Goal: Transaction & Acquisition: Book appointment/travel/reservation

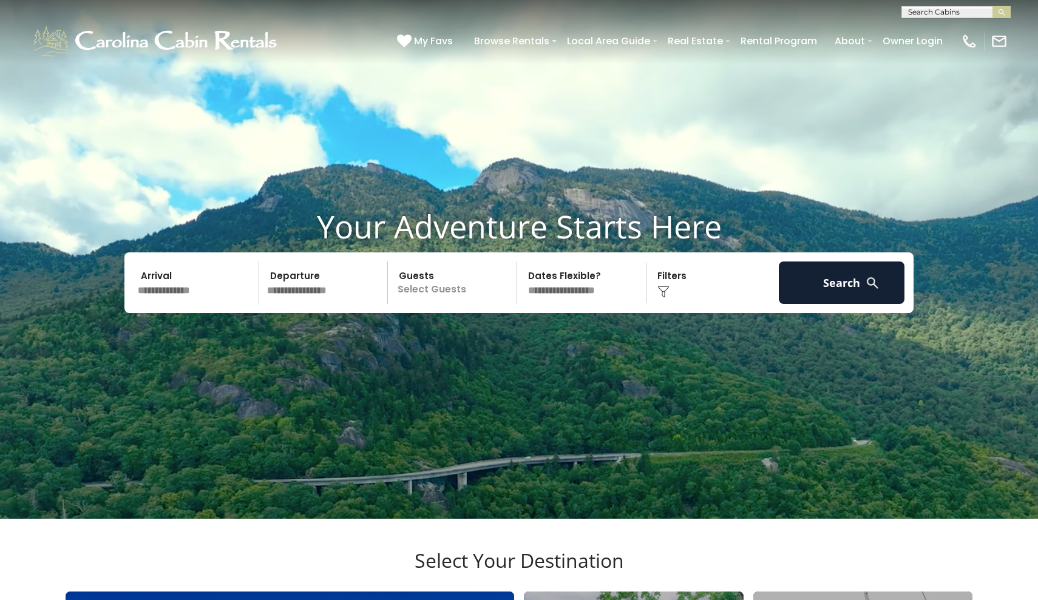
click at [206, 304] on input "text" at bounding box center [197, 283] width 126 height 42
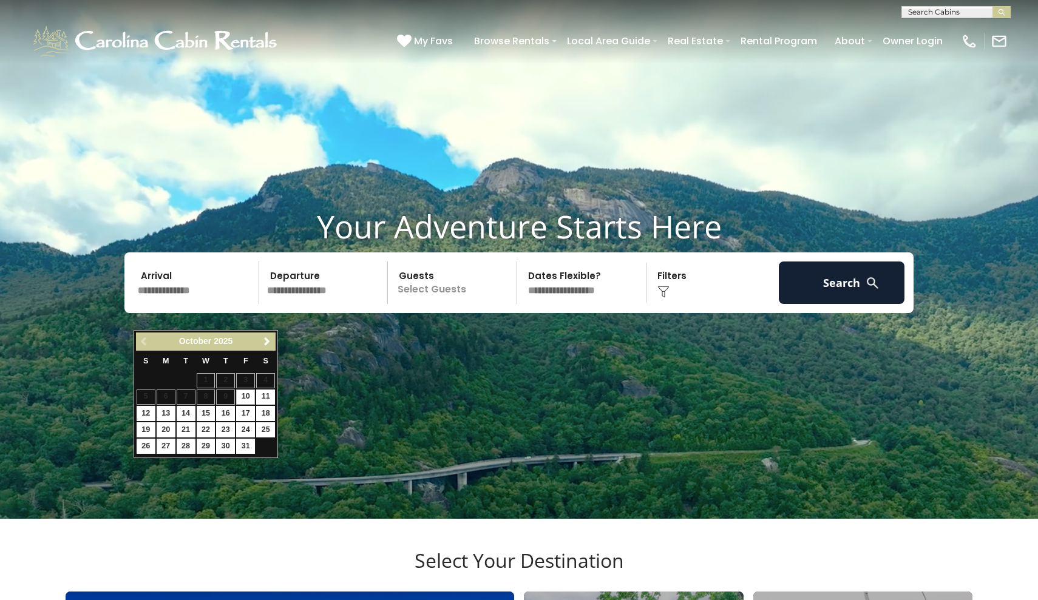
click at [257, 344] on div "Previous Next October 2025" at bounding box center [206, 342] width 140 height 19
click at [266, 343] on span "Next" at bounding box center [267, 342] width 10 height 10
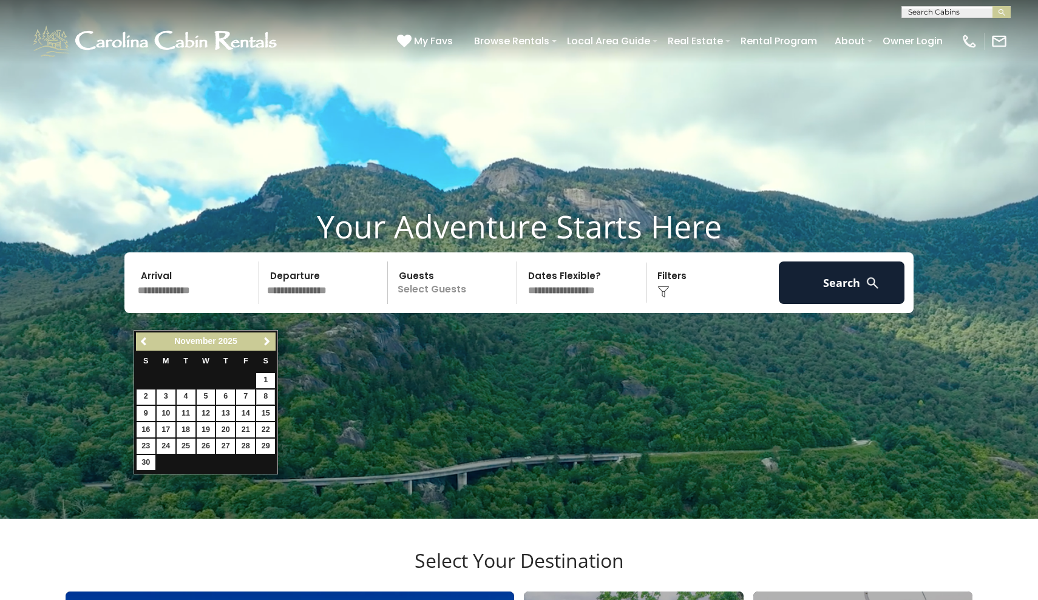
click at [260, 393] on link "8" at bounding box center [265, 397] width 19 height 15
type input "*******"
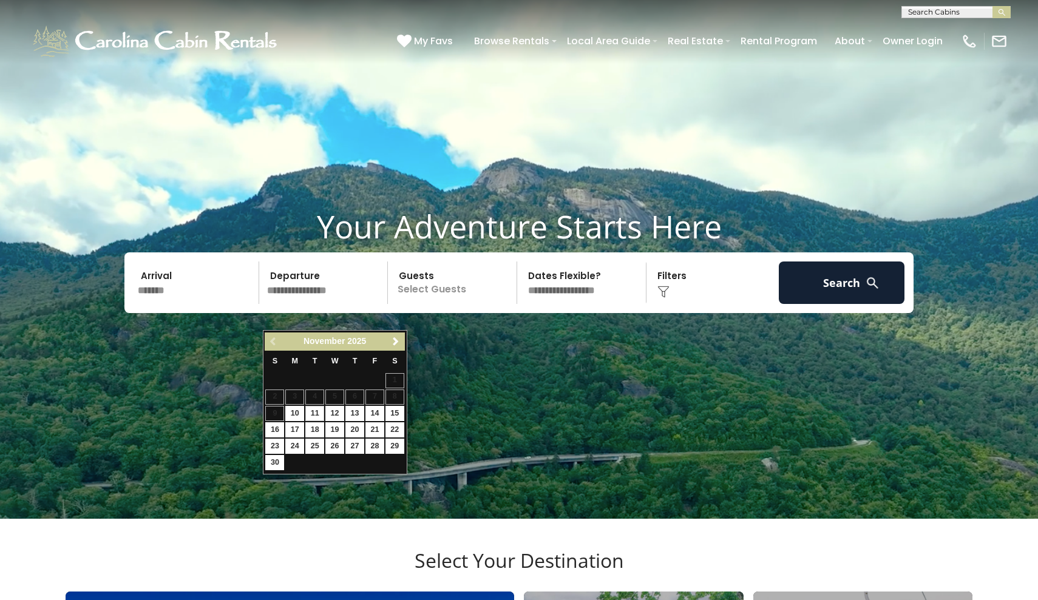
click at [316, 410] on link "11" at bounding box center [314, 413] width 19 height 15
type input "********"
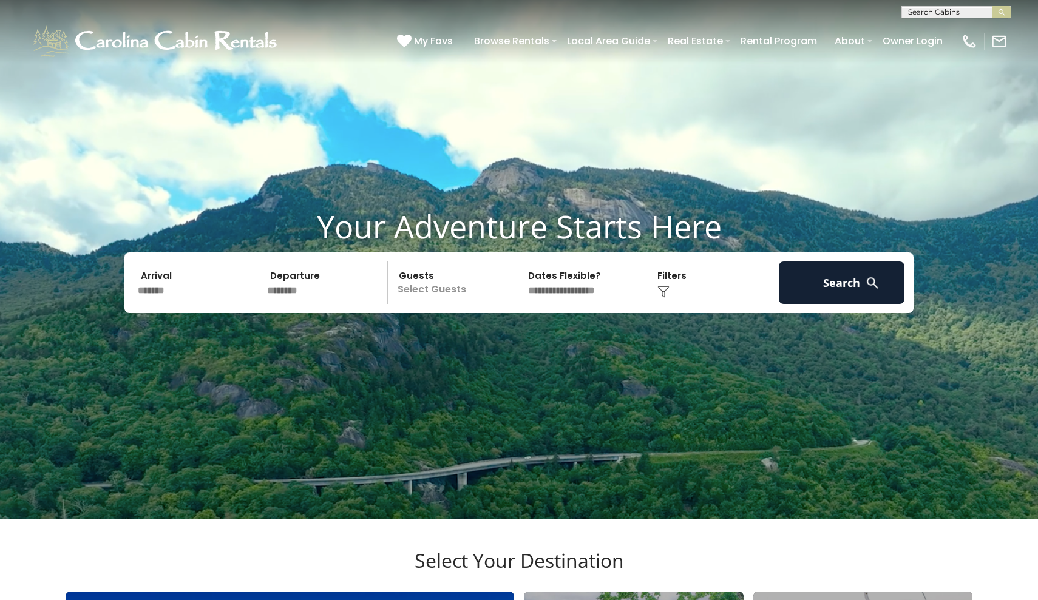
click at [424, 304] on p "Select Guests" at bounding box center [453, 283] width 125 height 42
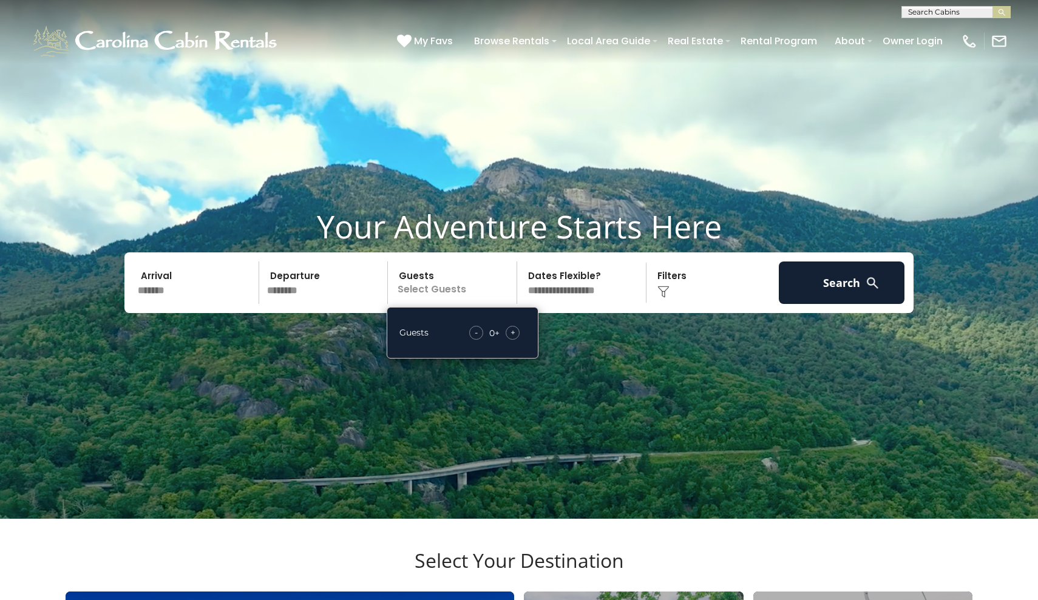
click at [512, 339] on span "+" at bounding box center [512, 333] width 5 height 12
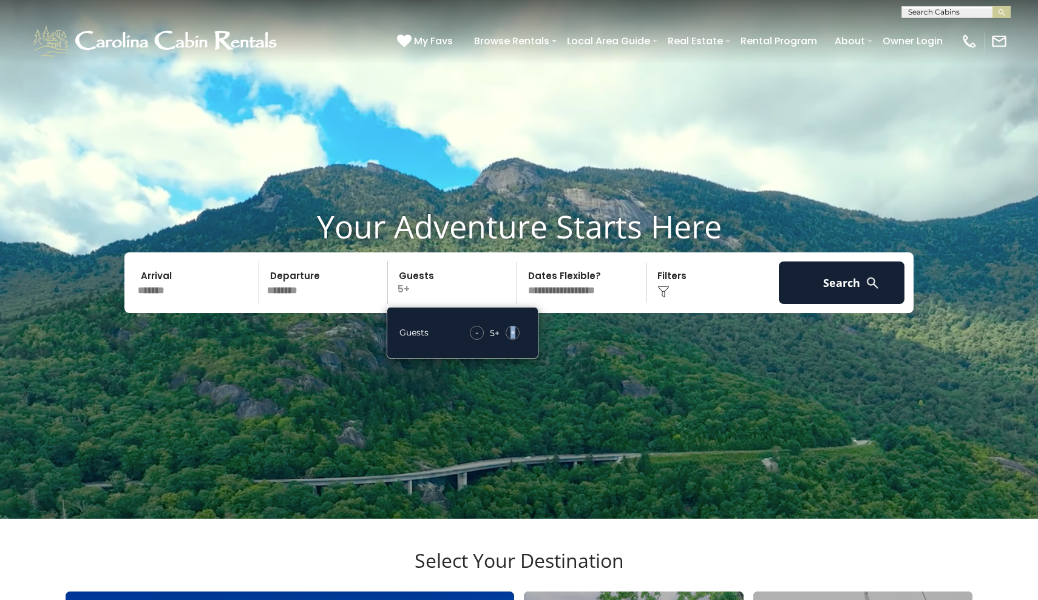
click at [512, 339] on span "+" at bounding box center [512, 333] width 5 height 12
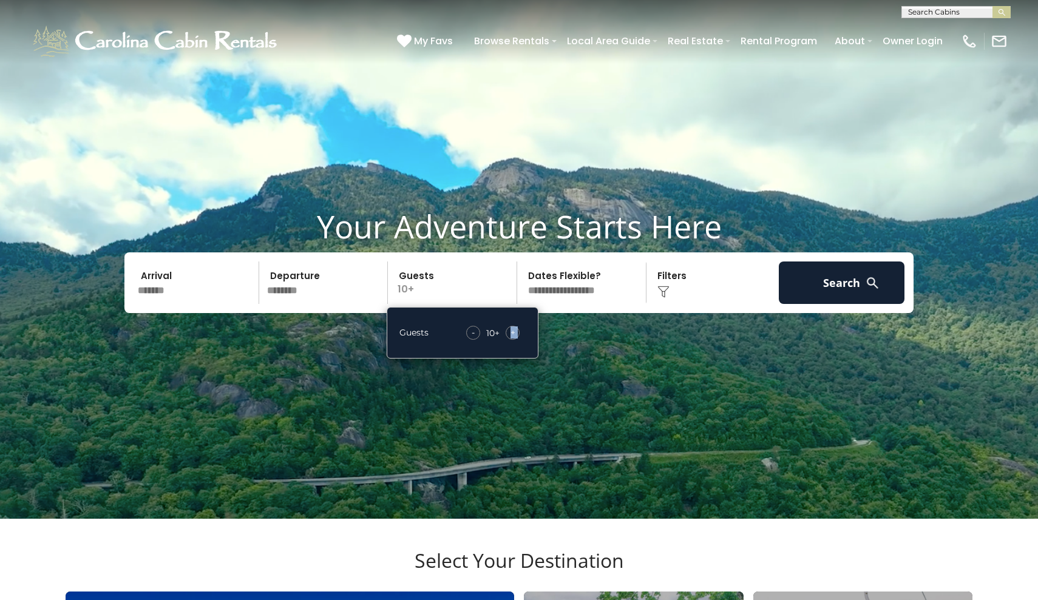
click at [512, 339] on span "+" at bounding box center [512, 333] width 5 height 12
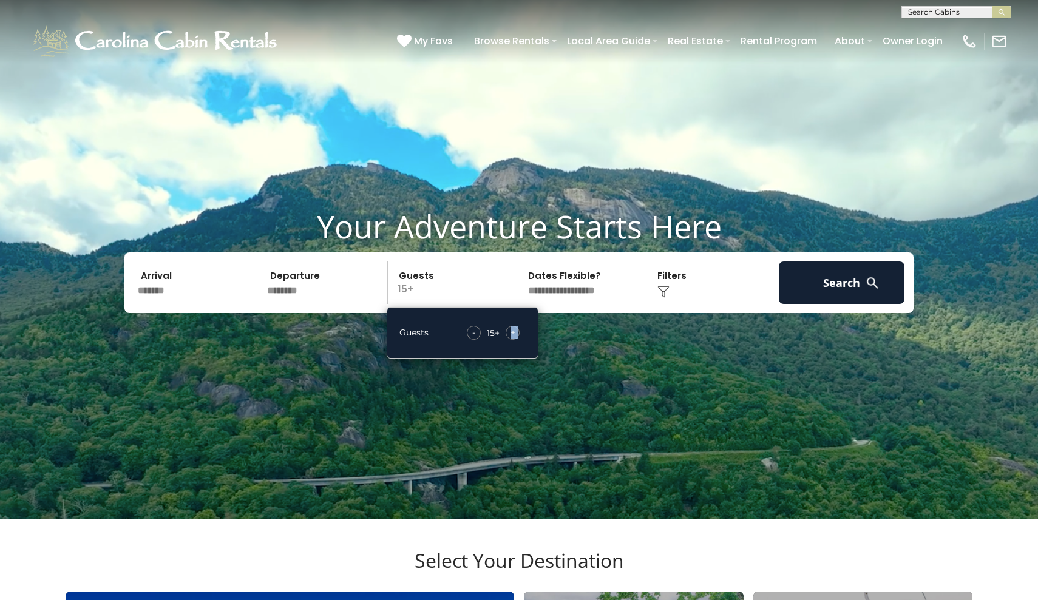
click at [512, 339] on span "+" at bounding box center [512, 333] width 5 height 12
click at [835, 300] on button "Search" at bounding box center [842, 283] width 126 height 42
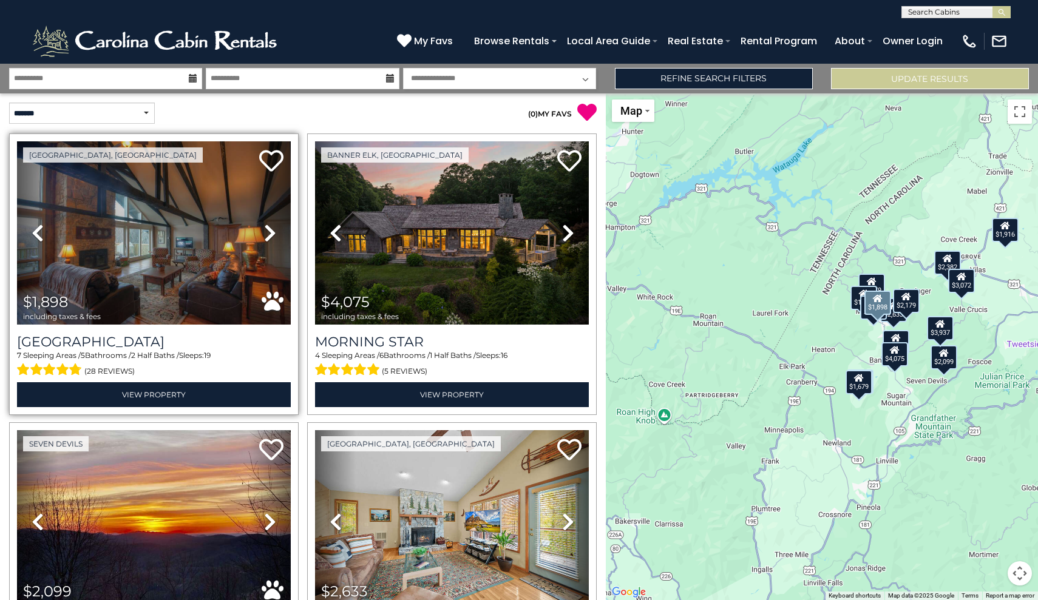
click at [266, 233] on icon at bounding box center [270, 232] width 12 height 19
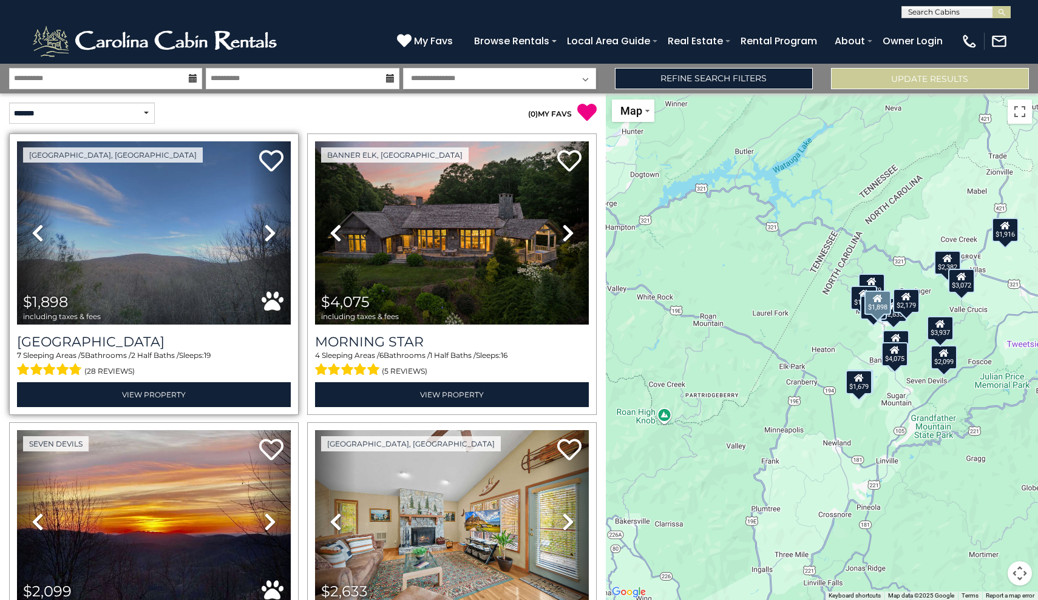
click at [266, 233] on icon at bounding box center [270, 232] width 12 height 19
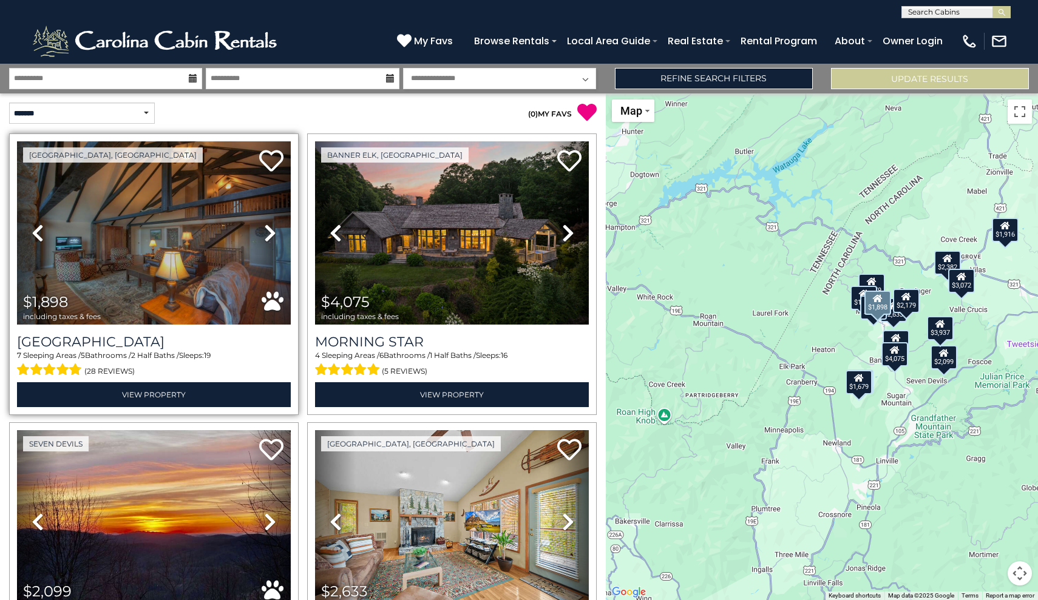
click at [266, 233] on icon at bounding box center [270, 232] width 12 height 19
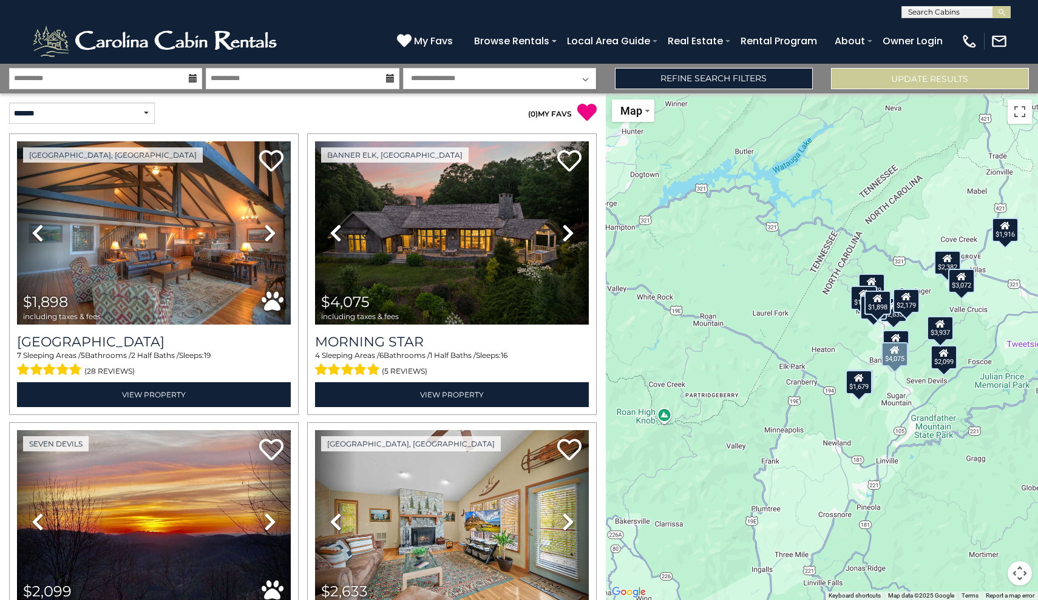
click at [303, 301] on div "Banner Elk, NC Previous Next" at bounding box center [452, 275] width 298 height 282
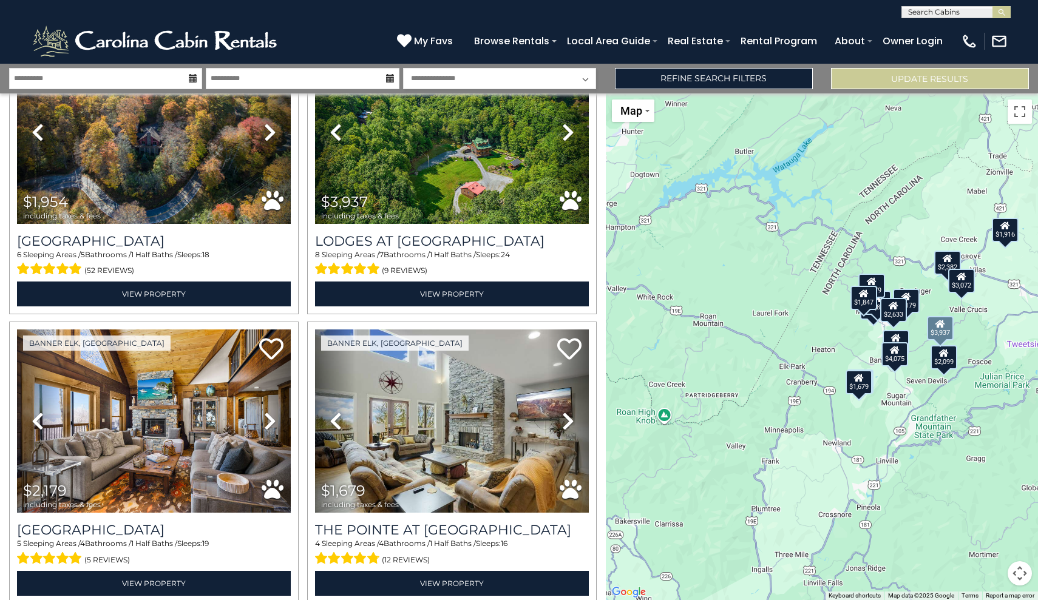
scroll to position [1264, 0]
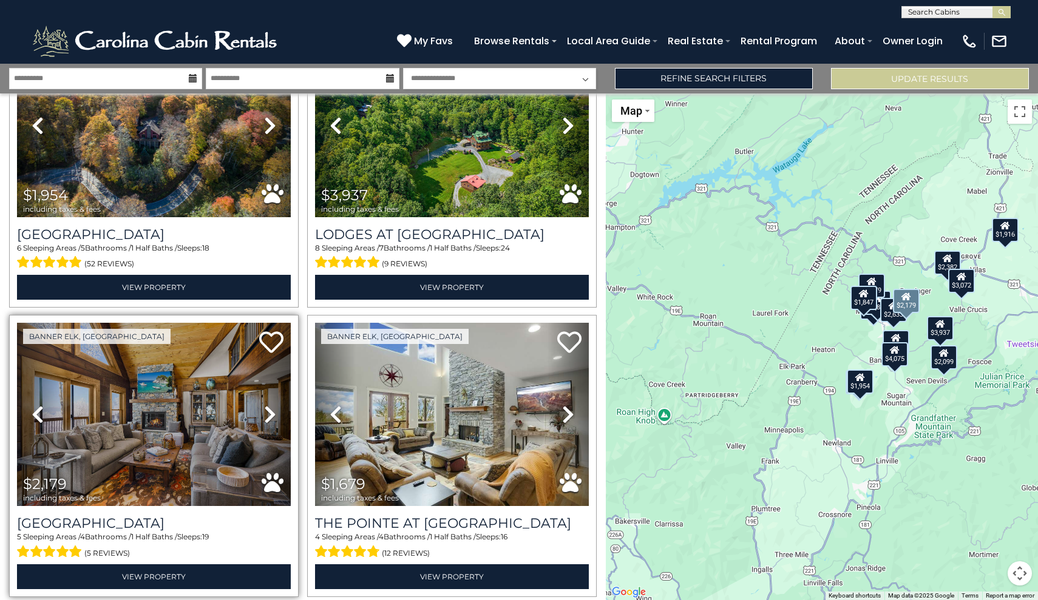
click at [270, 413] on icon at bounding box center [270, 414] width 12 height 19
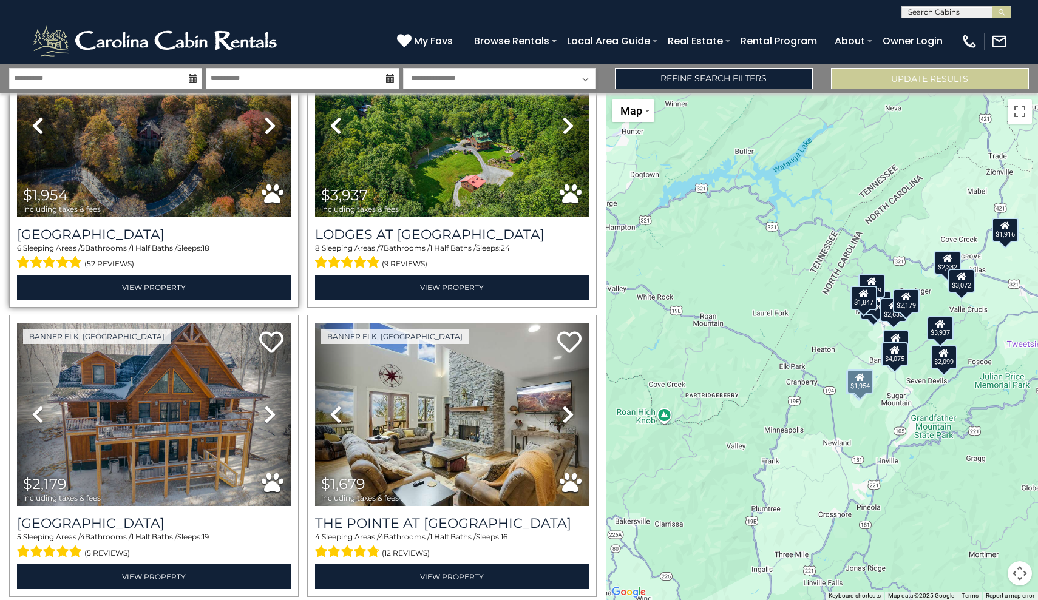
click at [267, 125] on icon at bounding box center [270, 125] width 12 height 19
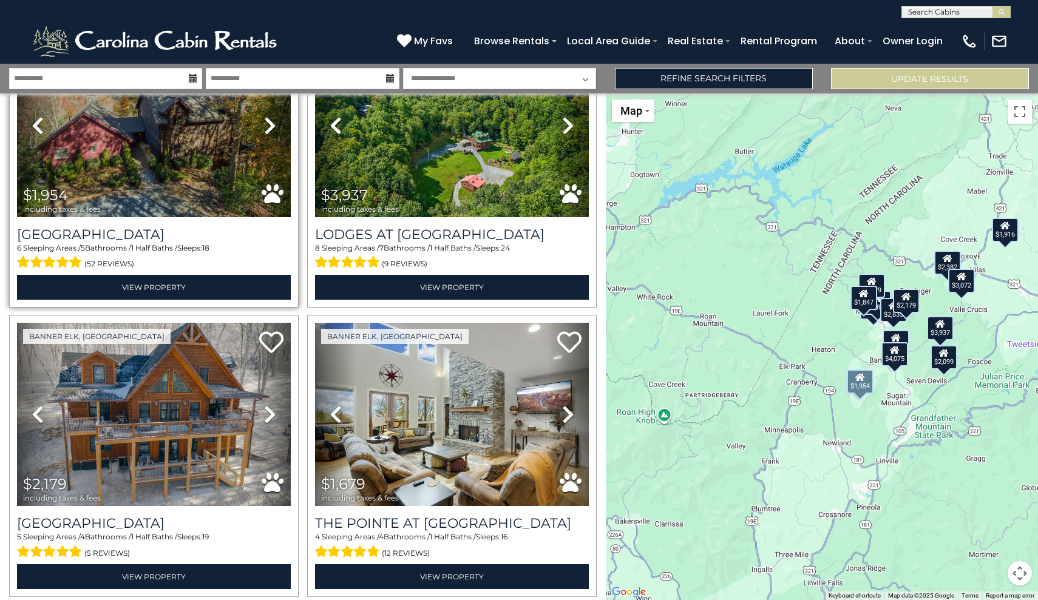
click at [267, 124] on icon at bounding box center [270, 125] width 12 height 19
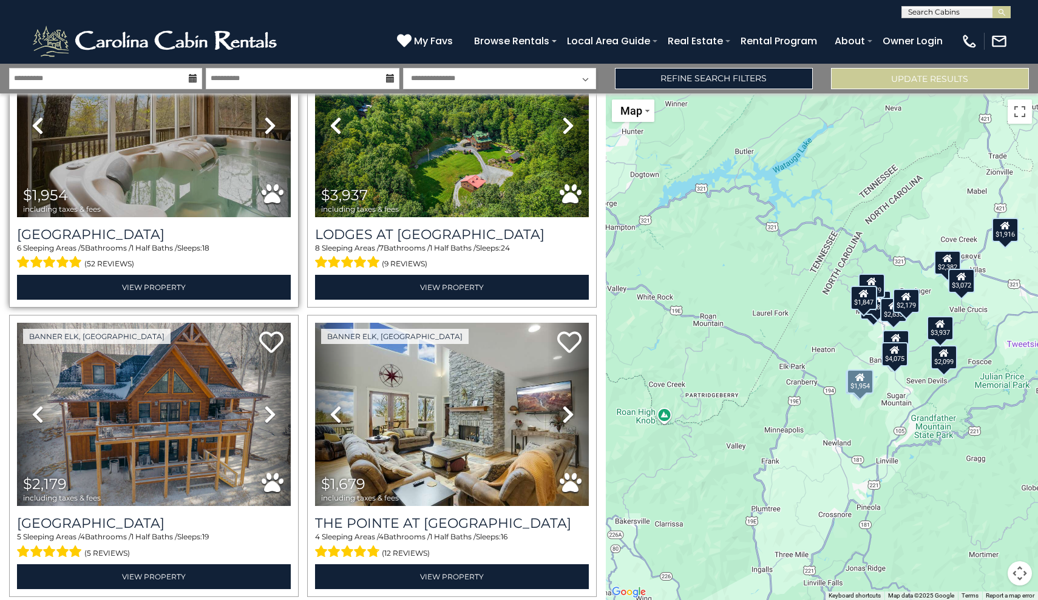
click at [267, 124] on icon at bounding box center [270, 125] width 12 height 19
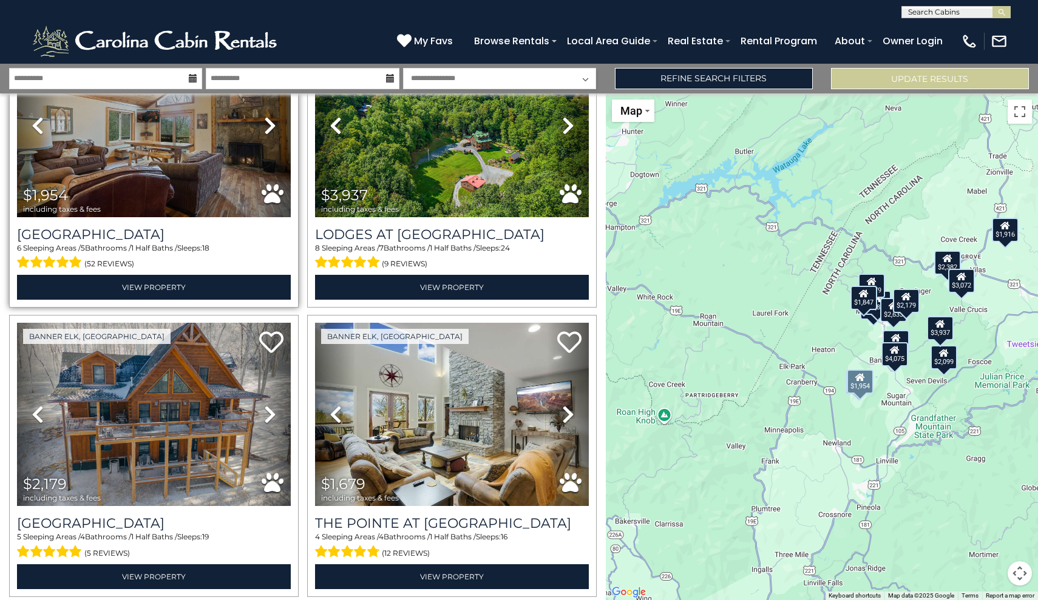
click at [267, 124] on icon at bounding box center [270, 125] width 12 height 19
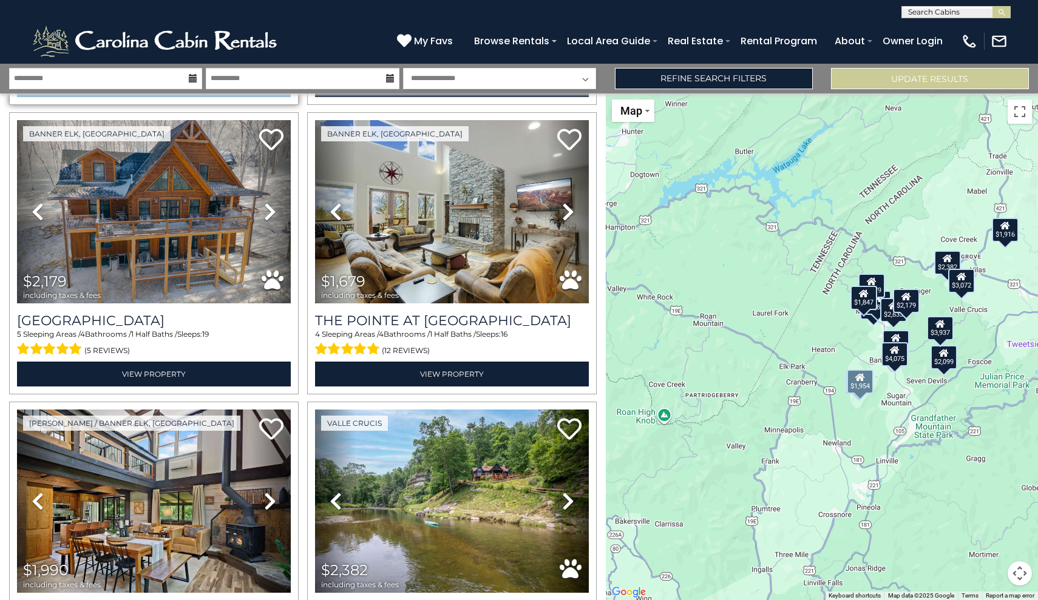
scroll to position [1470, 0]
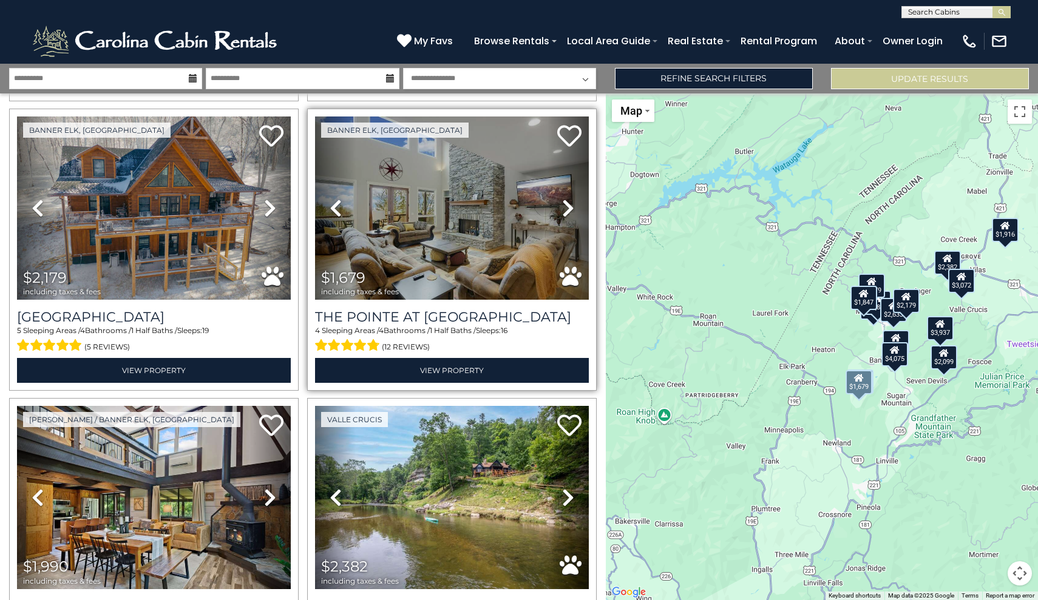
click at [573, 206] on icon at bounding box center [568, 207] width 12 height 19
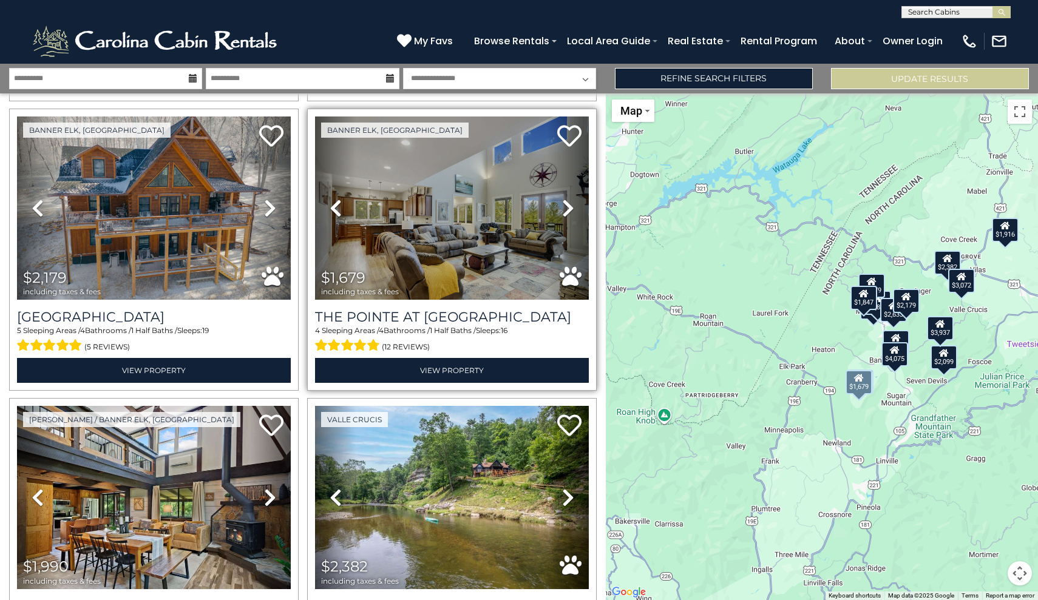
click at [573, 206] on icon at bounding box center [568, 207] width 12 height 19
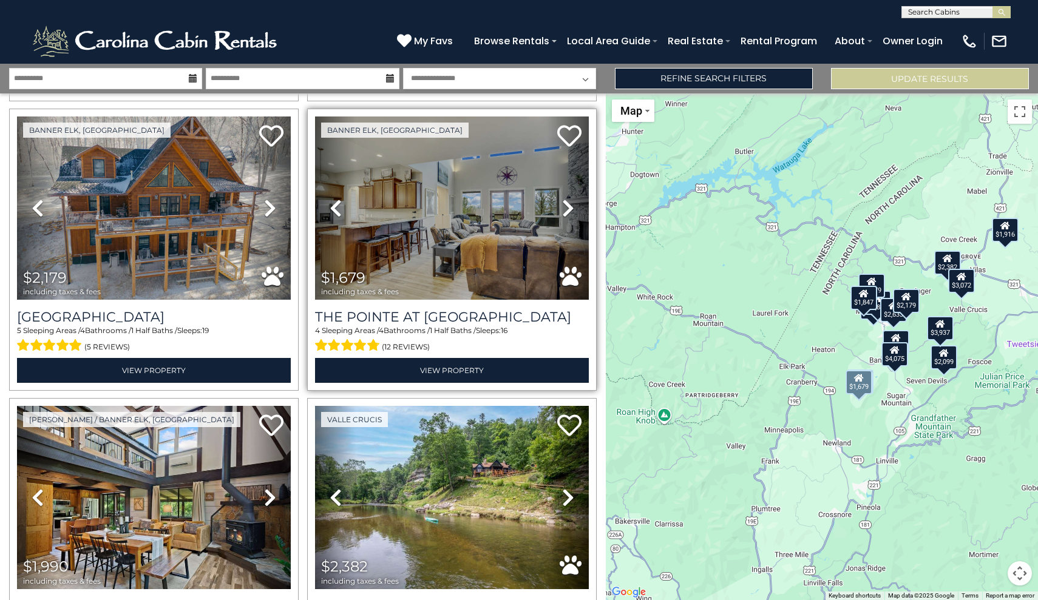
click at [573, 206] on icon at bounding box center [568, 207] width 12 height 19
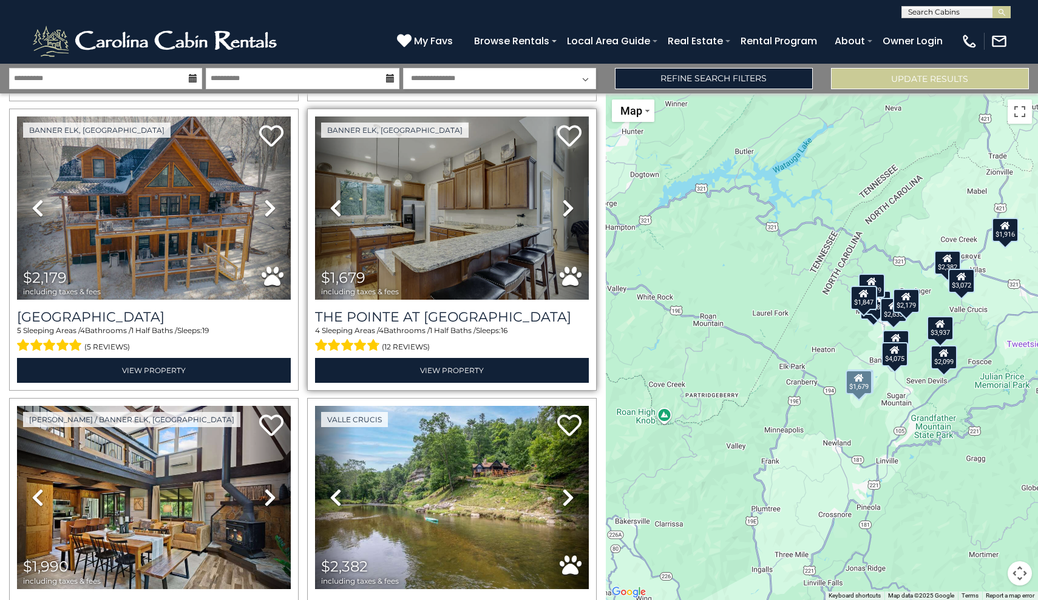
click at [573, 206] on icon at bounding box center [568, 207] width 12 height 19
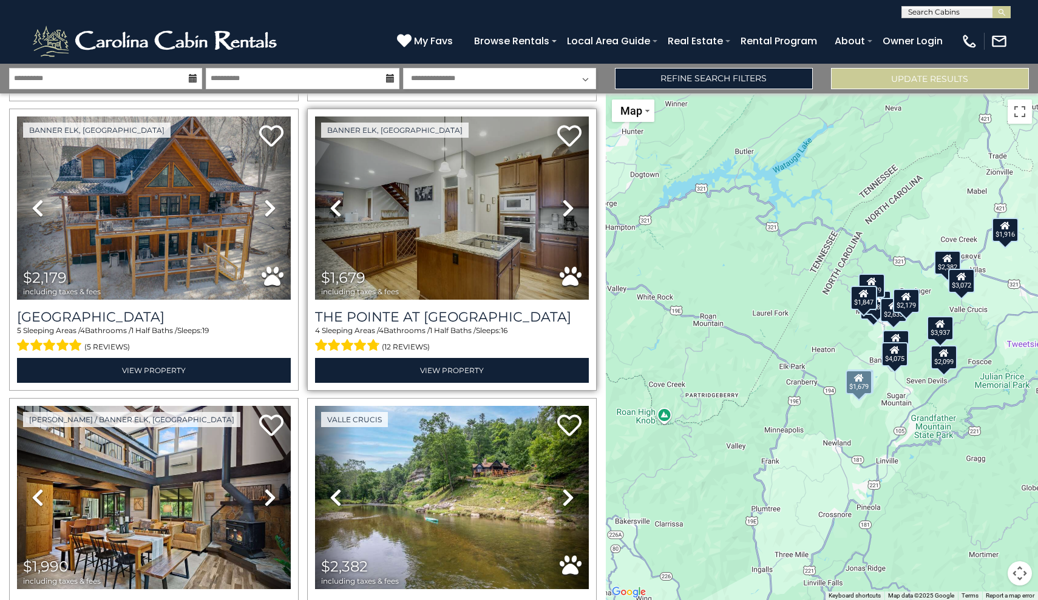
click at [573, 206] on icon at bounding box center [568, 207] width 12 height 19
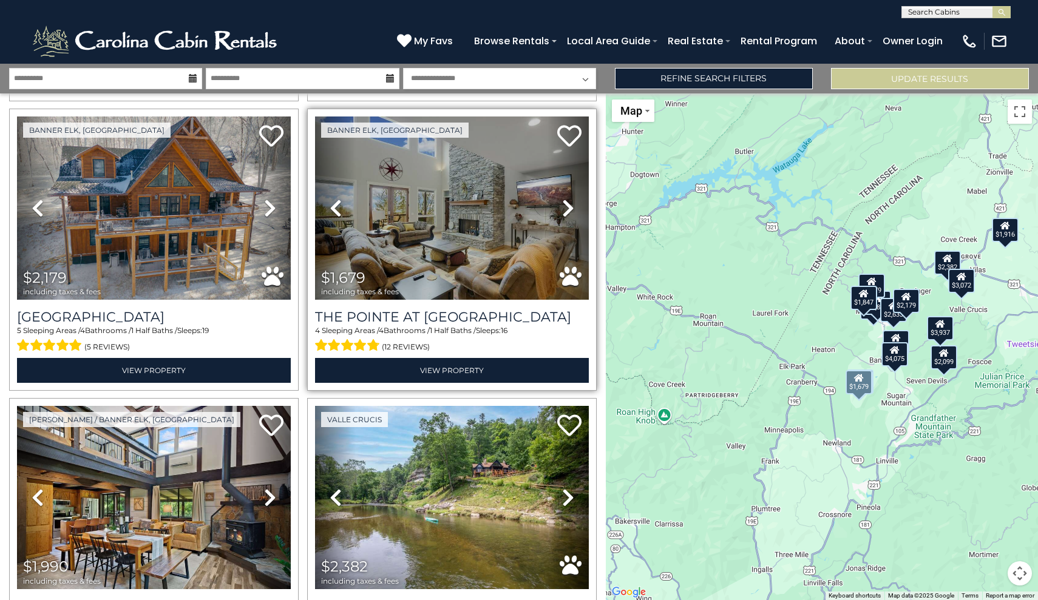
click at [573, 206] on icon at bounding box center [568, 207] width 12 height 19
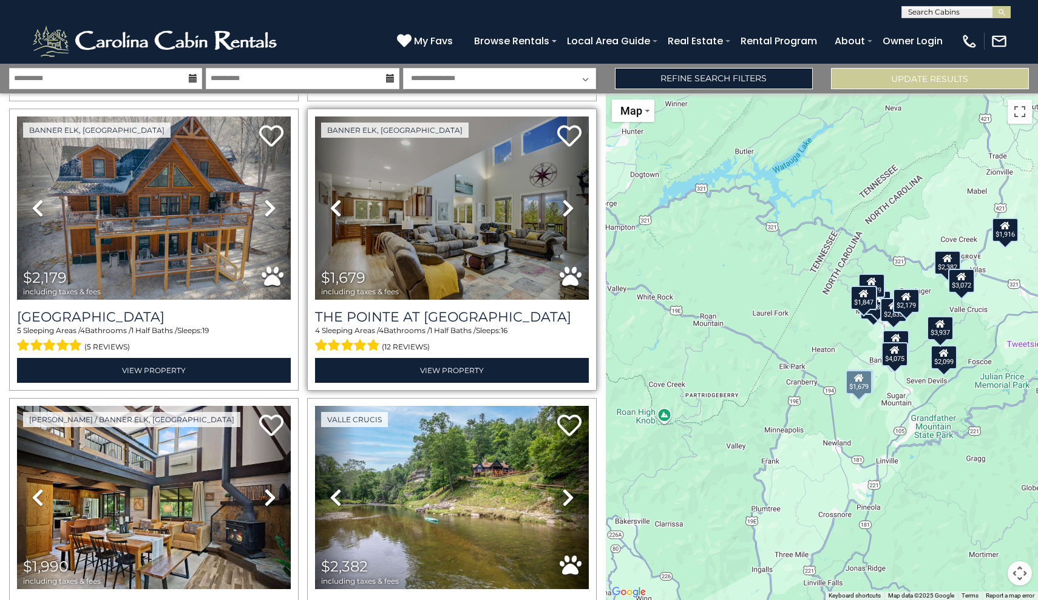
click at [573, 206] on icon at bounding box center [568, 207] width 12 height 19
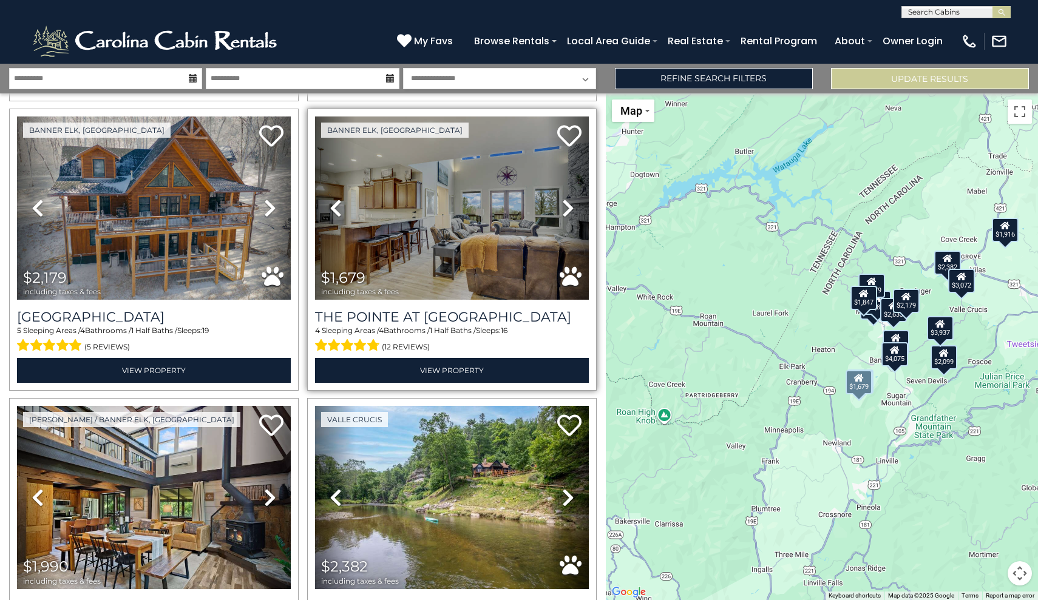
click at [573, 206] on icon at bounding box center [568, 207] width 12 height 19
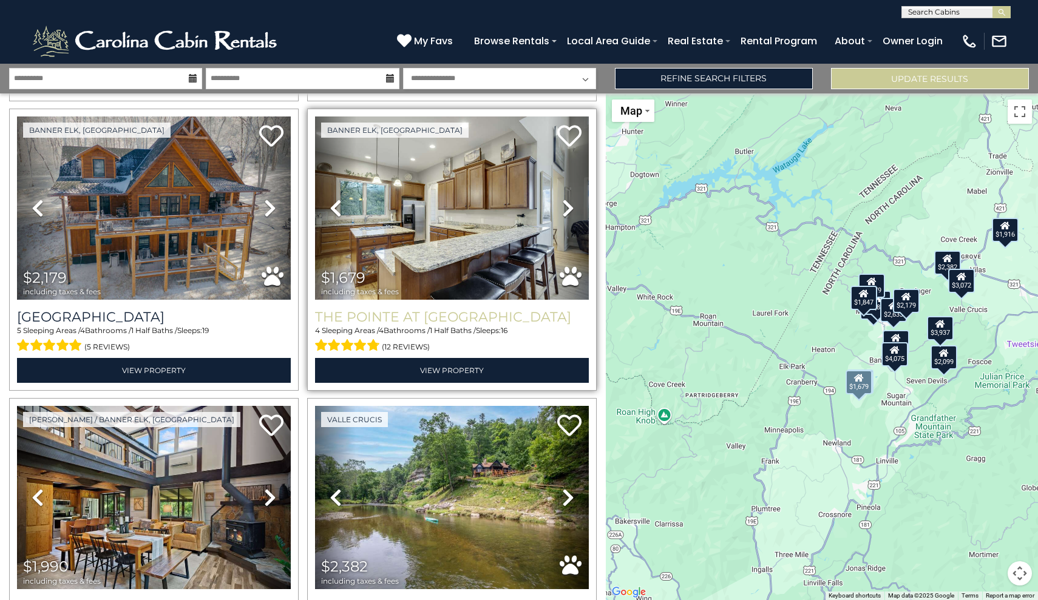
click at [429, 320] on h3 "The Pointe at North View" at bounding box center [452, 317] width 274 height 16
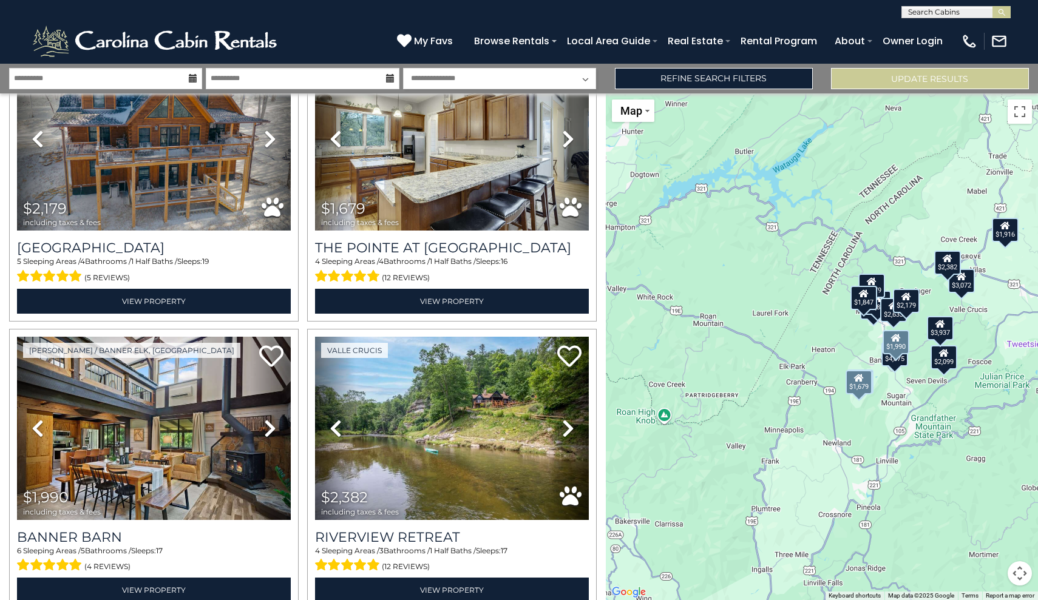
drag, startPoint x: 302, startPoint y: 440, endPoint x: 294, endPoint y: 600, distance: 159.8
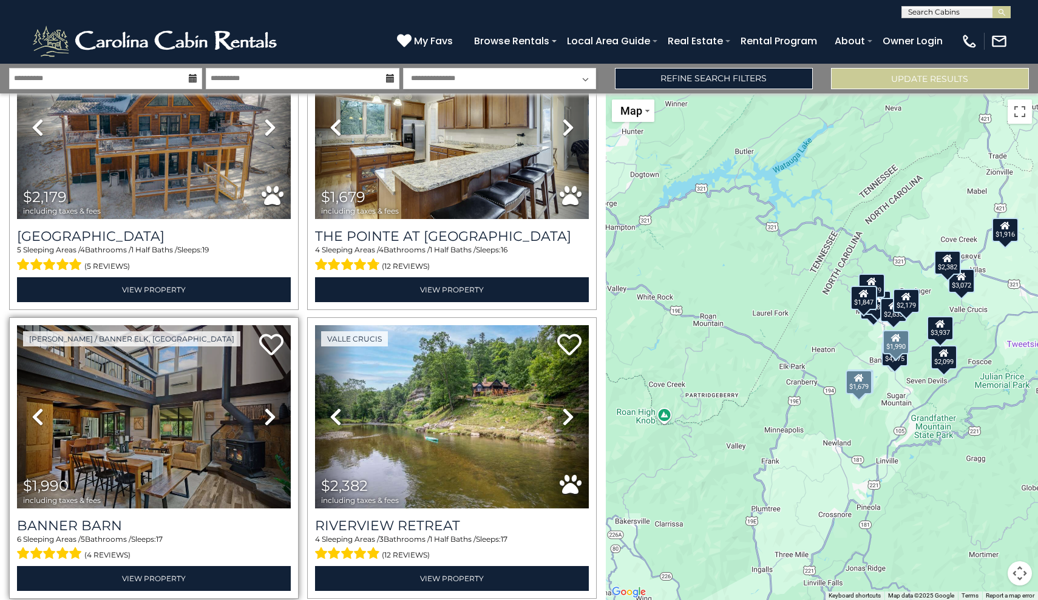
click at [275, 416] on icon at bounding box center [270, 416] width 12 height 19
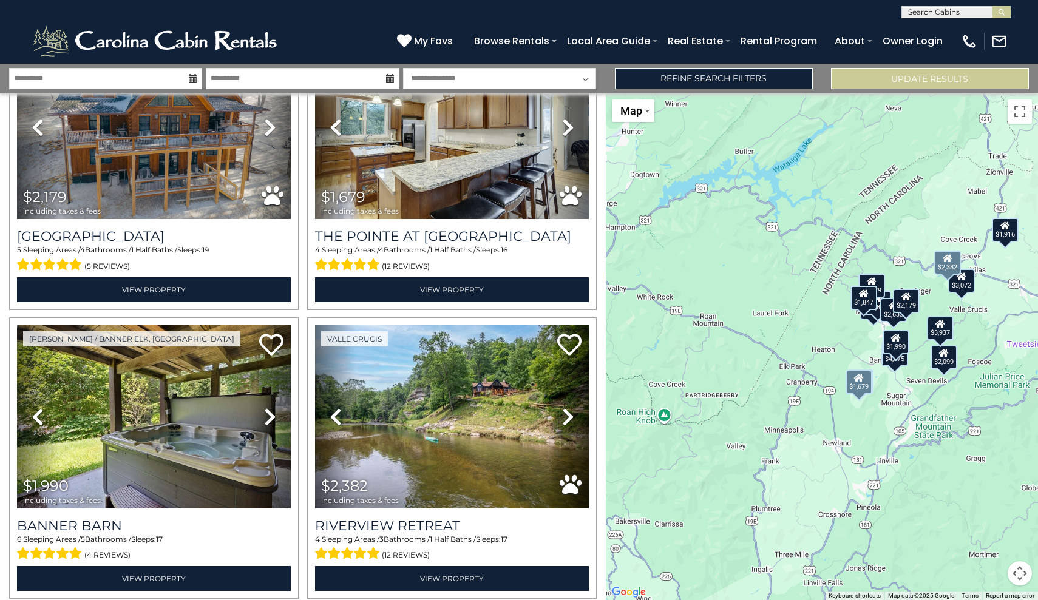
click at [305, 417] on div "Valle Crucis Previous Next" at bounding box center [452, 458] width 298 height 282
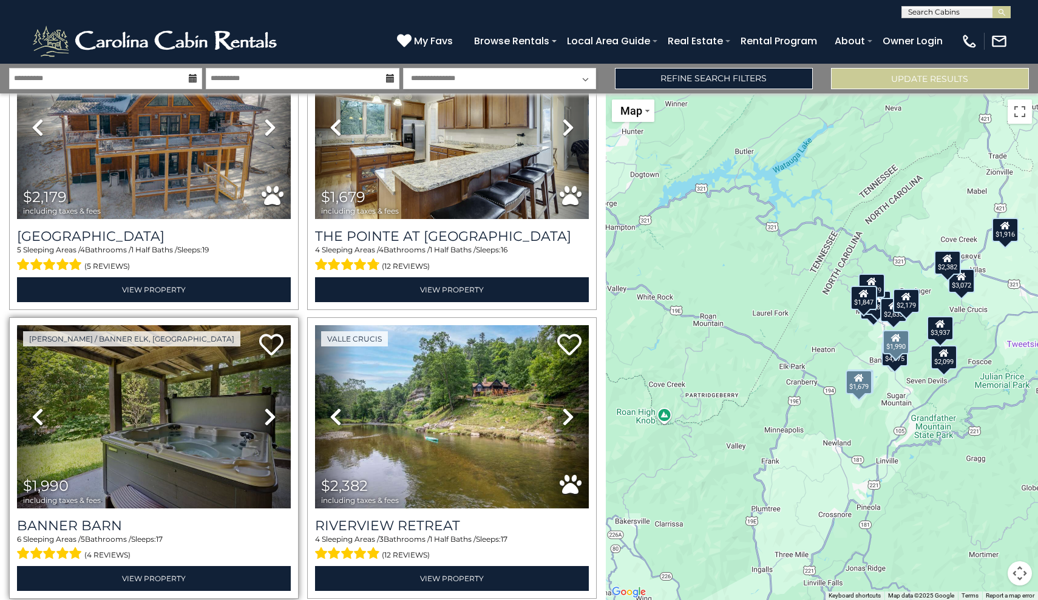
click at [269, 413] on icon at bounding box center [270, 416] width 12 height 19
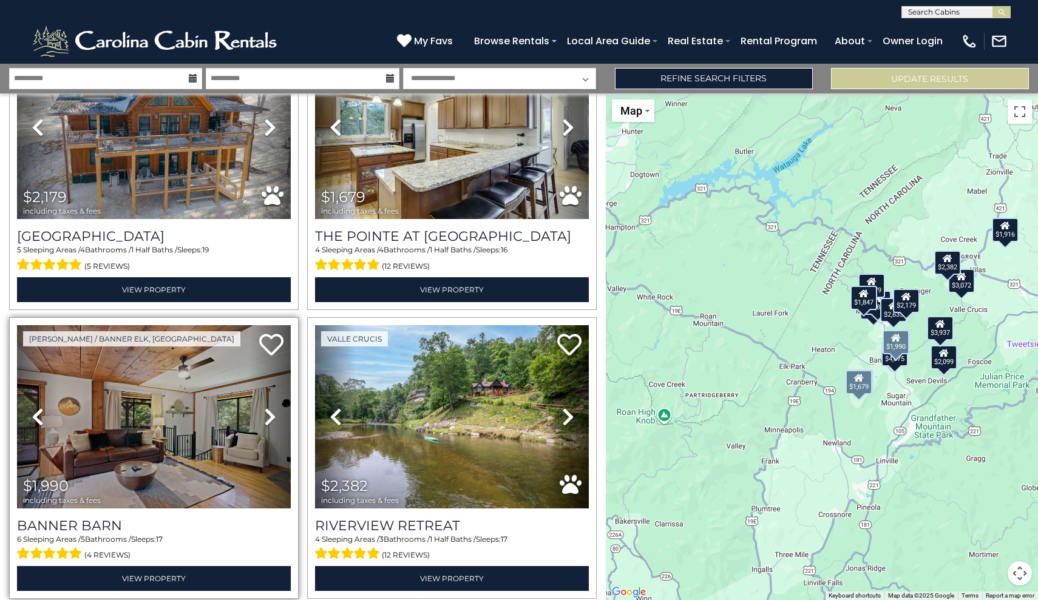
click at [269, 413] on icon at bounding box center [270, 416] width 12 height 19
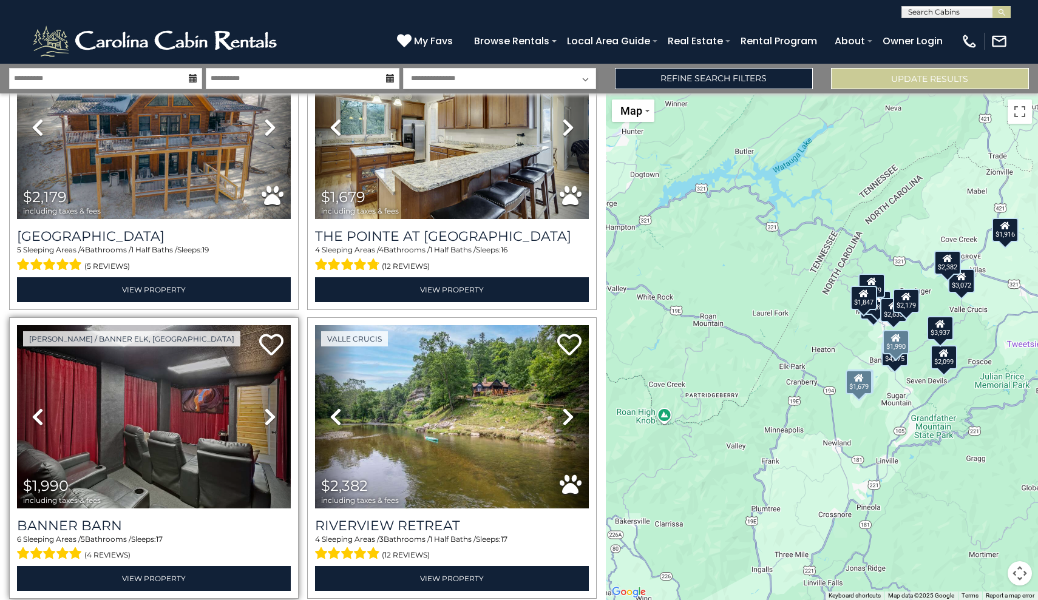
click at [269, 413] on icon at bounding box center [270, 416] width 12 height 19
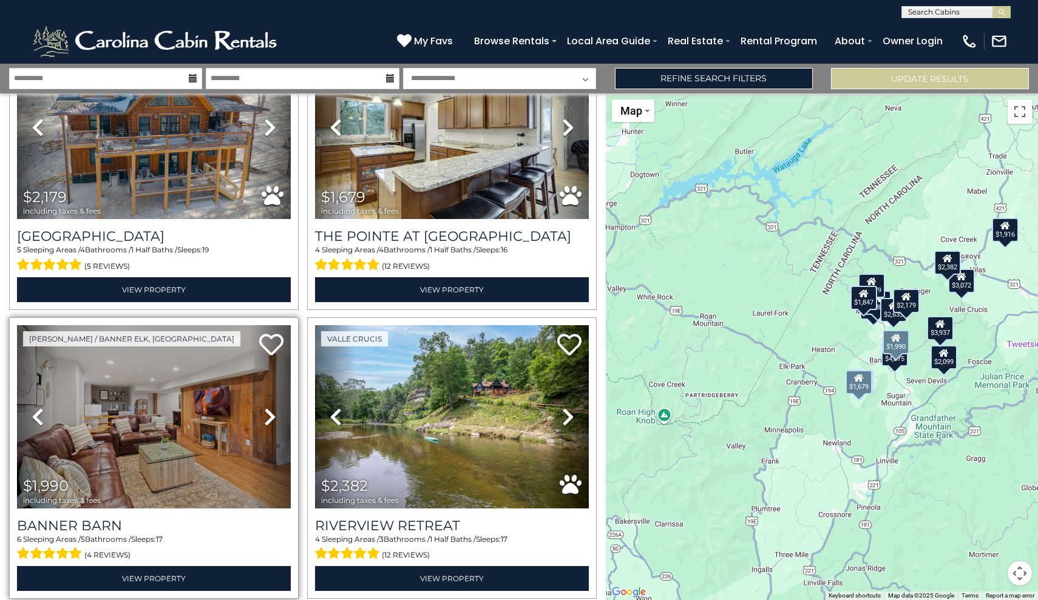
click at [269, 413] on icon at bounding box center [270, 416] width 12 height 19
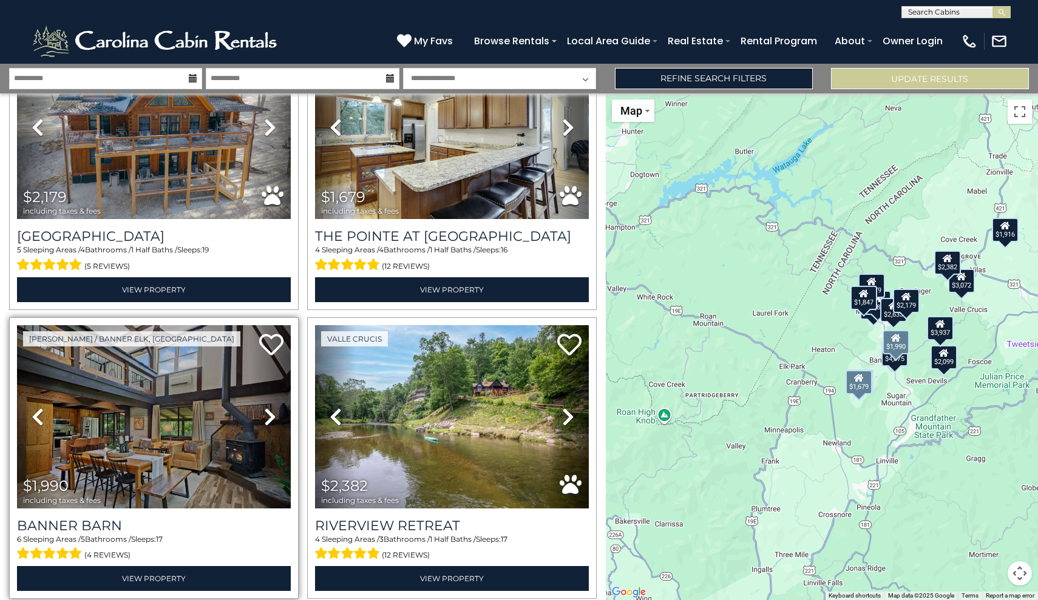
click at [270, 413] on icon at bounding box center [270, 416] width 12 height 19
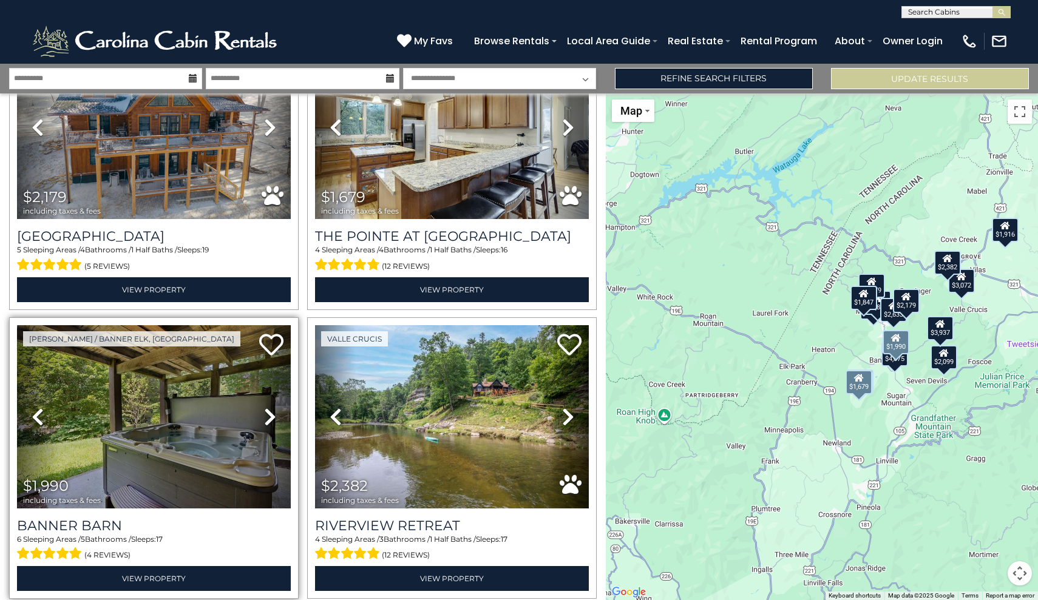
click at [270, 413] on icon at bounding box center [270, 416] width 12 height 19
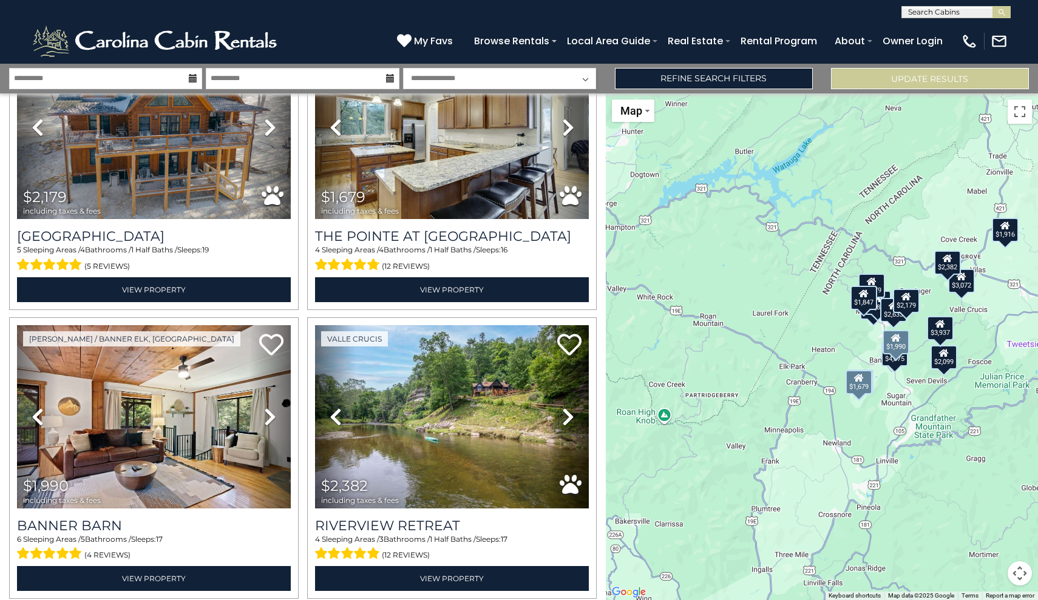
drag, startPoint x: 176, startPoint y: 421, endPoint x: 1032, endPoint y: -6, distance: 957.1
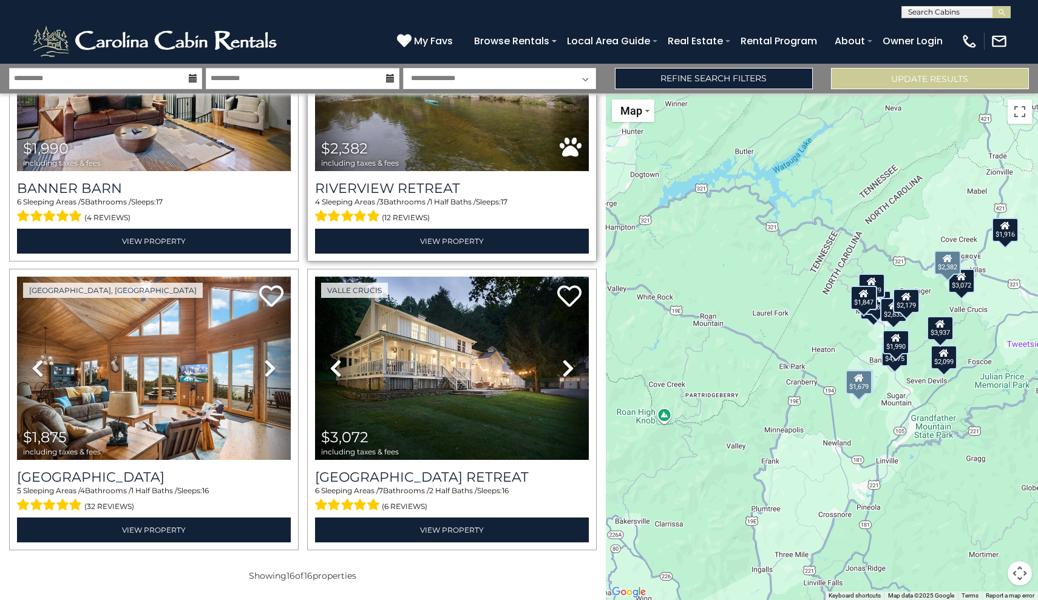
scroll to position [1887, 0]
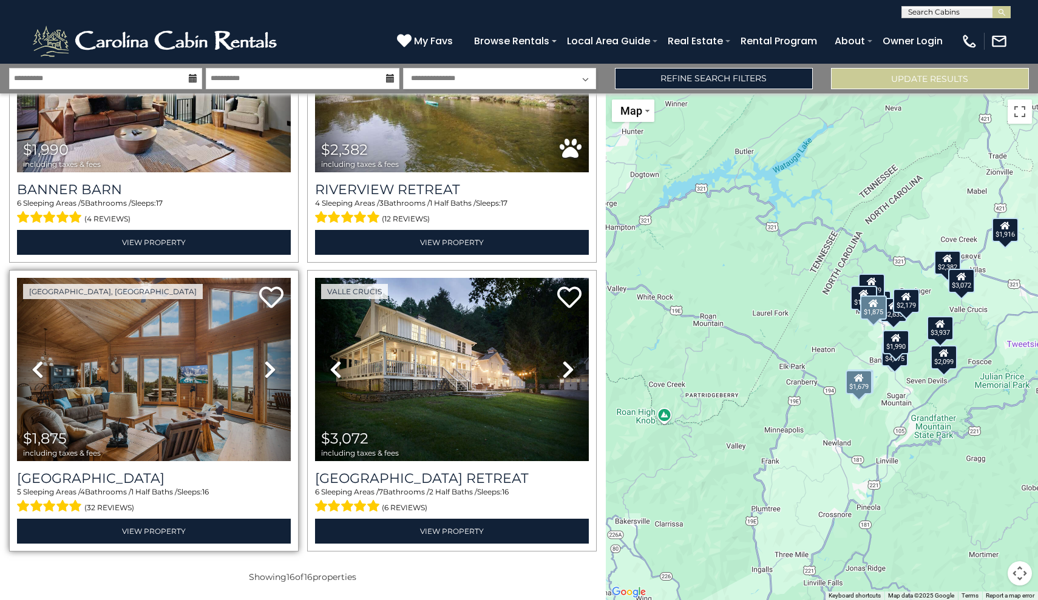
click at [270, 364] on icon at bounding box center [270, 369] width 12 height 19
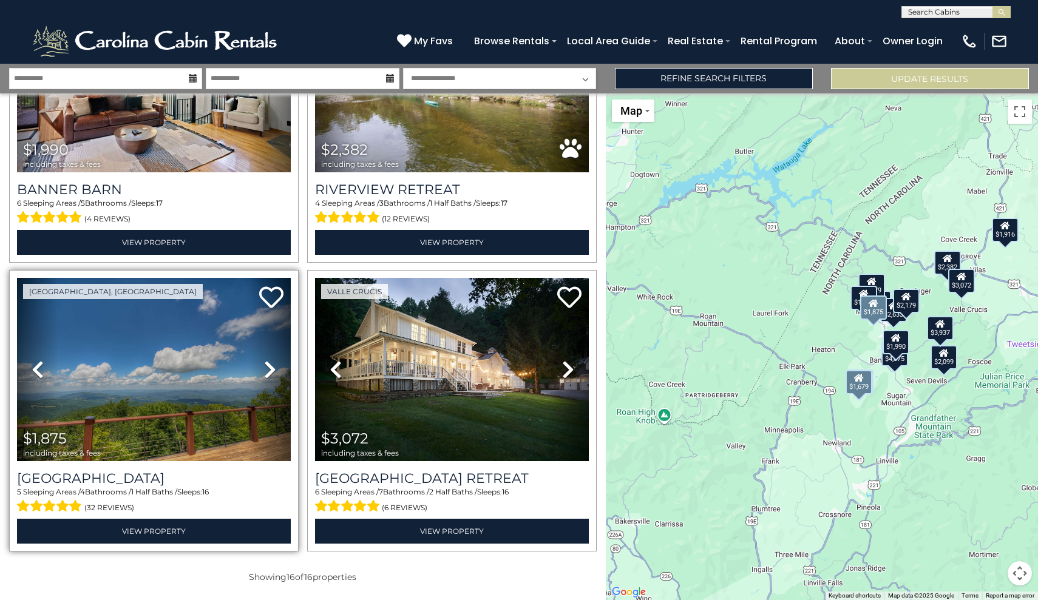
click at [270, 364] on icon at bounding box center [270, 369] width 12 height 19
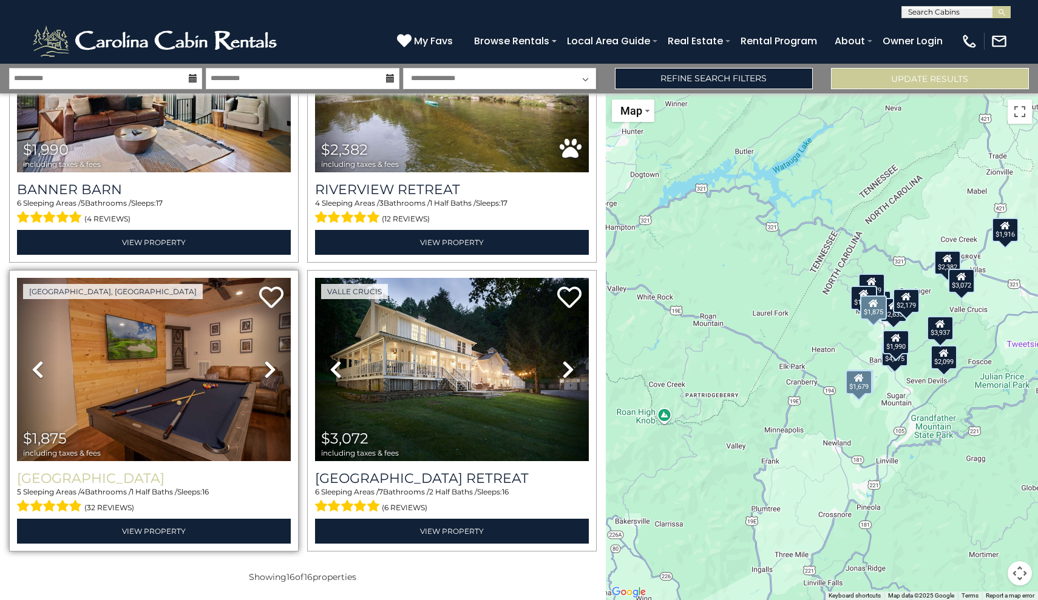
click at [195, 477] on h3 "Mountain Top Lodge" at bounding box center [154, 478] width 274 height 16
click at [168, 479] on h3 "Mountain Top Lodge" at bounding box center [154, 478] width 274 height 16
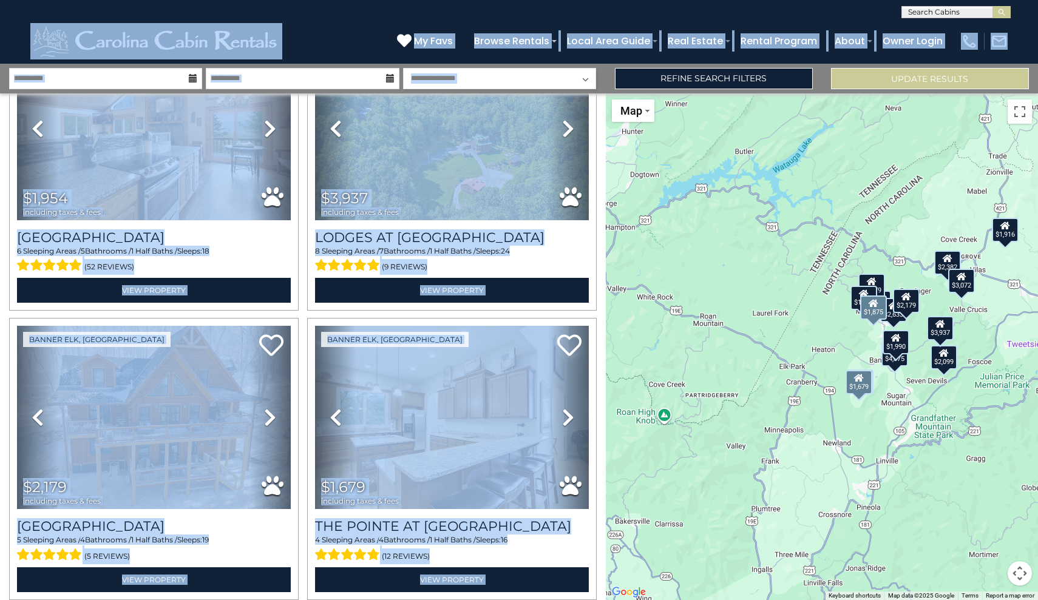
drag, startPoint x: 304, startPoint y: 169, endPoint x: 304, endPoint y: 59, distance: 109.9
click at [304, 59] on body "**********" at bounding box center [519, 300] width 1038 height 600
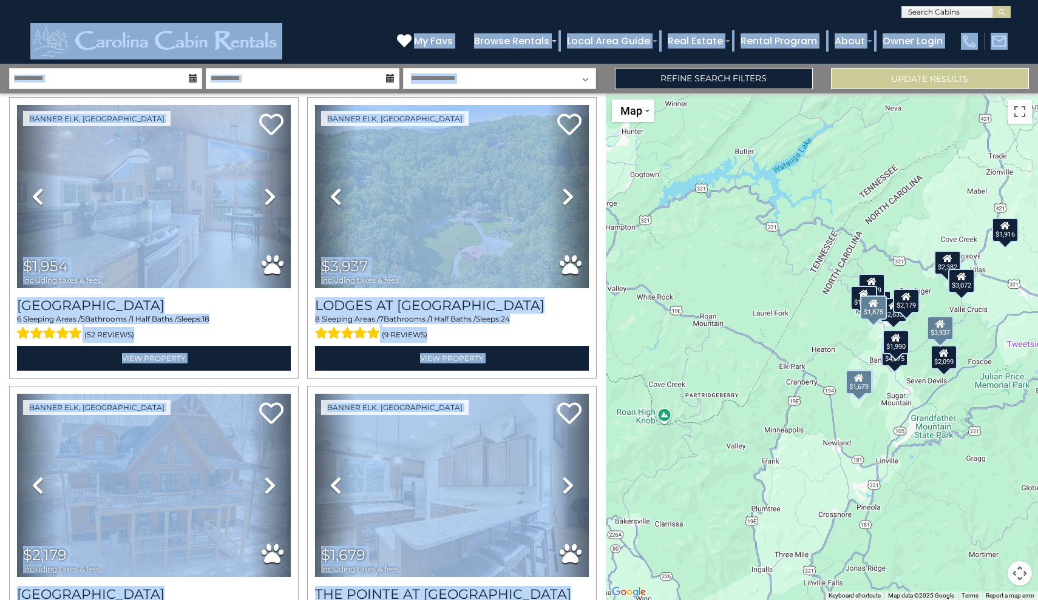
click at [305, 260] on div "Banner Elk, NC Previous Next" at bounding box center [452, 238] width 298 height 282
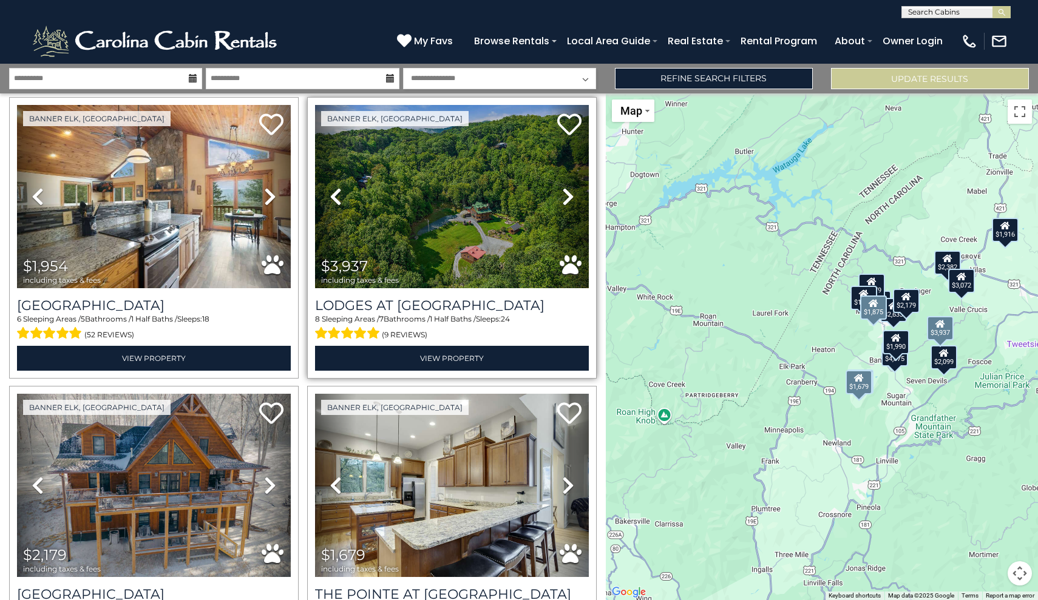
click at [569, 195] on icon at bounding box center [568, 196] width 12 height 19
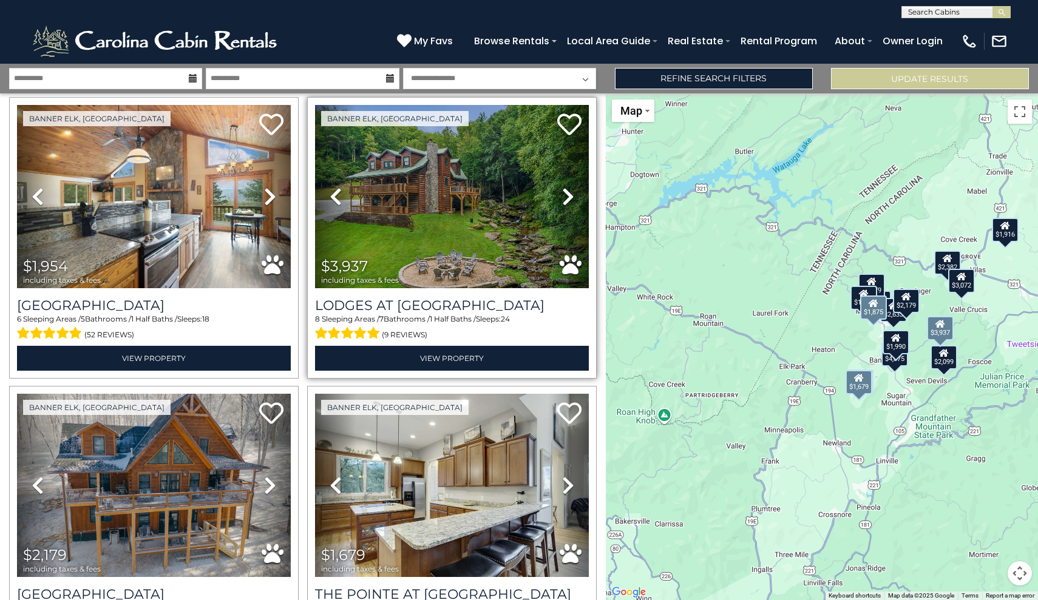
click at [569, 195] on icon at bounding box center [568, 196] width 12 height 19
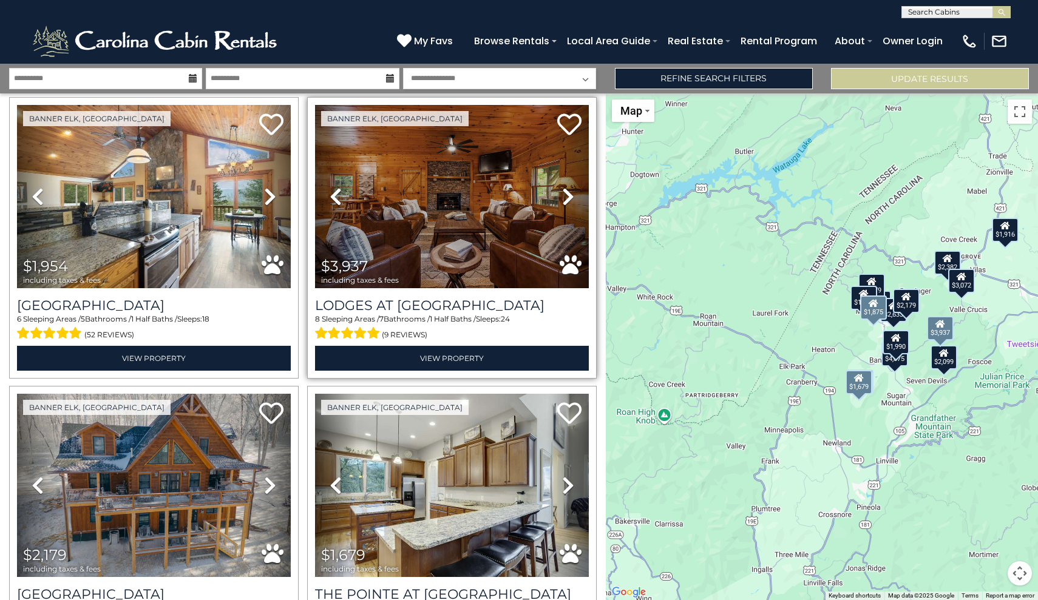
click at [569, 195] on icon at bounding box center [568, 196] width 12 height 19
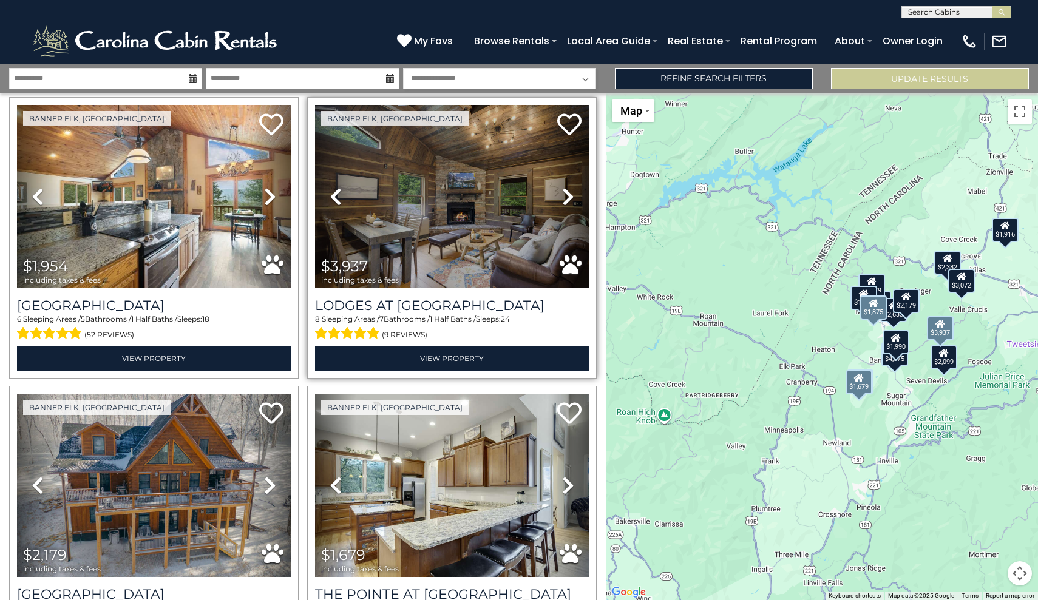
click at [569, 195] on icon at bounding box center [568, 196] width 12 height 19
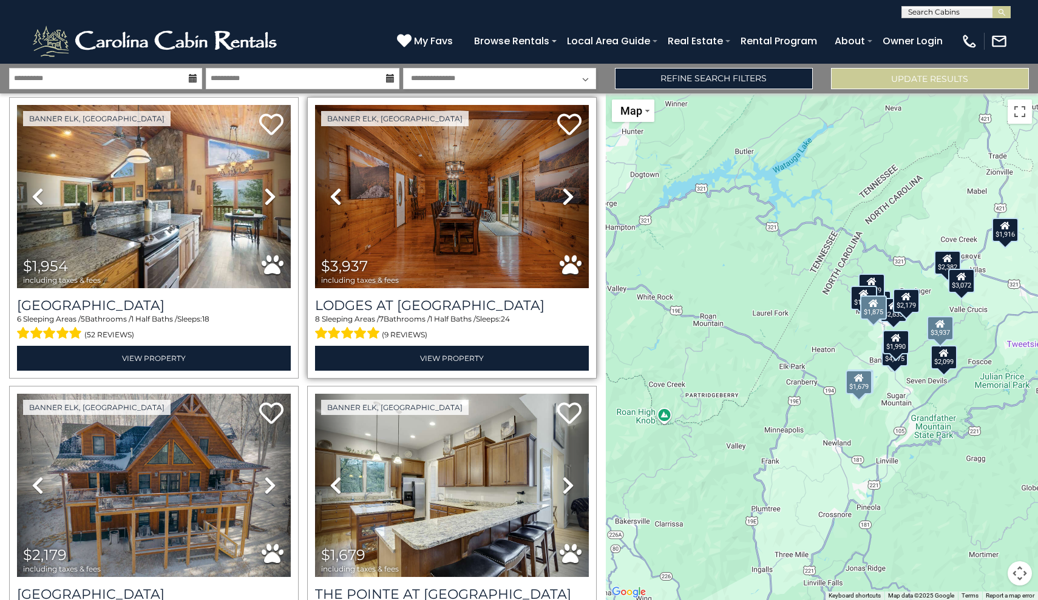
click at [569, 195] on icon at bounding box center [568, 196] width 12 height 19
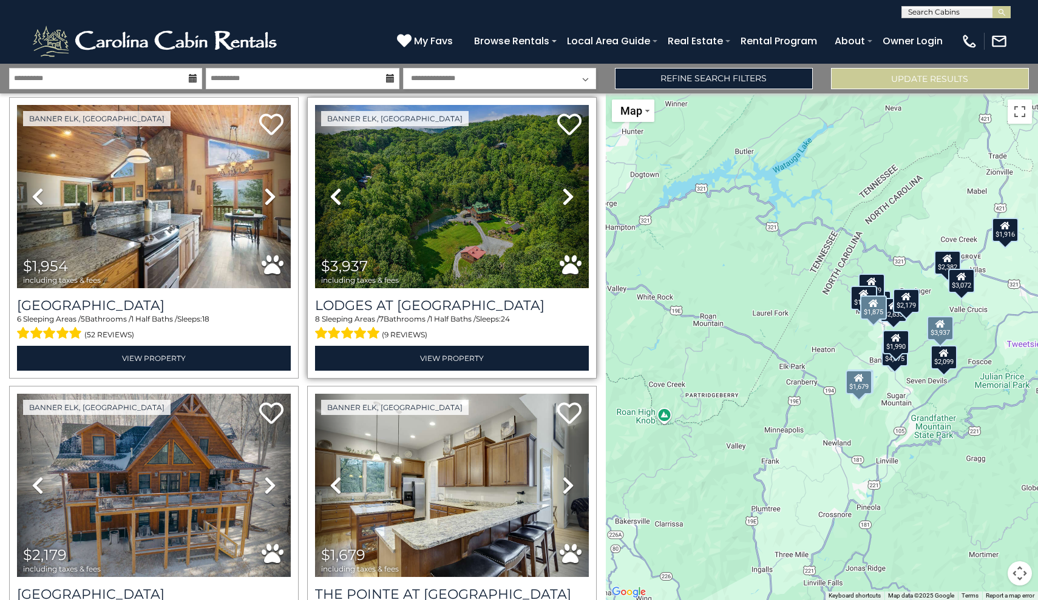
click at [569, 195] on icon at bounding box center [568, 196] width 12 height 19
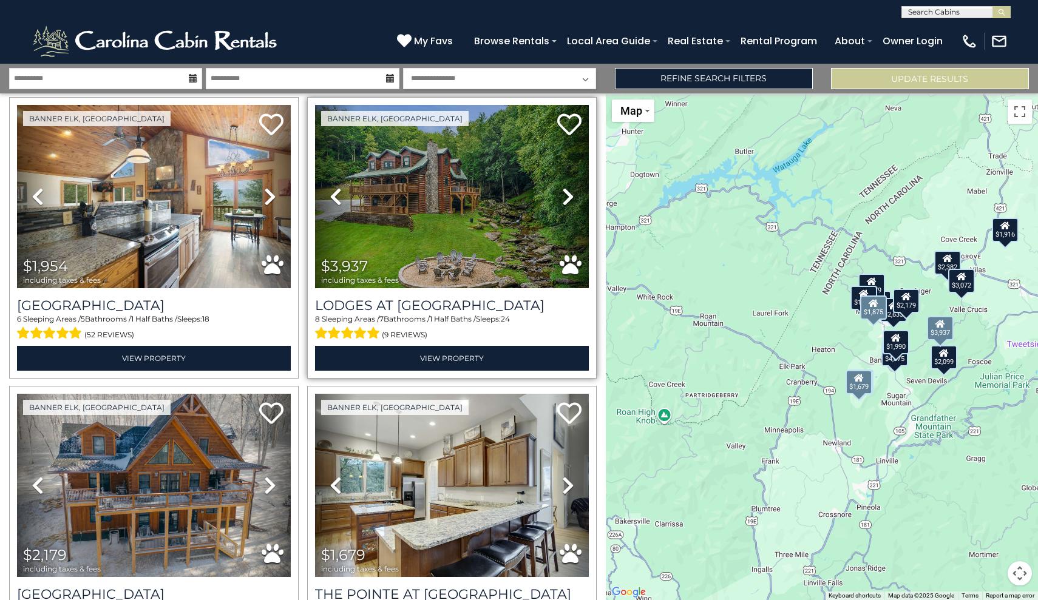
click at [569, 195] on icon at bounding box center [568, 196] width 12 height 19
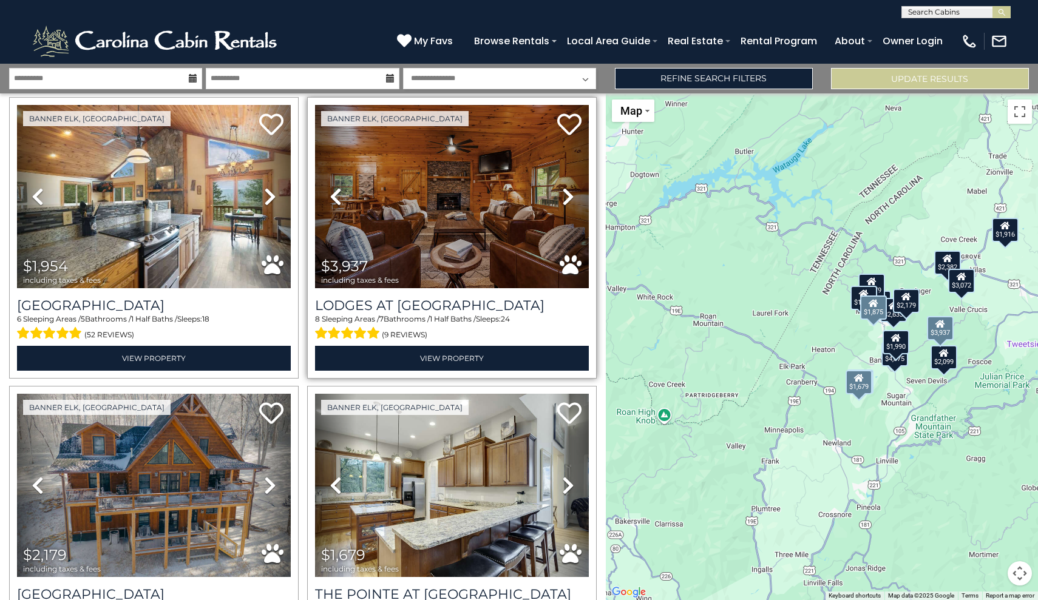
click at [569, 195] on icon at bounding box center [568, 196] width 12 height 19
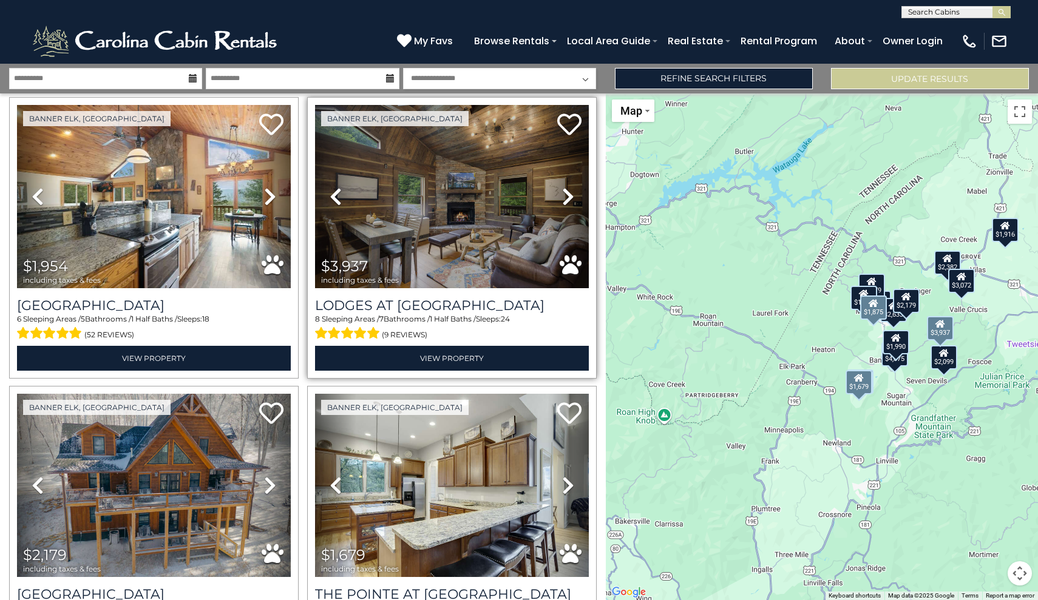
click at [569, 195] on icon at bounding box center [568, 196] width 12 height 19
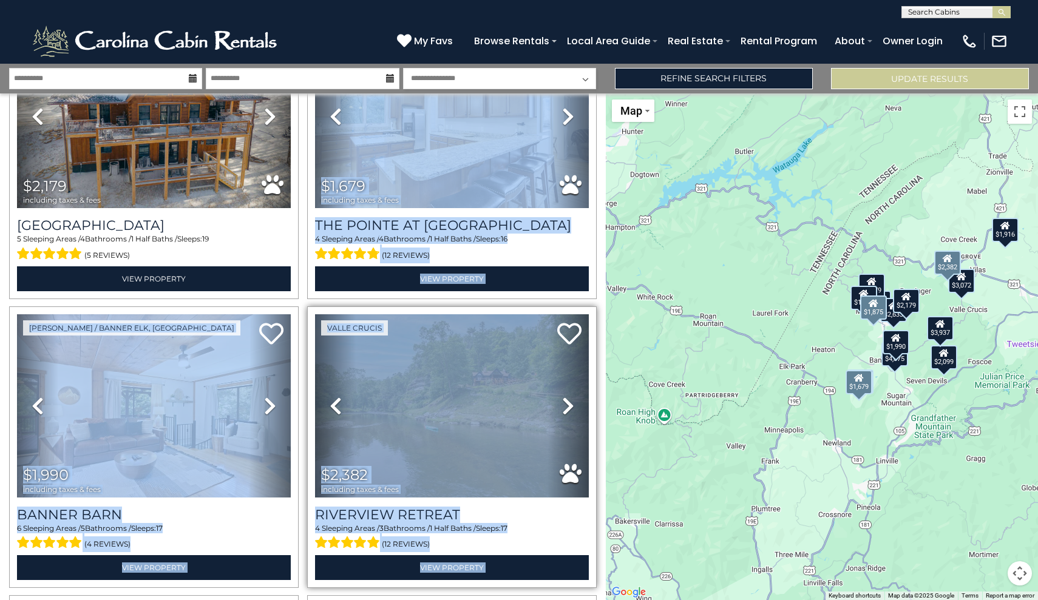
scroll to position [1596, 0]
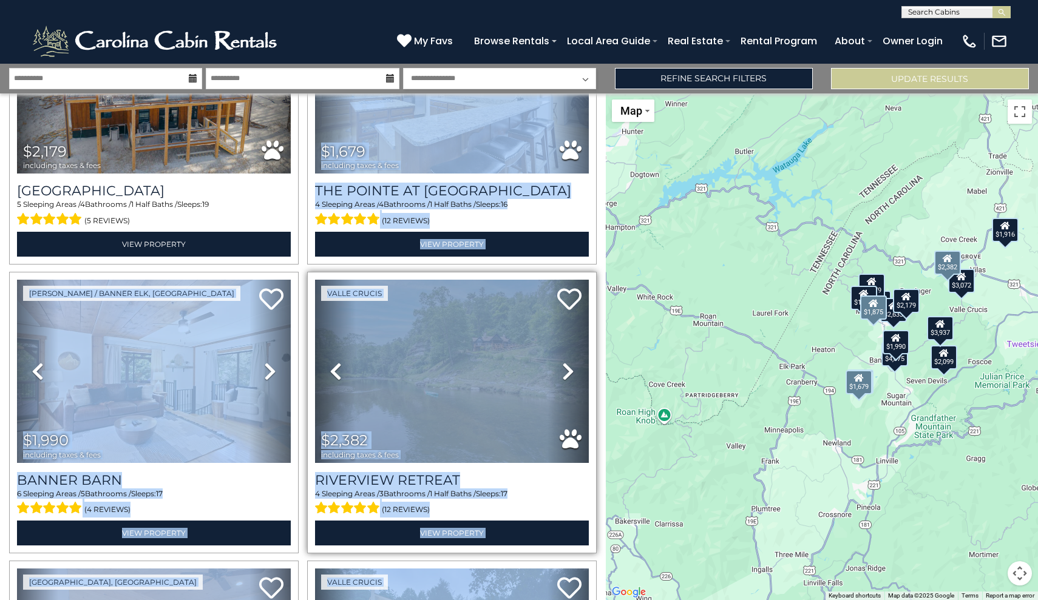
drag, startPoint x: 595, startPoint y: 403, endPoint x: 534, endPoint y: 600, distance: 206.0
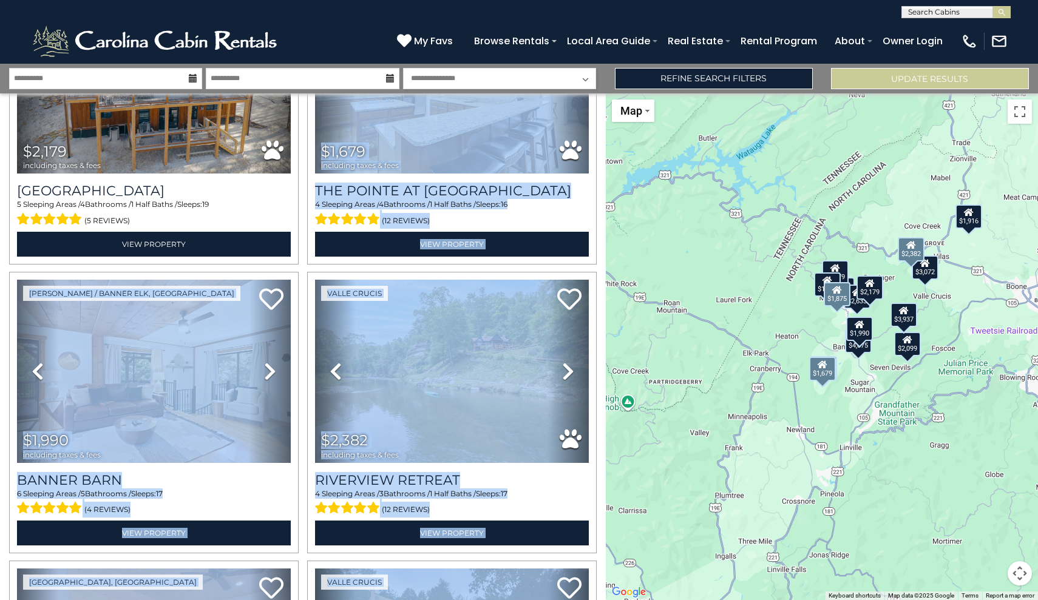
drag, startPoint x: 633, startPoint y: 284, endPoint x: 597, endPoint y: 269, distance: 39.2
click at [597, 269] on div "**********" at bounding box center [519, 332] width 1038 height 537
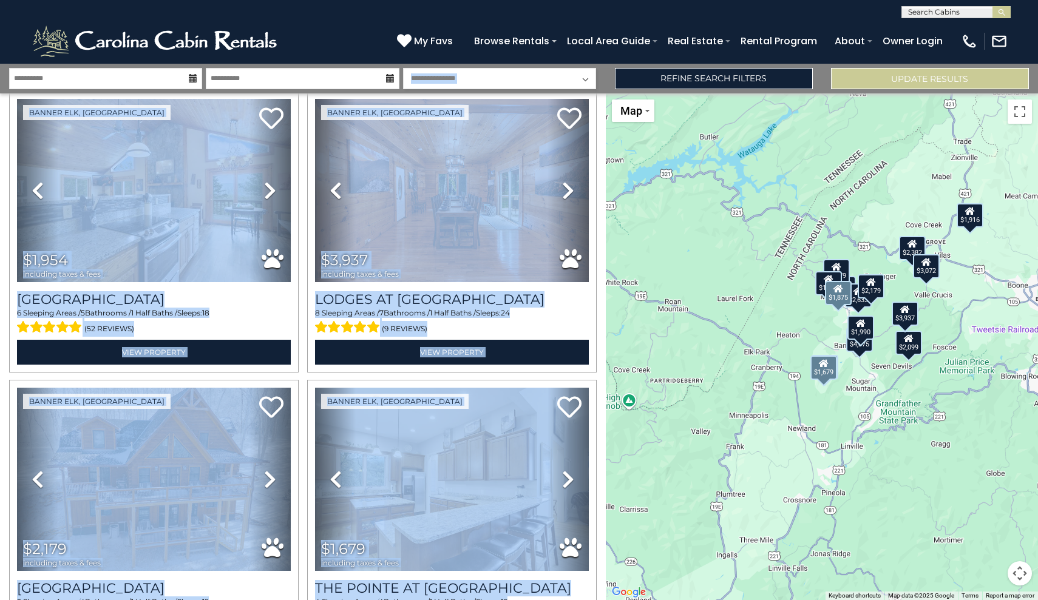
drag, startPoint x: 597, startPoint y: 269, endPoint x: 574, endPoint y: 78, distance: 193.1
click at [574, 78] on div "**********" at bounding box center [519, 332] width 1038 height 537
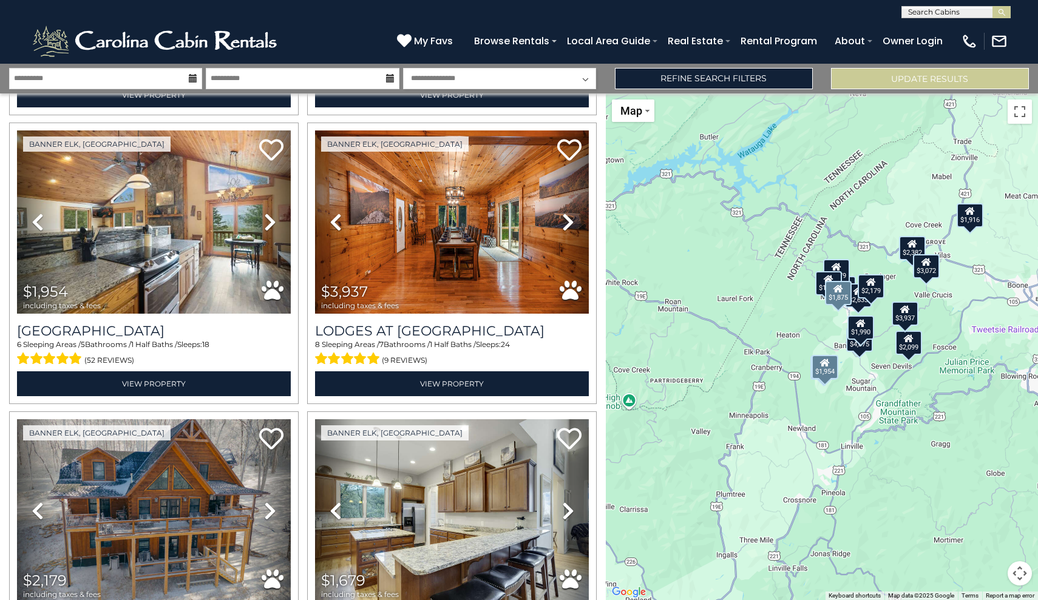
click at [300, 364] on div "Banner Elk, NC Previous Next" at bounding box center [154, 264] width 298 height 282
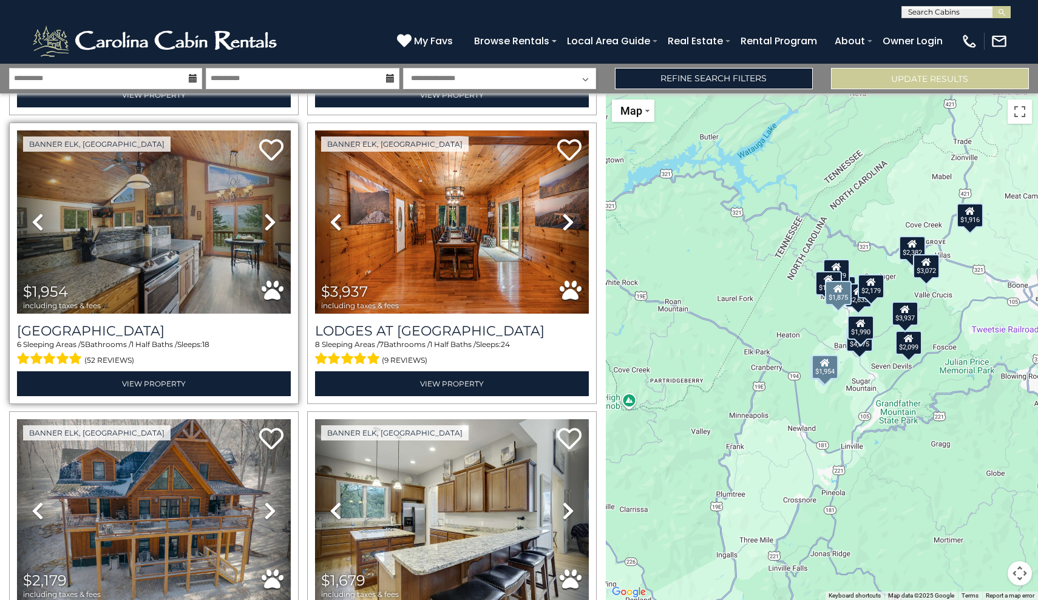
click at [268, 217] on icon at bounding box center [270, 221] width 12 height 19
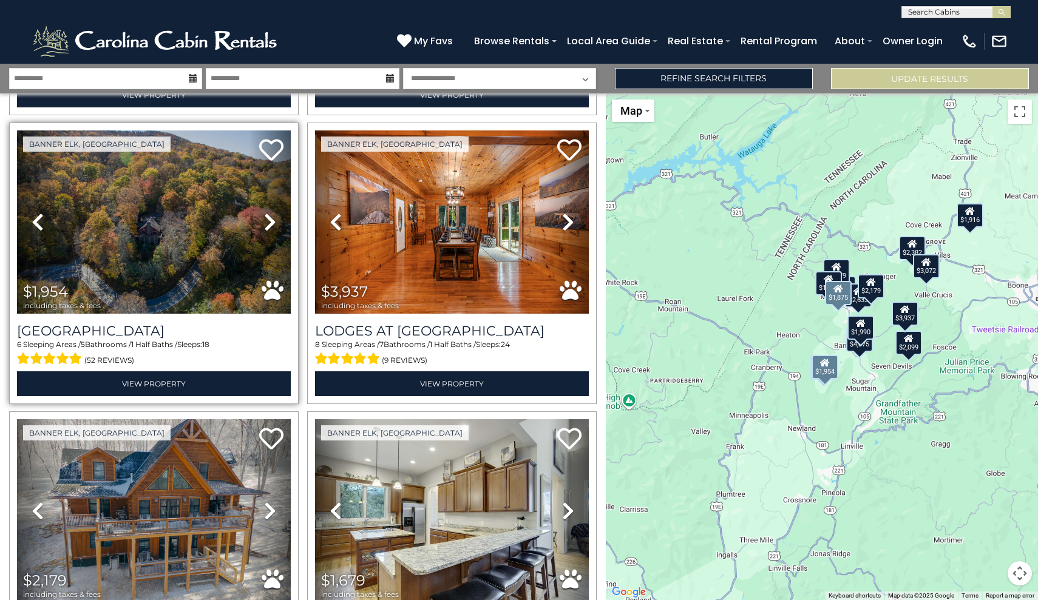
click at [268, 217] on icon at bounding box center [270, 221] width 12 height 19
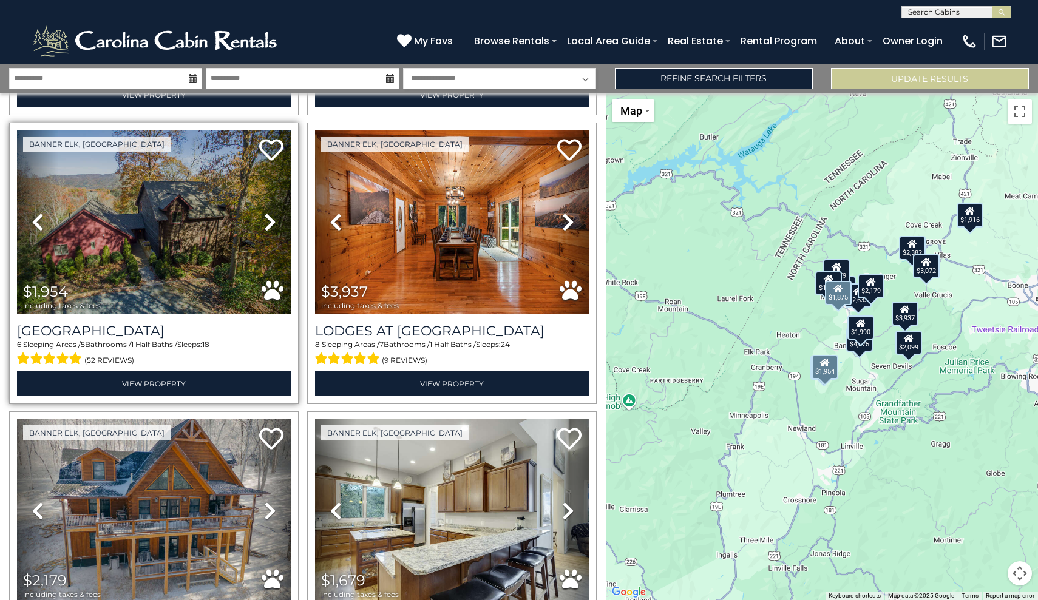
click at [268, 217] on icon at bounding box center [270, 221] width 12 height 19
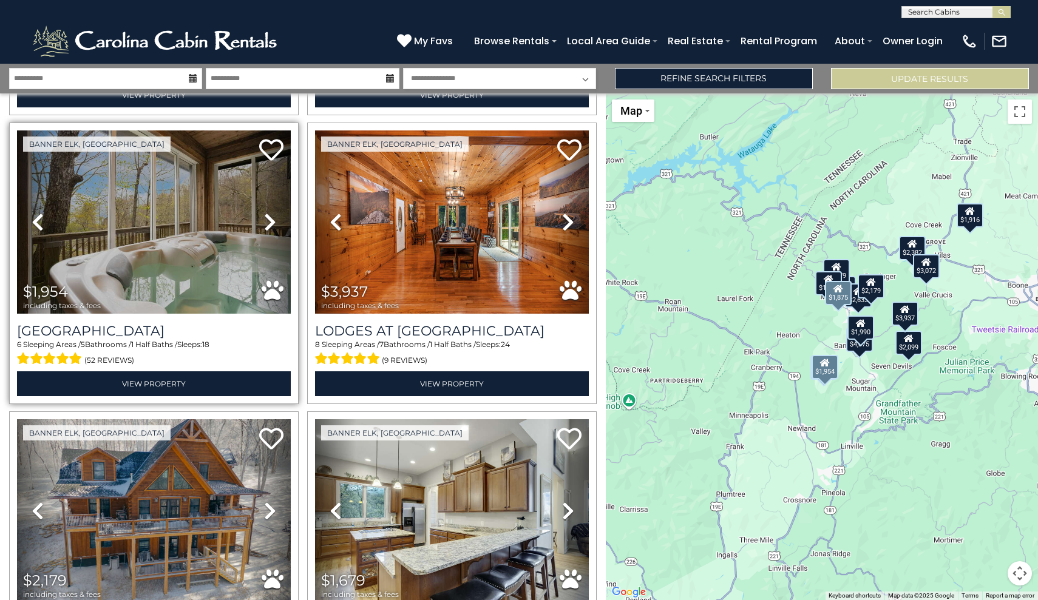
click at [268, 217] on icon at bounding box center [270, 221] width 12 height 19
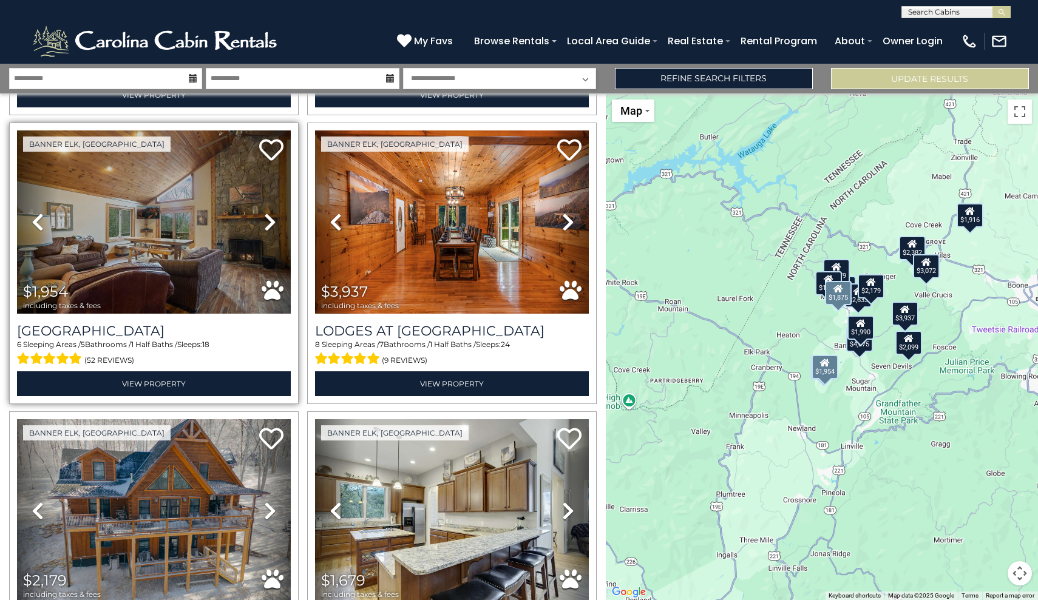
click at [269, 217] on icon at bounding box center [270, 221] width 12 height 19
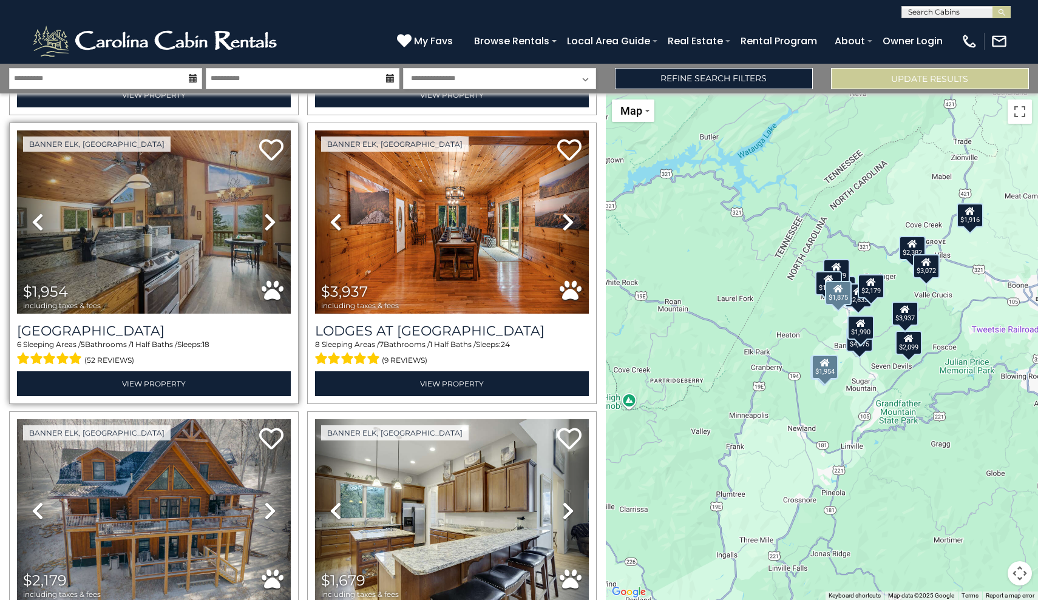
click at [269, 217] on icon at bounding box center [270, 221] width 12 height 19
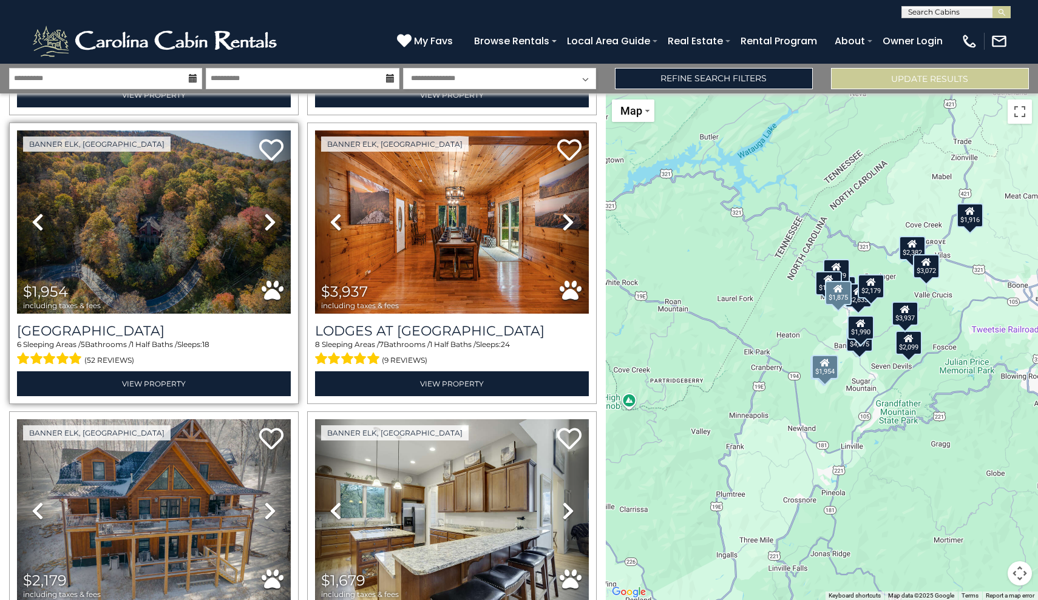
click at [269, 217] on icon at bounding box center [270, 221] width 12 height 19
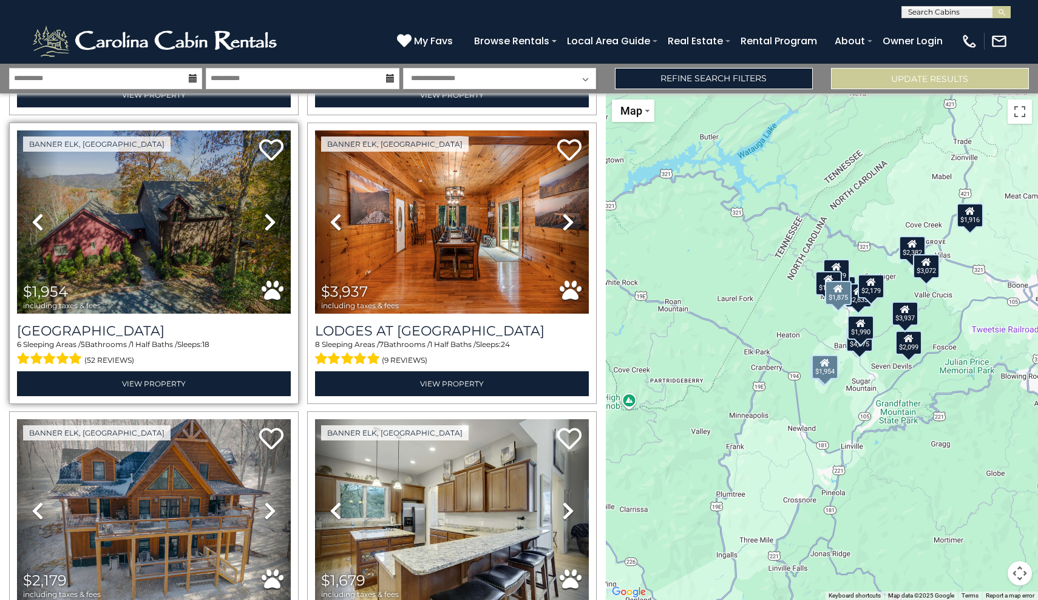
click at [269, 217] on icon at bounding box center [270, 221] width 12 height 19
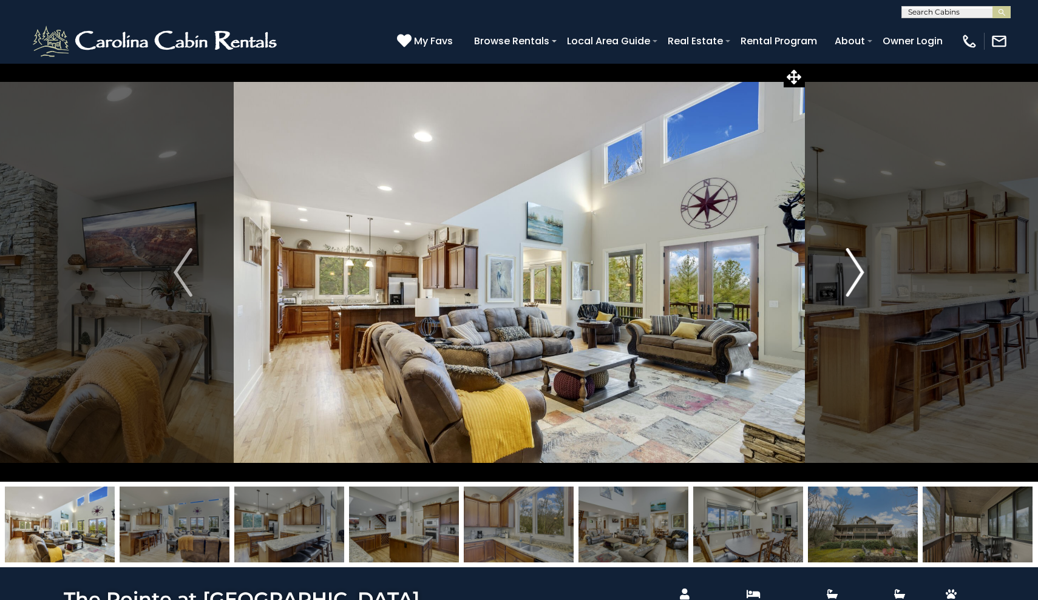
click at [856, 268] on img "Next" at bounding box center [854, 272] width 18 height 49
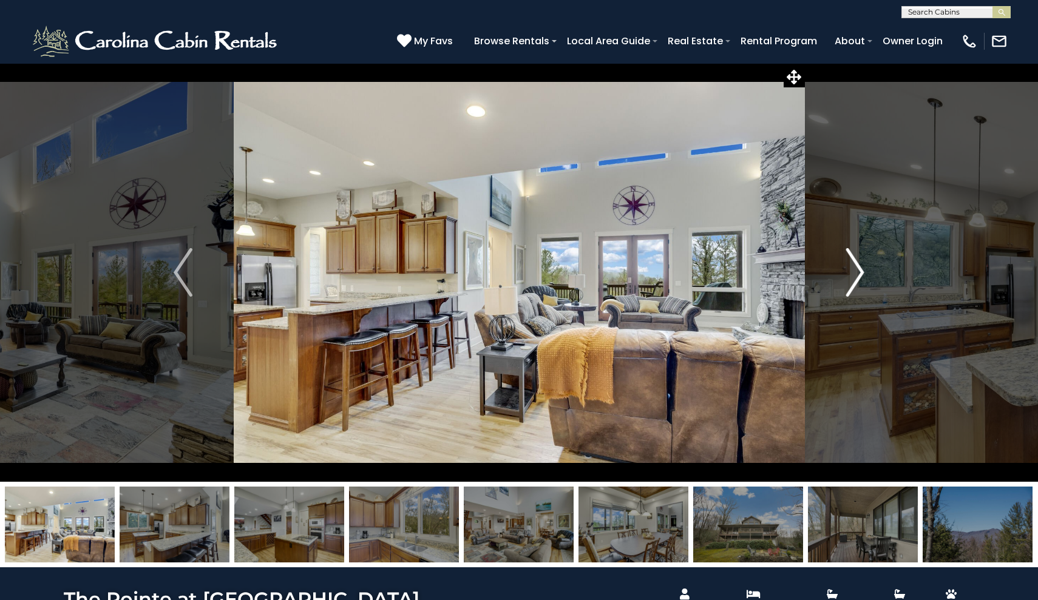
click at [856, 268] on img "Next" at bounding box center [854, 272] width 18 height 49
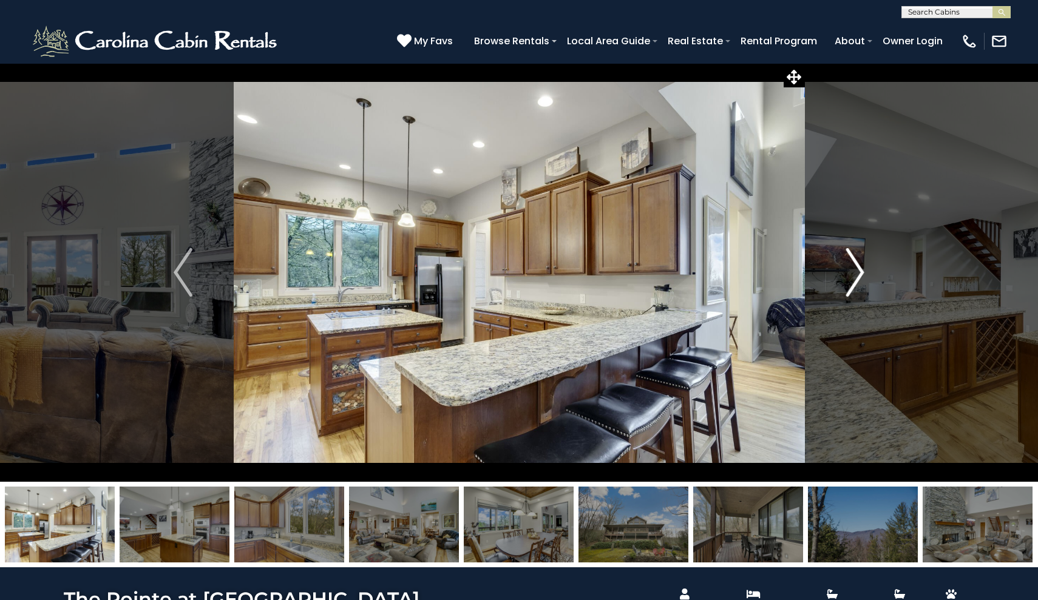
click at [856, 268] on img "Next" at bounding box center [854, 272] width 18 height 49
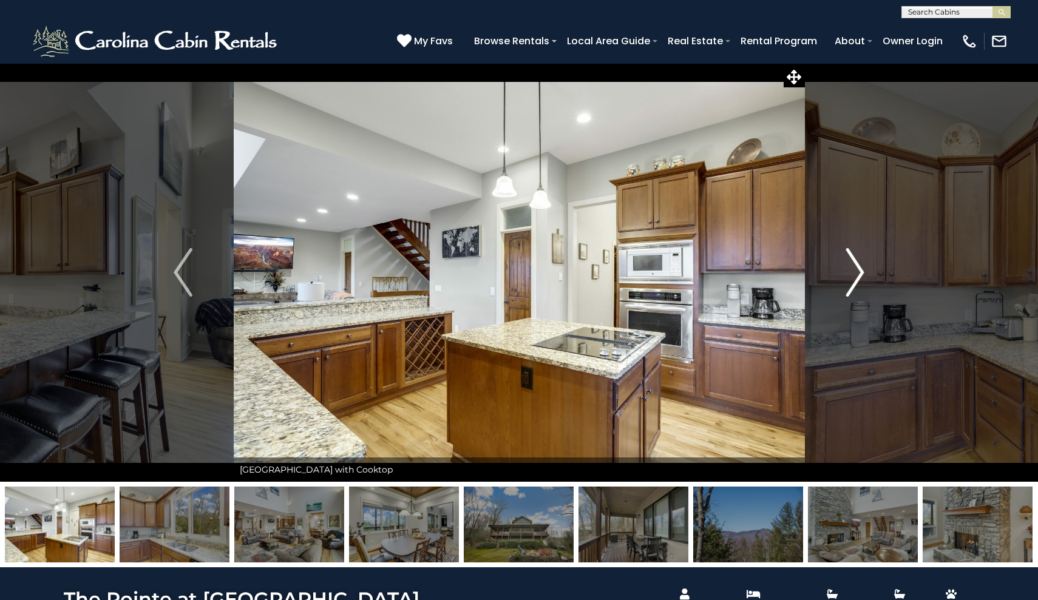
click at [856, 268] on img "Next" at bounding box center [854, 272] width 18 height 49
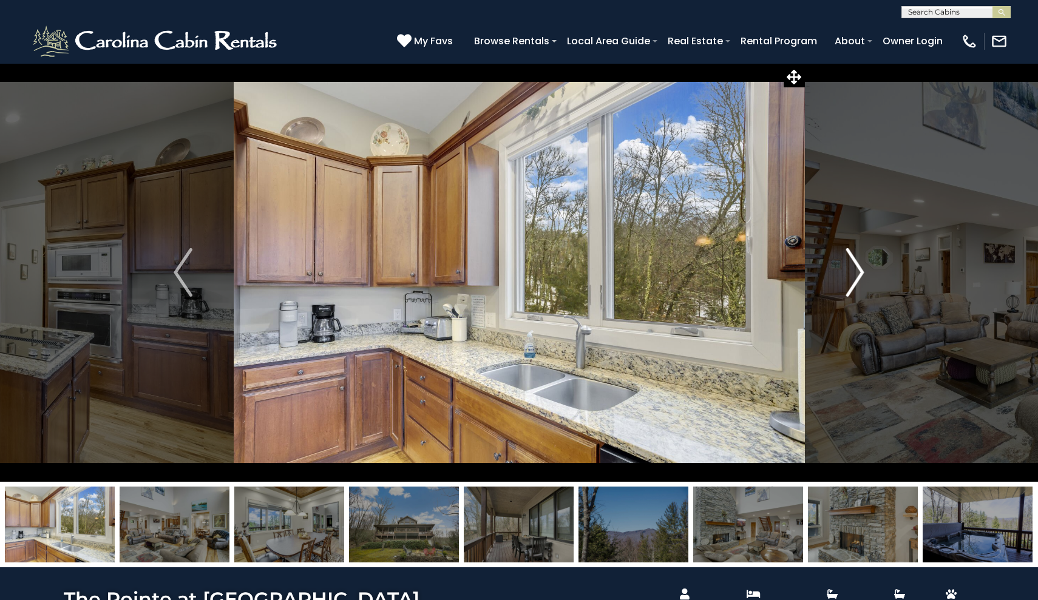
click at [856, 268] on img "Next" at bounding box center [854, 272] width 18 height 49
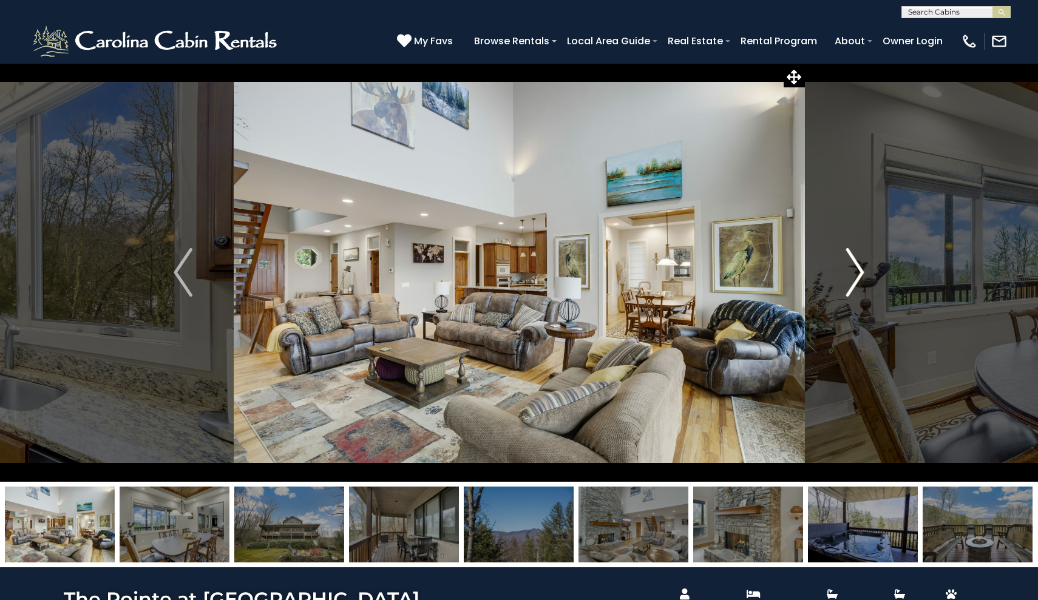
click at [856, 268] on img "Next" at bounding box center [854, 272] width 18 height 49
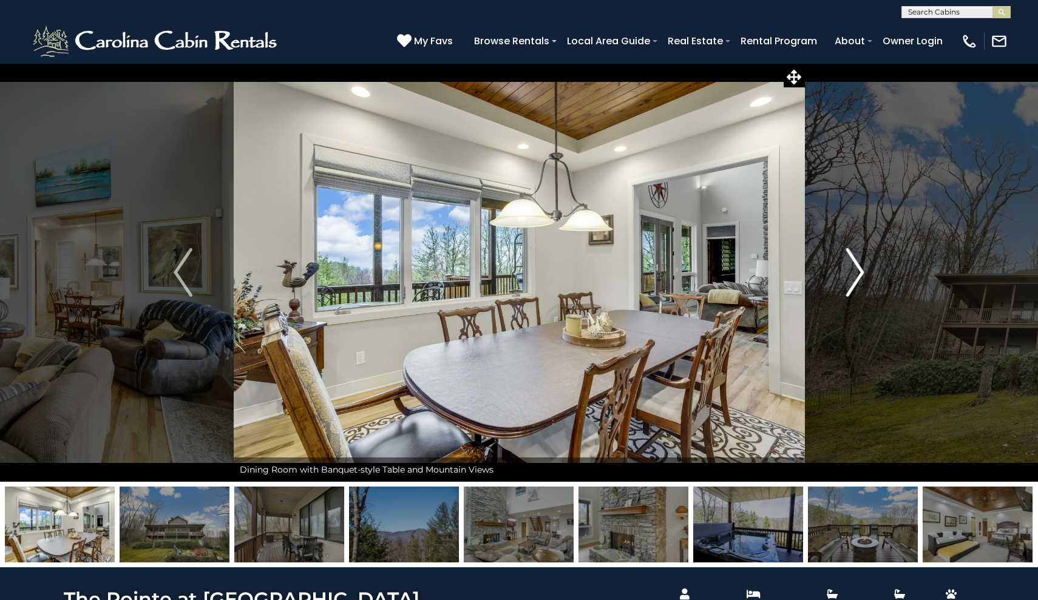
click at [856, 268] on img "Next" at bounding box center [854, 272] width 18 height 49
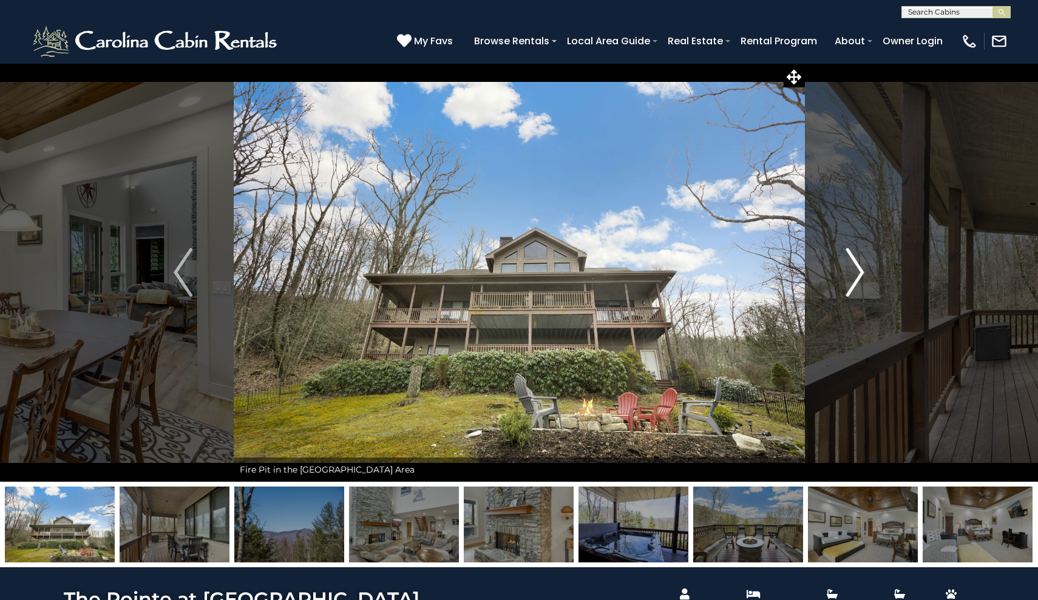
click at [856, 268] on img "Next" at bounding box center [854, 272] width 18 height 49
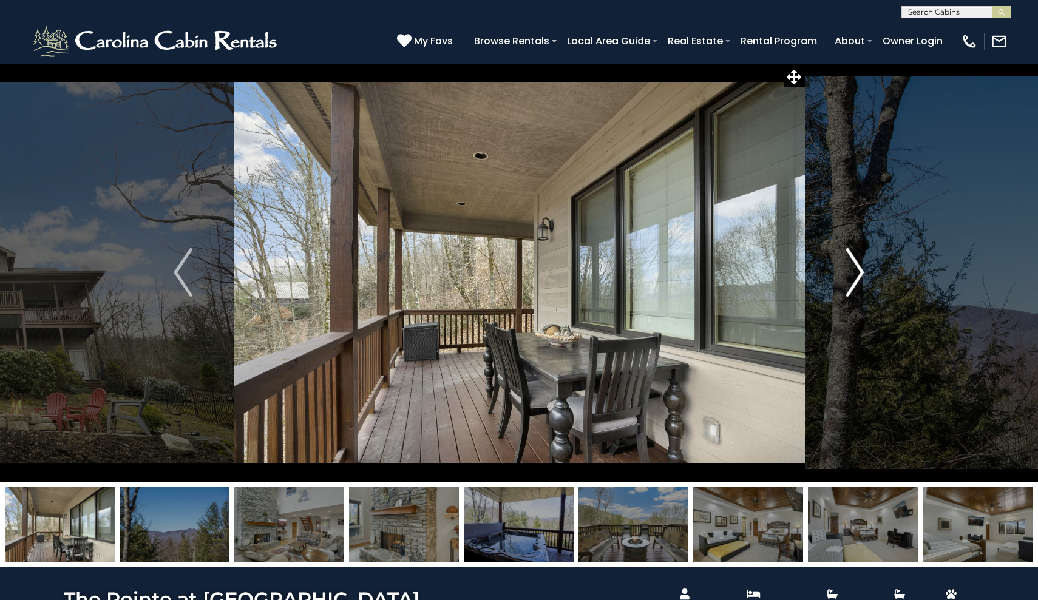
click at [856, 268] on img "Next" at bounding box center [854, 272] width 18 height 49
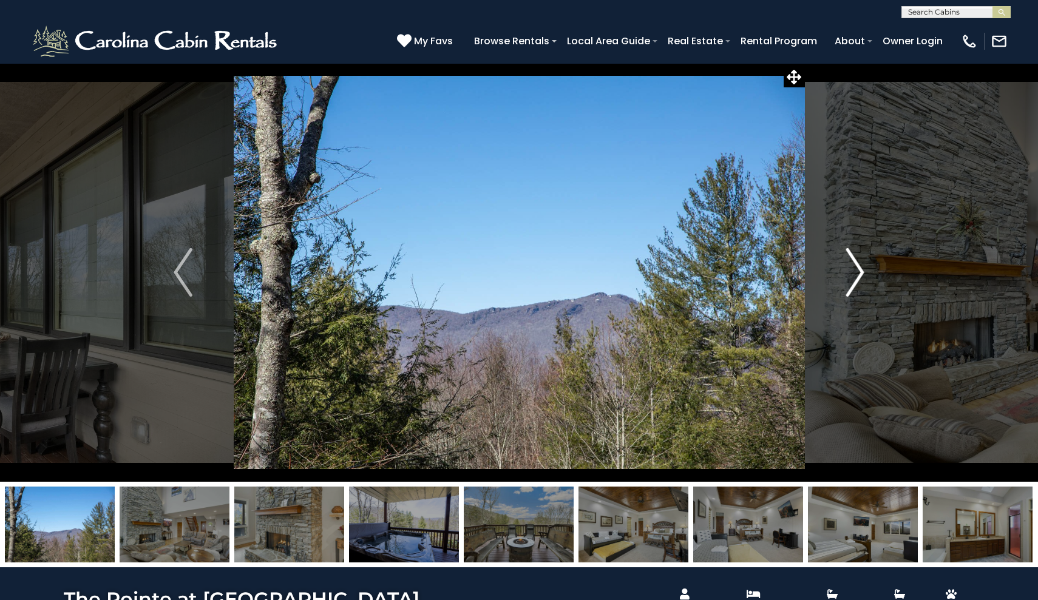
click at [856, 268] on img "Next" at bounding box center [854, 272] width 18 height 49
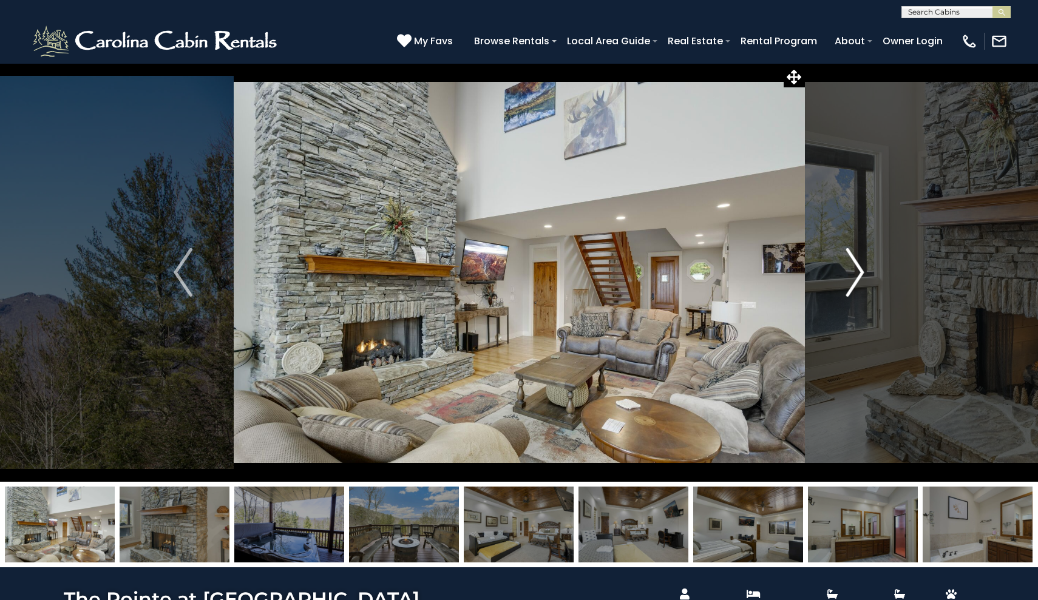
click at [856, 268] on img "Next" at bounding box center [854, 272] width 18 height 49
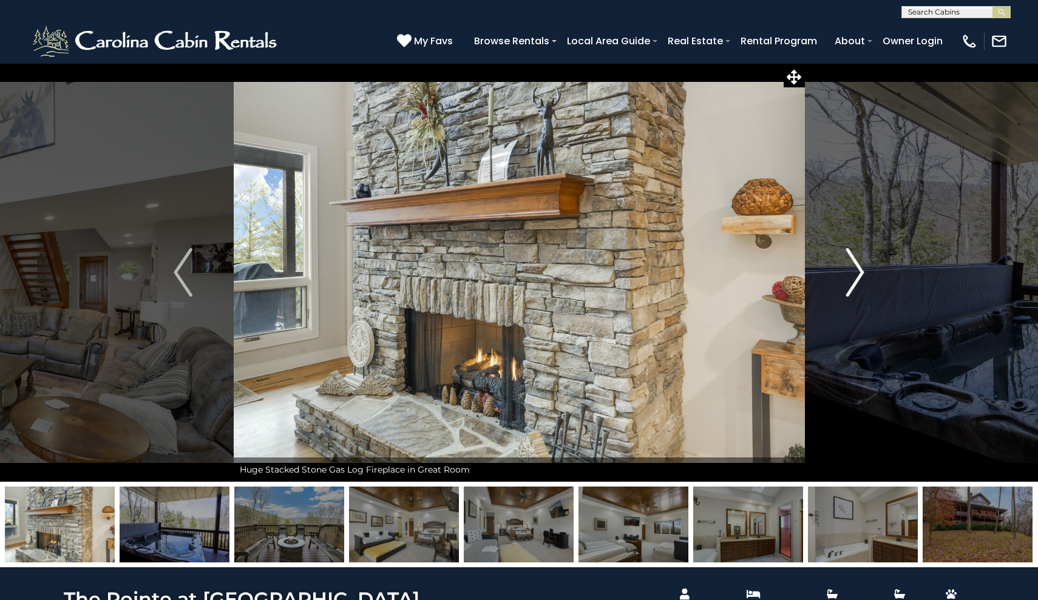
click at [856, 268] on img "Next" at bounding box center [854, 272] width 18 height 49
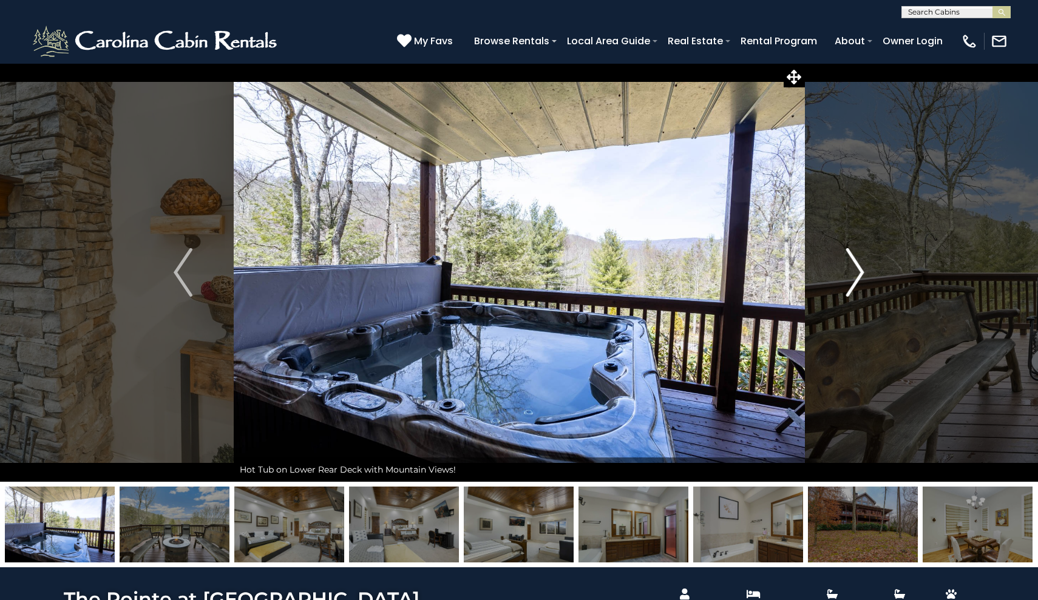
click at [856, 268] on img "Next" at bounding box center [854, 272] width 18 height 49
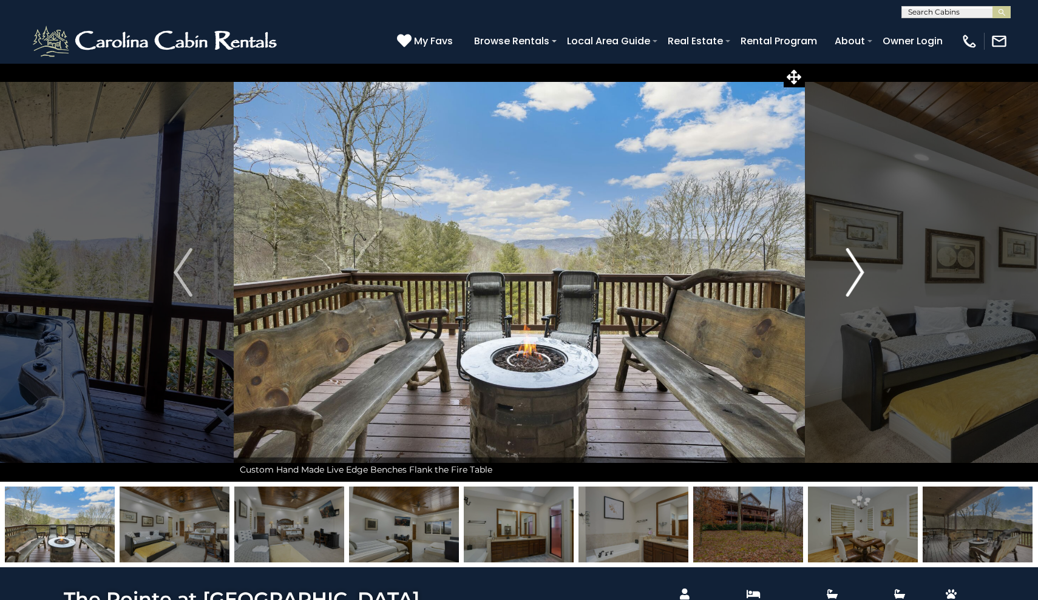
click at [856, 268] on img "Next" at bounding box center [854, 272] width 18 height 49
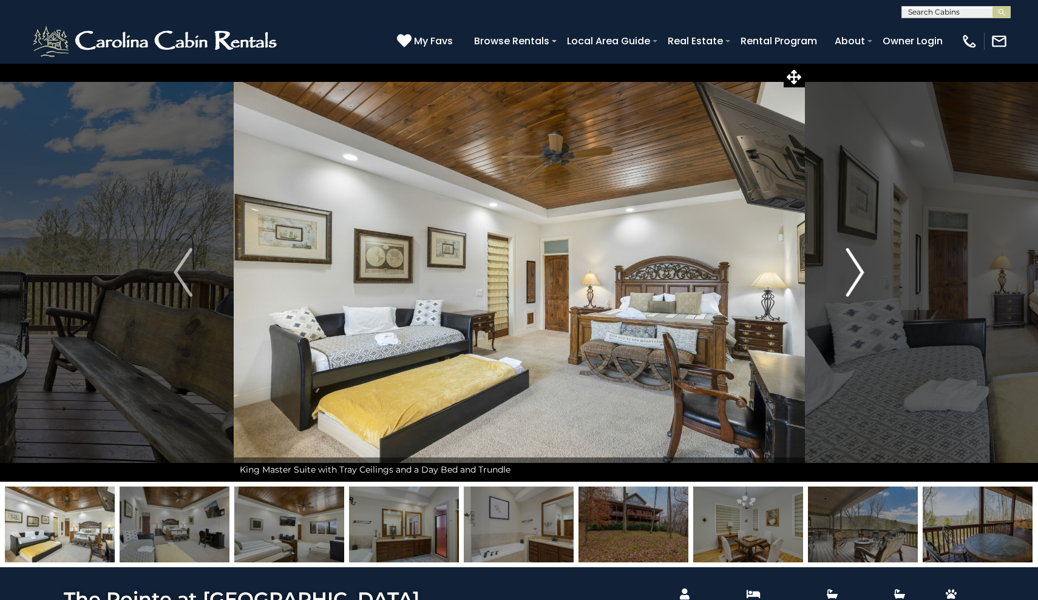
click at [856, 268] on img "Next" at bounding box center [854, 272] width 18 height 49
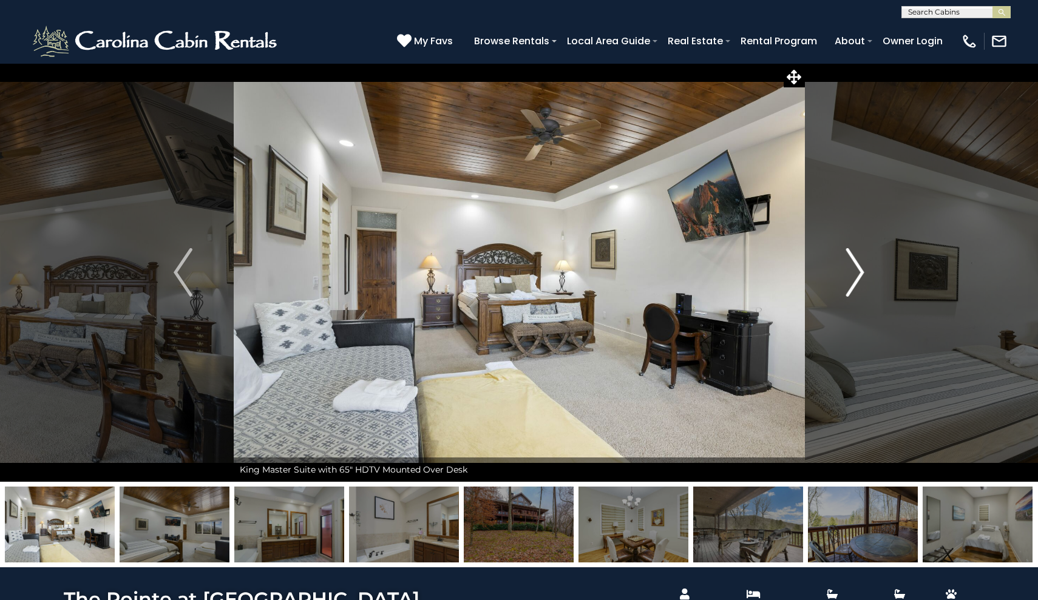
click at [856, 268] on img "Next" at bounding box center [854, 272] width 18 height 49
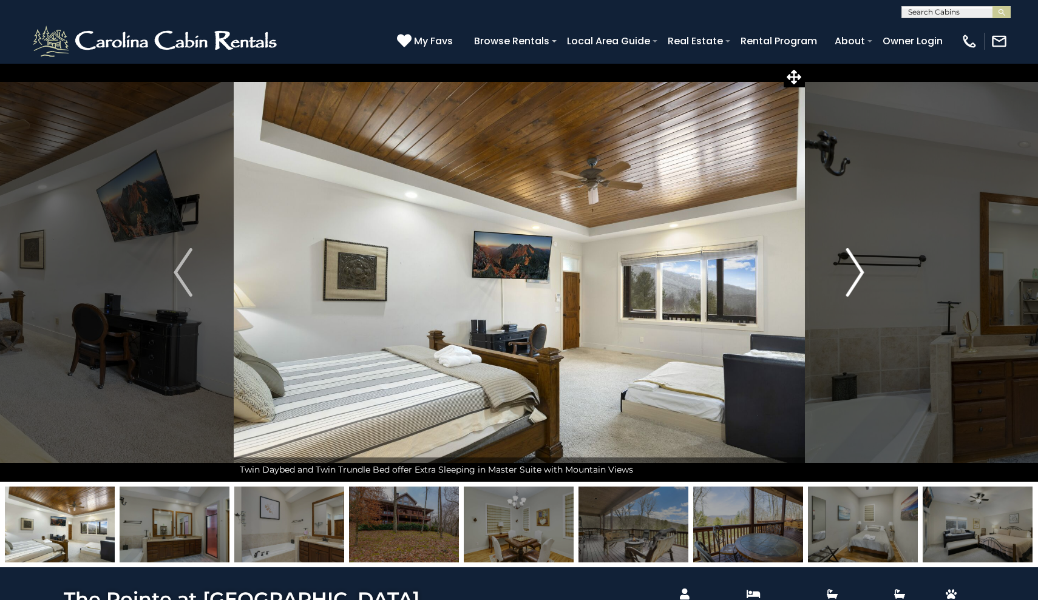
click at [856, 268] on img "Next" at bounding box center [854, 272] width 18 height 49
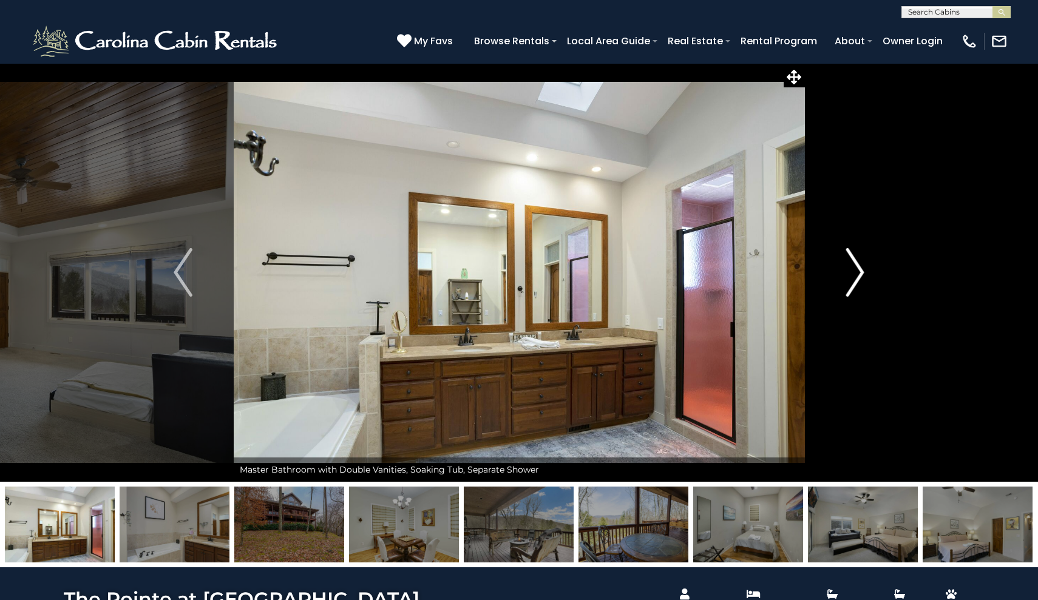
click at [856, 268] on img "Next" at bounding box center [854, 272] width 18 height 49
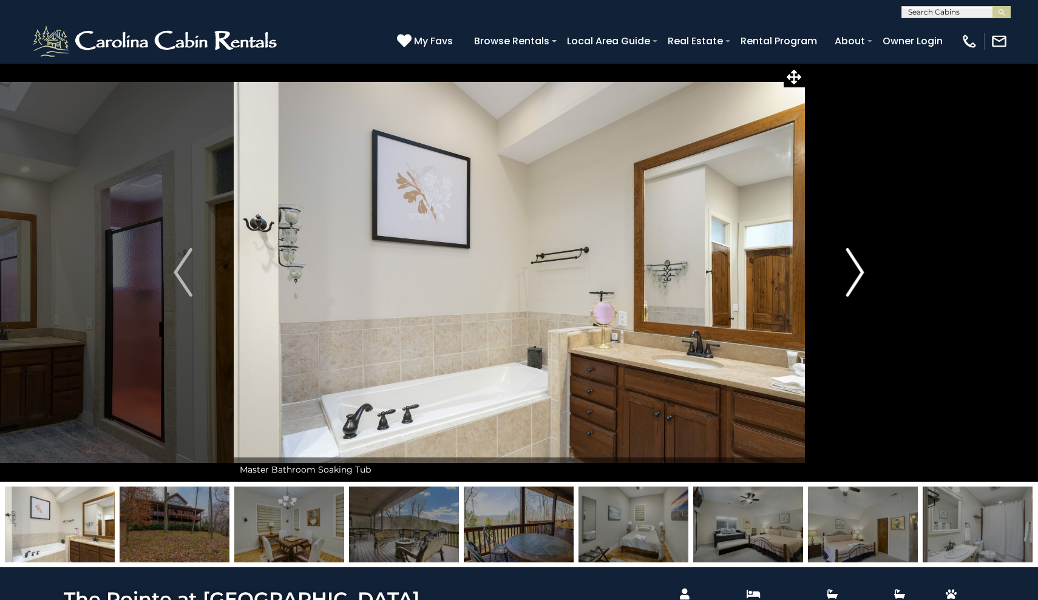
click at [856, 268] on img "Next" at bounding box center [854, 272] width 18 height 49
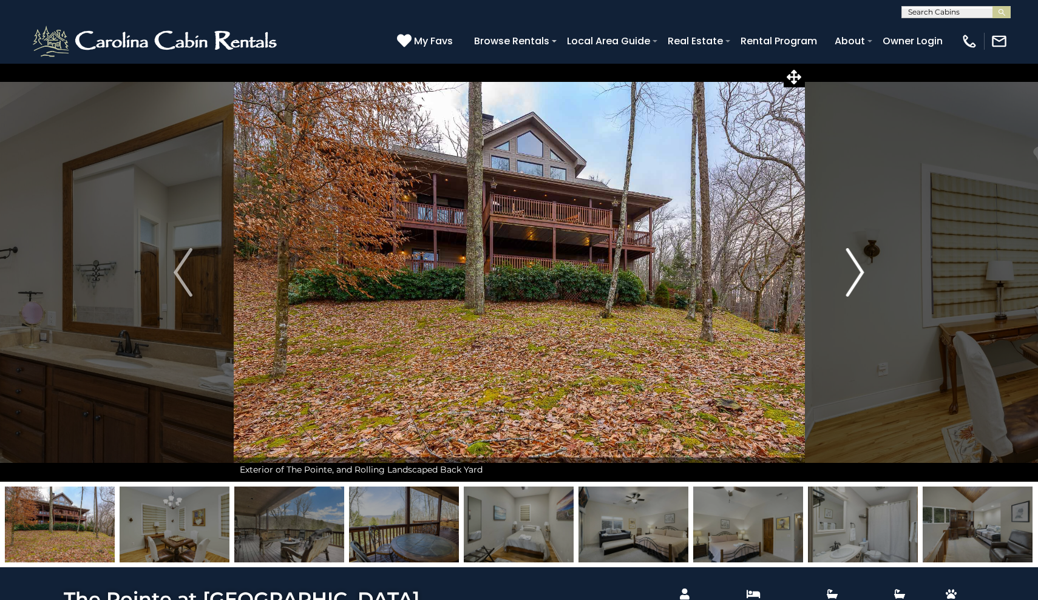
click at [856, 268] on img "Next" at bounding box center [854, 272] width 18 height 49
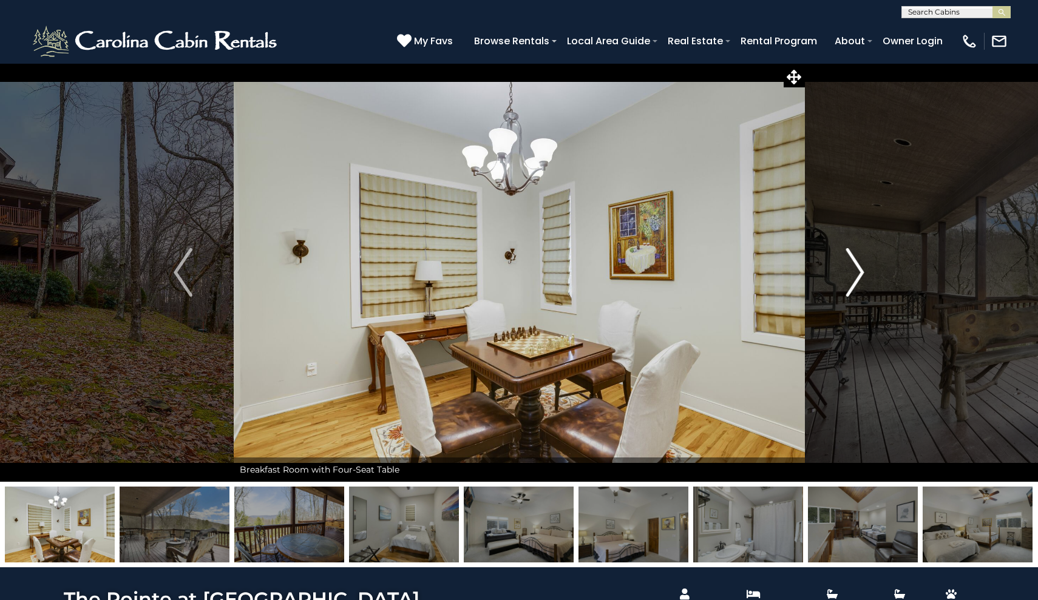
click at [856, 268] on img "Next" at bounding box center [854, 272] width 18 height 49
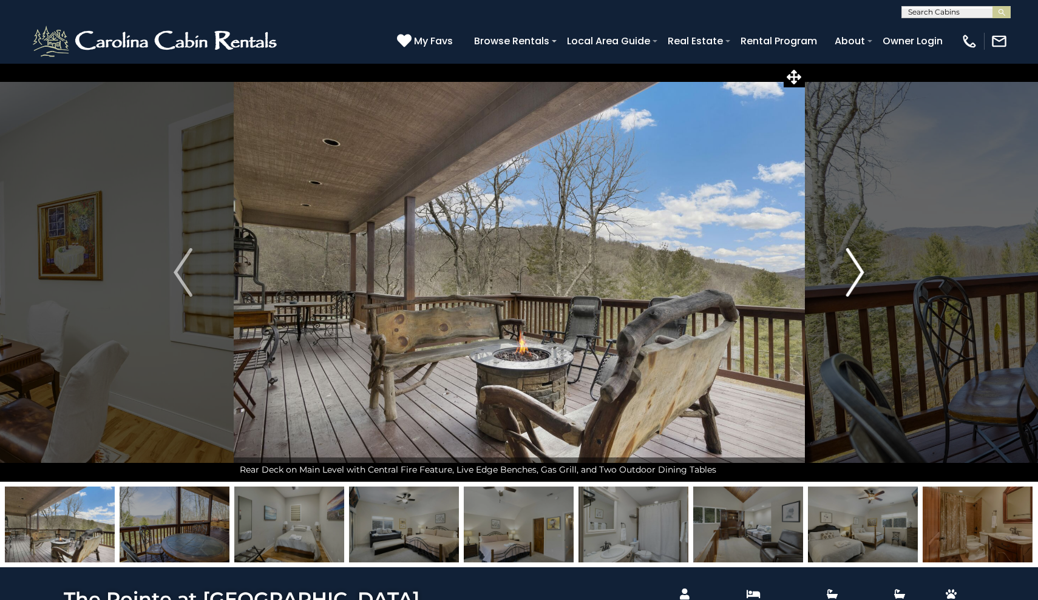
click at [856, 268] on img "Next" at bounding box center [854, 272] width 18 height 49
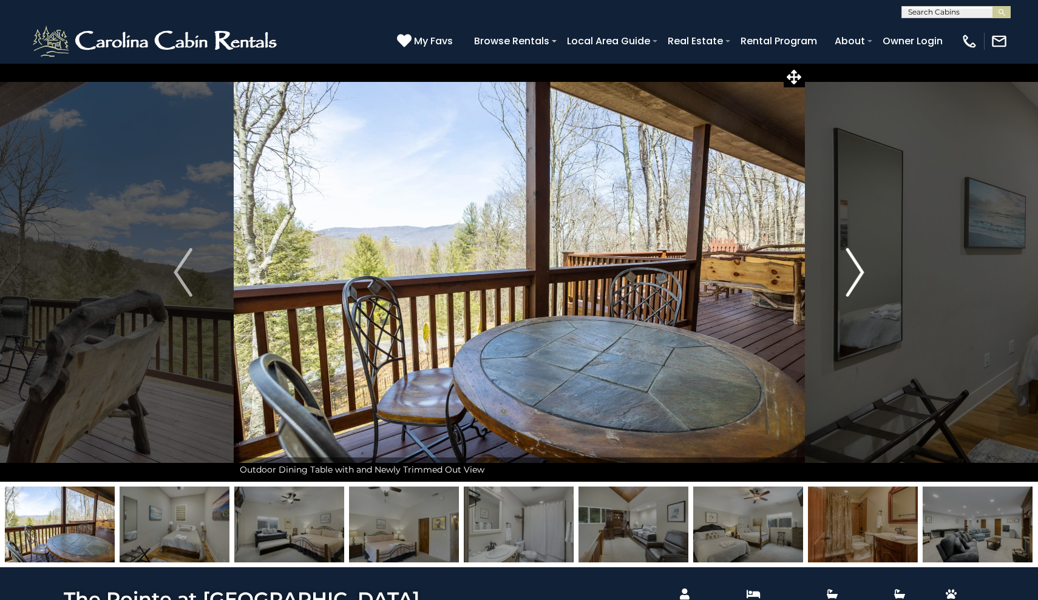
click at [856, 268] on img "Next" at bounding box center [854, 272] width 18 height 49
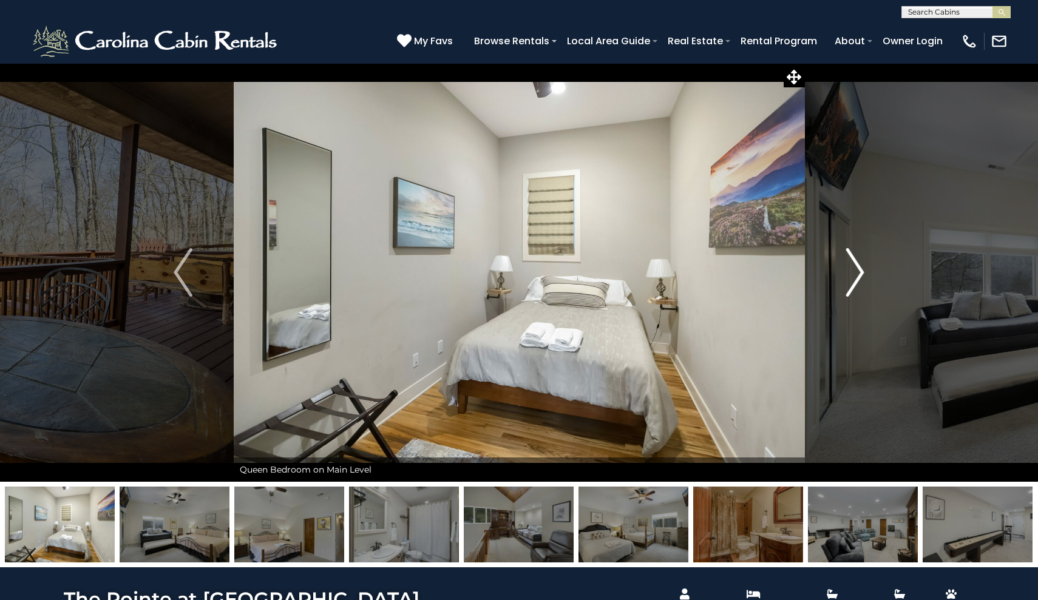
click at [856, 268] on img "Next" at bounding box center [854, 272] width 18 height 49
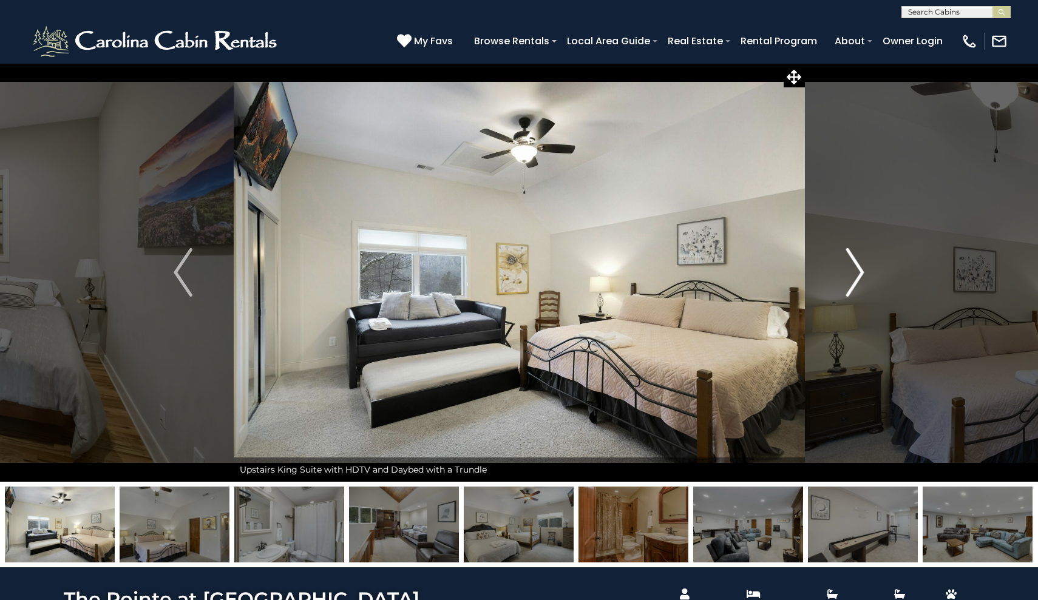
click at [856, 268] on img "Next" at bounding box center [854, 272] width 18 height 49
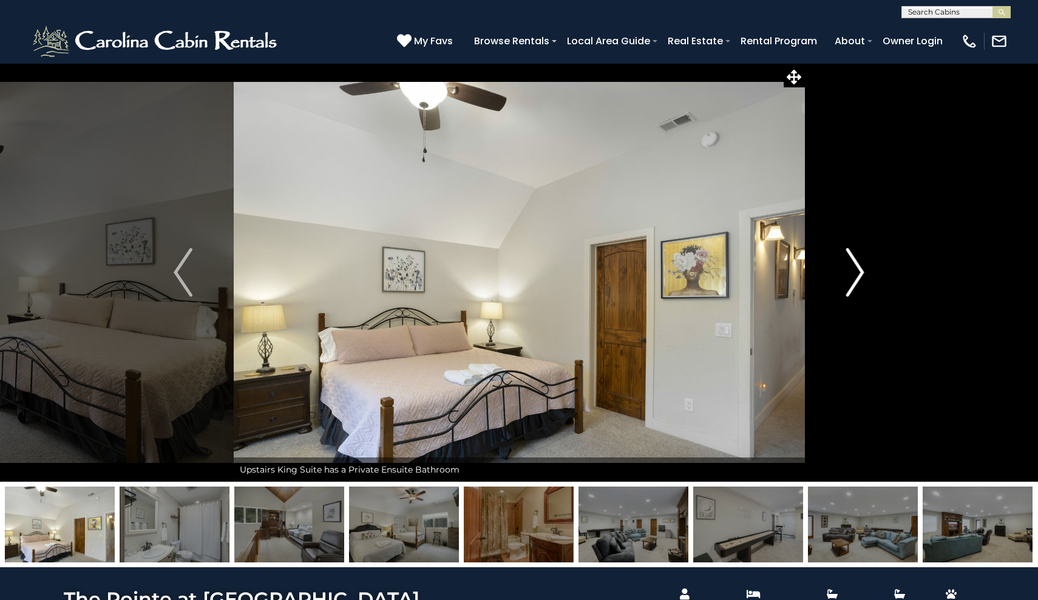
click at [856, 268] on img "Next" at bounding box center [854, 272] width 18 height 49
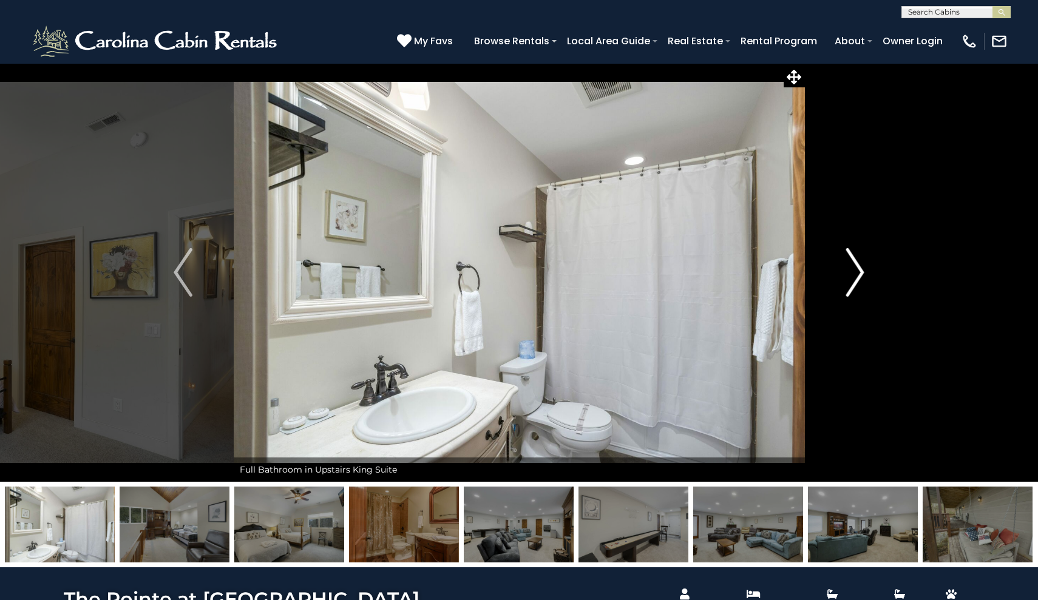
click at [856, 268] on img "Next" at bounding box center [854, 272] width 18 height 49
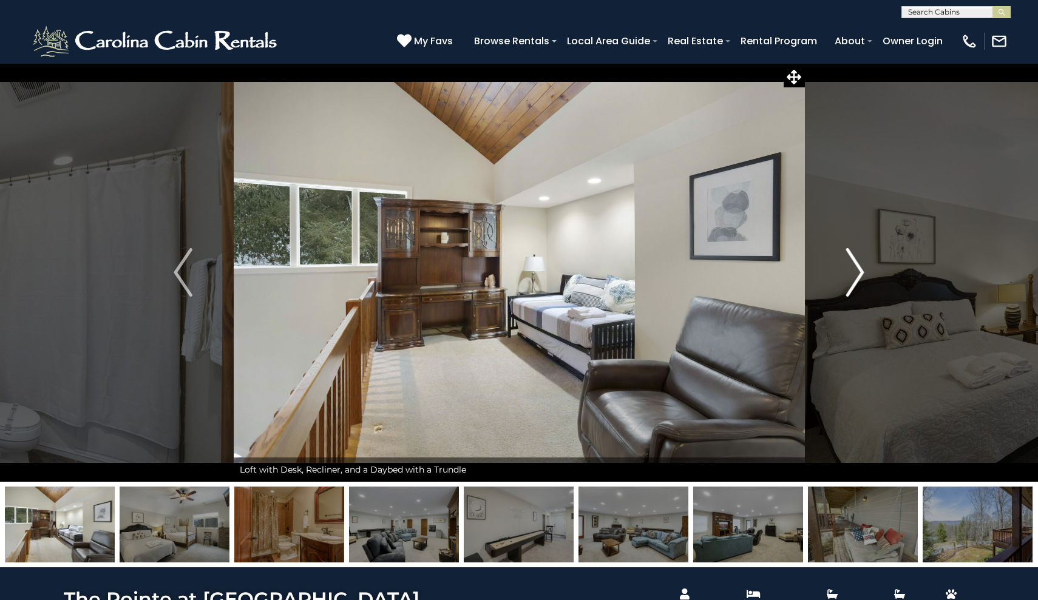
click at [856, 268] on img "Next" at bounding box center [854, 272] width 18 height 49
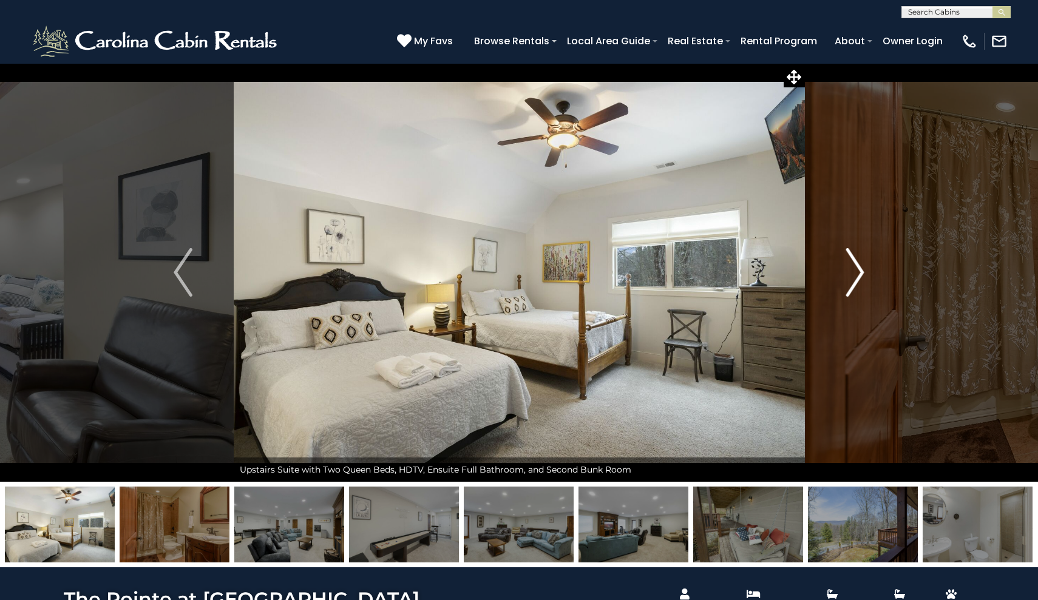
click at [856, 268] on img "Next" at bounding box center [854, 272] width 18 height 49
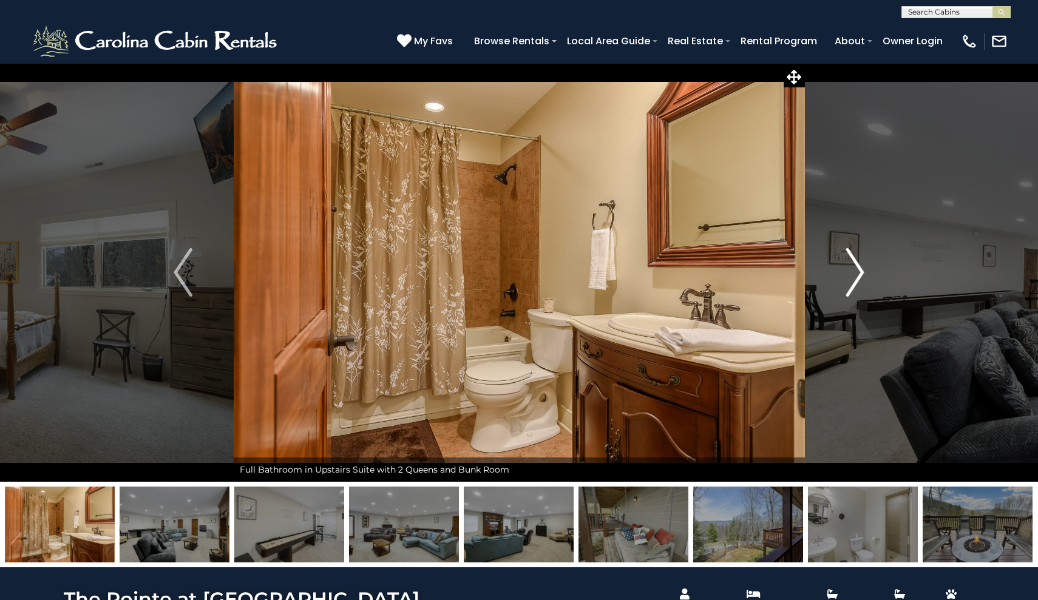
click at [856, 268] on img "Next" at bounding box center [854, 272] width 18 height 49
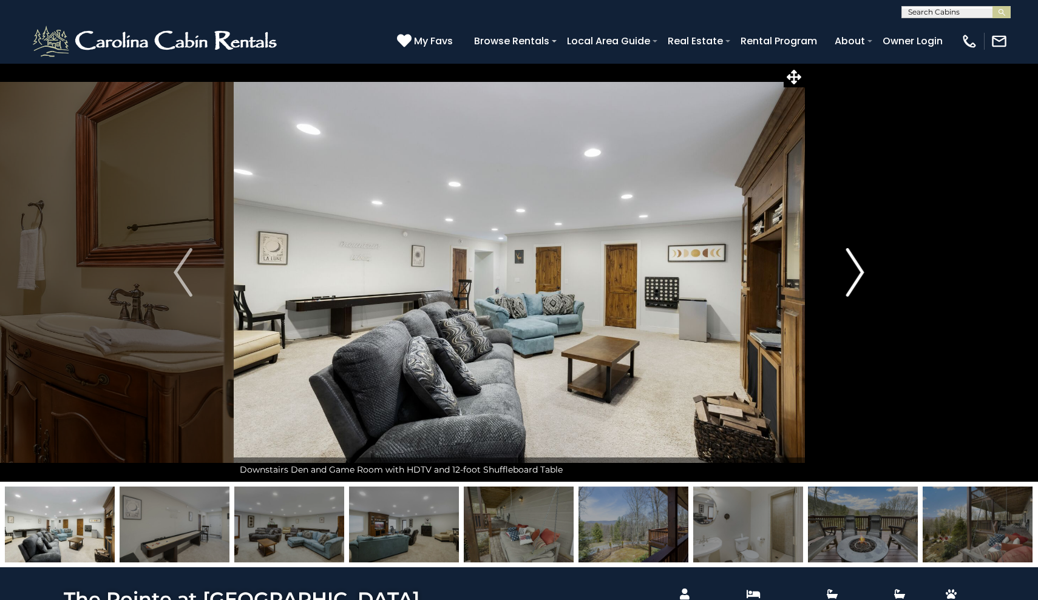
click at [856, 268] on img "Next" at bounding box center [854, 272] width 18 height 49
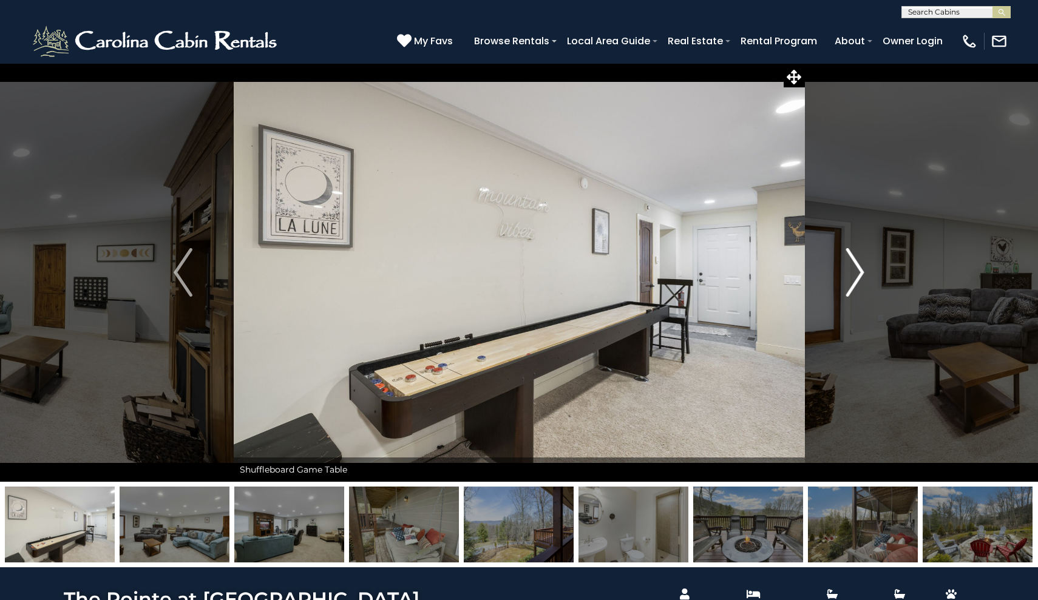
click at [856, 268] on img "Next" at bounding box center [854, 272] width 18 height 49
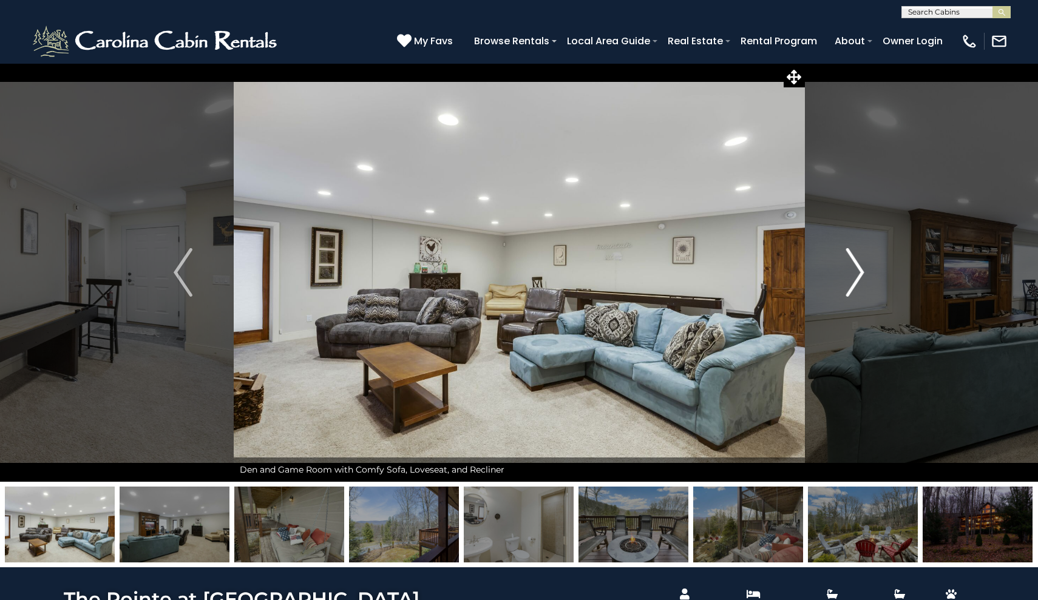
click at [856, 268] on img "Next" at bounding box center [854, 272] width 18 height 49
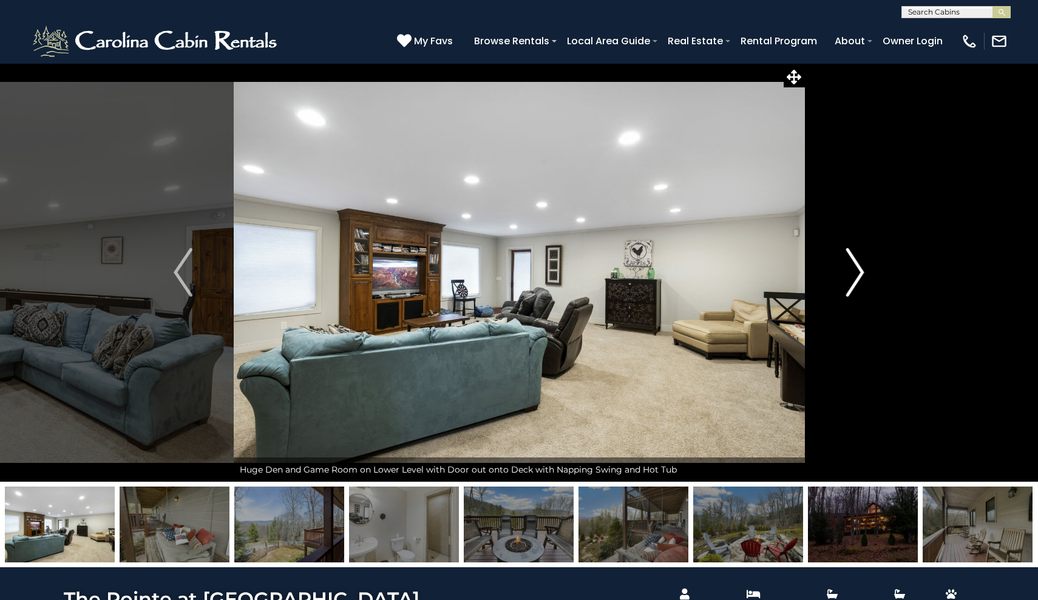
click at [856, 268] on img "Next" at bounding box center [854, 272] width 18 height 49
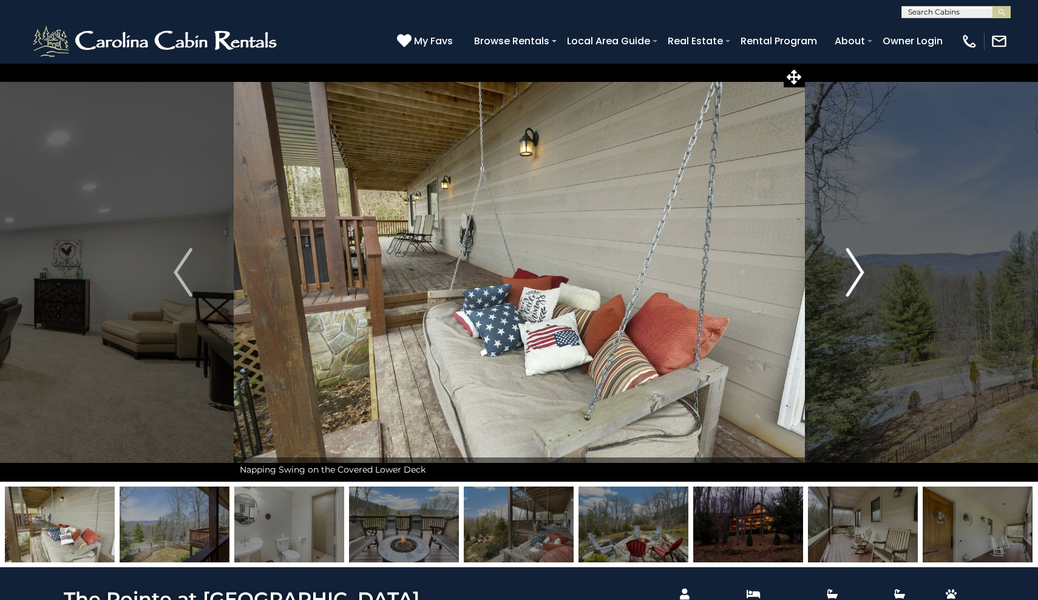
click at [856, 268] on img "Next" at bounding box center [854, 272] width 18 height 49
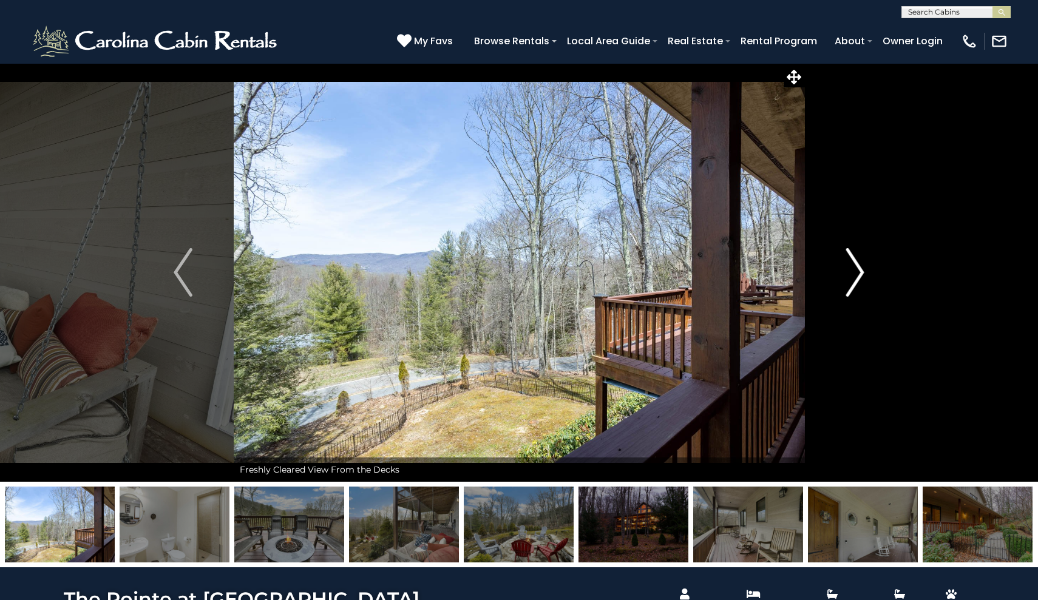
click at [856, 268] on img "Next" at bounding box center [854, 272] width 18 height 49
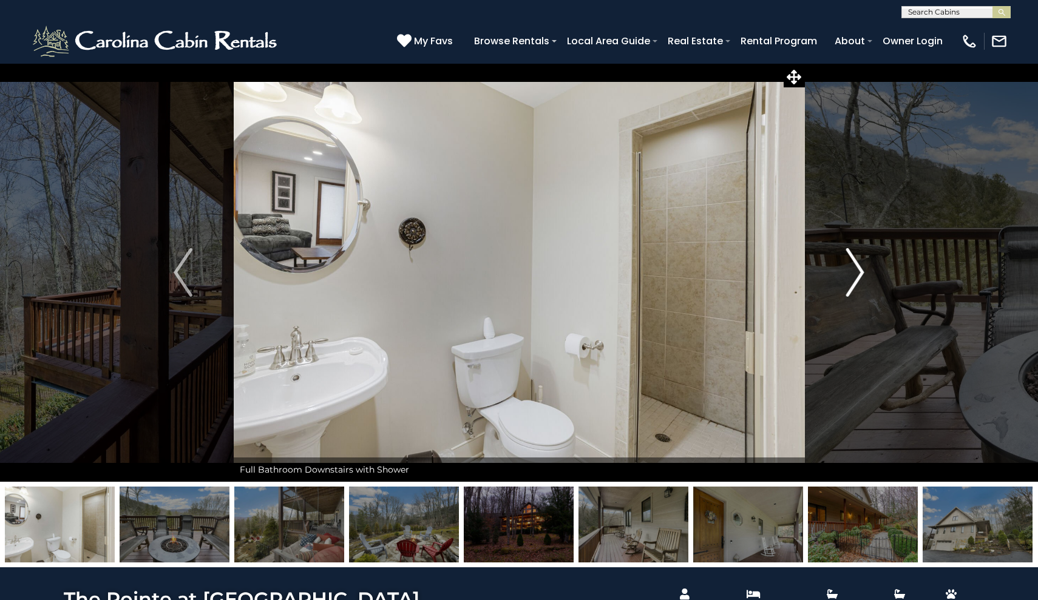
click at [856, 268] on img "Next" at bounding box center [854, 272] width 18 height 49
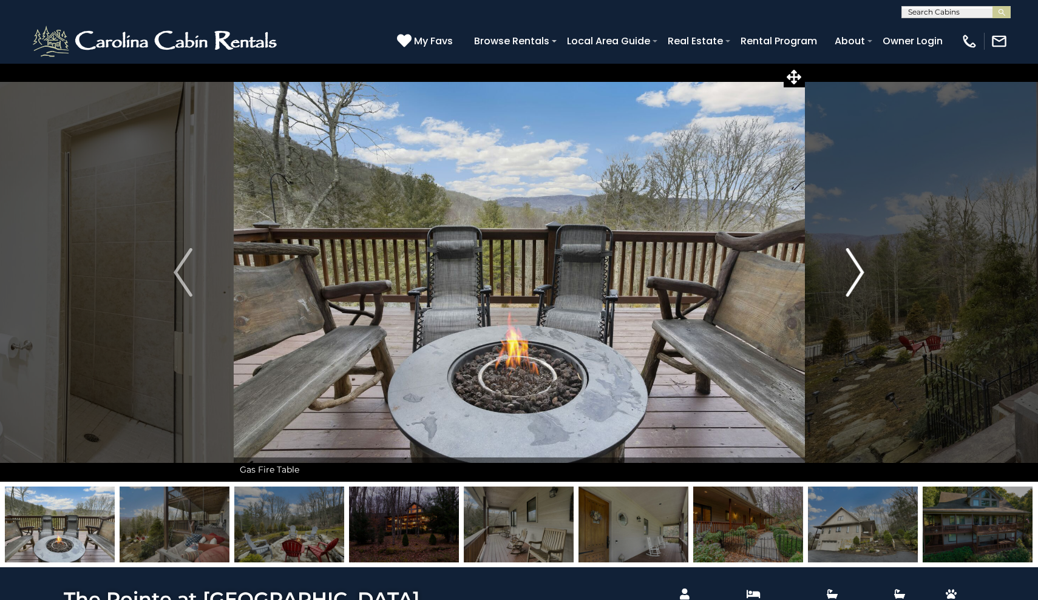
click at [856, 268] on img "Next" at bounding box center [854, 272] width 18 height 49
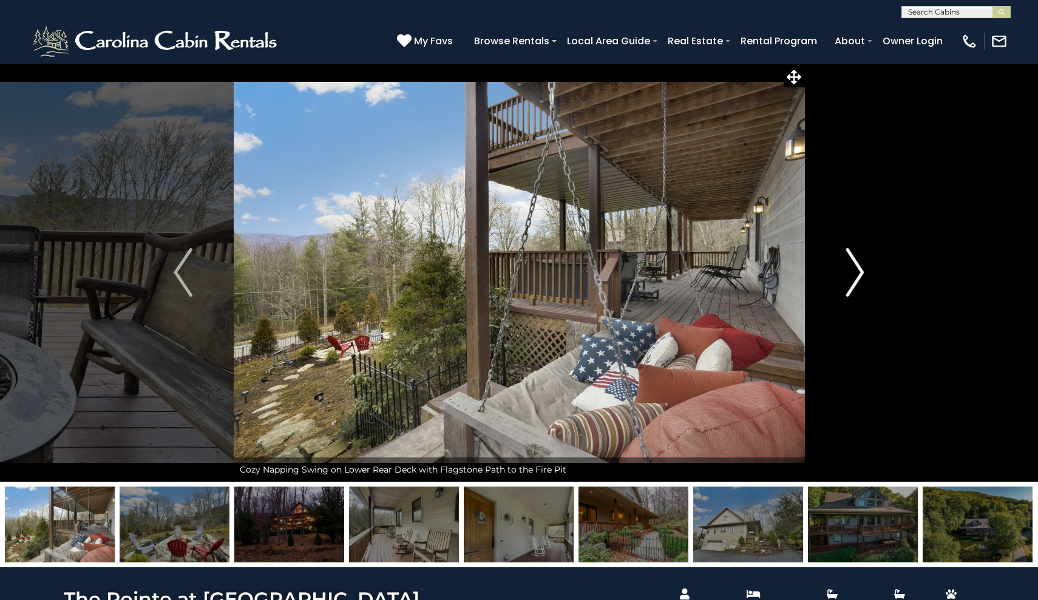
click at [856, 268] on img "Next" at bounding box center [854, 272] width 18 height 49
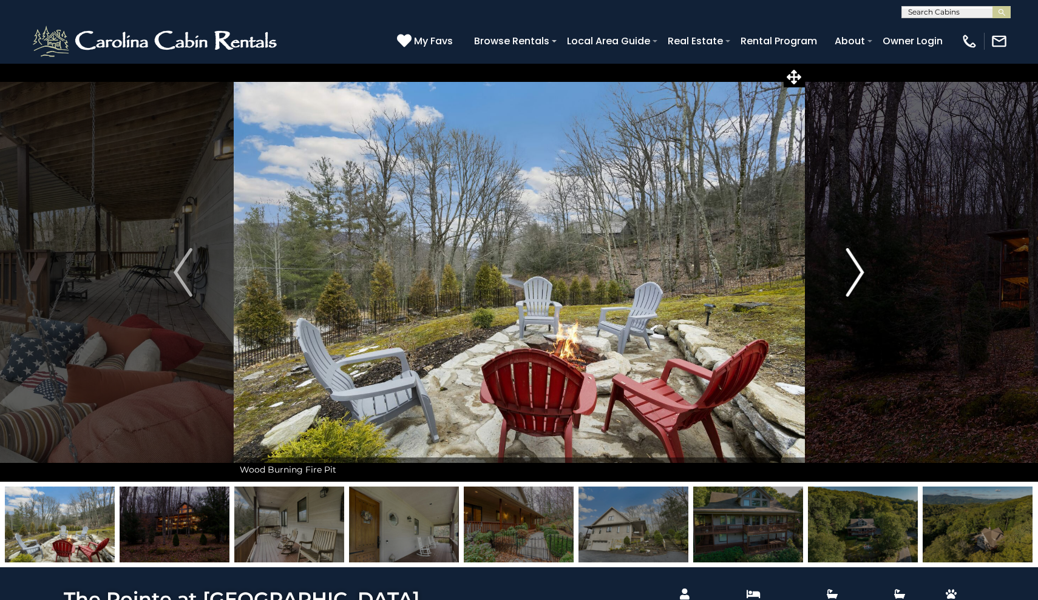
click at [856, 268] on img "Next" at bounding box center [854, 272] width 18 height 49
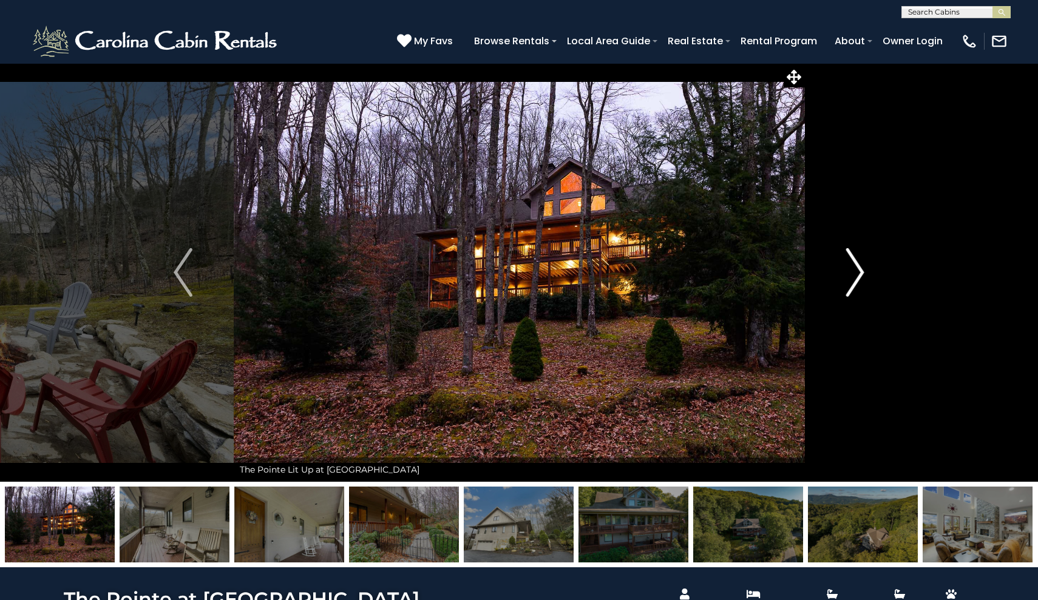
click at [856, 268] on img "Next" at bounding box center [854, 272] width 18 height 49
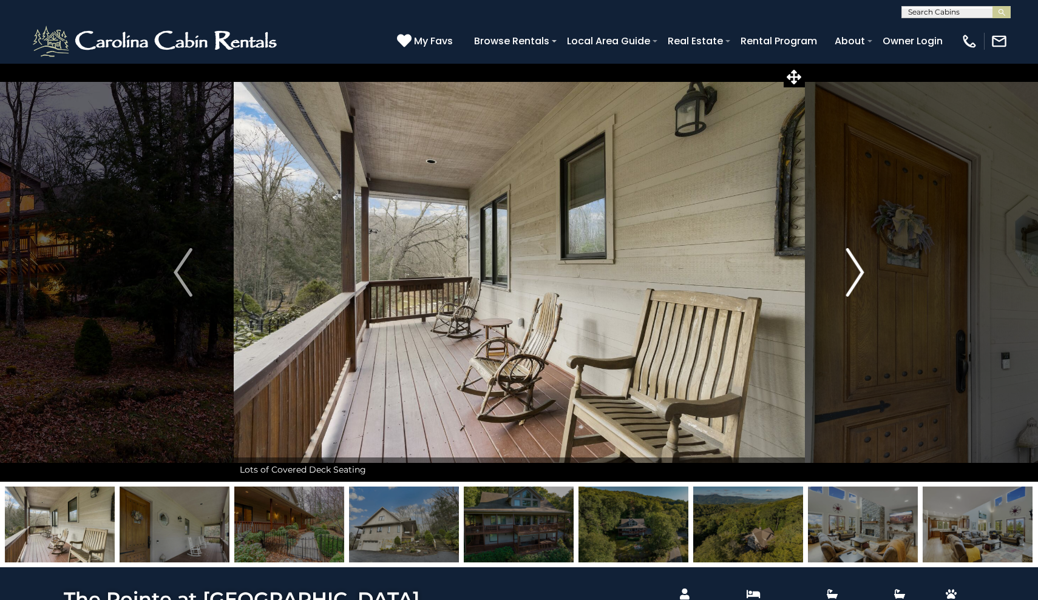
click at [856, 268] on img "Next" at bounding box center [854, 272] width 18 height 49
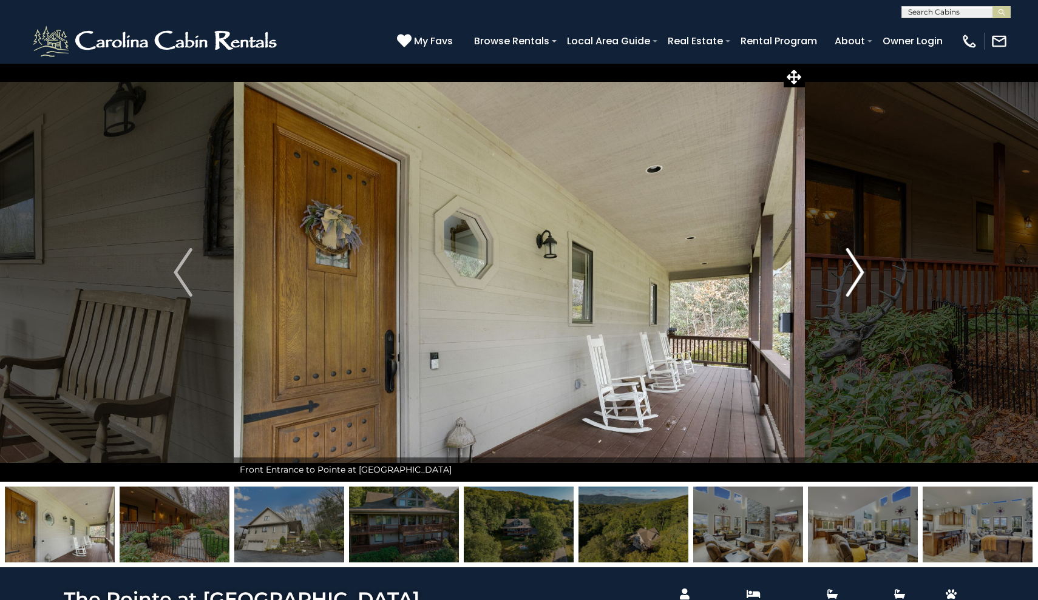
click at [856, 268] on img "Next" at bounding box center [854, 272] width 18 height 49
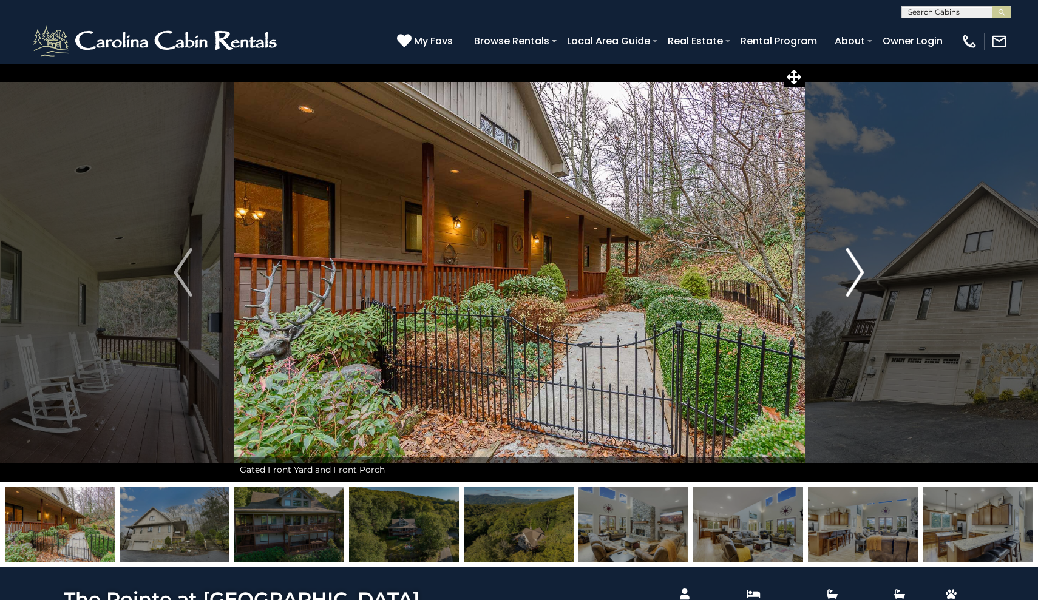
click at [856, 268] on img "Next" at bounding box center [854, 272] width 18 height 49
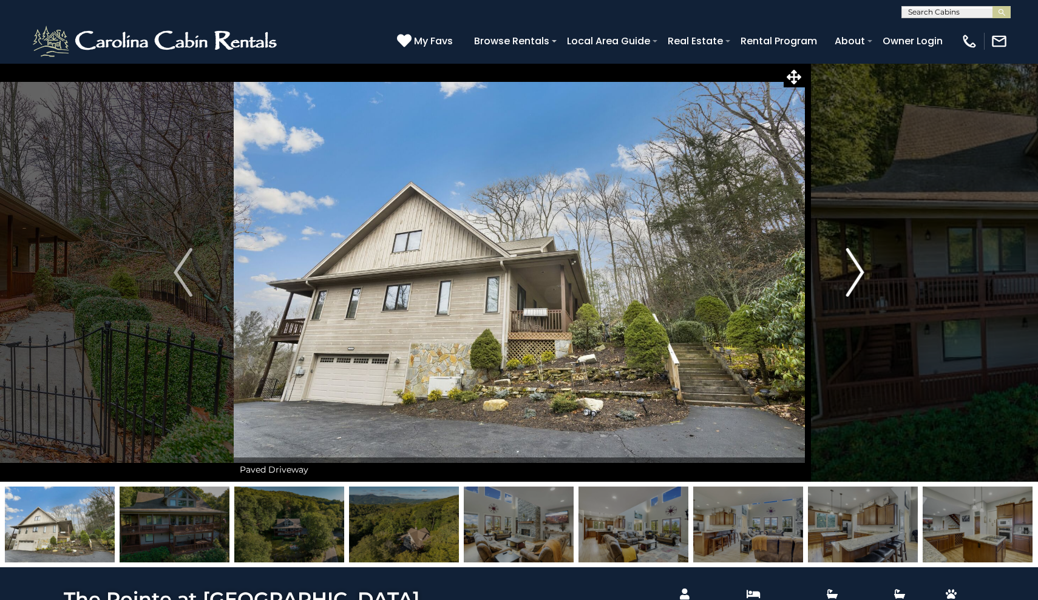
click at [856, 268] on img "Next" at bounding box center [854, 272] width 18 height 49
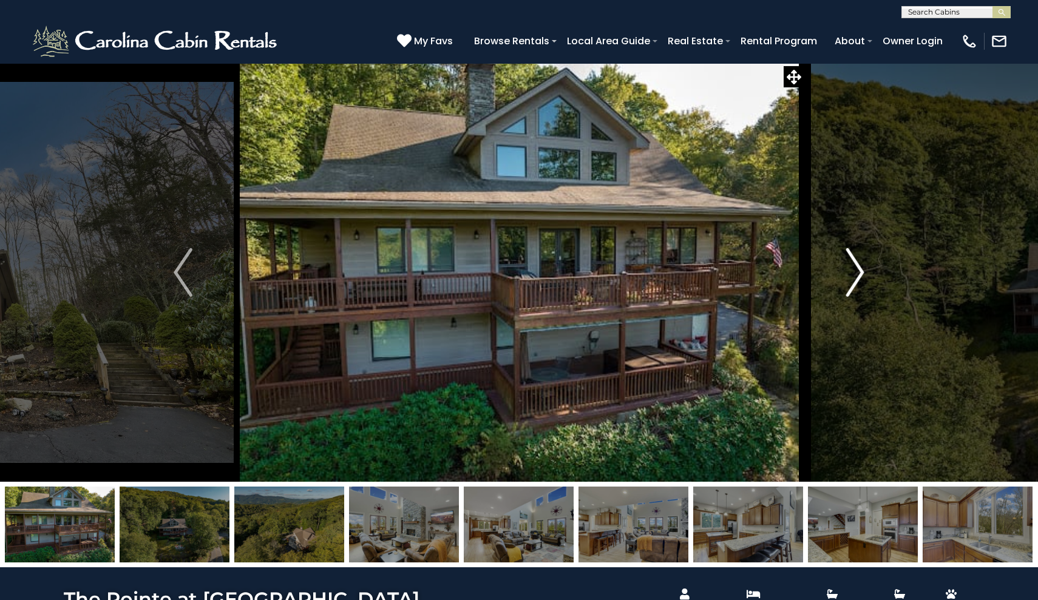
click at [856, 268] on img "Next" at bounding box center [854, 272] width 18 height 49
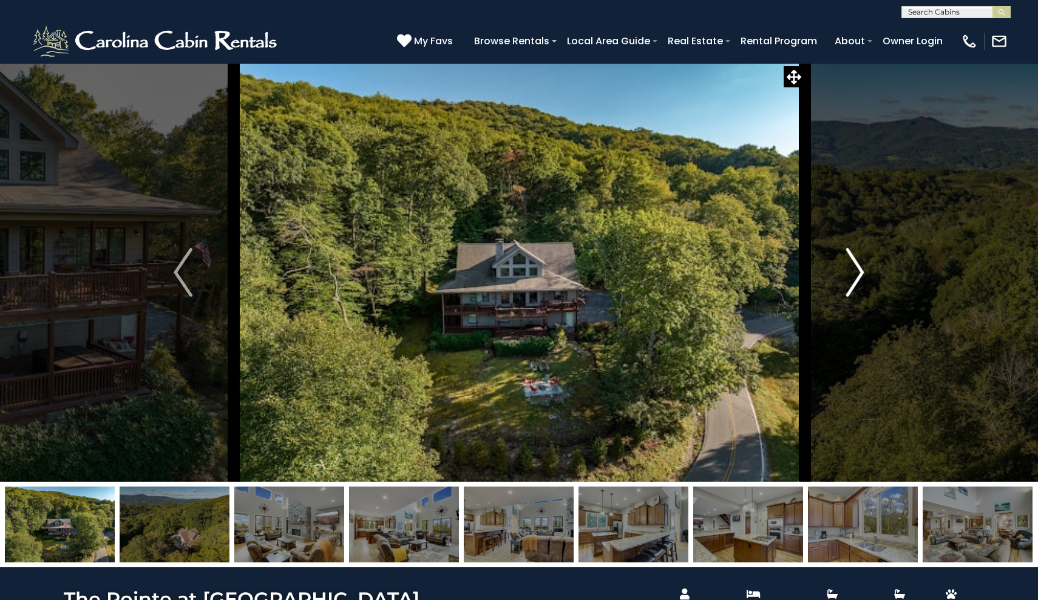
click at [856, 268] on img "Next" at bounding box center [854, 272] width 18 height 49
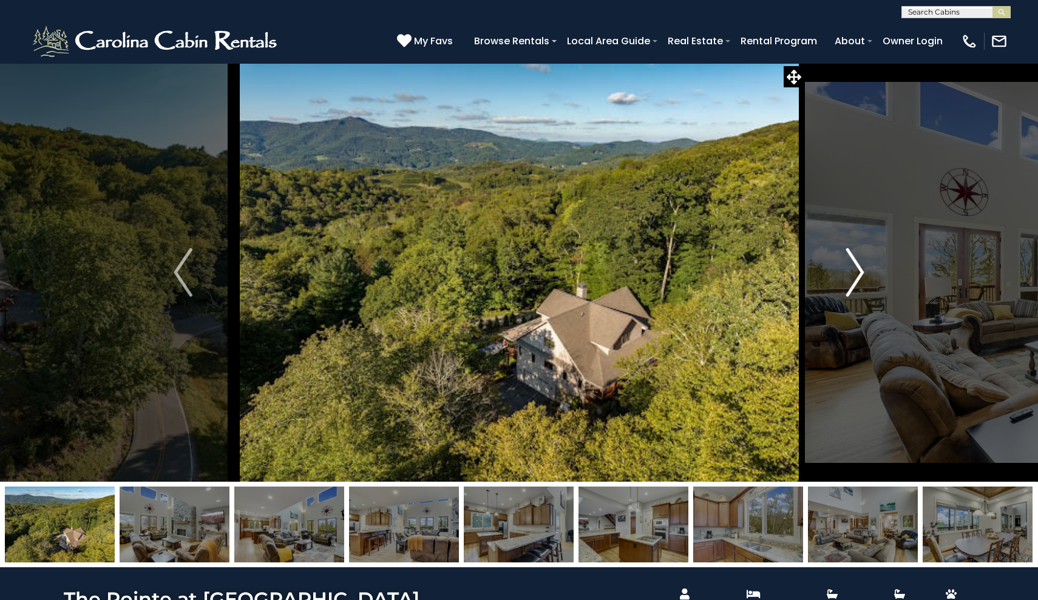
click at [856, 268] on img "Next" at bounding box center [854, 272] width 18 height 49
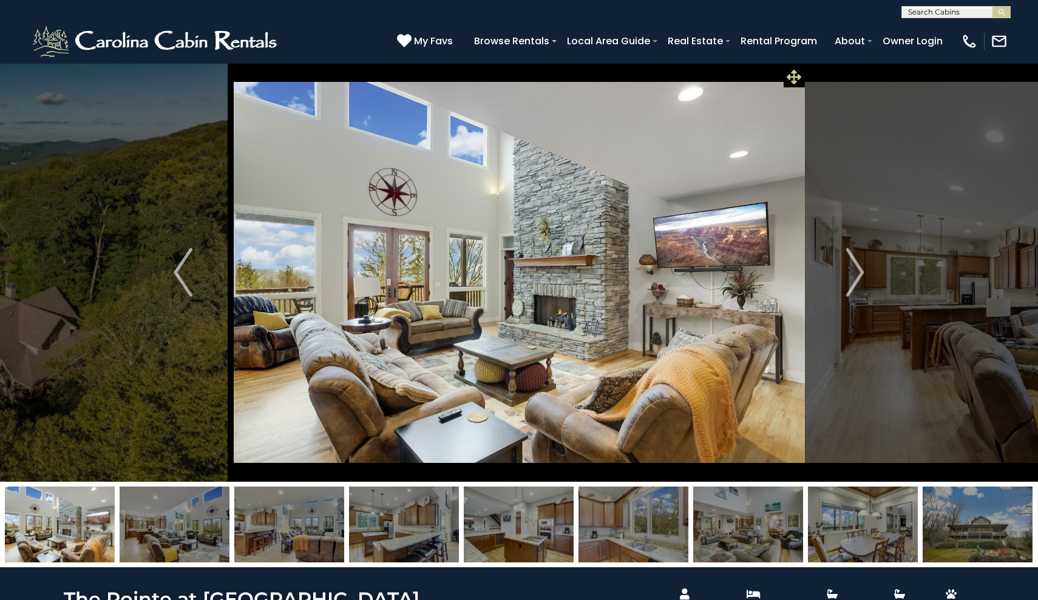
click at [788, 85] on span at bounding box center [794, 76] width 21 height 21
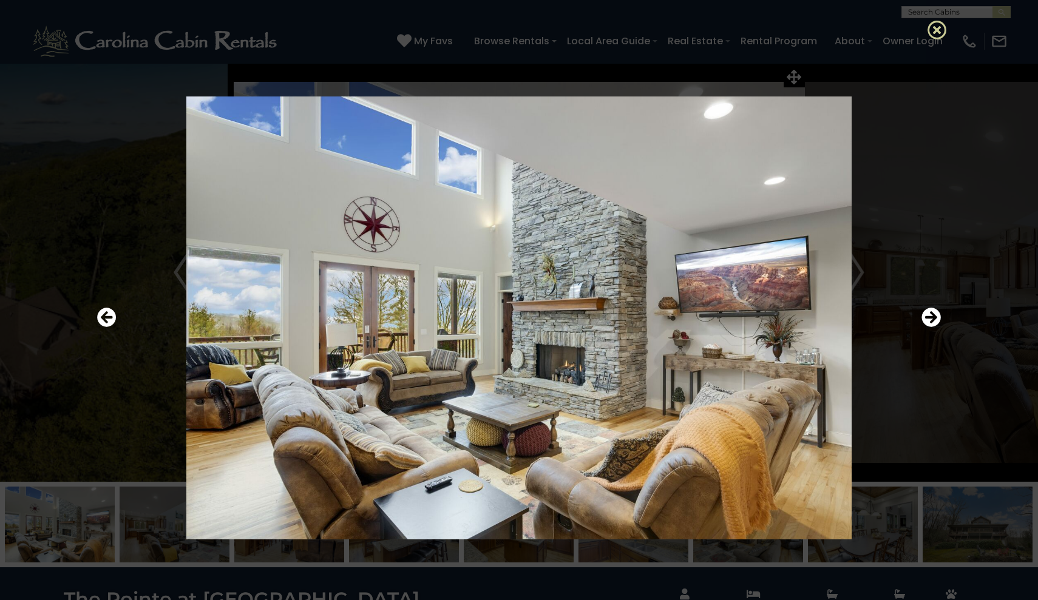
click at [935, 27] on icon at bounding box center [936, 29] width 19 height 19
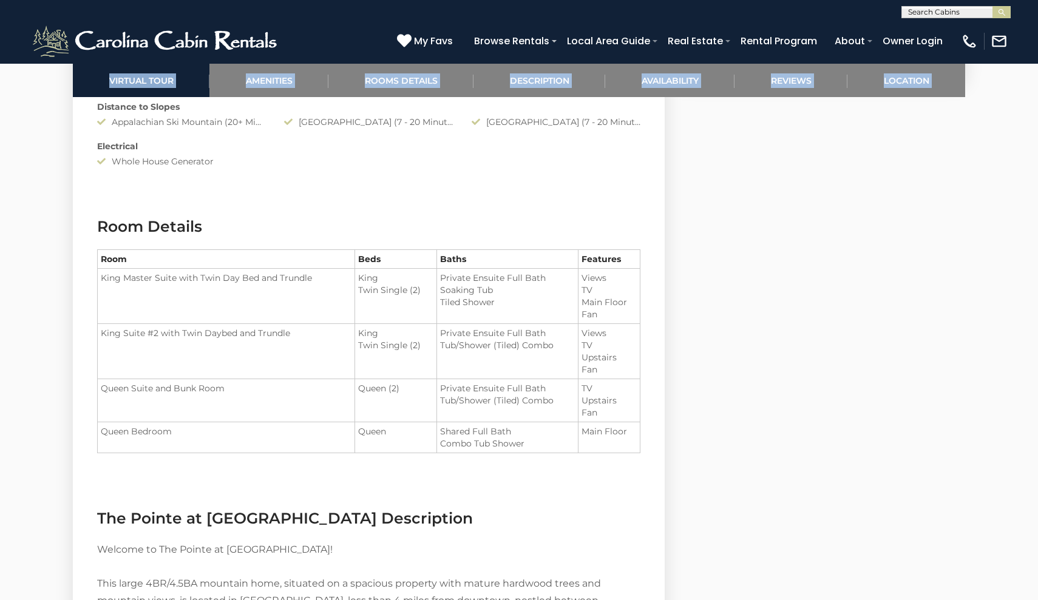
scroll to position [1385, 0]
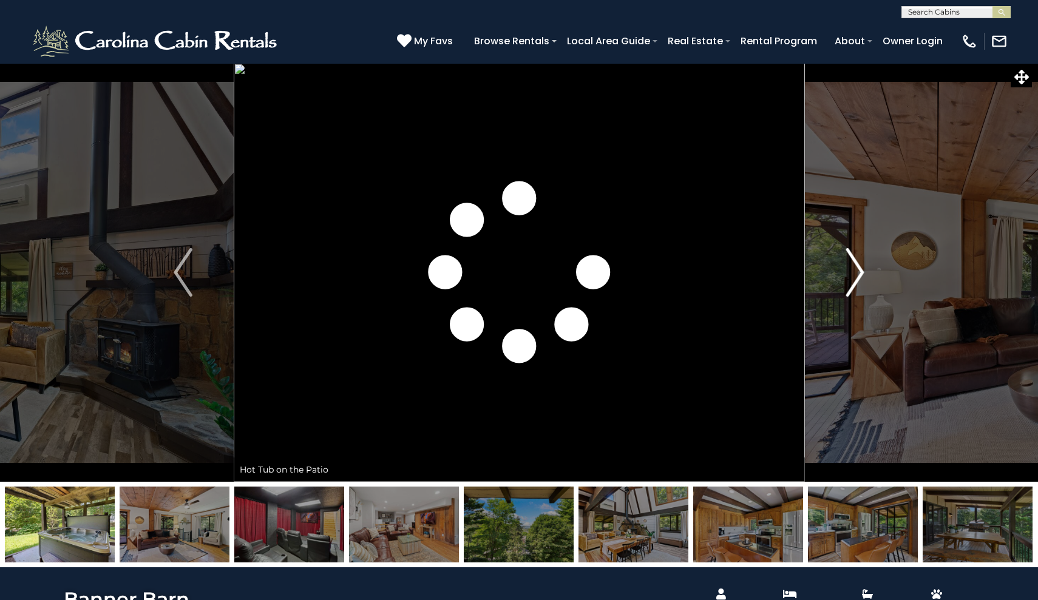
click at [854, 271] on img "Next" at bounding box center [854, 272] width 18 height 49
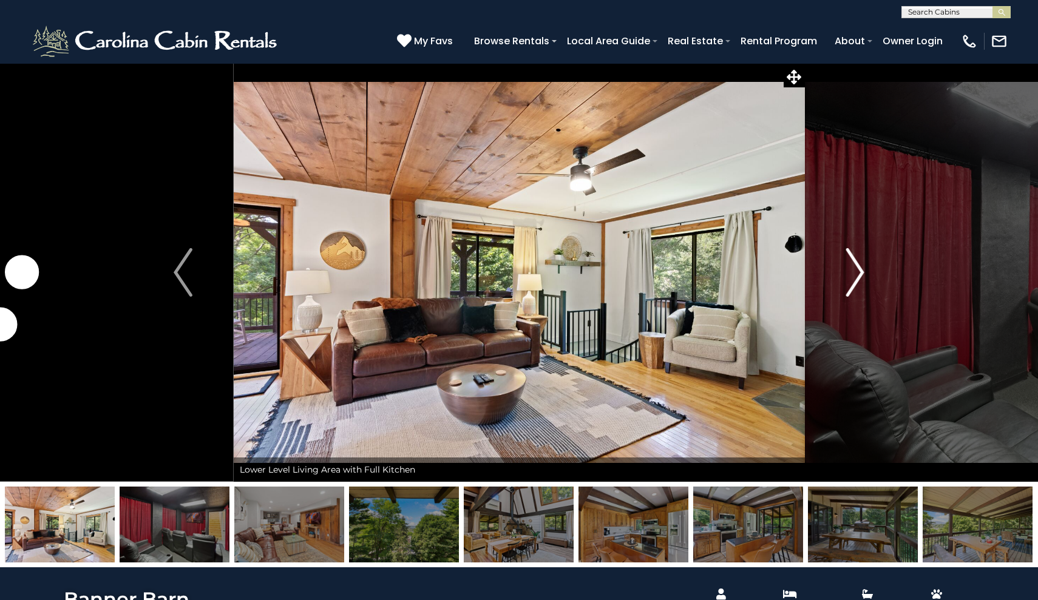
click at [854, 273] on img "Next" at bounding box center [854, 272] width 18 height 49
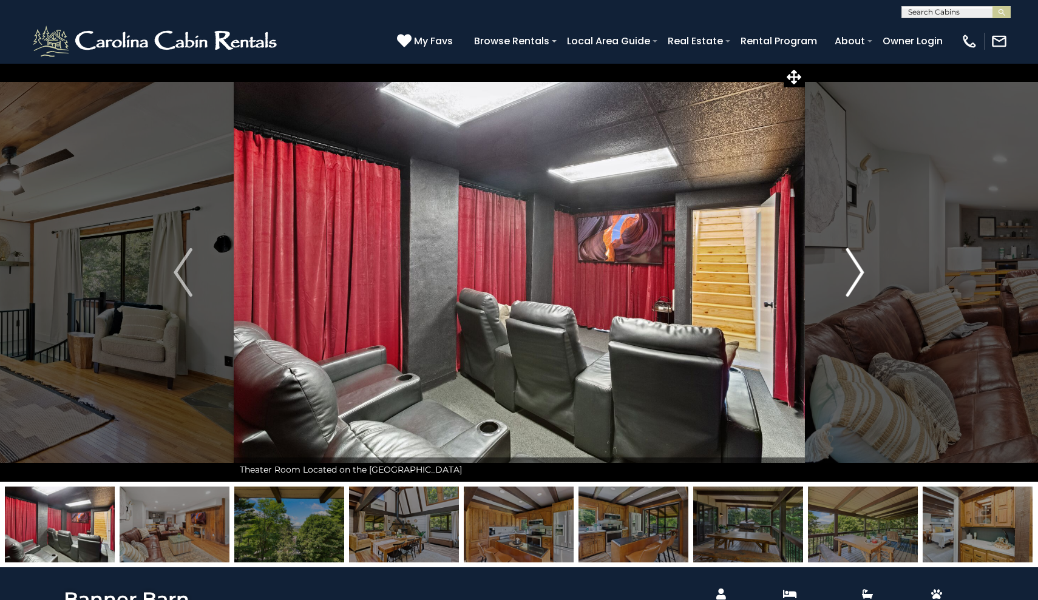
click at [854, 273] on img "Next" at bounding box center [854, 272] width 18 height 49
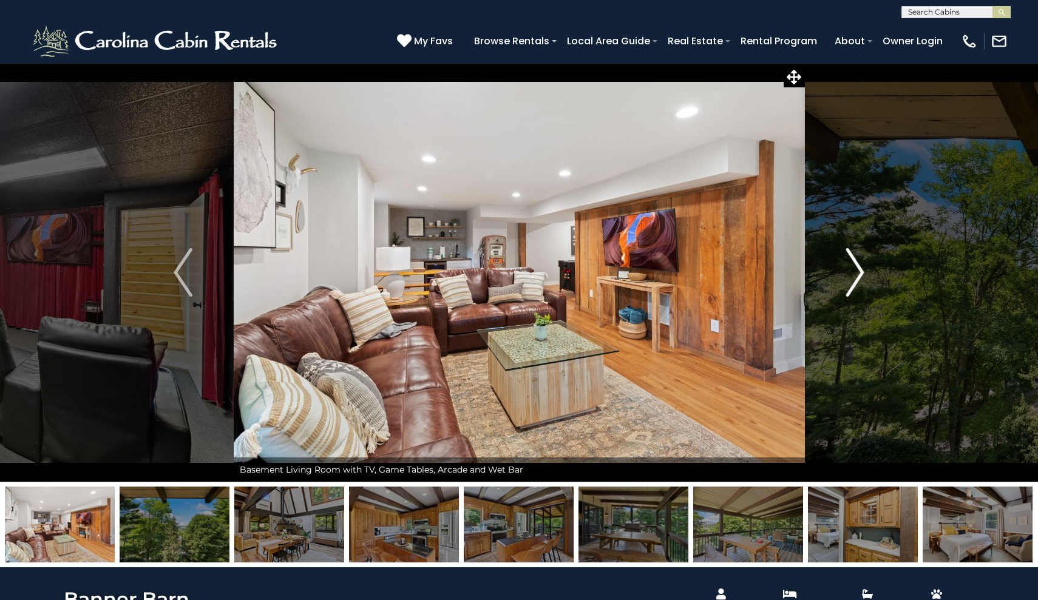
click at [854, 273] on img "Next" at bounding box center [854, 272] width 18 height 49
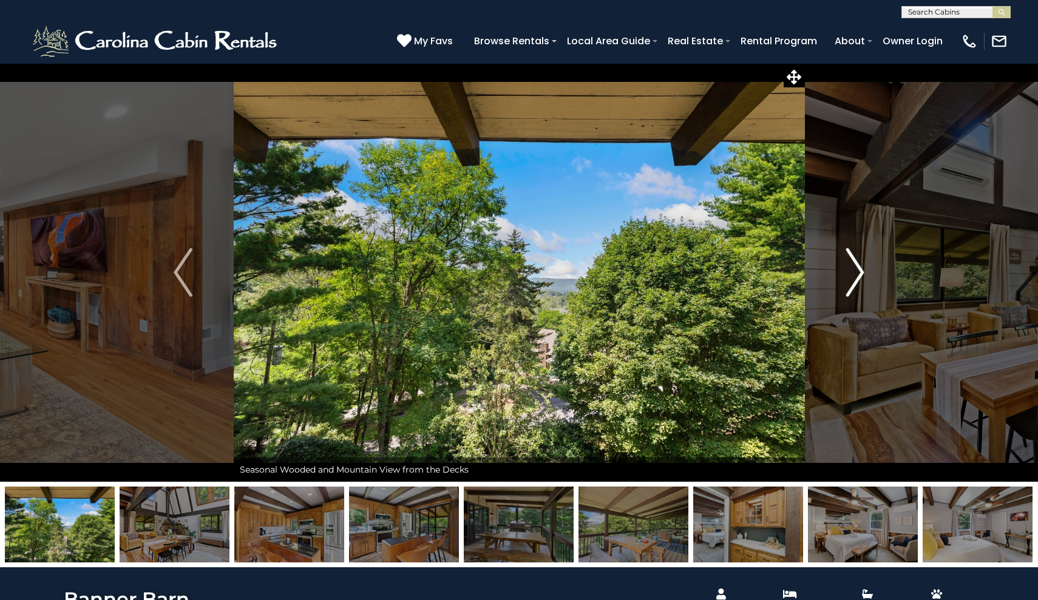
click at [854, 273] on img "Next" at bounding box center [854, 272] width 18 height 49
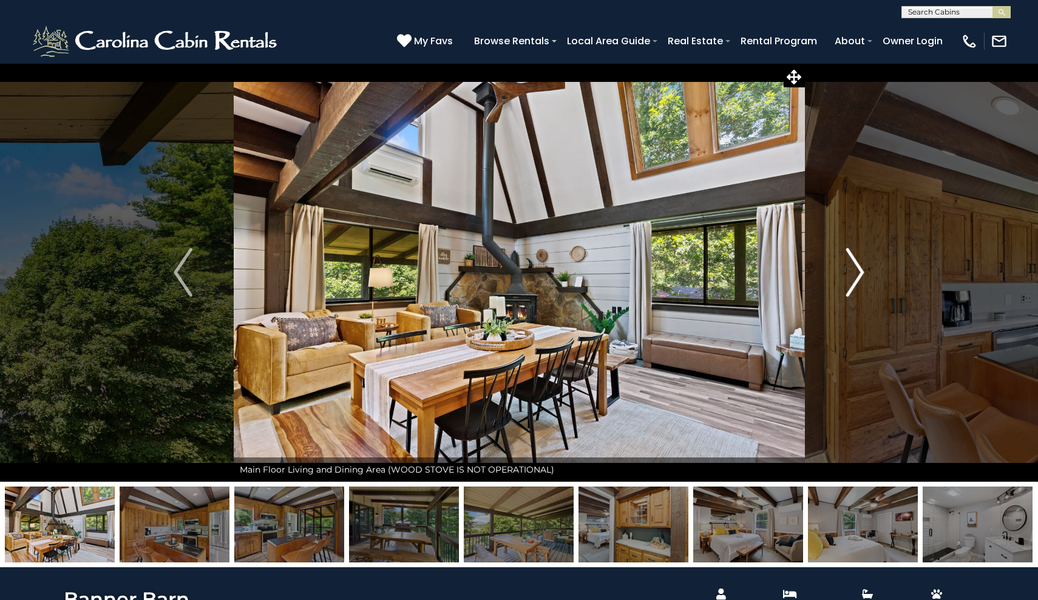
click at [854, 273] on img "Next" at bounding box center [854, 272] width 18 height 49
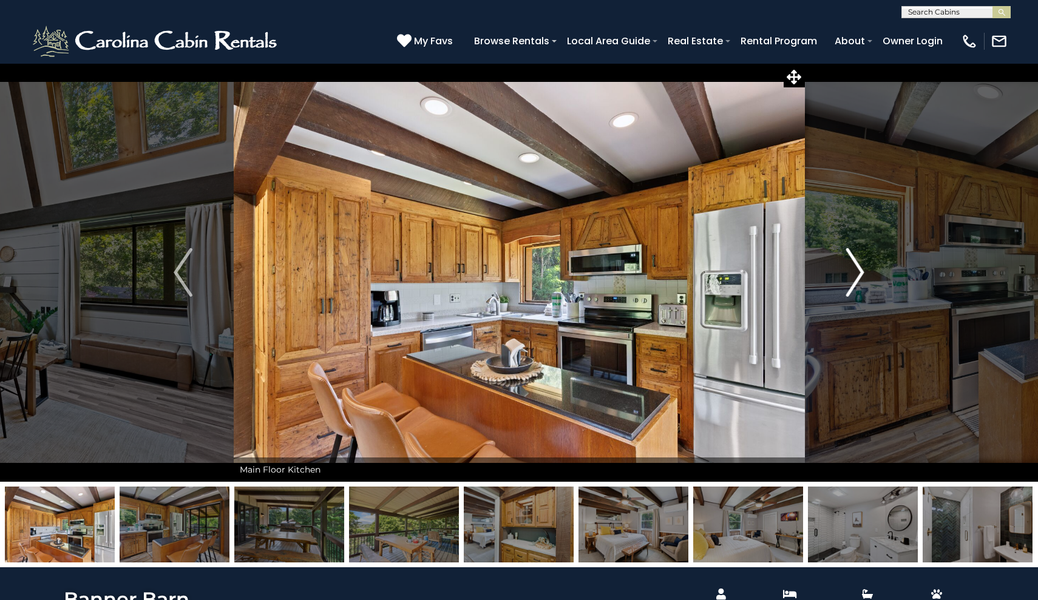
click at [854, 273] on img "Next" at bounding box center [854, 272] width 18 height 49
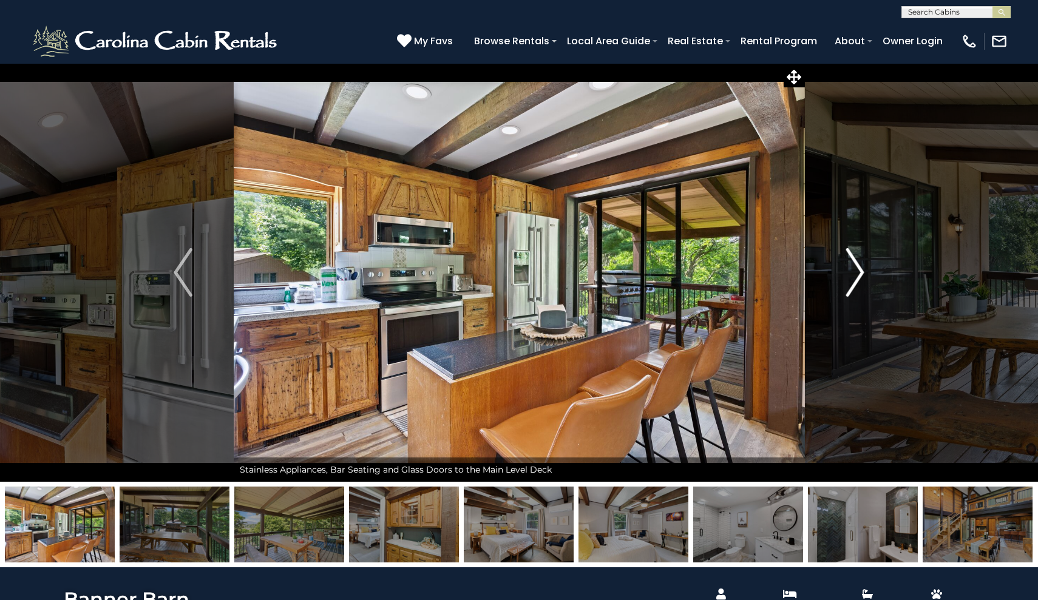
click at [854, 273] on img "Next" at bounding box center [854, 272] width 18 height 49
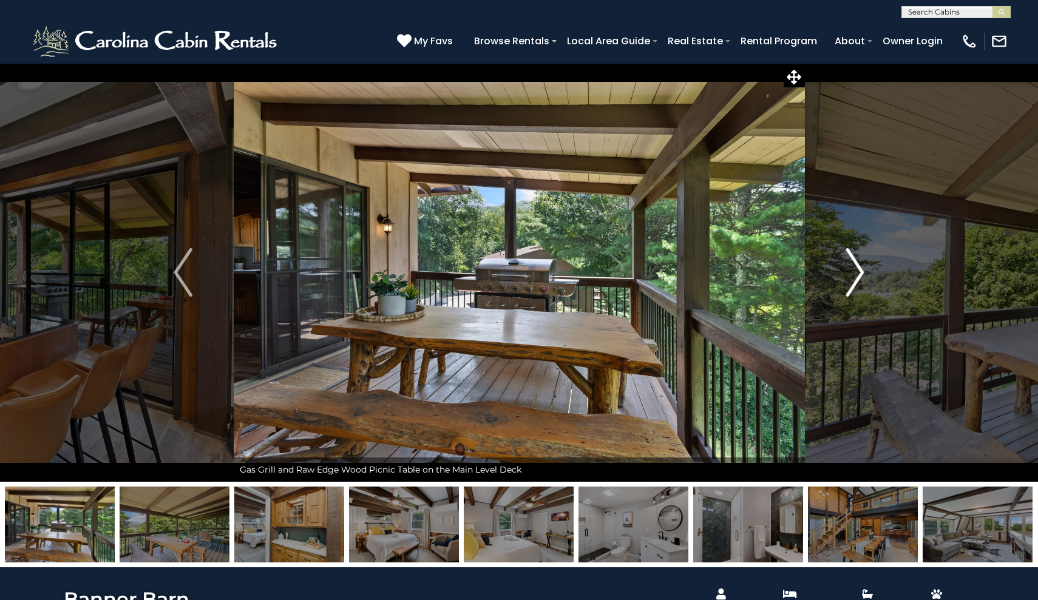
click at [854, 273] on img "Next" at bounding box center [854, 272] width 18 height 49
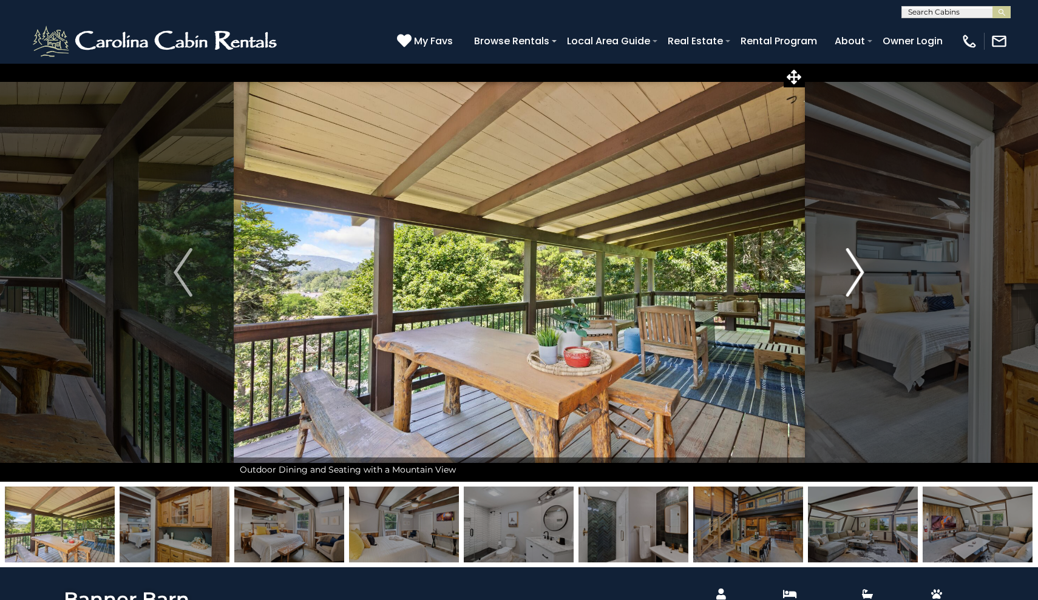
click at [854, 273] on img "Next" at bounding box center [854, 272] width 18 height 49
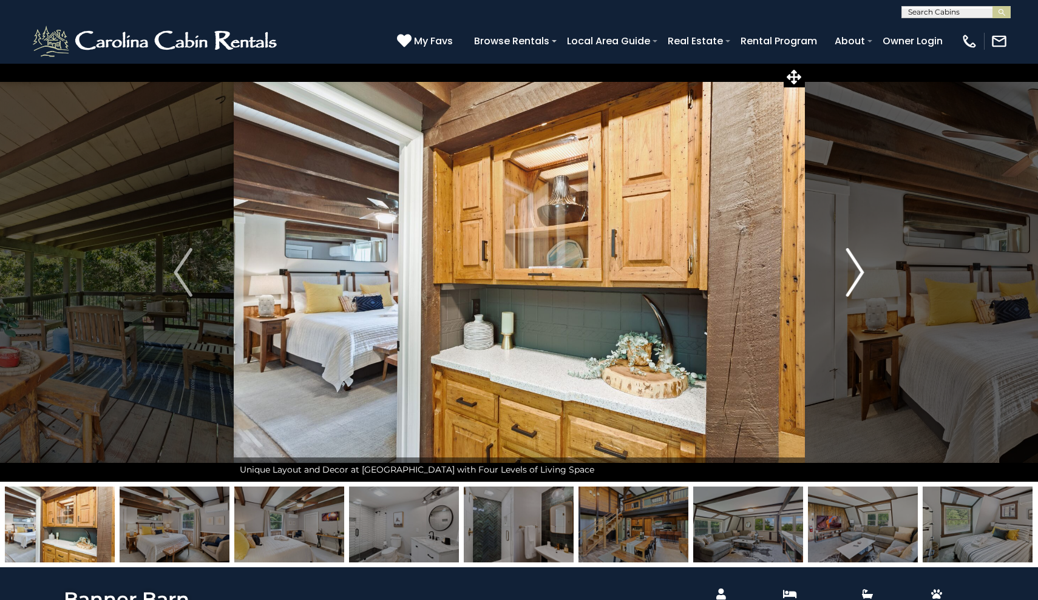
click at [854, 273] on img "Next" at bounding box center [854, 272] width 18 height 49
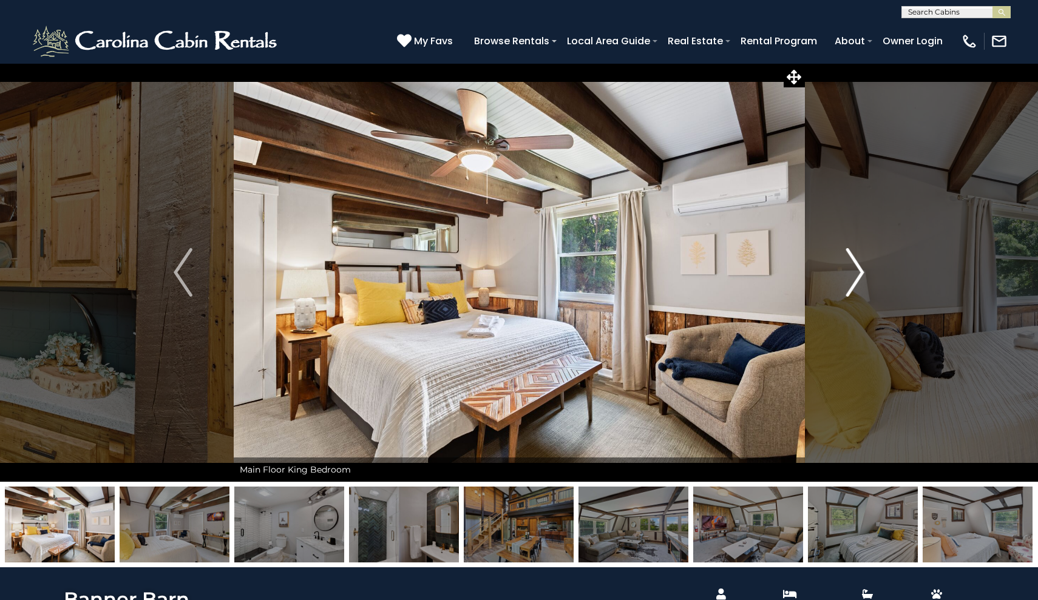
click at [854, 273] on img "Next" at bounding box center [854, 272] width 18 height 49
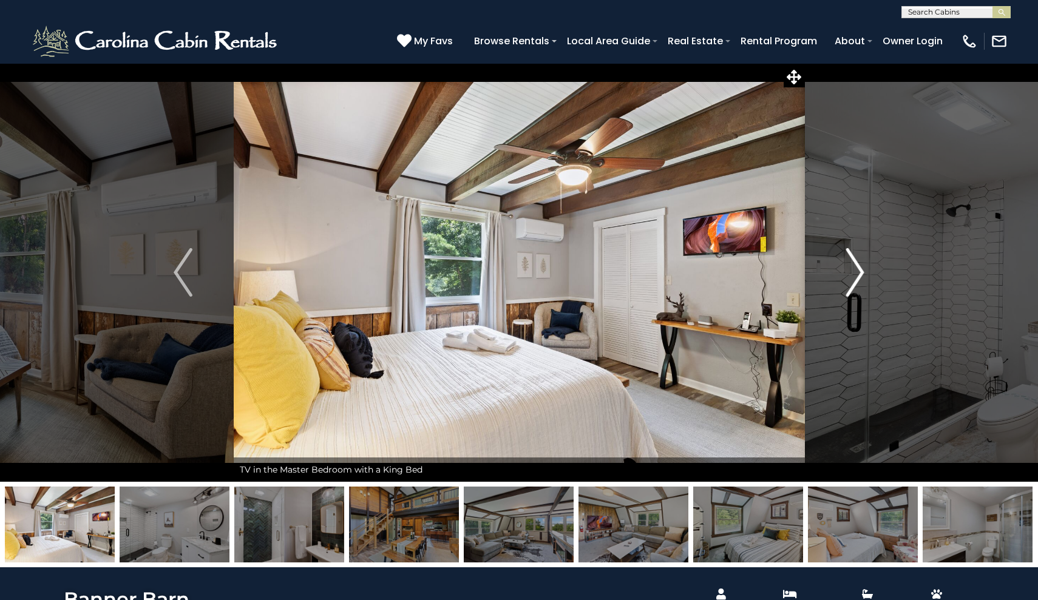
click at [854, 273] on img "Next" at bounding box center [854, 272] width 18 height 49
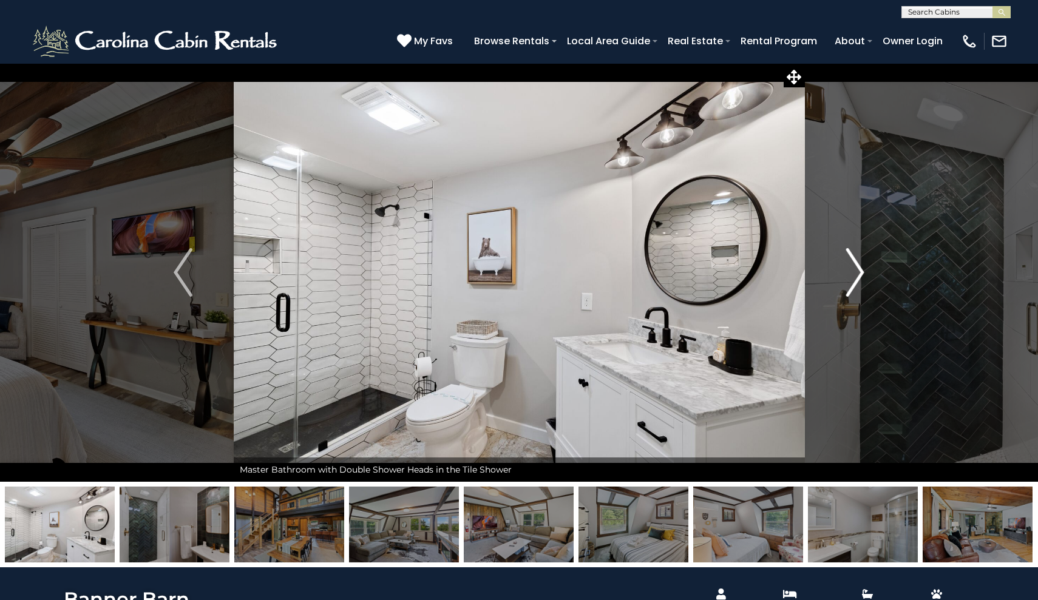
click at [854, 273] on img "Next" at bounding box center [854, 272] width 18 height 49
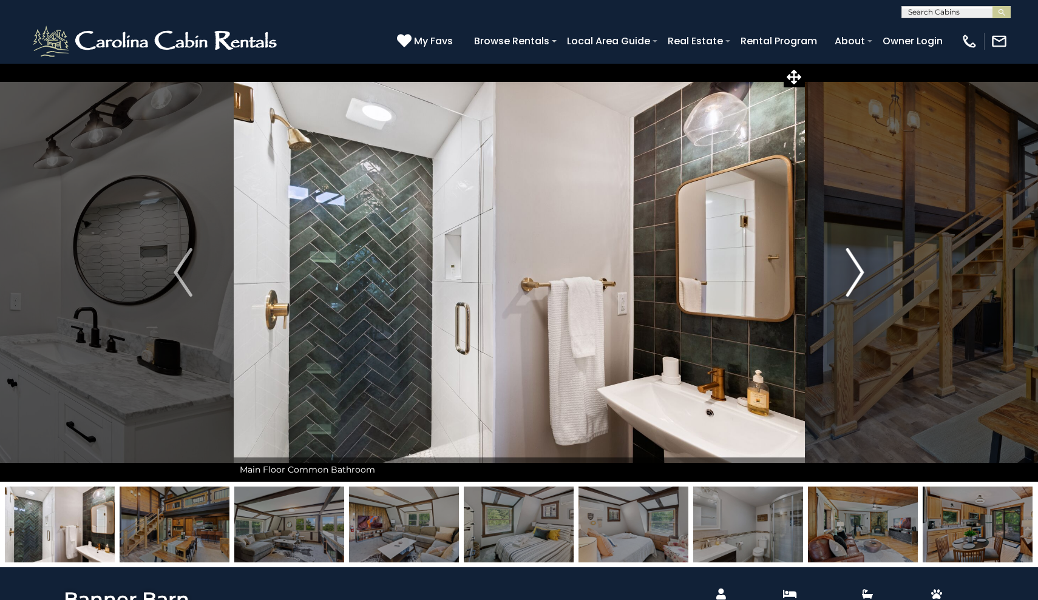
click at [854, 273] on img "Next" at bounding box center [854, 272] width 18 height 49
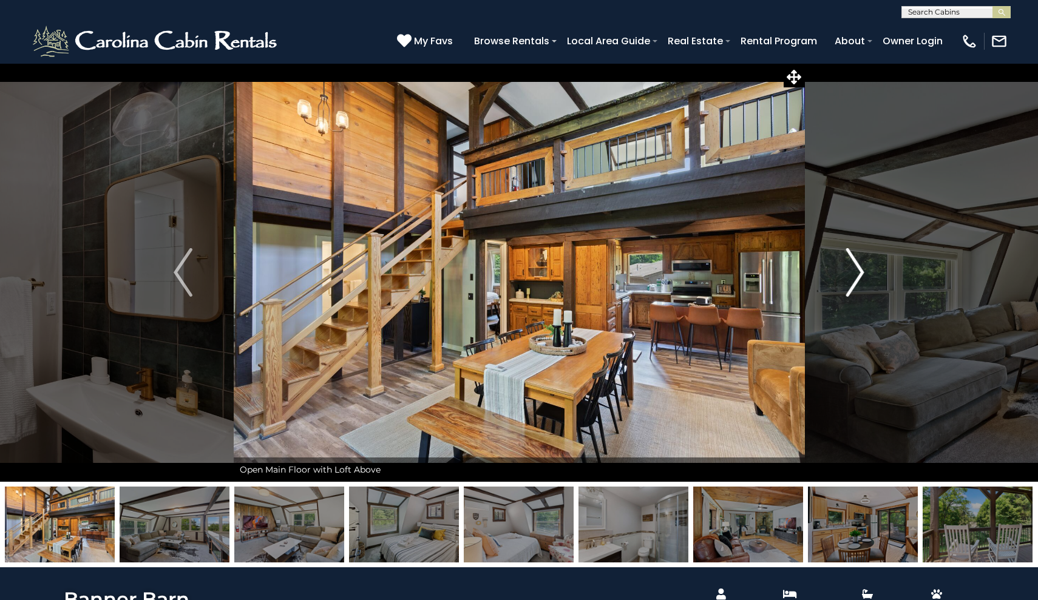
click at [854, 273] on img "Next" at bounding box center [854, 272] width 18 height 49
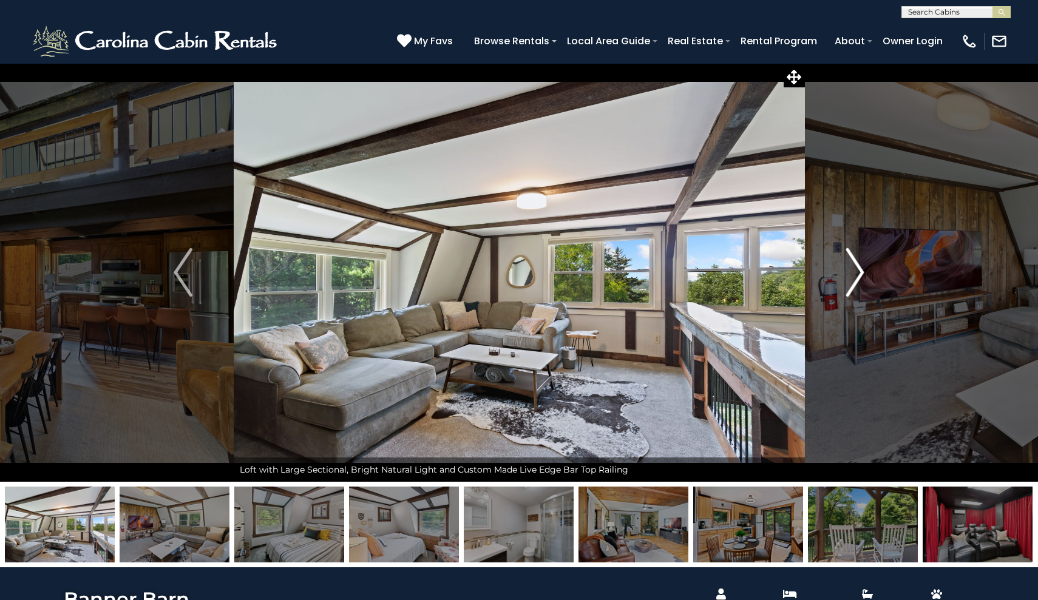
click at [854, 273] on img "Next" at bounding box center [854, 272] width 18 height 49
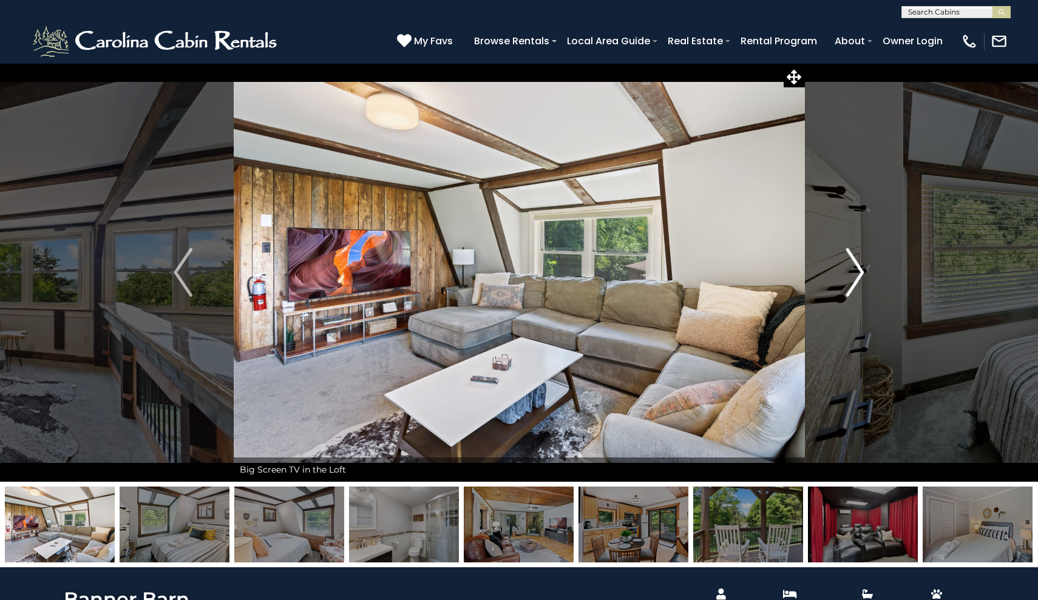
click at [854, 273] on img "Next" at bounding box center [854, 272] width 18 height 49
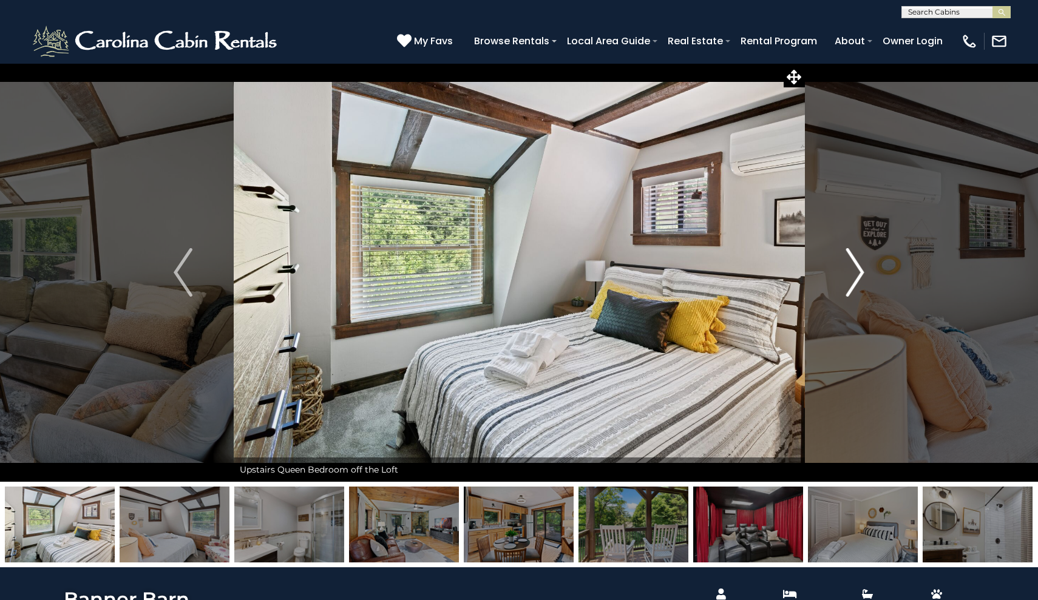
click at [854, 273] on img "Next" at bounding box center [854, 272] width 18 height 49
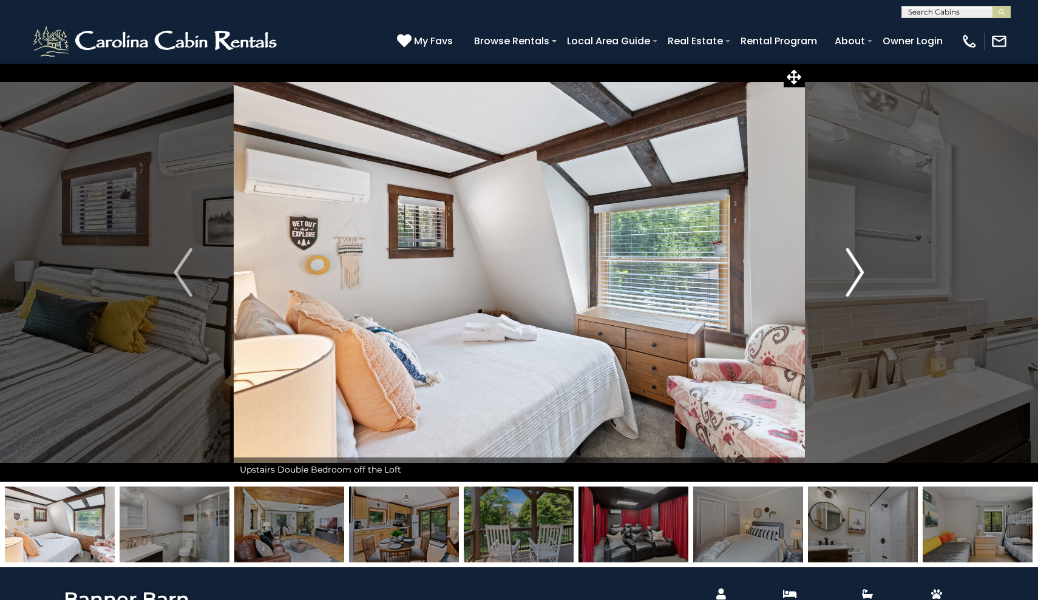
click at [854, 273] on img "Next" at bounding box center [854, 272] width 18 height 49
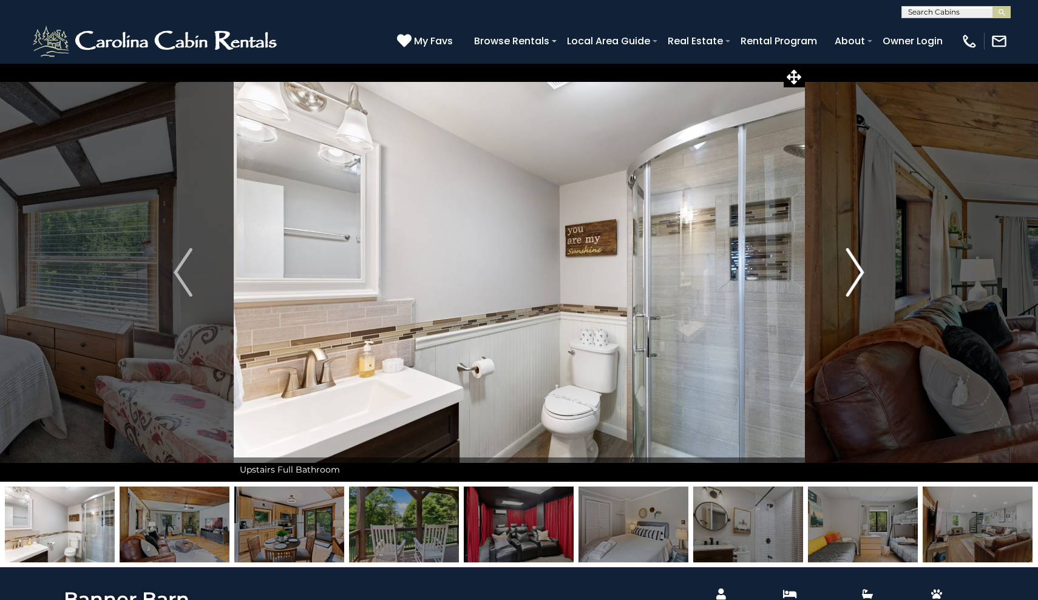
click at [854, 273] on img "Next" at bounding box center [854, 272] width 18 height 49
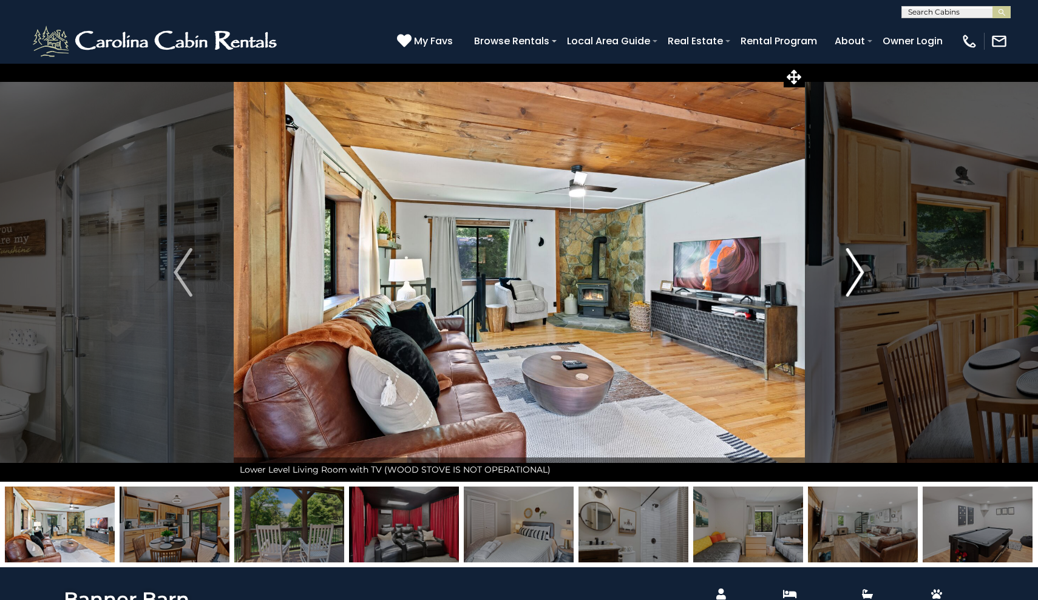
click at [854, 273] on img "Next" at bounding box center [854, 272] width 18 height 49
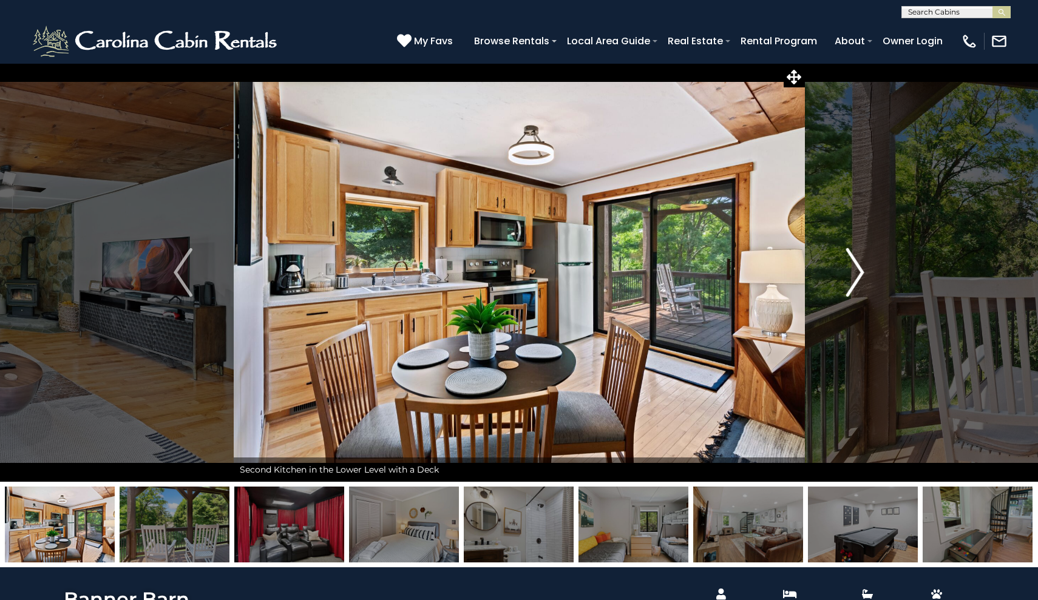
click at [854, 273] on img "Next" at bounding box center [854, 272] width 18 height 49
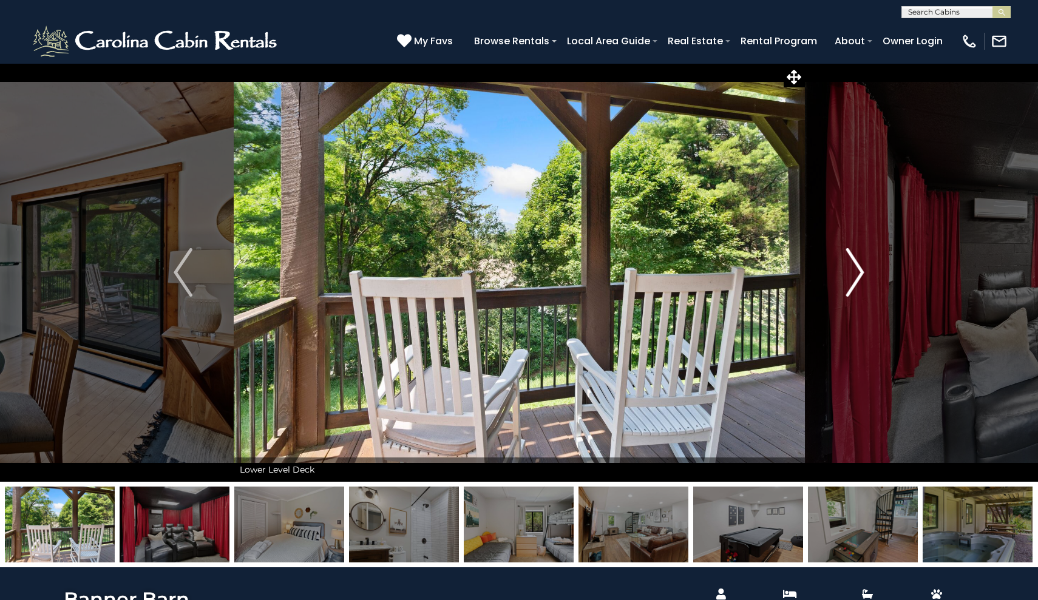
click at [854, 273] on img "Next" at bounding box center [854, 272] width 18 height 49
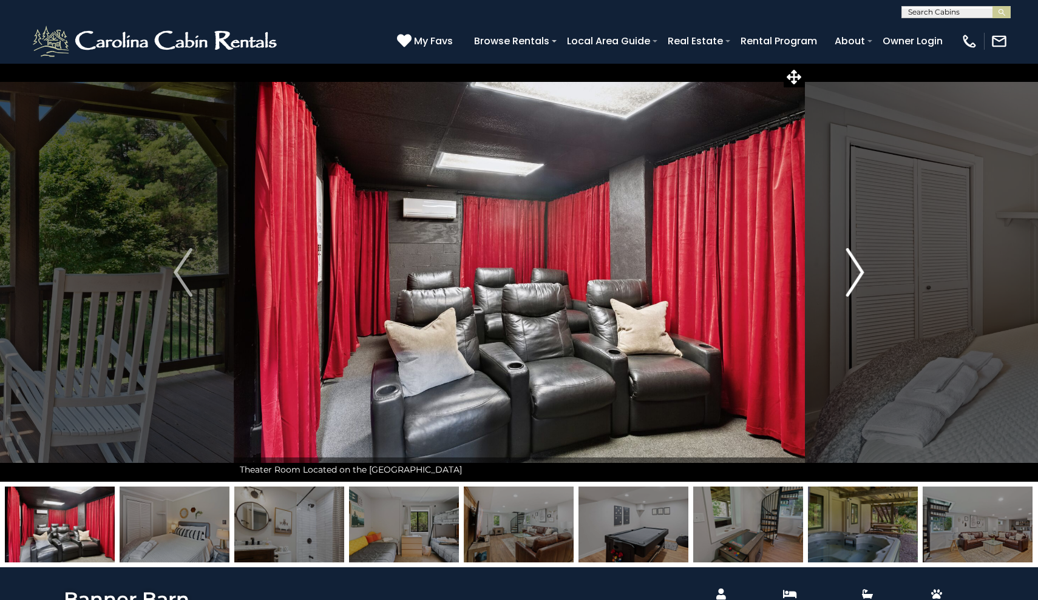
click at [854, 273] on img "Next" at bounding box center [854, 272] width 18 height 49
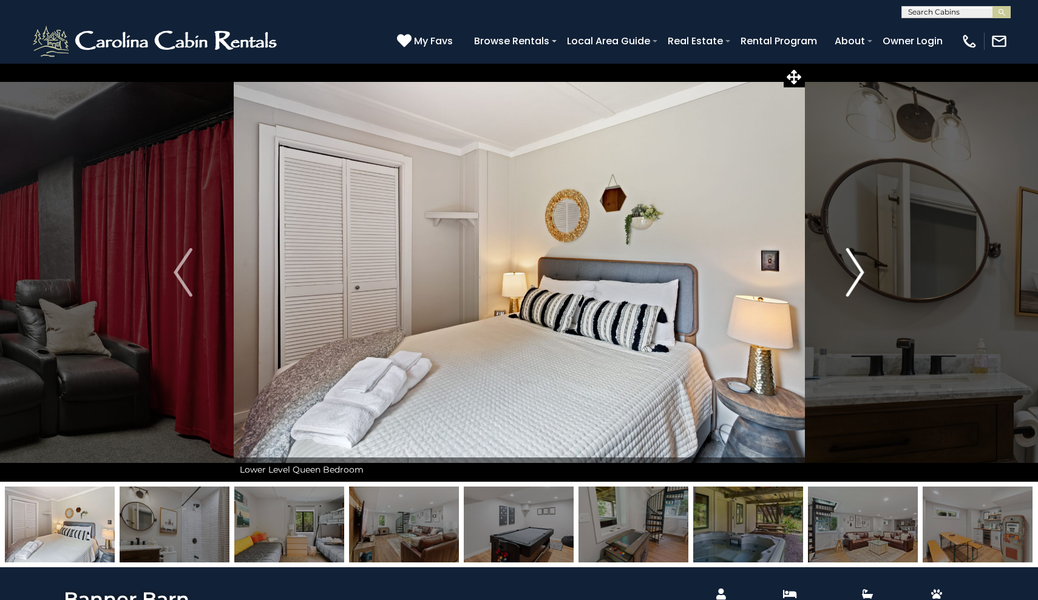
click at [854, 273] on img "Next" at bounding box center [854, 272] width 18 height 49
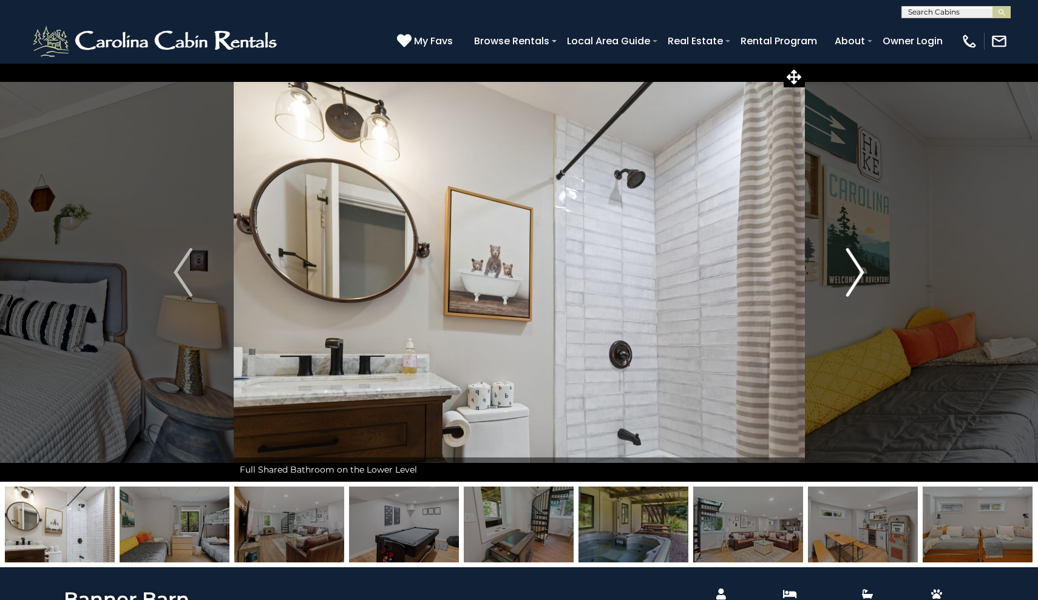
click at [854, 273] on img "Next" at bounding box center [854, 272] width 18 height 49
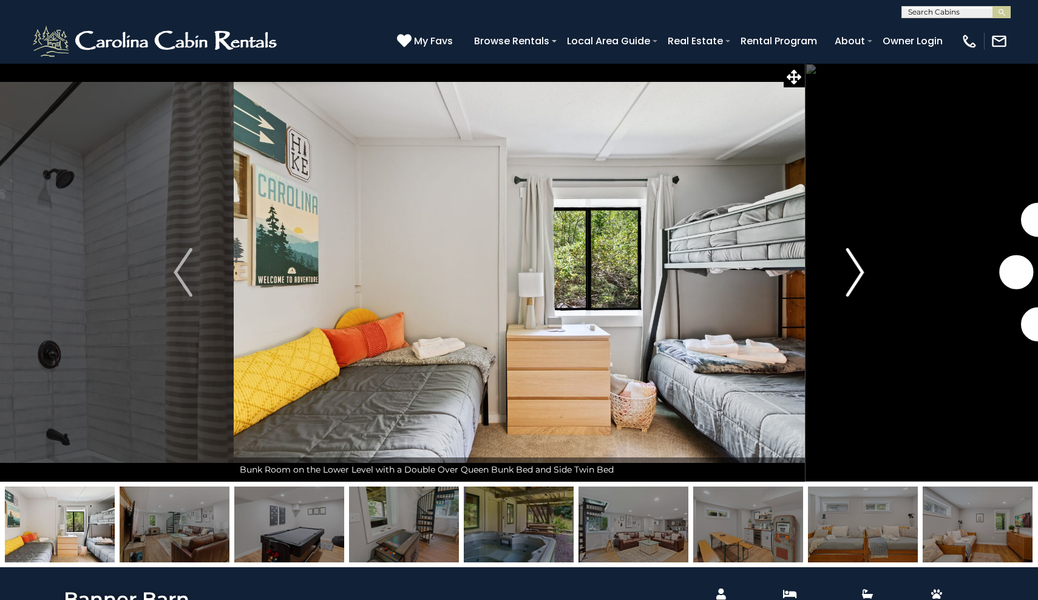
click at [854, 273] on img "Next" at bounding box center [854, 272] width 18 height 49
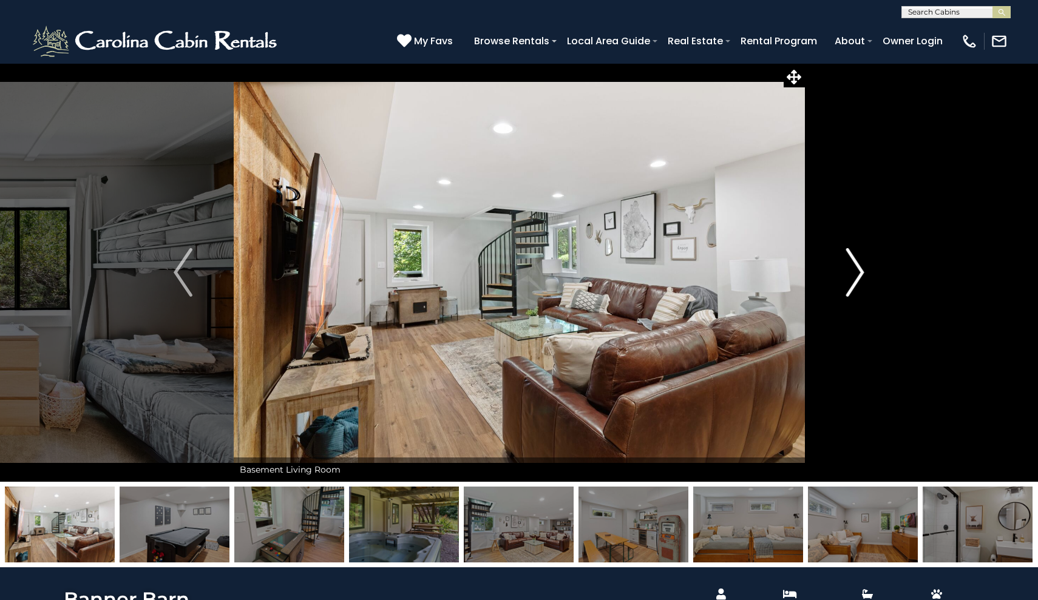
click at [855, 273] on img "Next" at bounding box center [854, 272] width 18 height 49
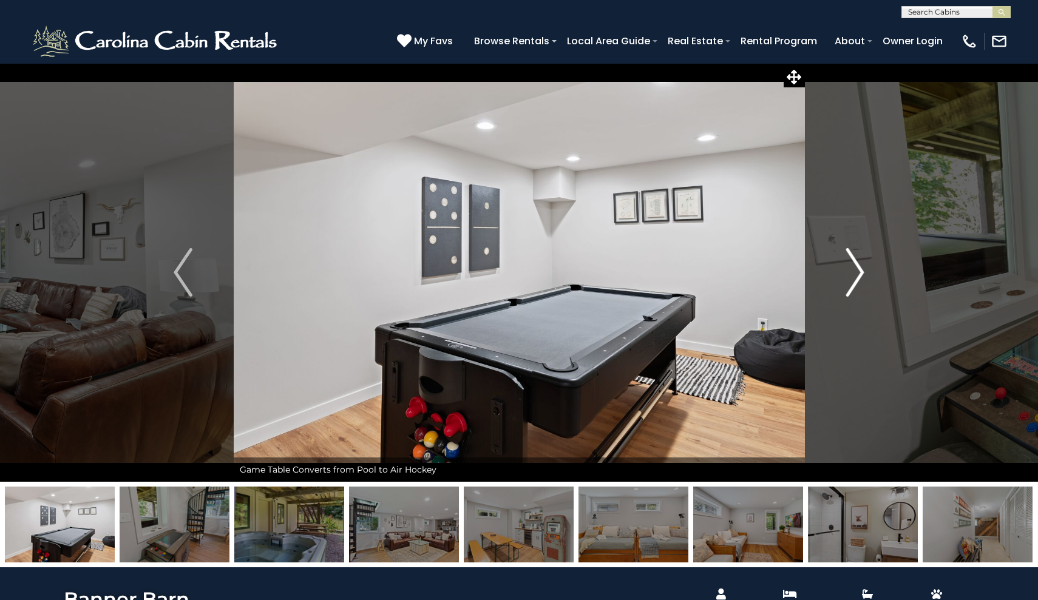
click at [855, 273] on img "Next" at bounding box center [854, 272] width 18 height 49
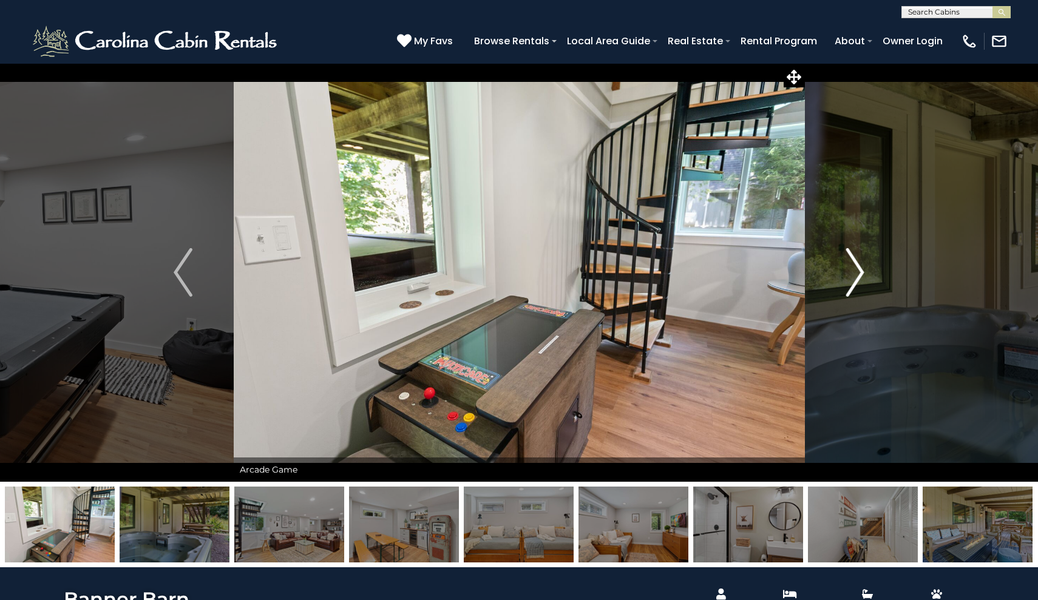
click at [855, 273] on img "Next" at bounding box center [854, 272] width 18 height 49
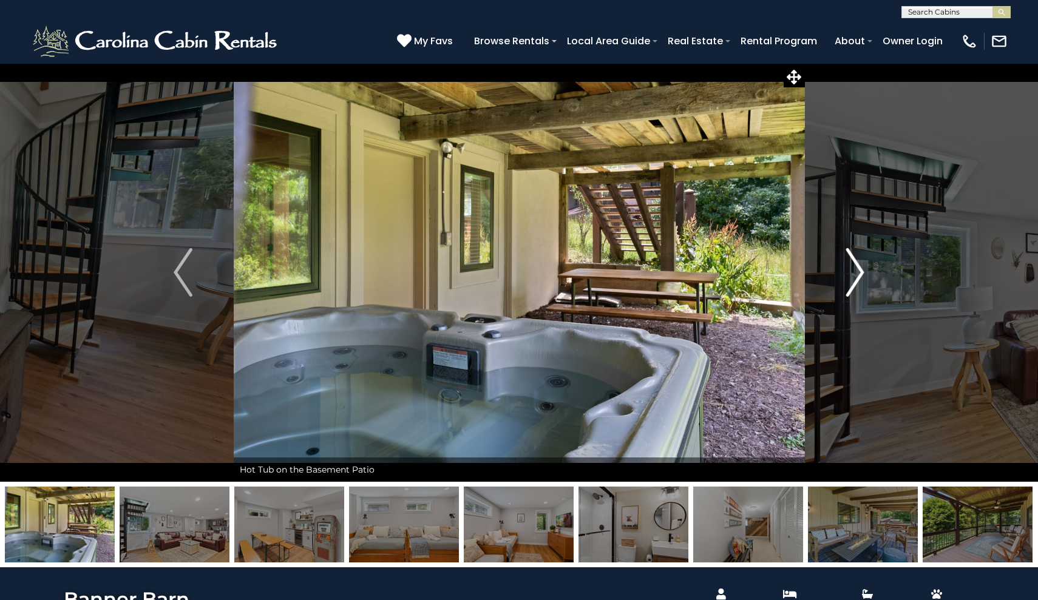
click at [855, 273] on img "Next" at bounding box center [854, 272] width 18 height 49
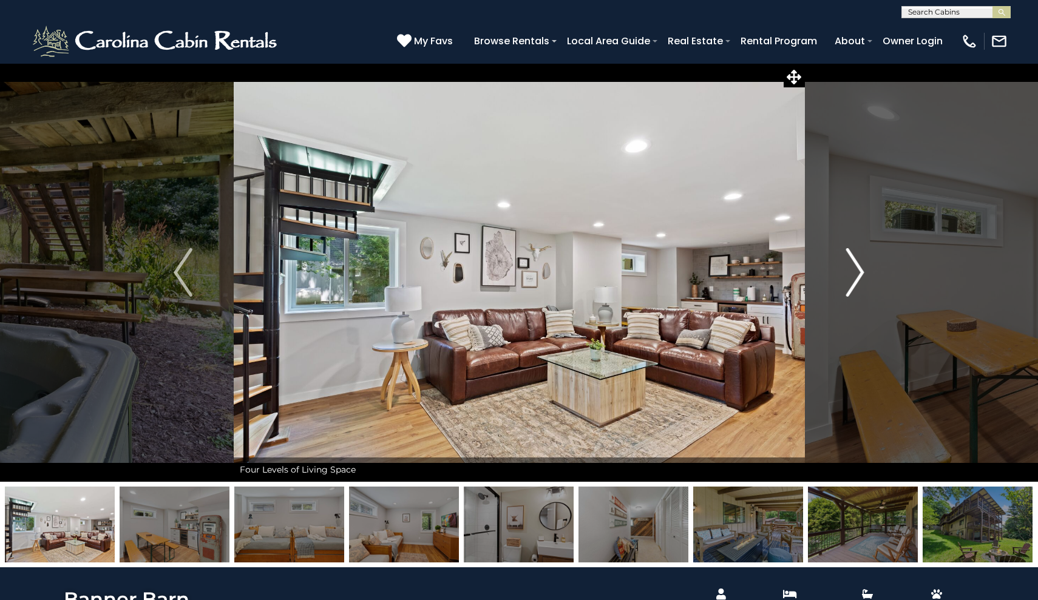
click at [855, 273] on img "Next" at bounding box center [854, 272] width 18 height 49
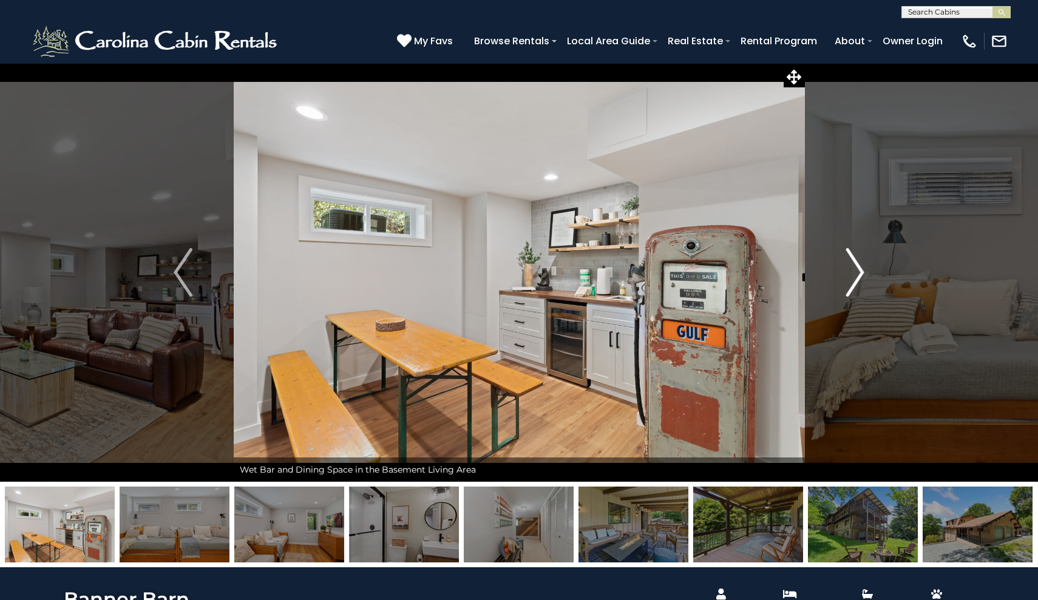
click at [855, 273] on img "Next" at bounding box center [854, 272] width 18 height 49
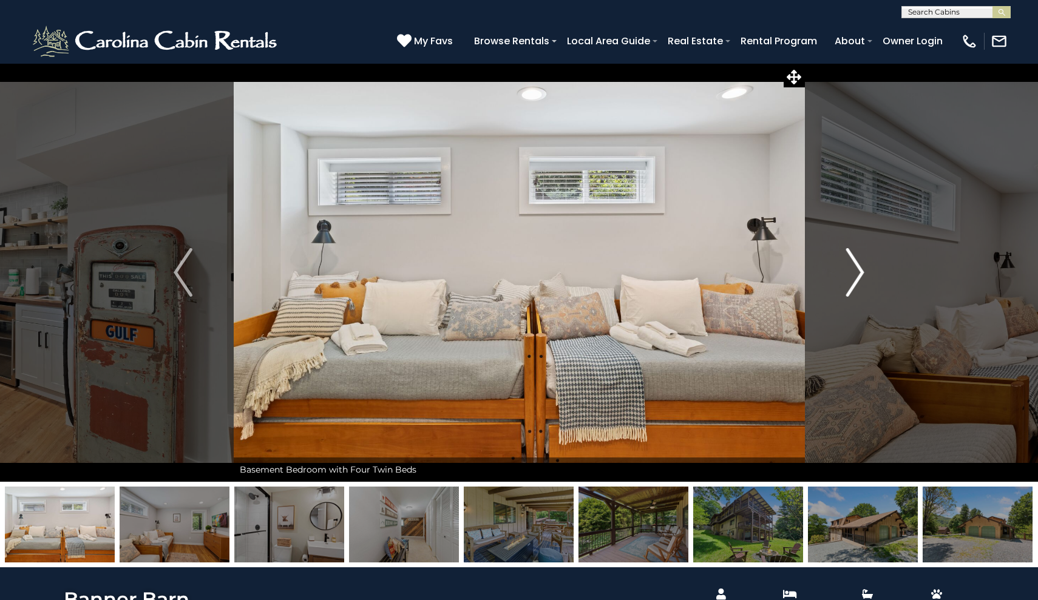
click at [855, 273] on img "Next" at bounding box center [854, 272] width 18 height 49
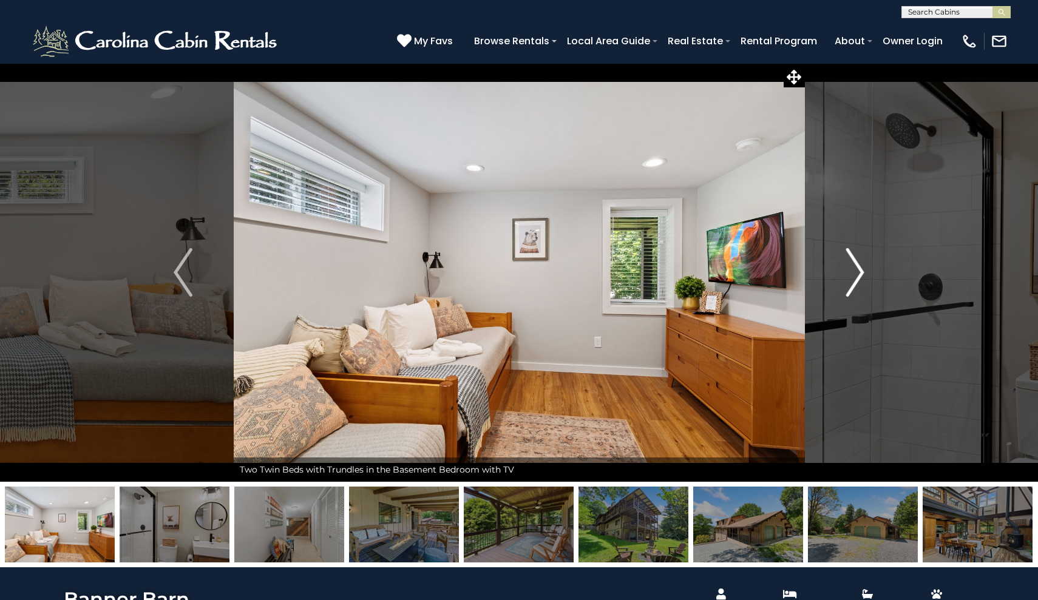
click at [855, 273] on img "Next" at bounding box center [854, 272] width 18 height 49
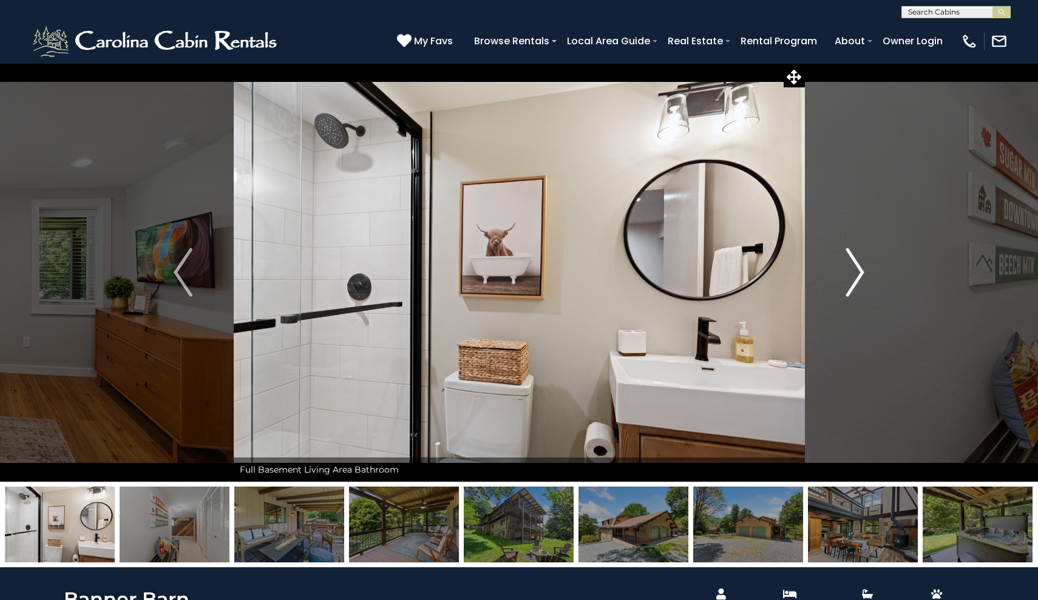
click at [855, 273] on img "Next" at bounding box center [854, 272] width 18 height 49
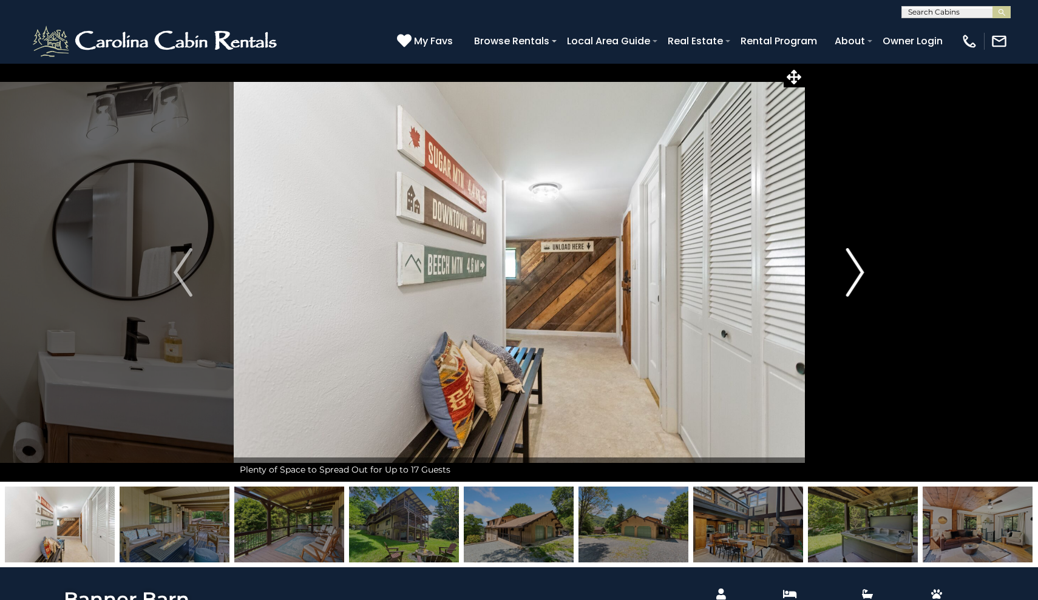
click at [855, 273] on img "Next" at bounding box center [854, 272] width 18 height 49
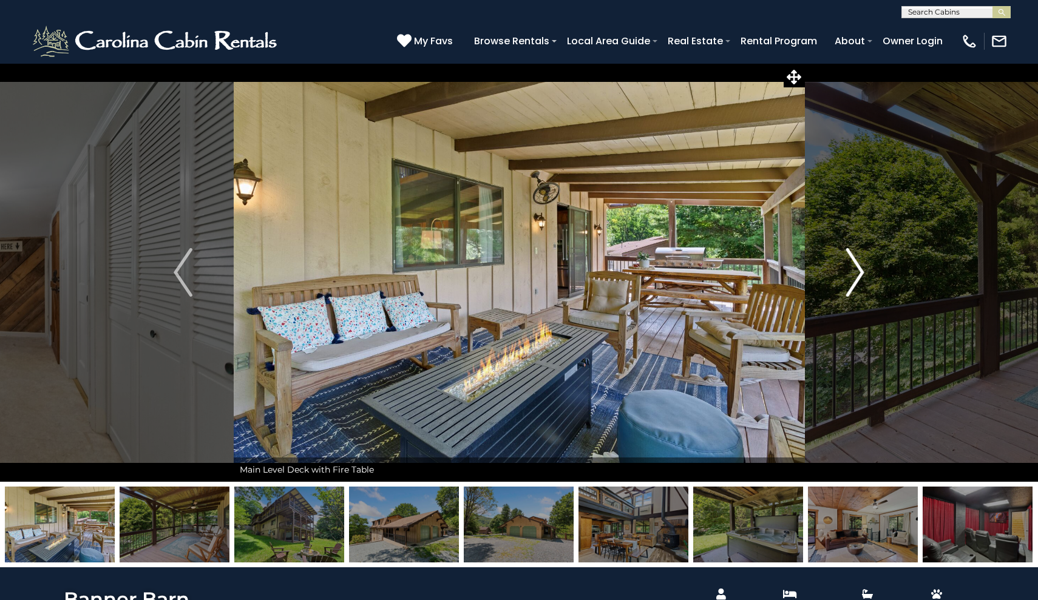
click at [855, 273] on img "Next" at bounding box center [854, 272] width 18 height 49
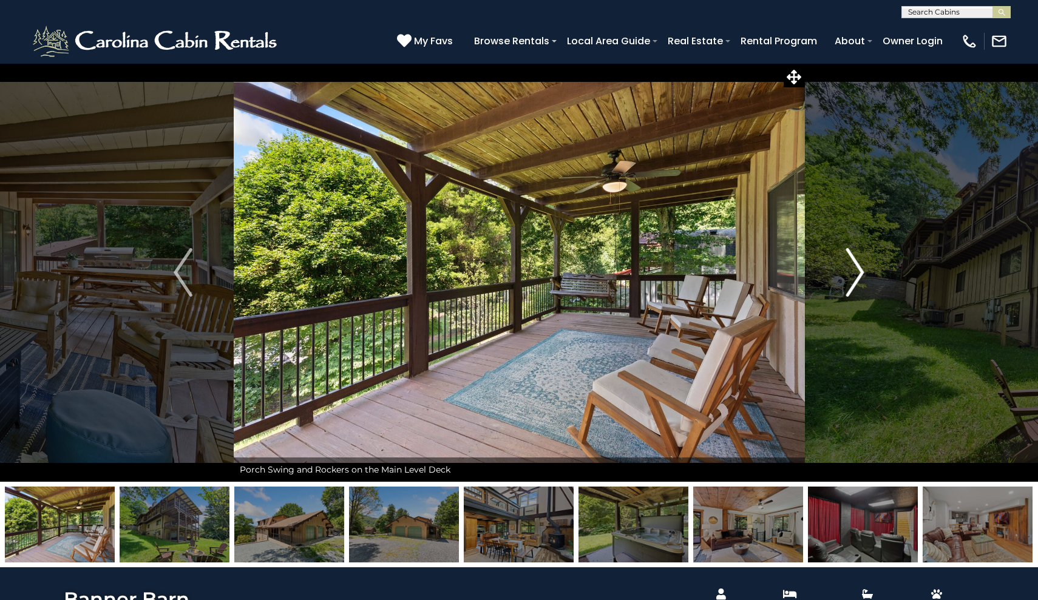
click at [855, 273] on img "Next" at bounding box center [854, 272] width 18 height 49
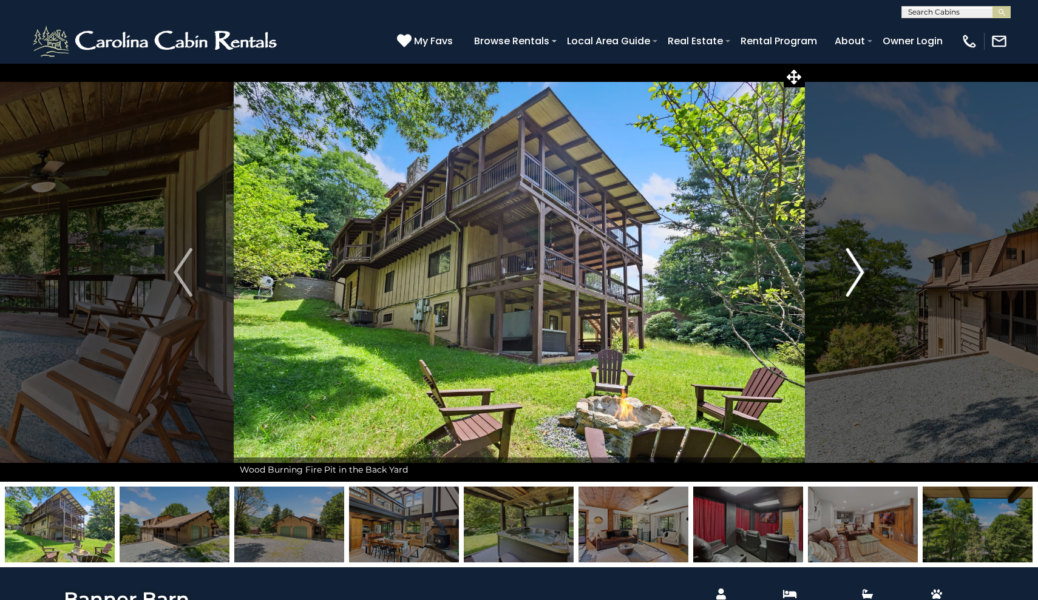
click at [855, 273] on img "Next" at bounding box center [854, 272] width 18 height 49
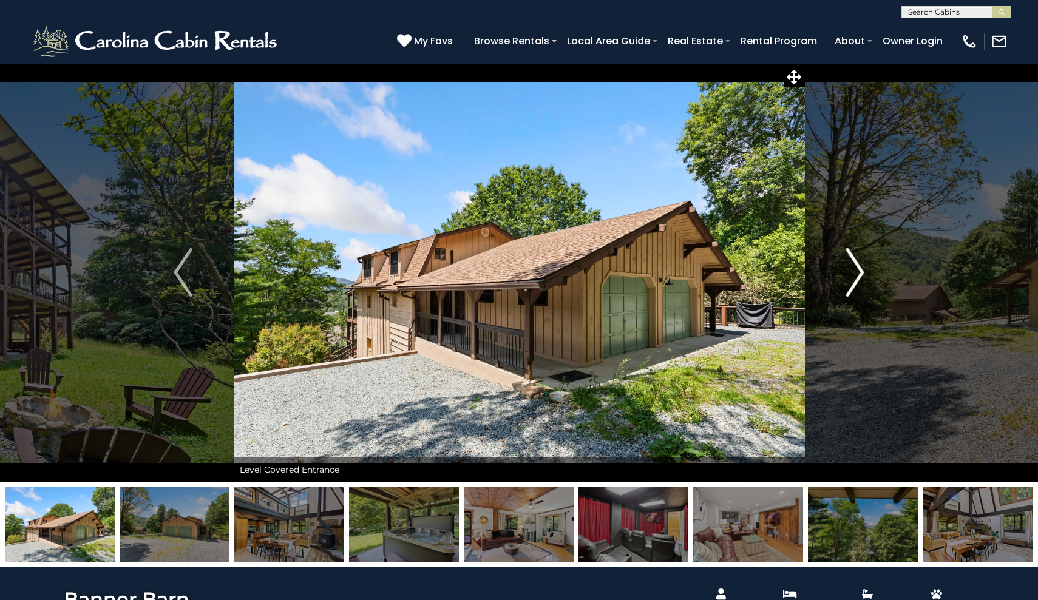
click at [855, 273] on img "Next" at bounding box center [854, 272] width 18 height 49
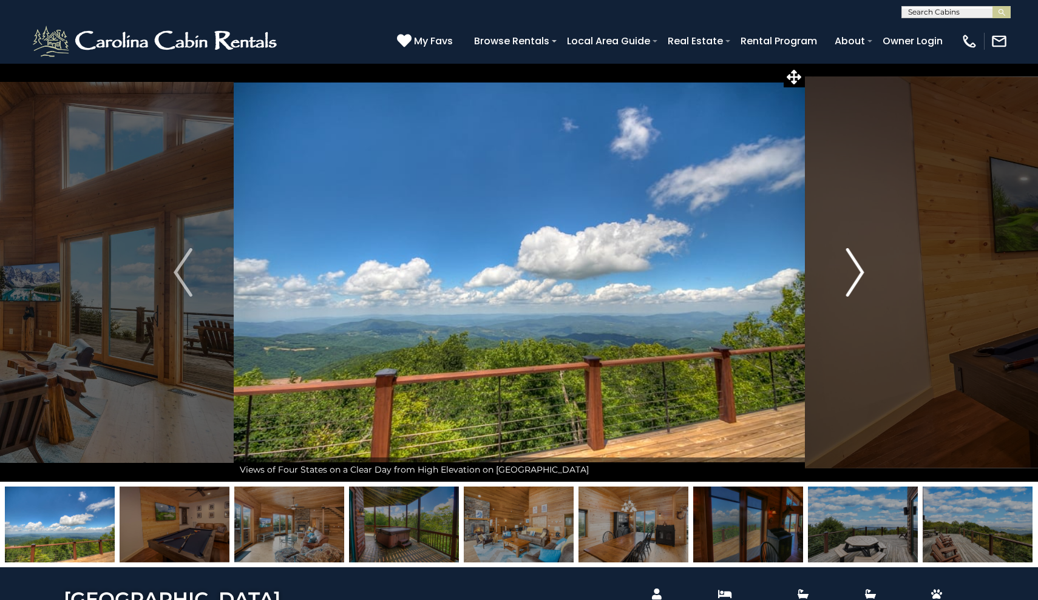
click at [864, 270] on img "Next" at bounding box center [854, 272] width 18 height 49
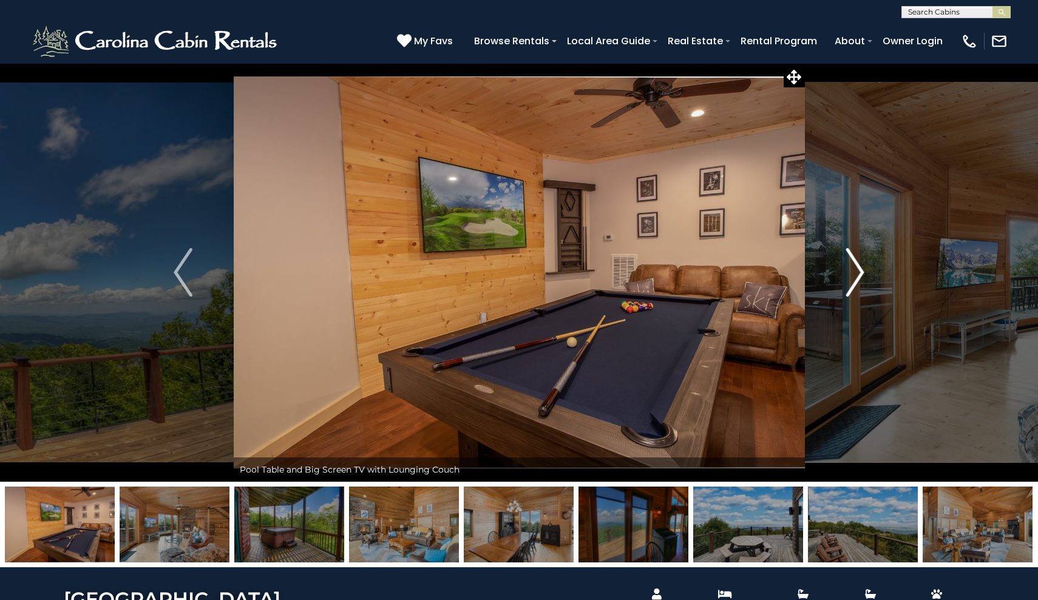
click at [864, 270] on img "Next" at bounding box center [854, 272] width 18 height 49
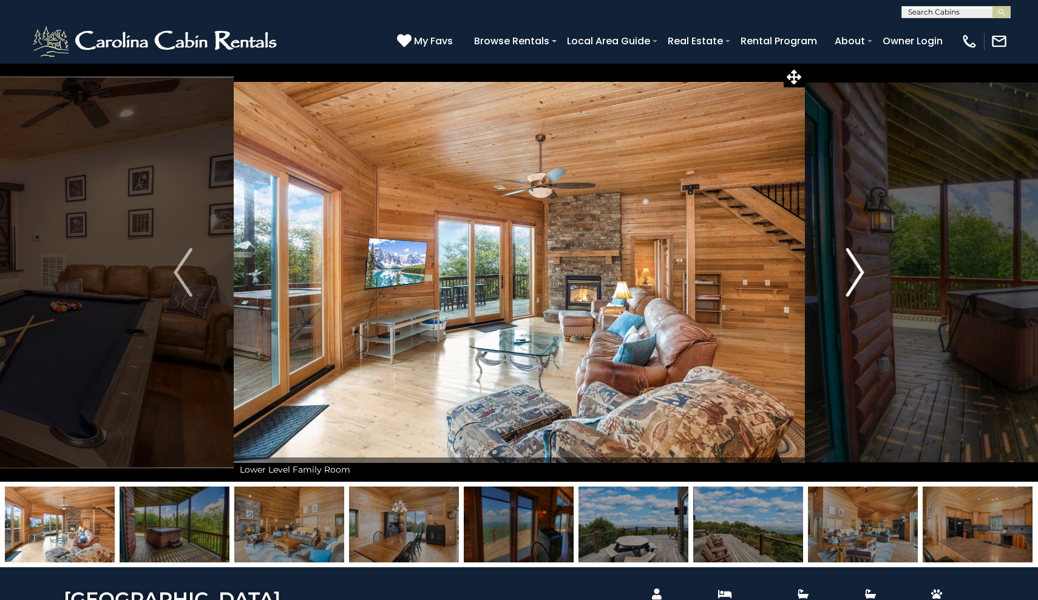
click at [864, 270] on img "Next" at bounding box center [854, 272] width 18 height 49
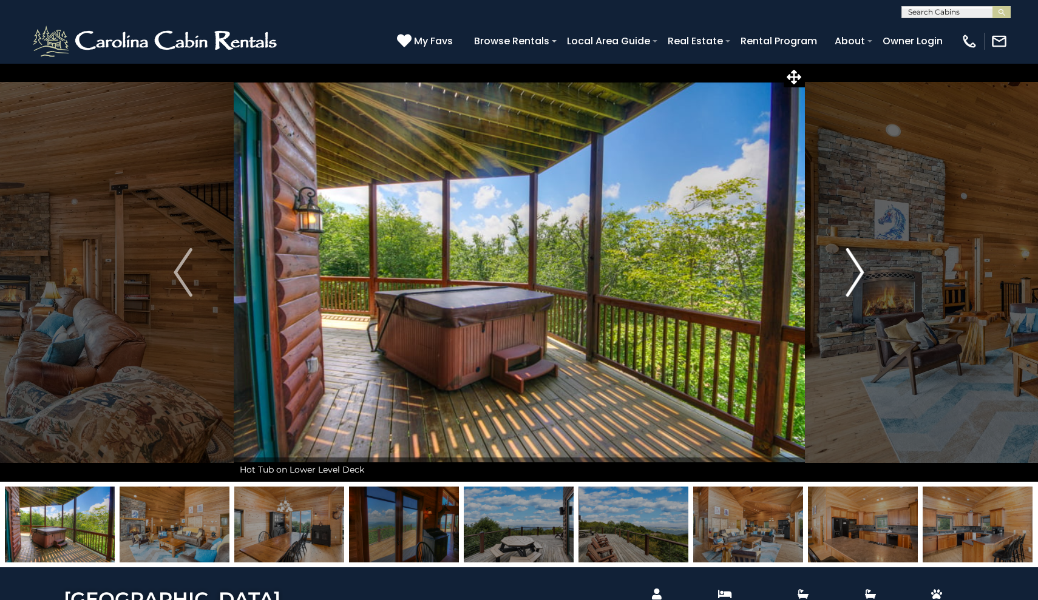
click at [864, 270] on img "Next" at bounding box center [854, 272] width 18 height 49
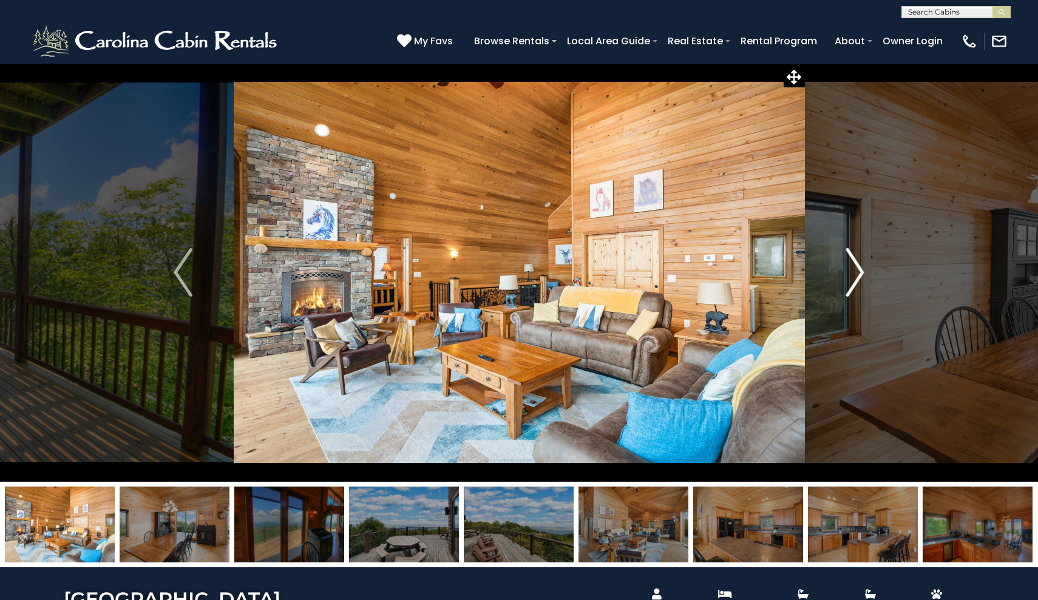
click at [864, 270] on img "Next" at bounding box center [854, 272] width 18 height 49
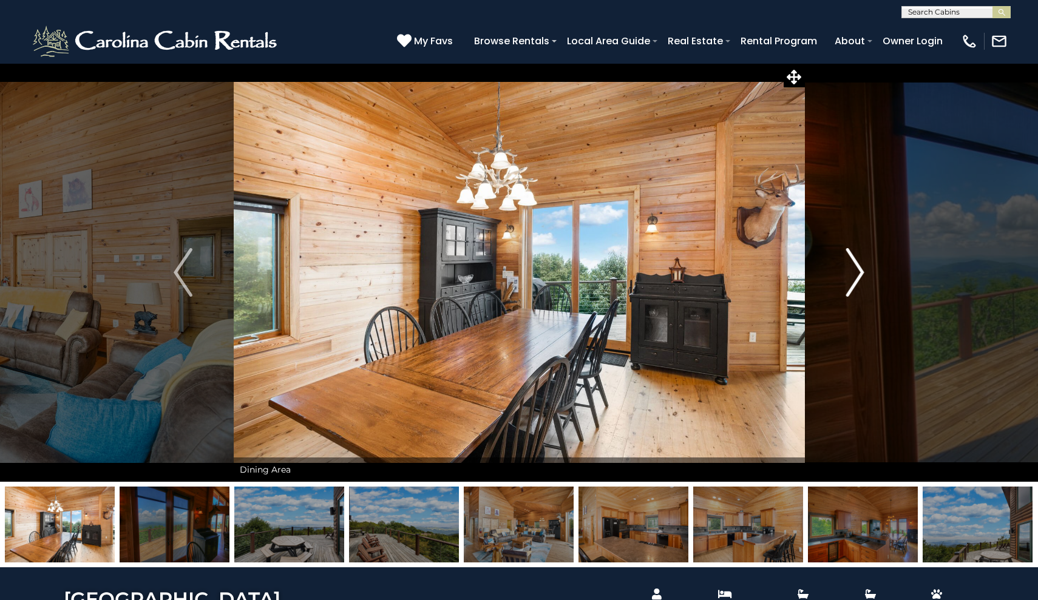
click at [864, 270] on img "Next" at bounding box center [854, 272] width 18 height 49
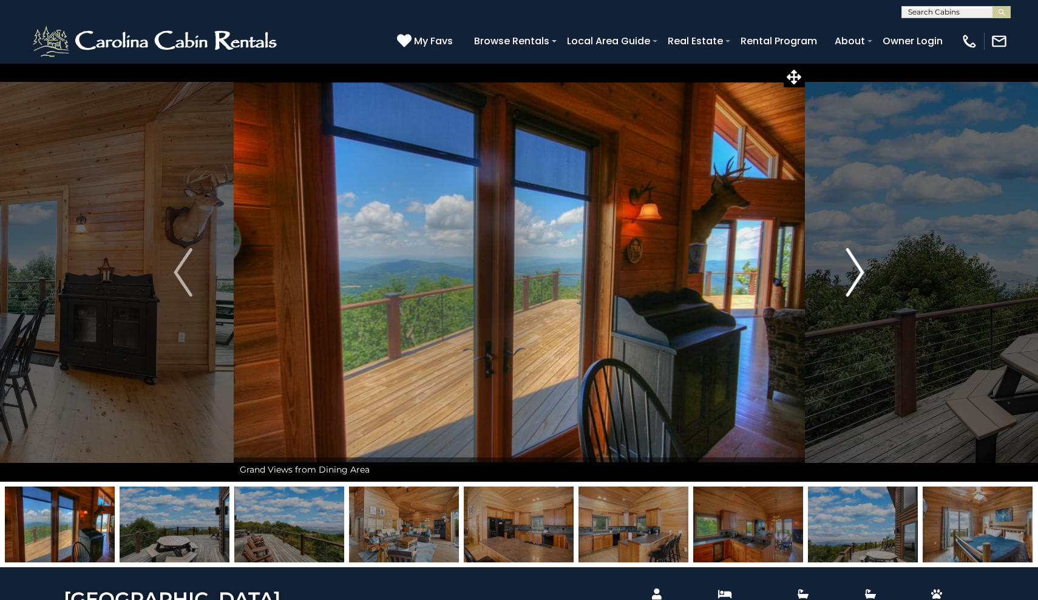
click at [864, 270] on img "Next" at bounding box center [854, 272] width 18 height 49
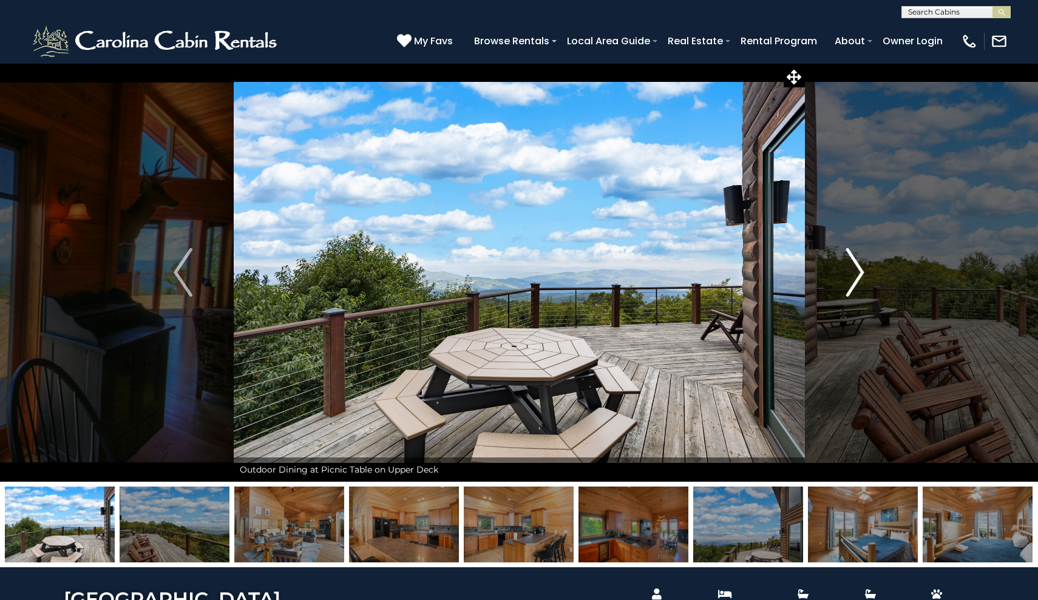
click at [864, 270] on img "Next" at bounding box center [854, 272] width 18 height 49
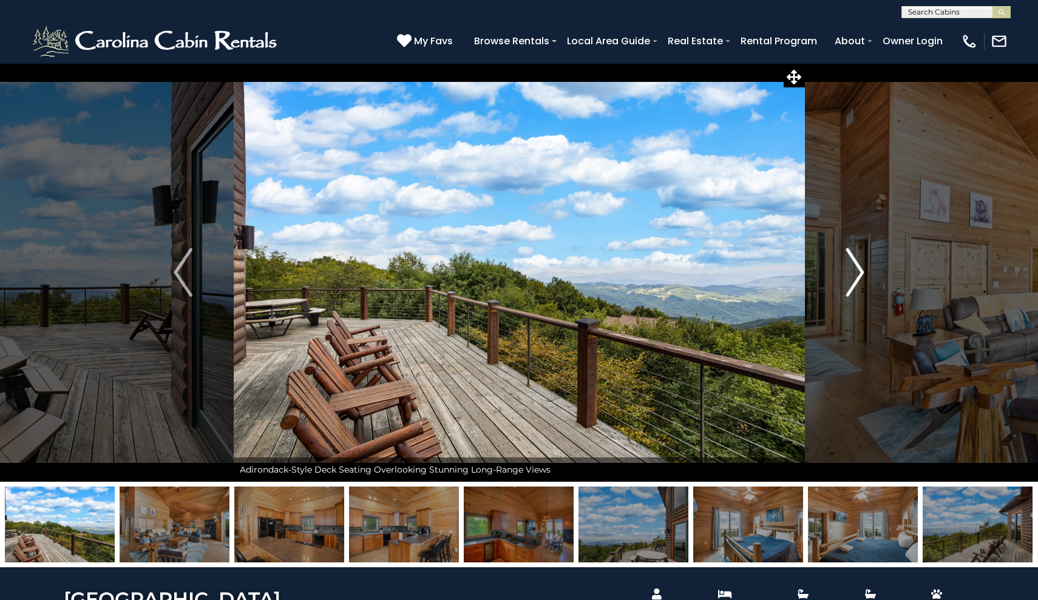
click at [864, 270] on img "Next" at bounding box center [854, 272] width 18 height 49
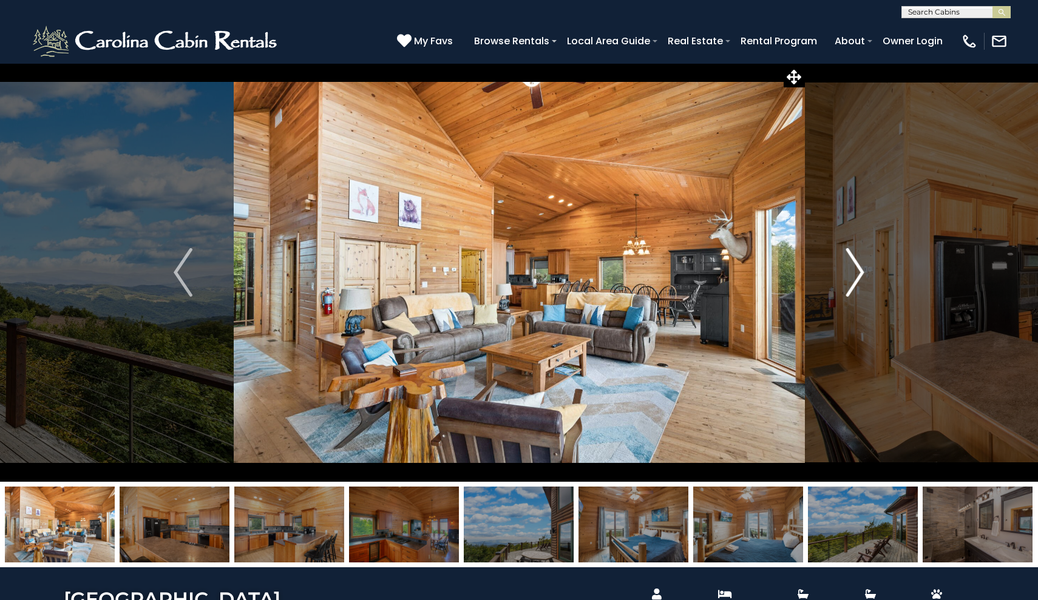
click at [864, 270] on img "Next" at bounding box center [854, 272] width 18 height 49
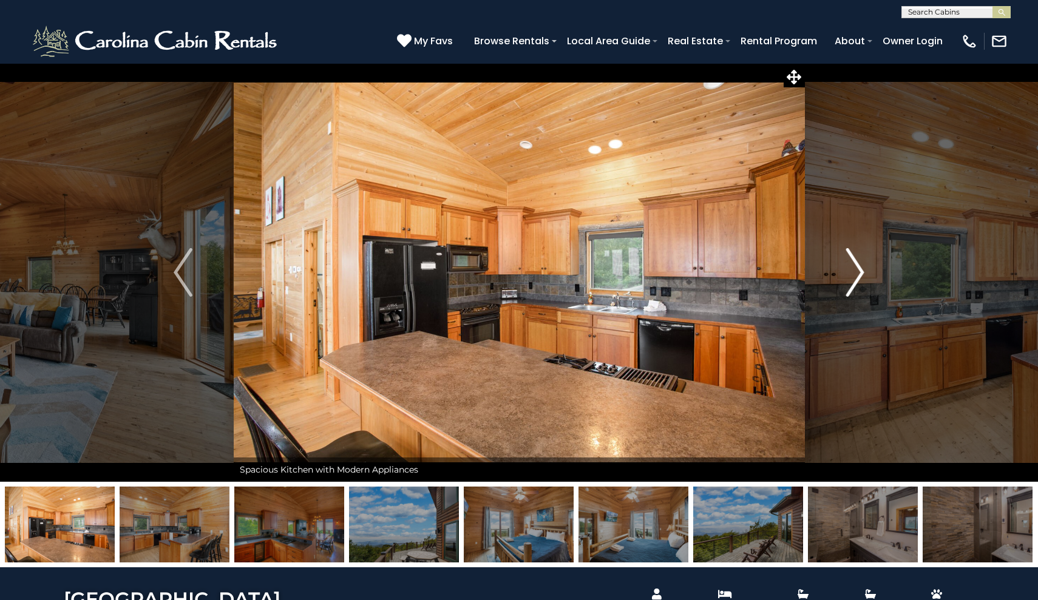
click at [864, 270] on img "Next" at bounding box center [854, 272] width 18 height 49
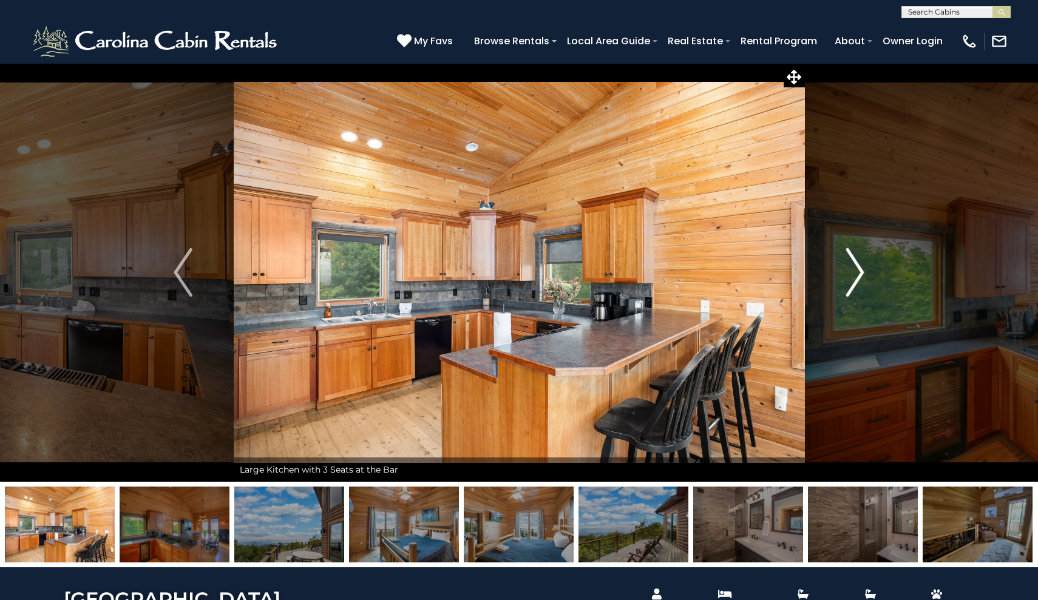
click at [864, 270] on img "Next" at bounding box center [854, 272] width 18 height 49
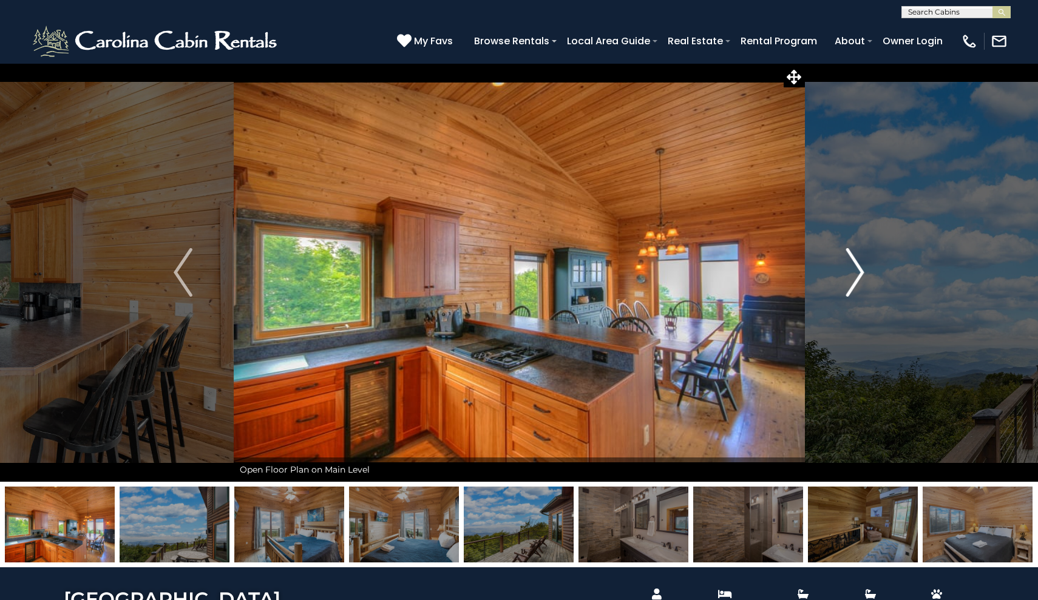
click at [864, 270] on img "Next" at bounding box center [854, 272] width 18 height 49
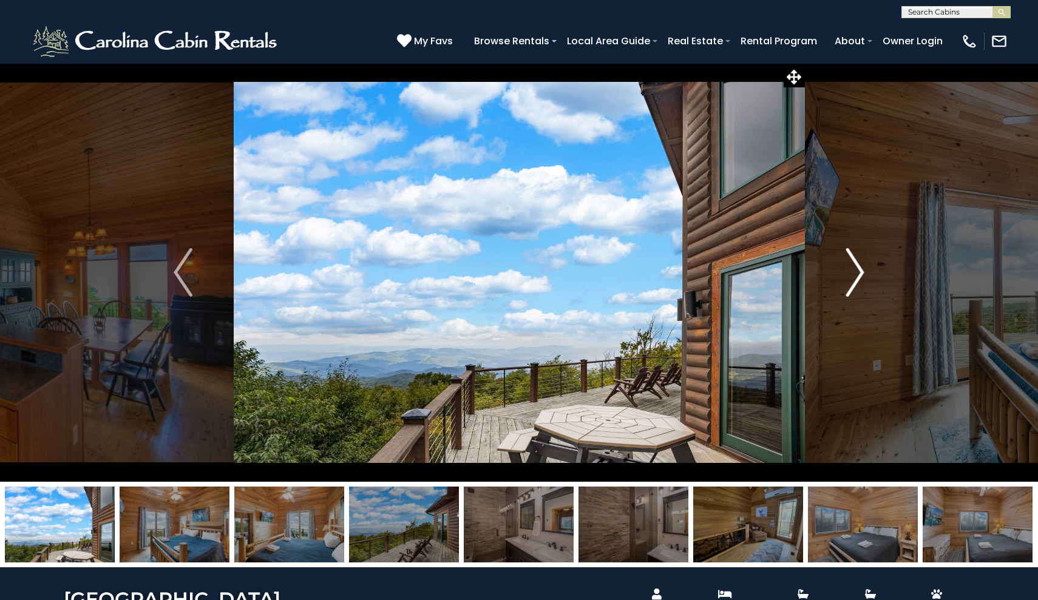
click at [864, 270] on img "Next" at bounding box center [854, 272] width 18 height 49
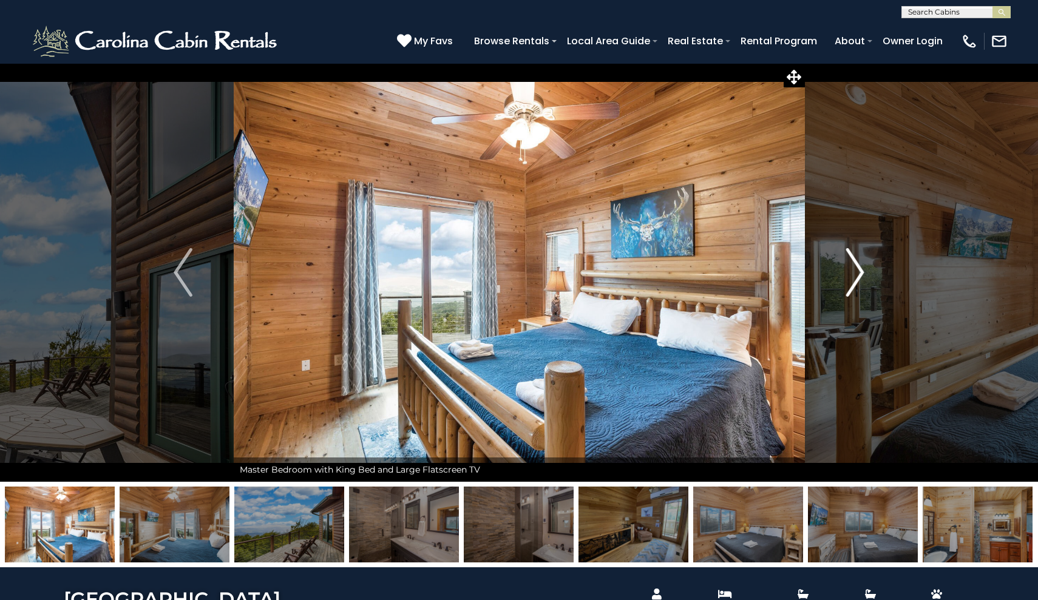
click at [864, 270] on img "Next" at bounding box center [854, 272] width 18 height 49
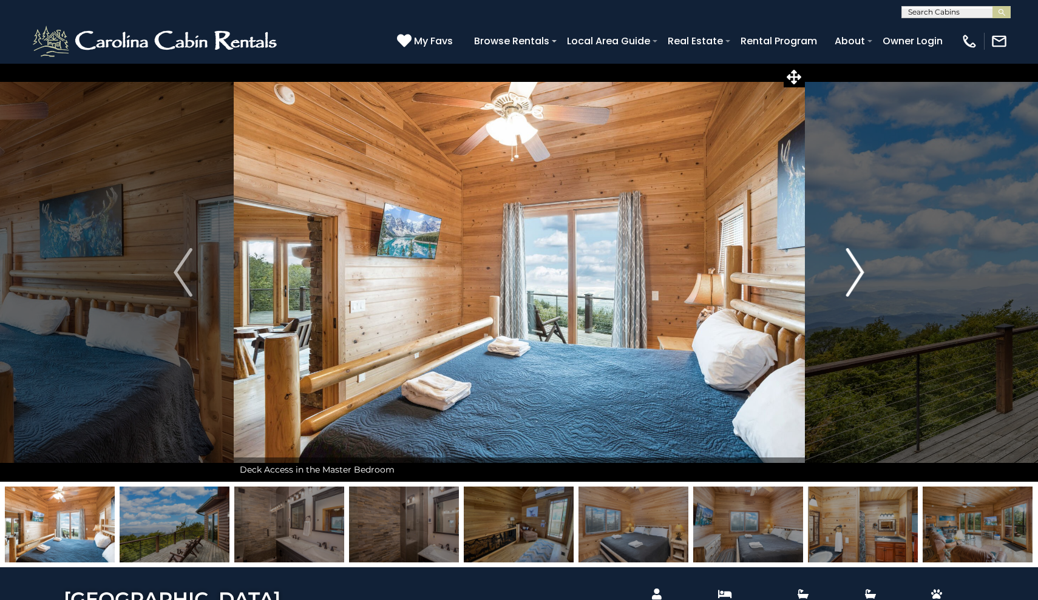
click at [864, 270] on img "Next" at bounding box center [854, 272] width 18 height 49
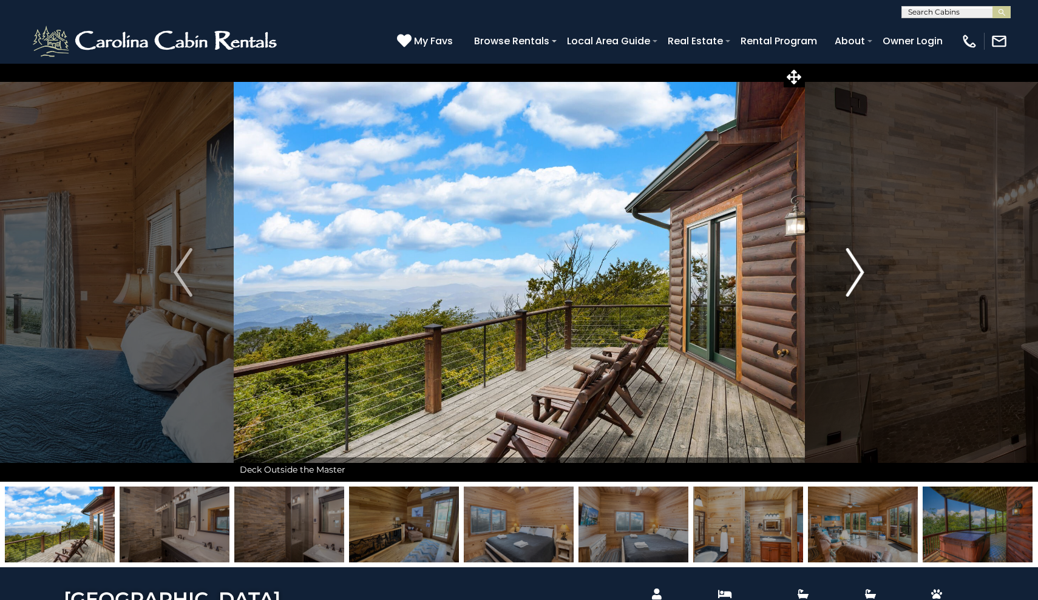
click at [864, 270] on img "Next" at bounding box center [854, 272] width 18 height 49
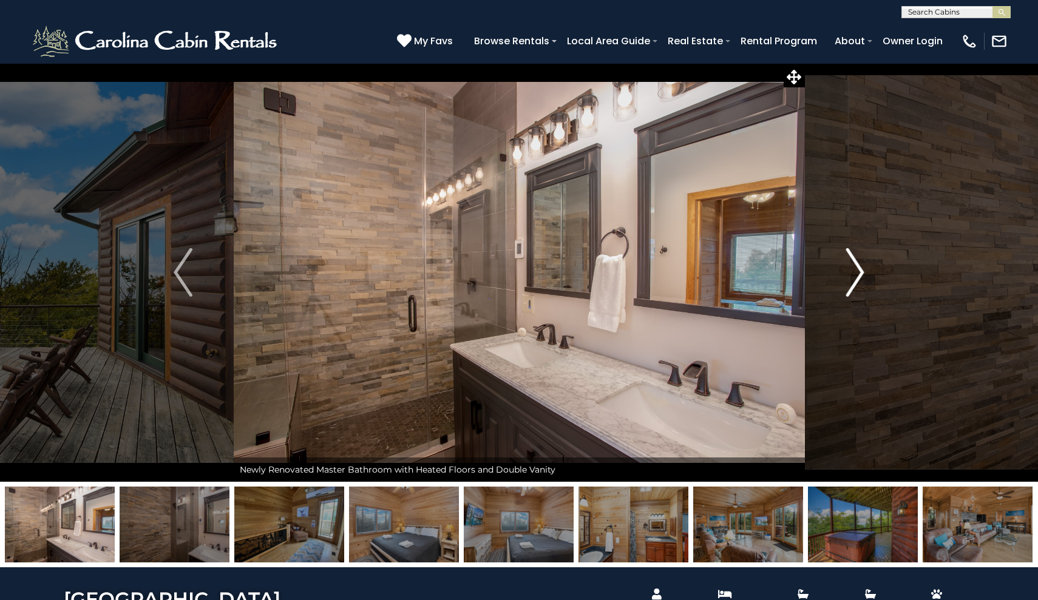
click at [864, 270] on img "Next" at bounding box center [854, 272] width 18 height 49
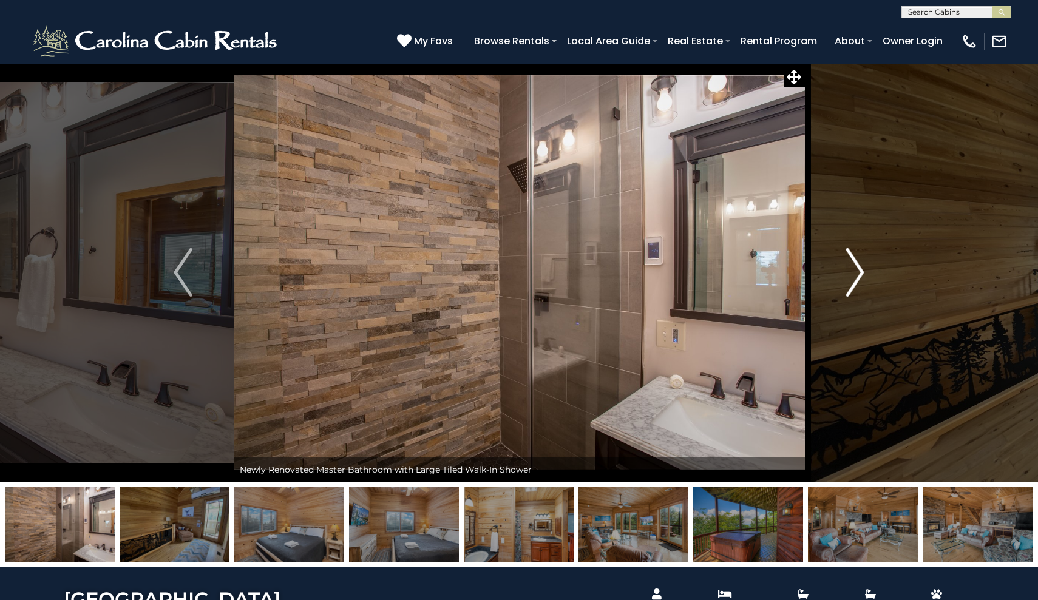
click at [864, 270] on img "Next" at bounding box center [854, 272] width 18 height 49
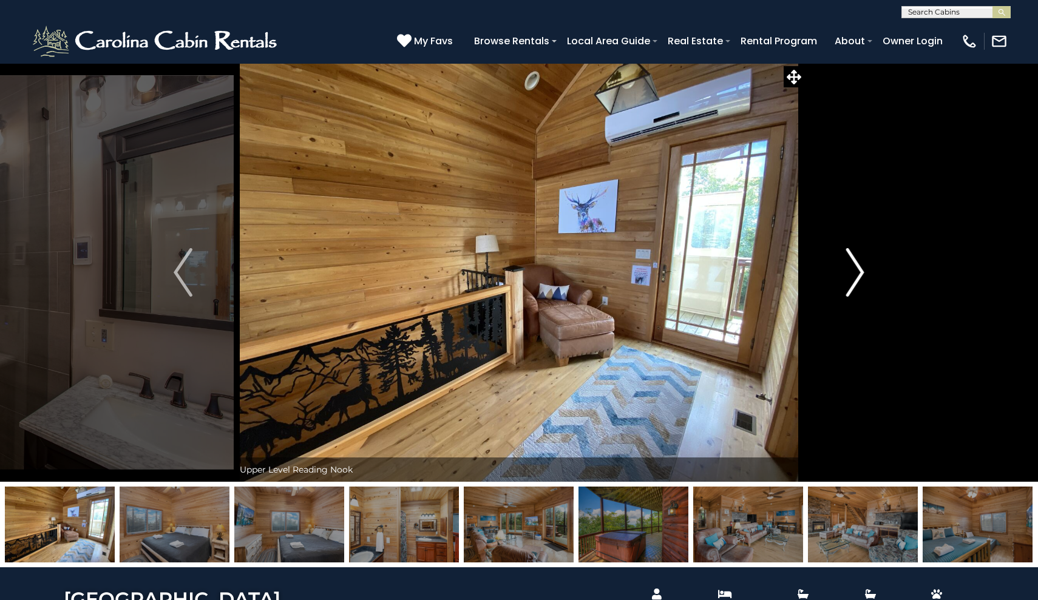
click at [864, 270] on img "Next" at bounding box center [854, 272] width 18 height 49
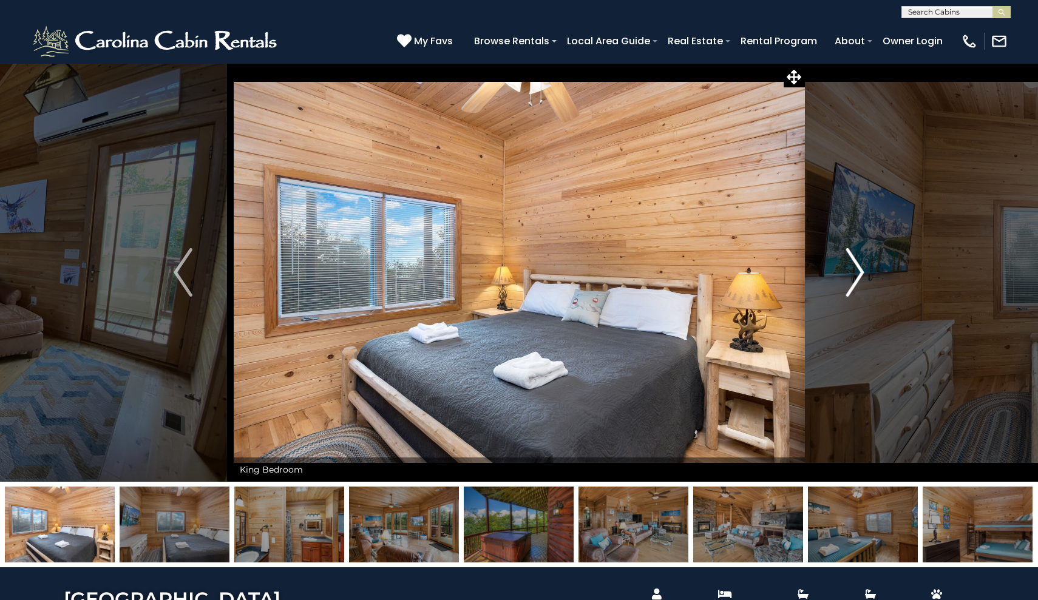
click at [864, 270] on img "Next" at bounding box center [854, 272] width 18 height 49
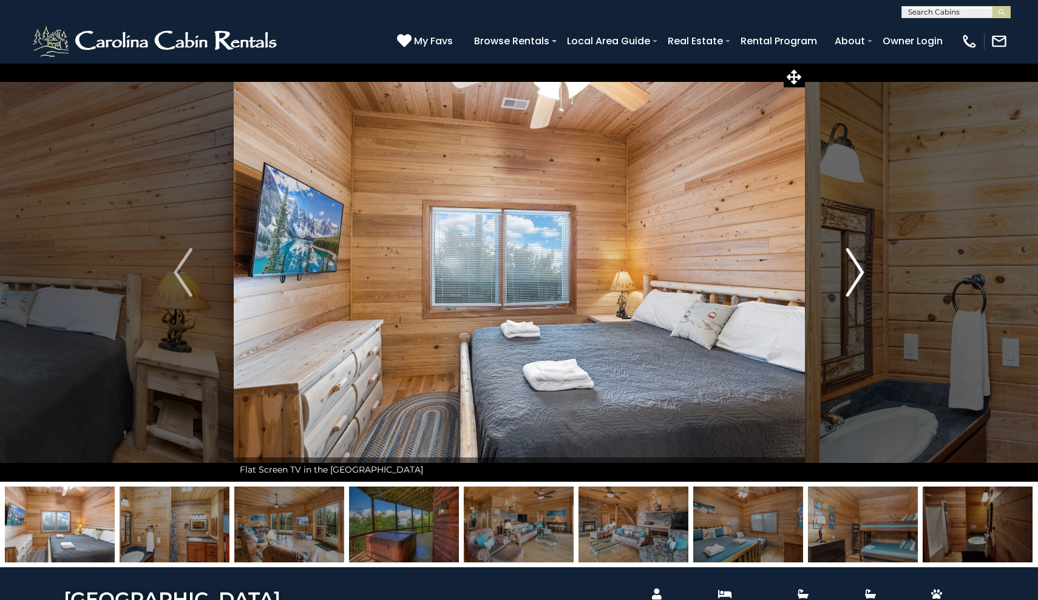
click at [864, 270] on img "Next" at bounding box center [854, 272] width 18 height 49
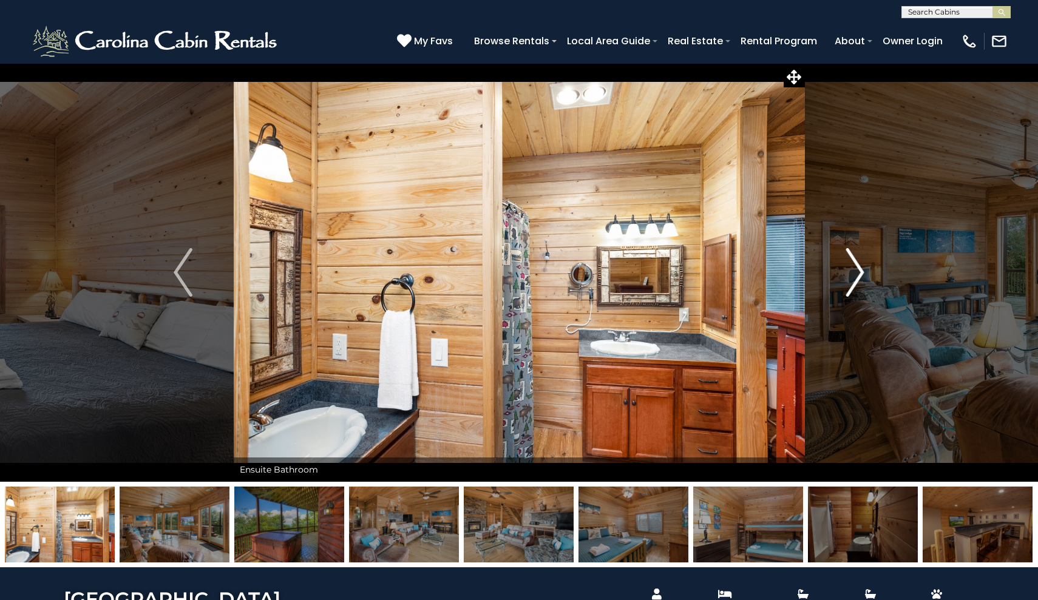
click at [864, 270] on img "Next" at bounding box center [854, 272] width 18 height 49
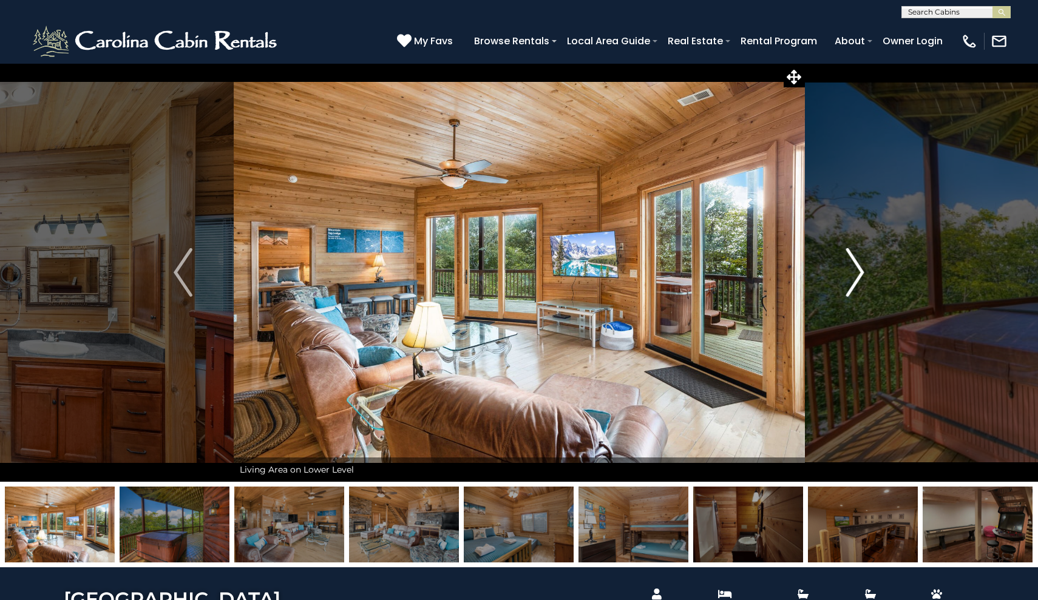
click at [864, 270] on img "Next" at bounding box center [854, 272] width 18 height 49
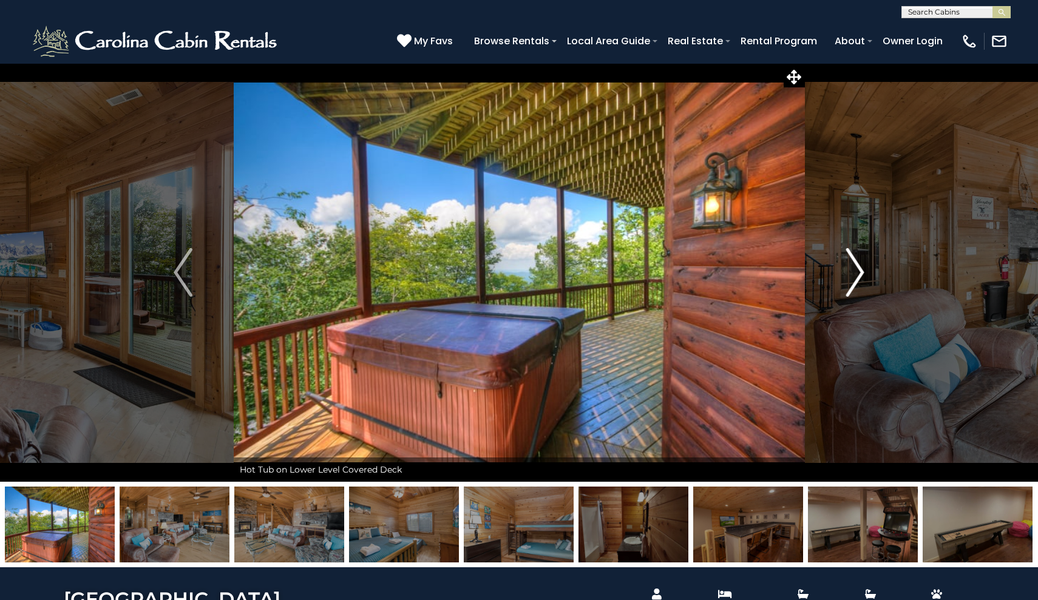
click at [864, 270] on img "Next" at bounding box center [854, 272] width 18 height 49
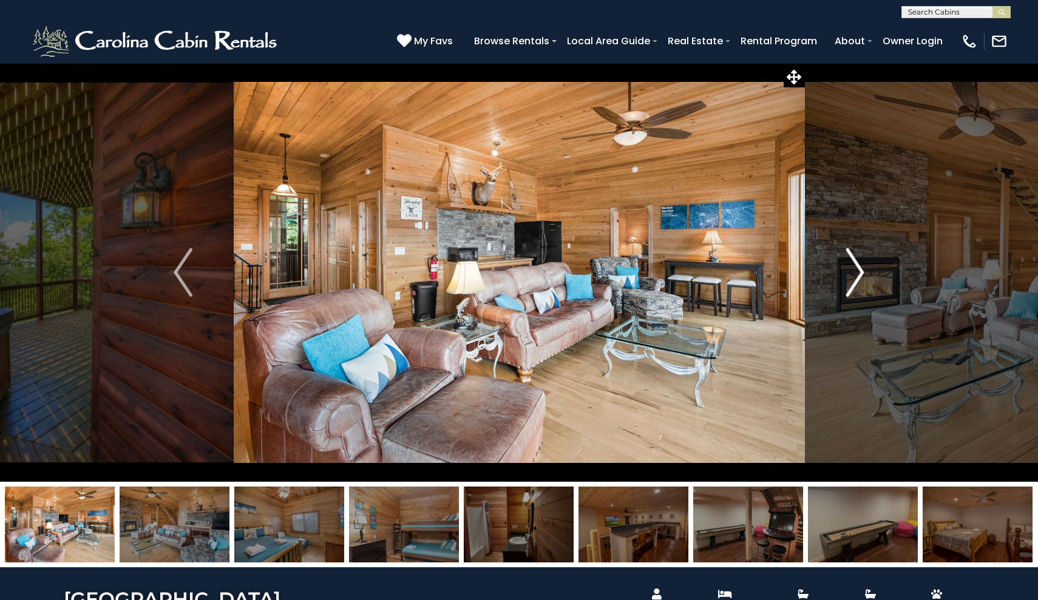
click at [864, 270] on img "Next" at bounding box center [854, 272] width 18 height 49
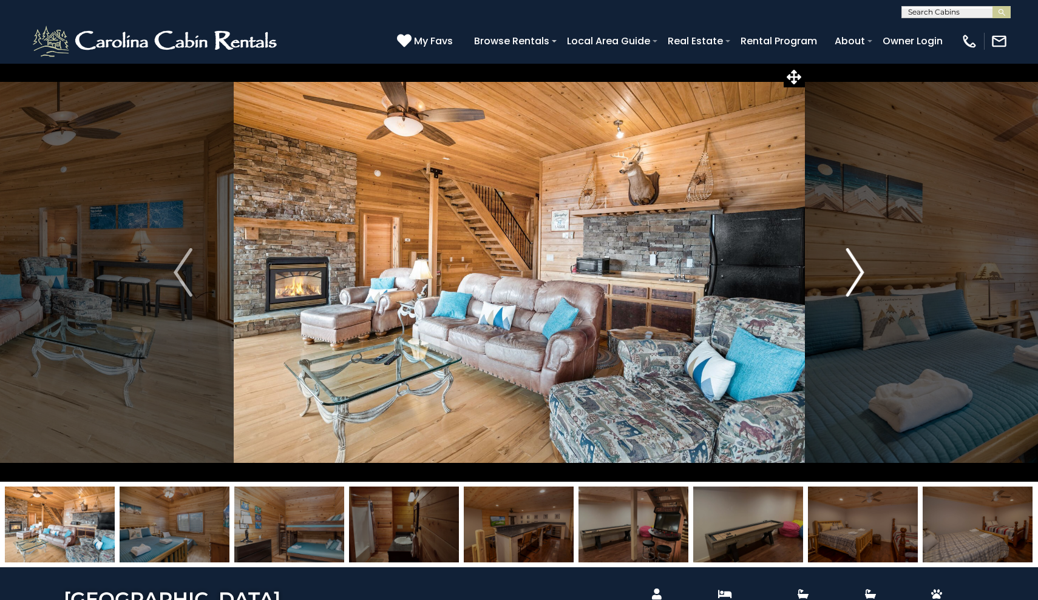
click at [864, 270] on img "Next" at bounding box center [854, 272] width 18 height 49
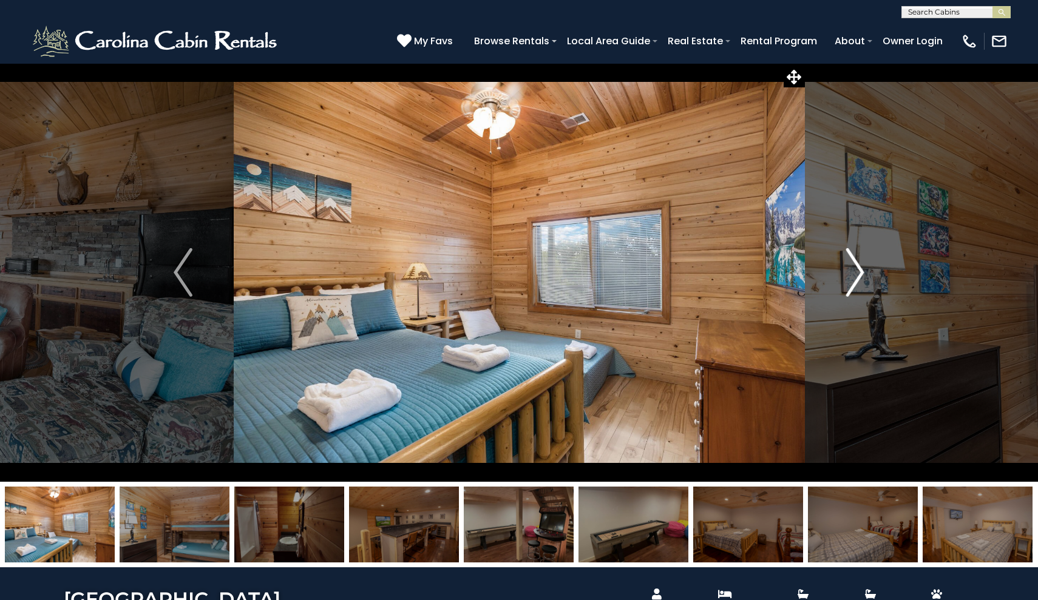
click at [864, 270] on img "Next" at bounding box center [854, 272] width 18 height 49
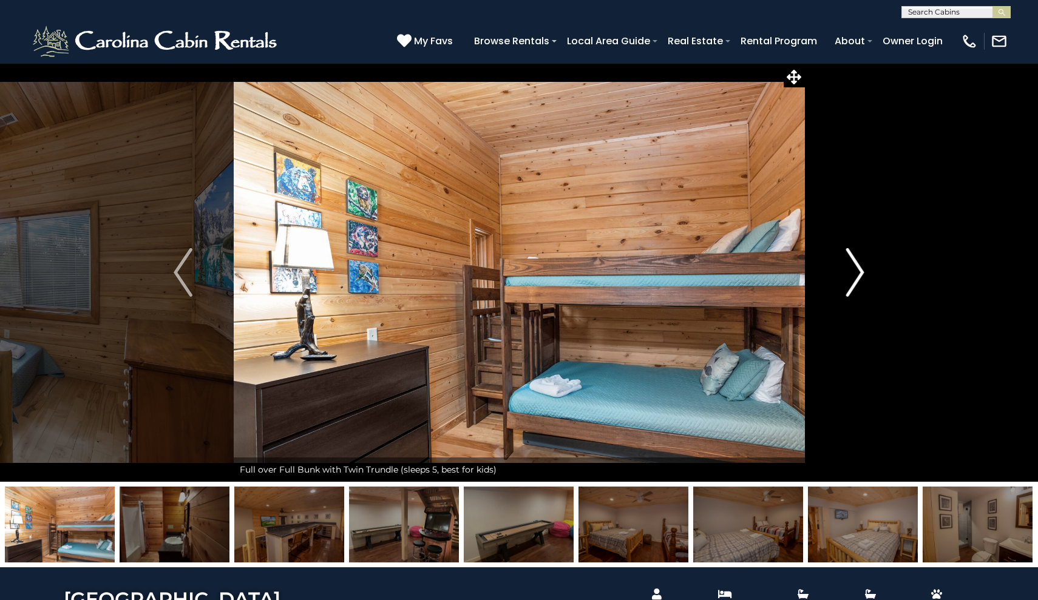
click at [864, 270] on img "Next" at bounding box center [854, 272] width 18 height 49
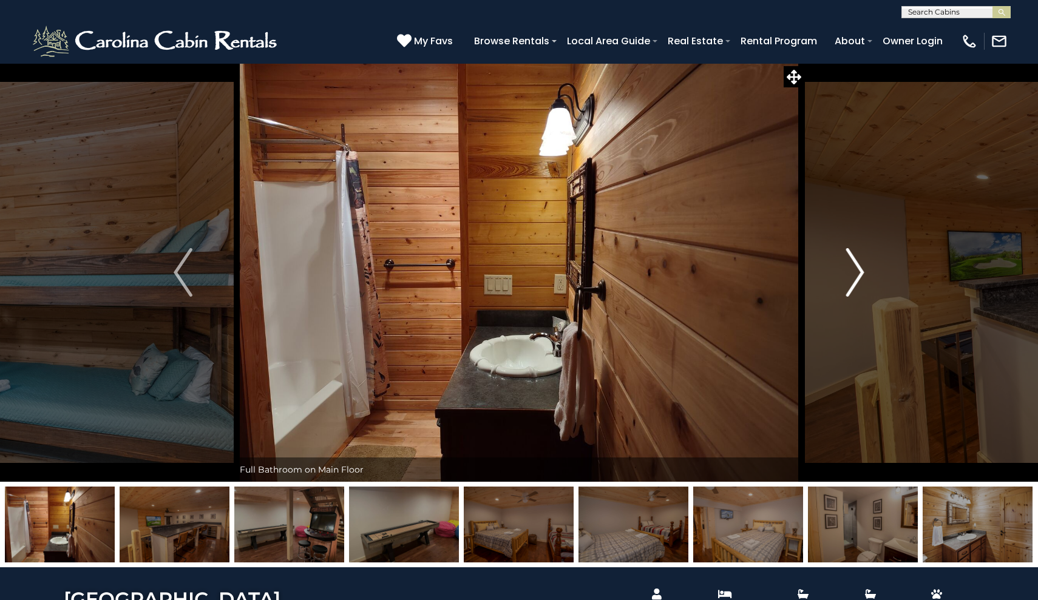
click at [864, 270] on img "Next" at bounding box center [854, 272] width 18 height 49
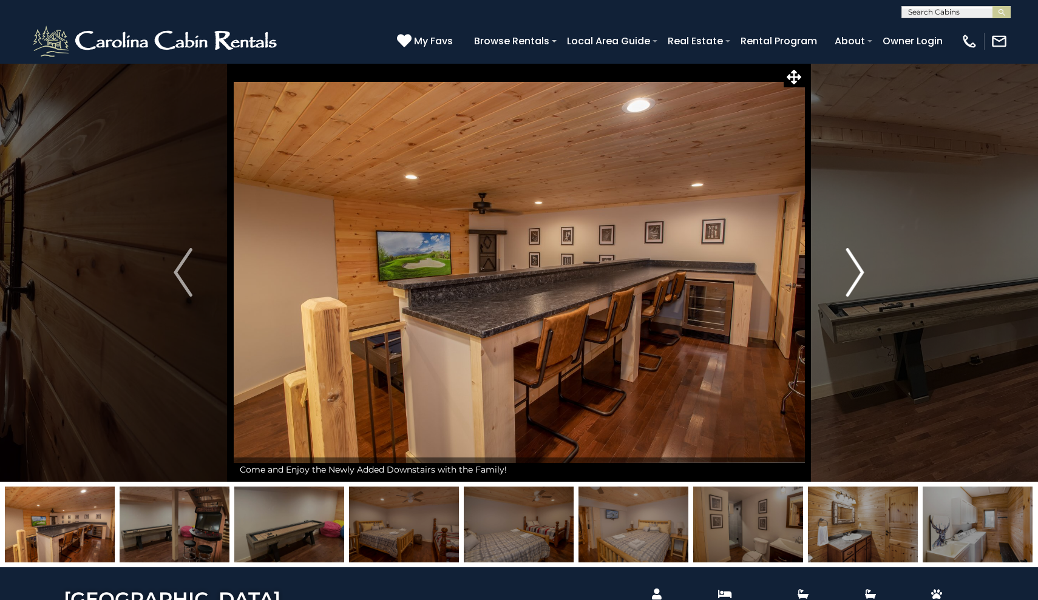
click at [864, 270] on img "Next" at bounding box center [854, 272] width 18 height 49
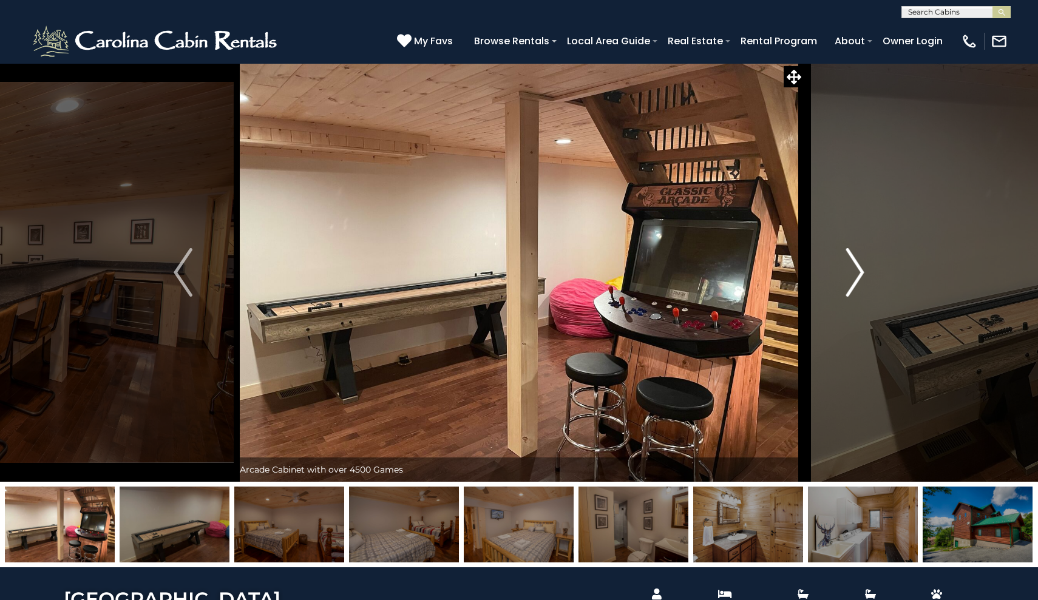
click at [864, 270] on img "Next" at bounding box center [854, 272] width 18 height 49
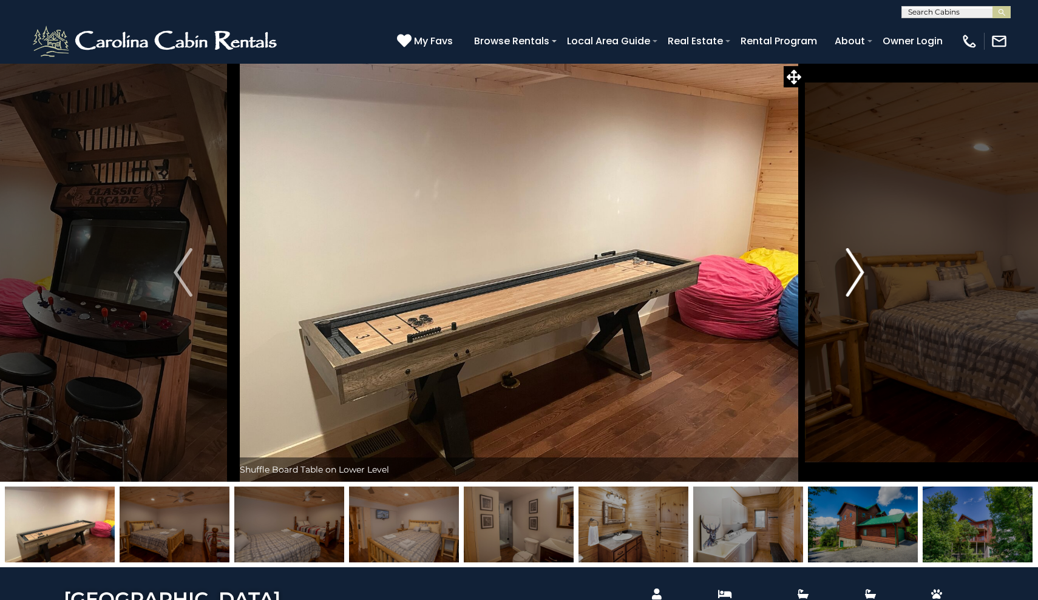
click at [864, 270] on img "Next" at bounding box center [854, 272] width 18 height 49
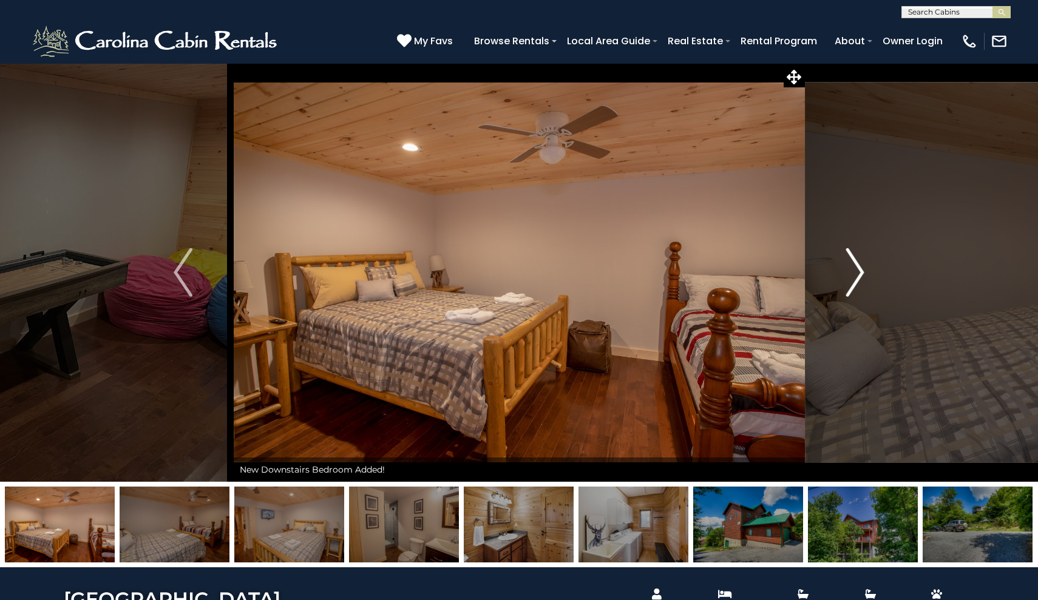
click at [864, 270] on img "Next" at bounding box center [854, 272] width 18 height 49
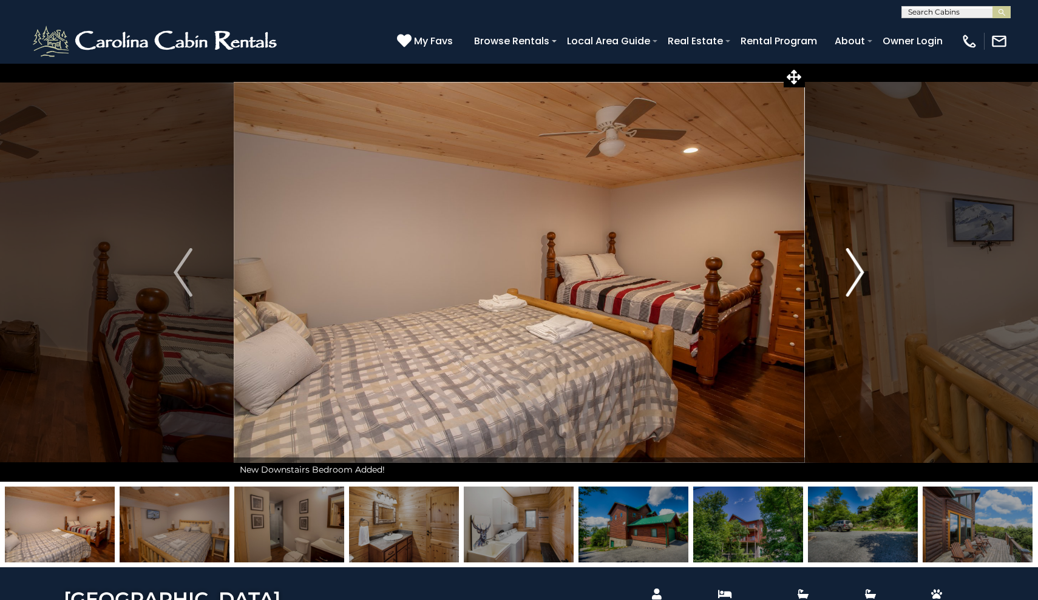
click at [864, 270] on img "Next" at bounding box center [854, 272] width 18 height 49
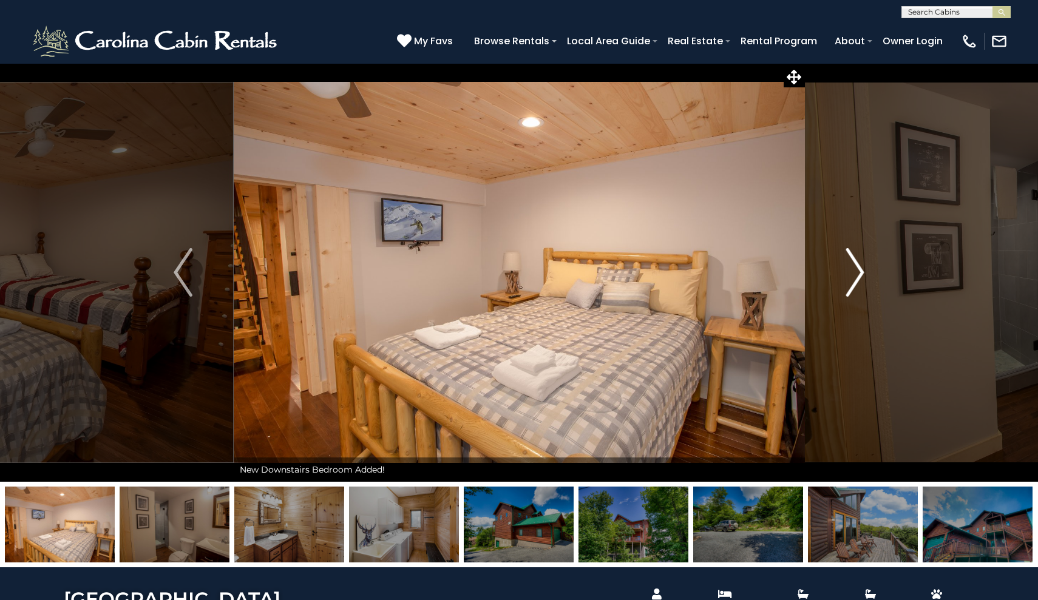
click at [864, 270] on img "Next" at bounding box center [854, 272] width 18 height 49
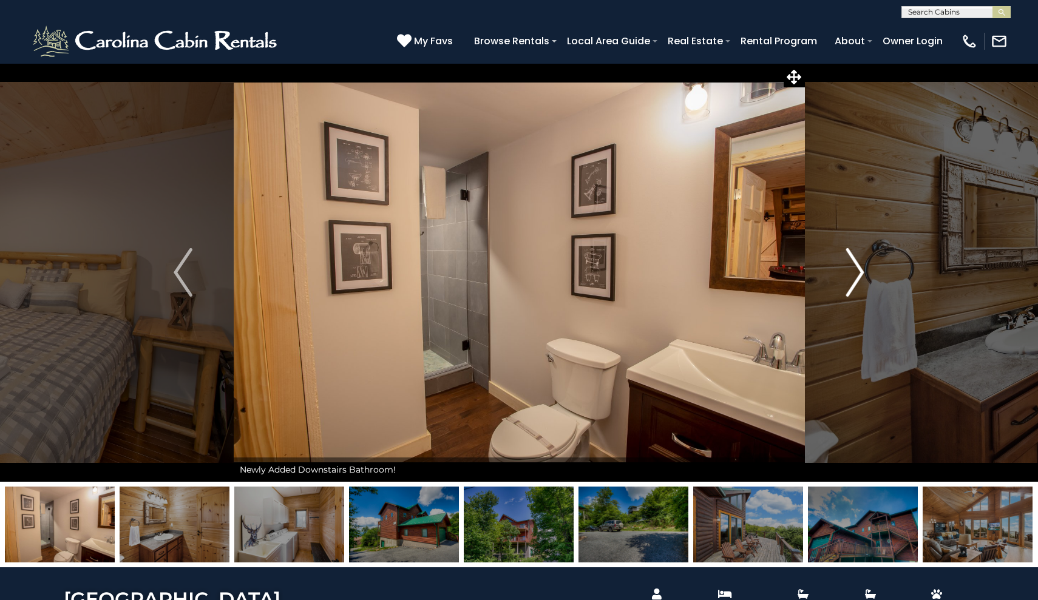
click at [864, 270] on img "Next" at bounding box center [854, 272] width 18 height 49
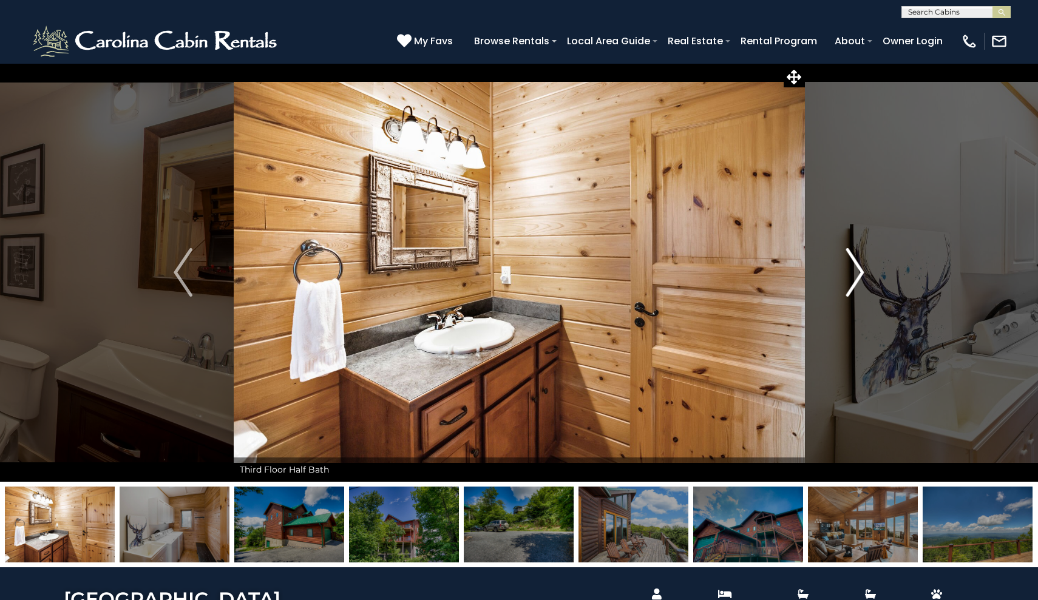
click at [864, 270] on img "Next" at bounding box center [854, 272] width 18 height 49
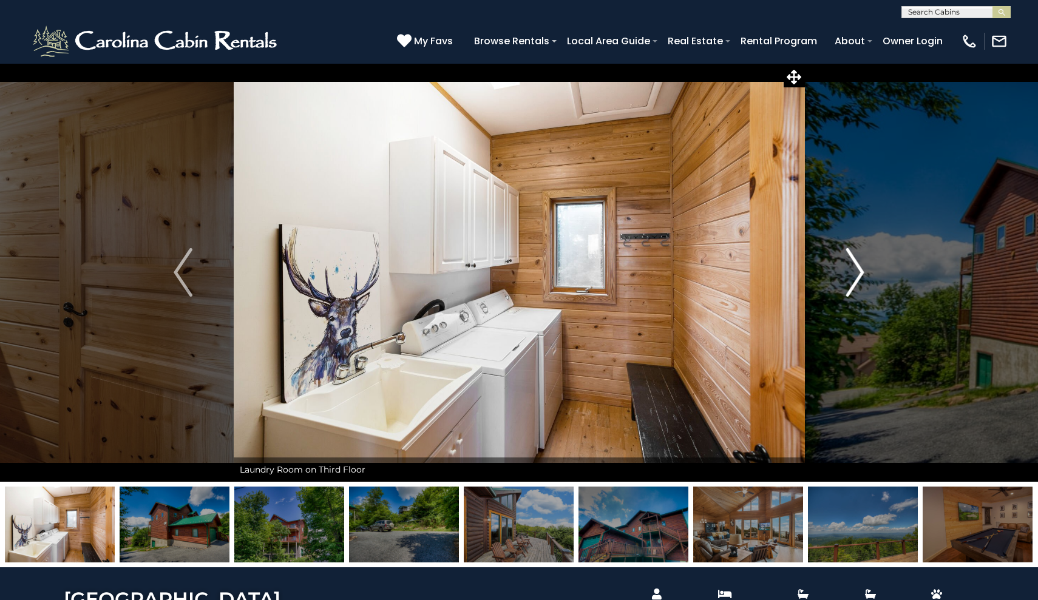
click at [864, 270] on img "Next" at bounding box center [854, 272] width 18 height 49
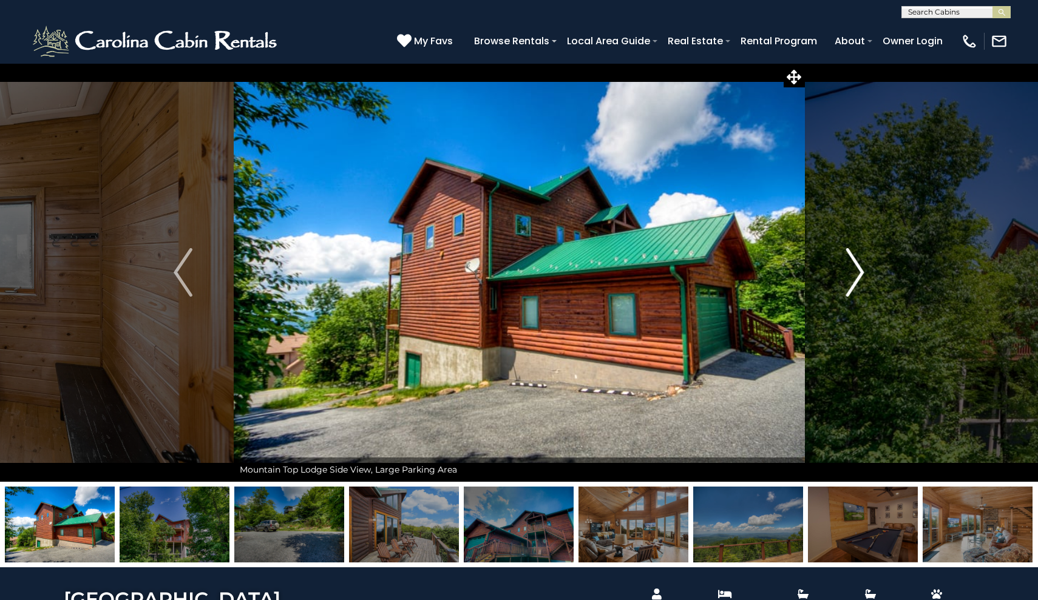
click at [864, 270] on img "Next" at bounding box center [854, 272] width 18 height 49
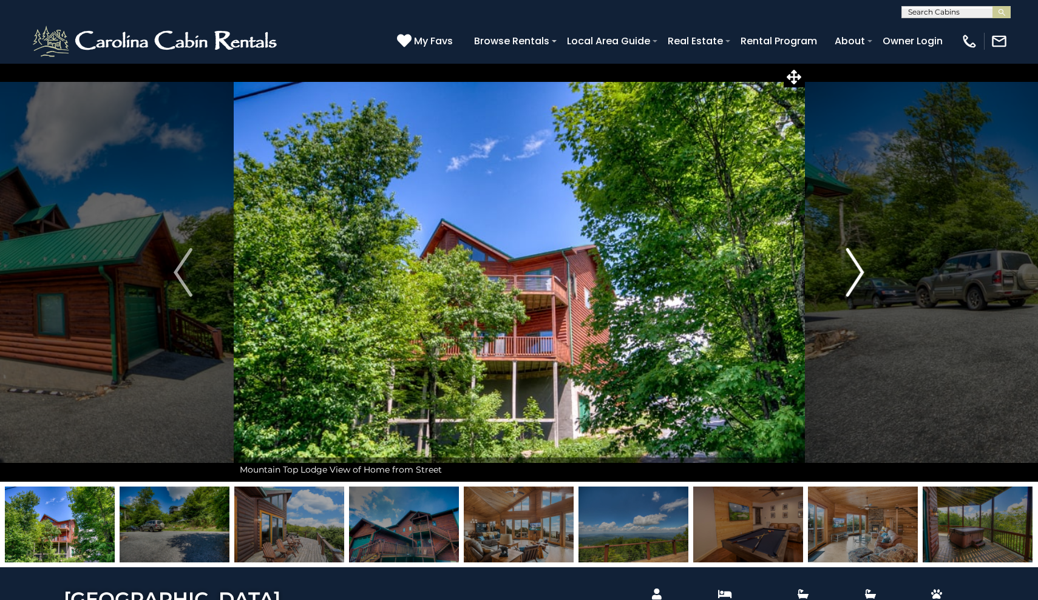
click at [864, 270] on img "Next" at bounding box center [854, 272] width 18 height 49
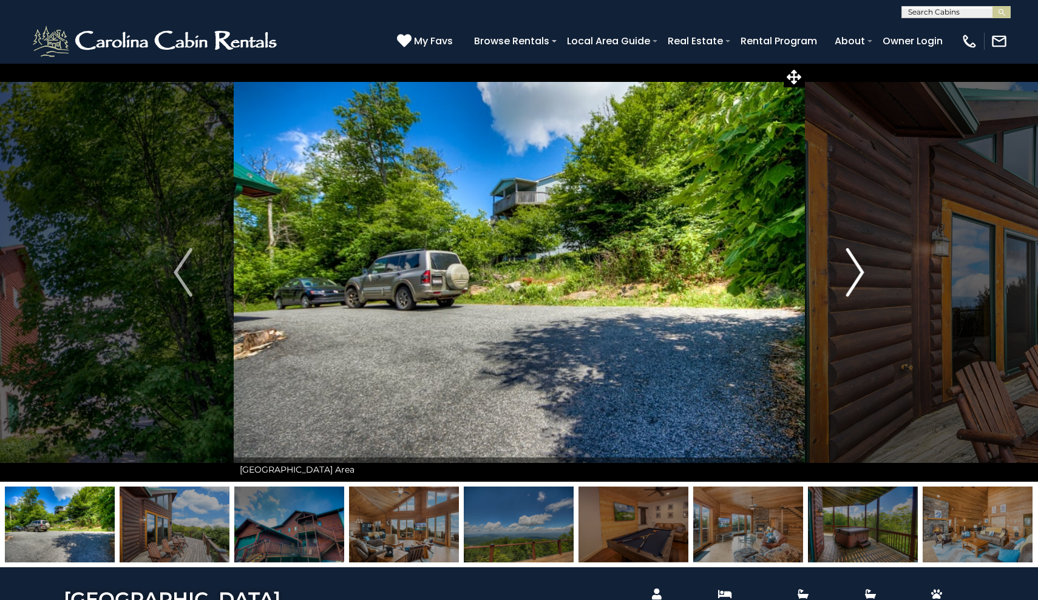
click at [864, 270] on img "Next" at bounding box center [854, 272] width 18 height 49
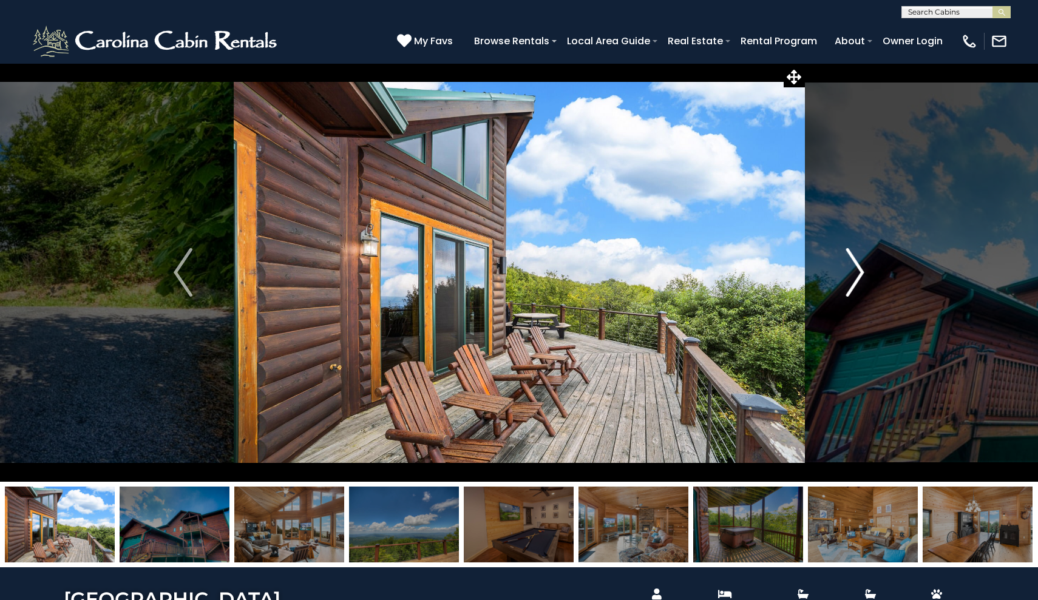
click at [864, 270] on img "Next" at bounding box center [854, 272] width 18 height 49
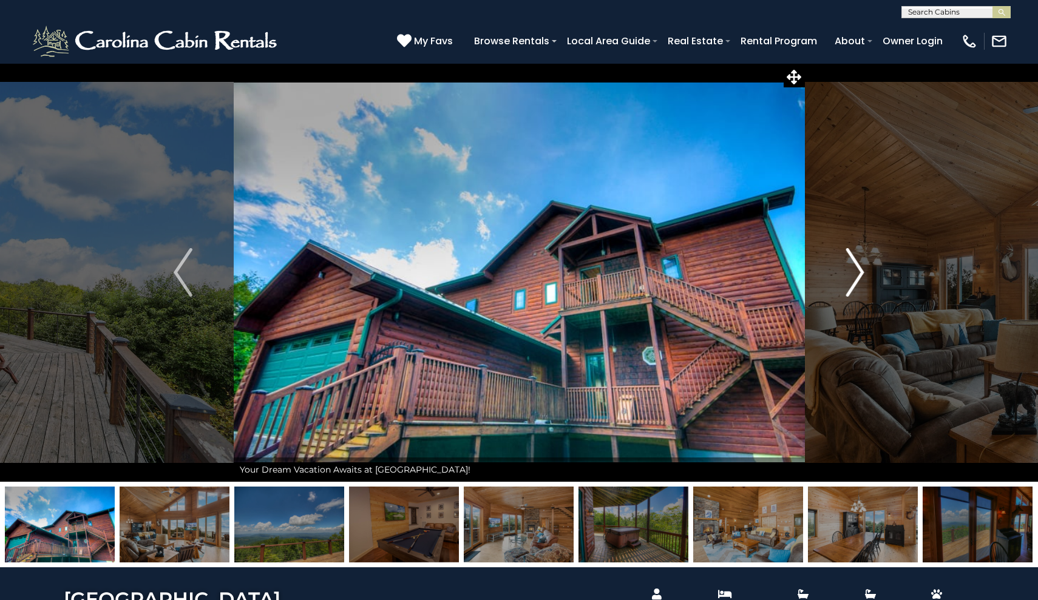
click at [864, 270] on img "Next" at bounding box center [854, 272] width 18 height 49
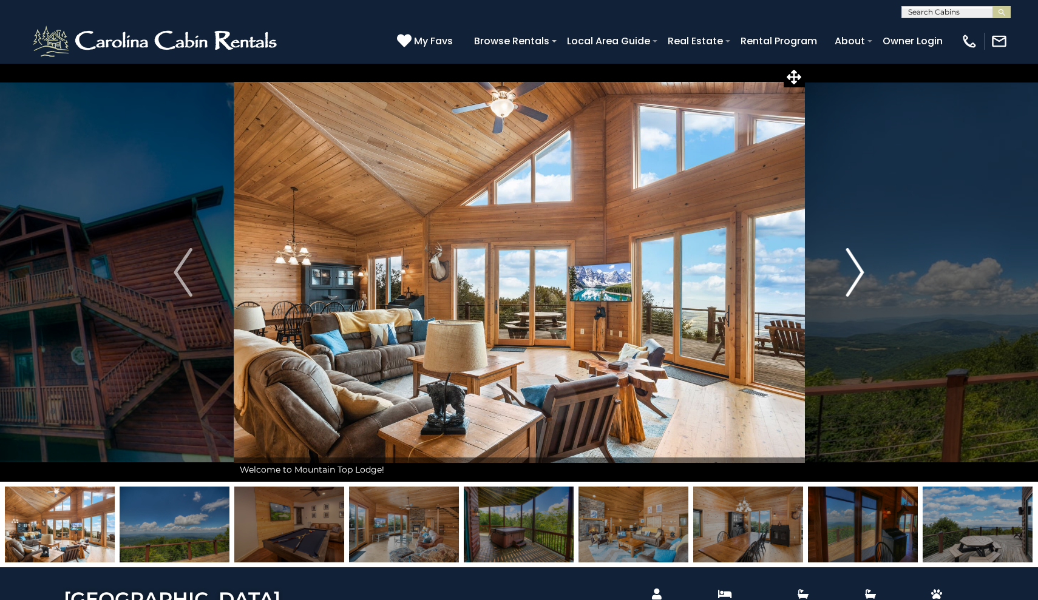
click at [864, 270] on img "Next" at bounding box center [854, 272] width 18 height 49
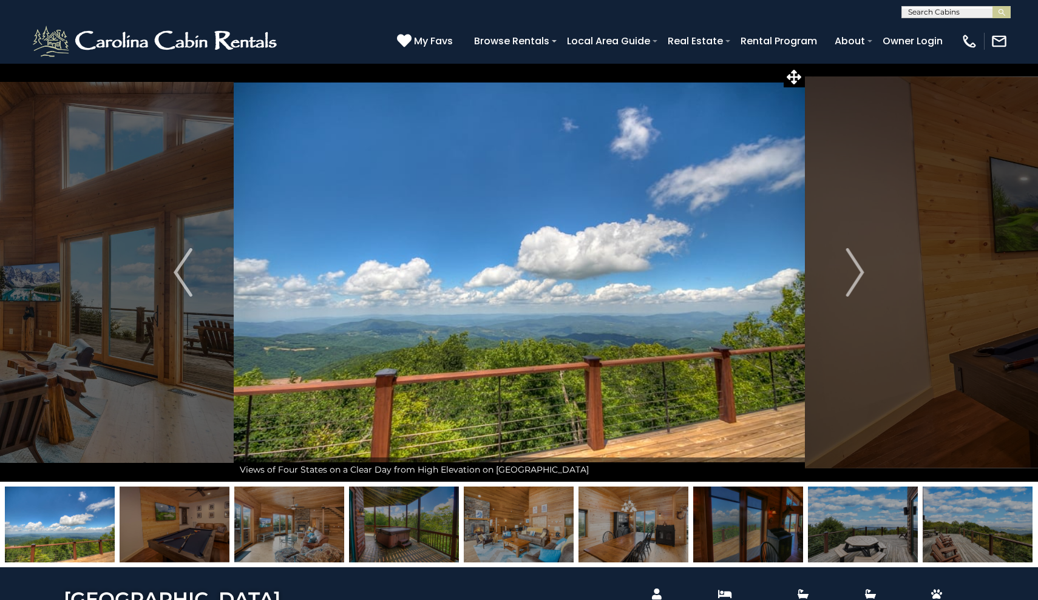
drag, startPoint x: 810, startPoint y: 500, endPoint x: 774, endPoint y: 600, distance: 106.4
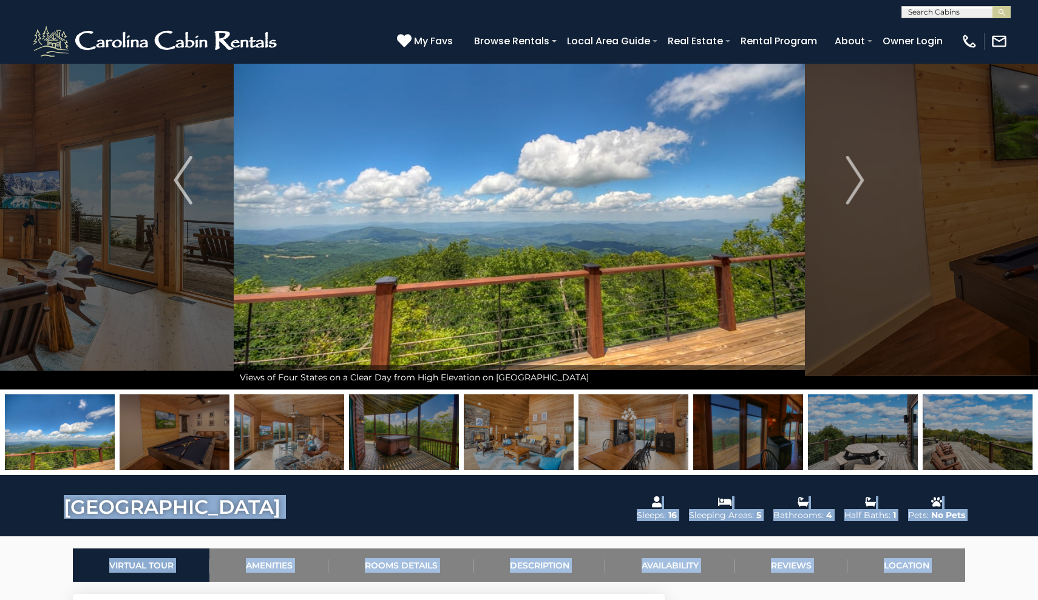
scroll to position [138, 0]
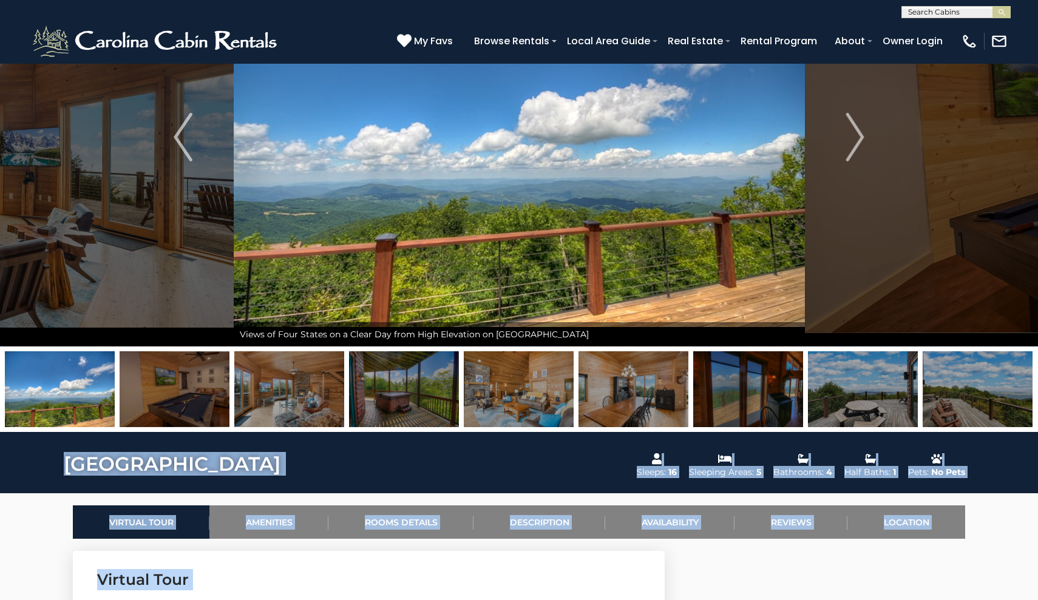
drag, startPoint x: 1016, startPoint y: 578, endPoint x: 996, endPoint y: 600, distance: 29.2
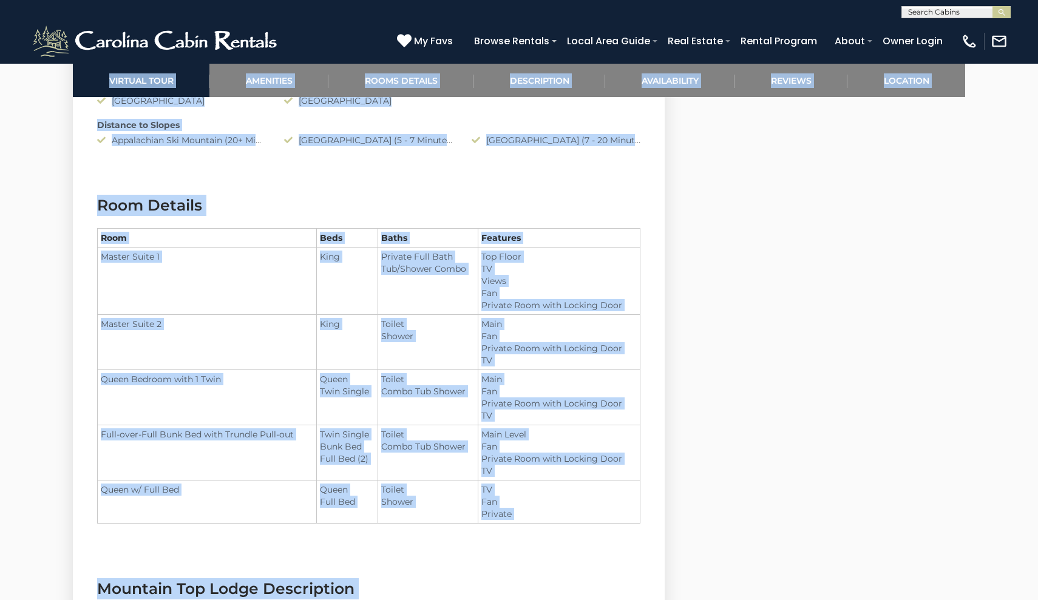
scroll to position [1345, 0]
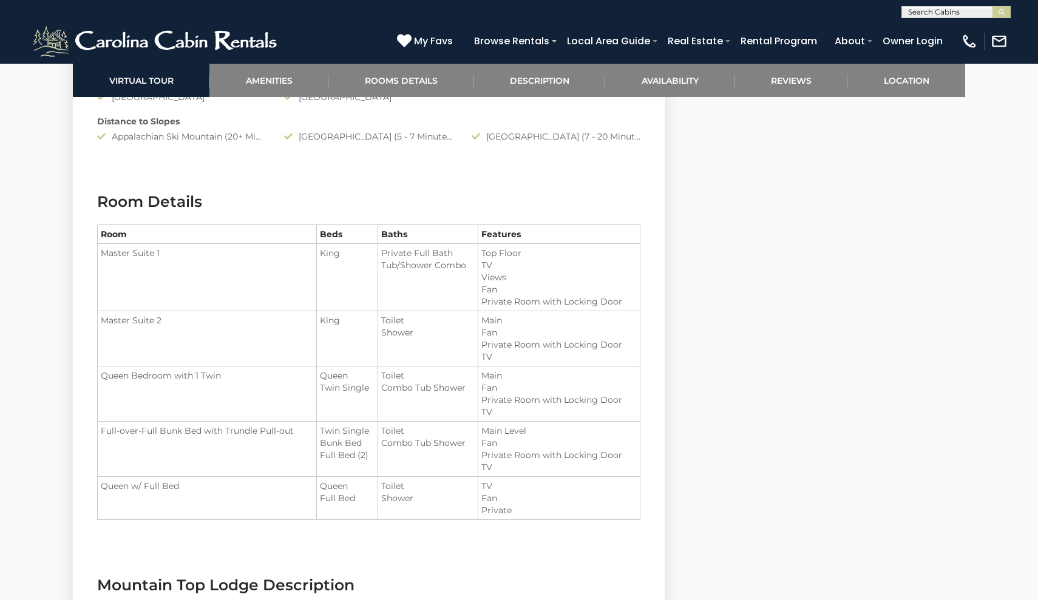
drag, startPoint x: 64, startPoint y: 378, endPoint x: 58, endPoint y: 378, distance: 6.7
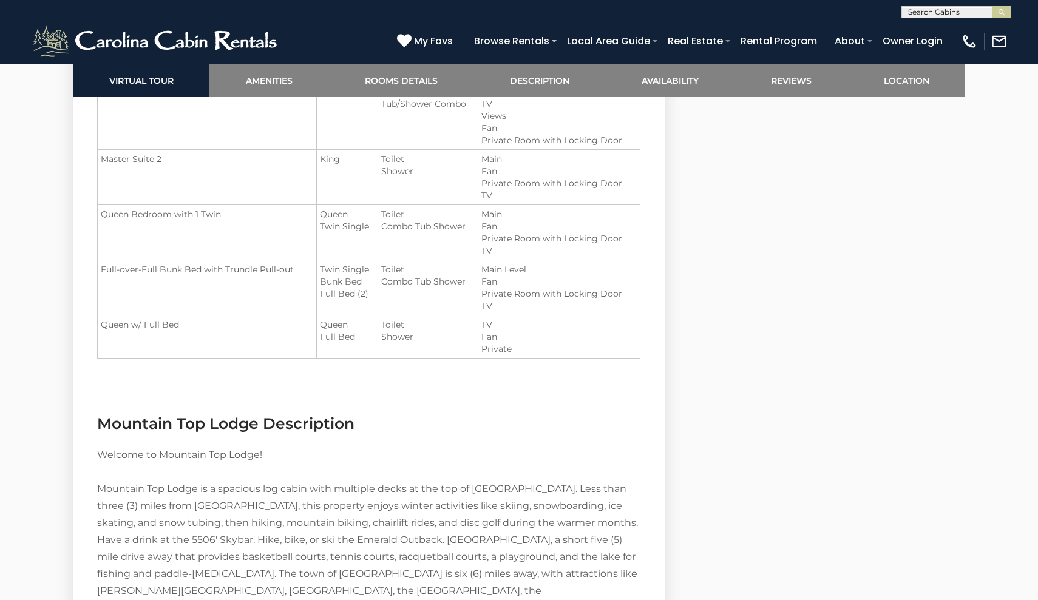
drag, startPoint x: 37, startPoint y: 402, endPoint x: 0, endPoint y: 600, distance: 200.7
click at [0, 600] on div "Your Dream Vacation Awaits at Mountain Top Lodge!" at bounding box center [519, 250] width 1038 height 3386
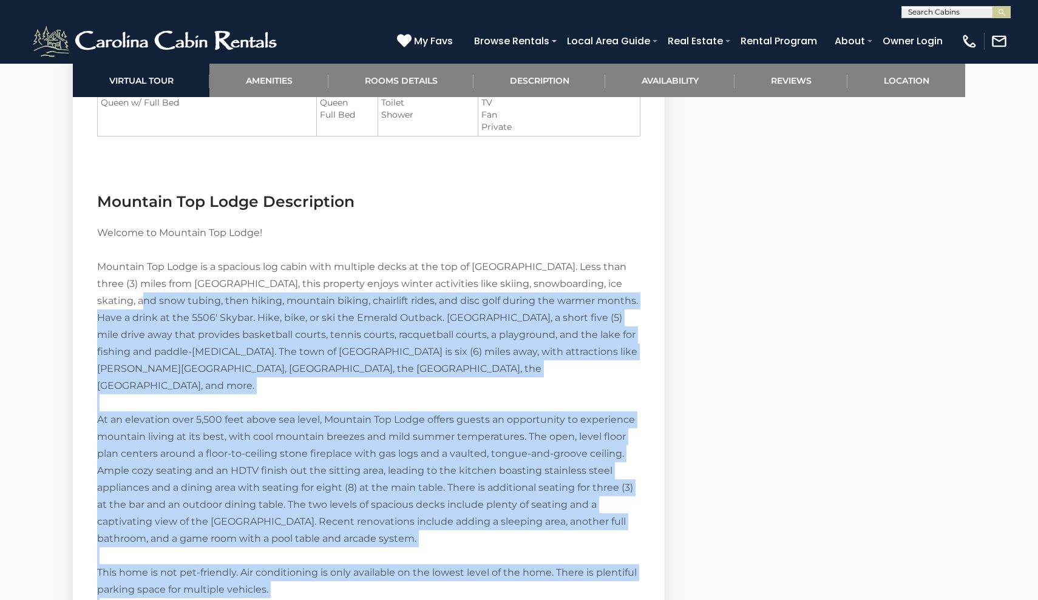
scroll to position [1763, 0]
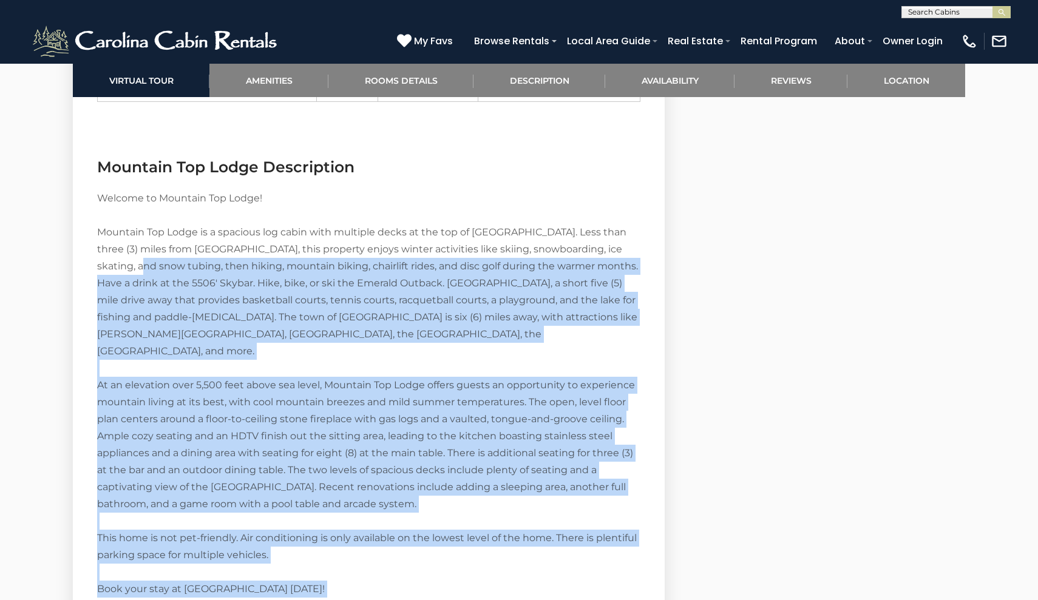
drag, startPoint x: 121, startPoint y: 496, endPoint x: 99, endPoint y: 600, distance: 106.1
click at [99, 600] on p "Welcome to Mountain Top Lodge! Mountain Top Lodge is a spacious log cabin with …" at bounding box center [368, 462] width 543 height 544
click at [64, 347] on div "Virtual Tour Amenities Amenities Game Room Air Conditioning: Limited (See Descr…" at bounding box center [367, 304] width 607 height 2763
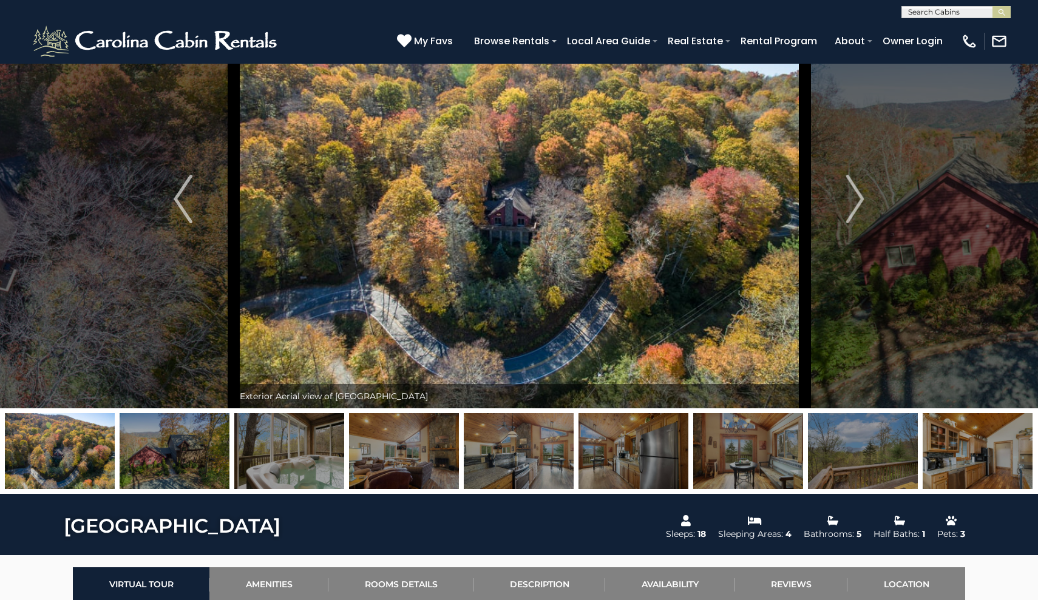
scroll to position [69, 0]
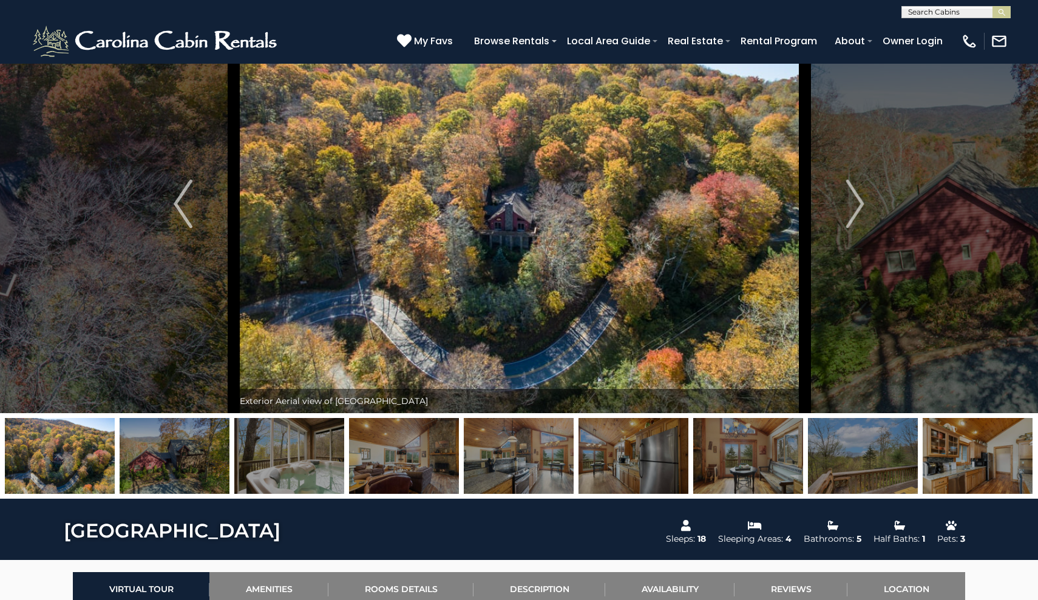
click at [612, 191] on img at bounding box center [519, 204] width 571 height 419
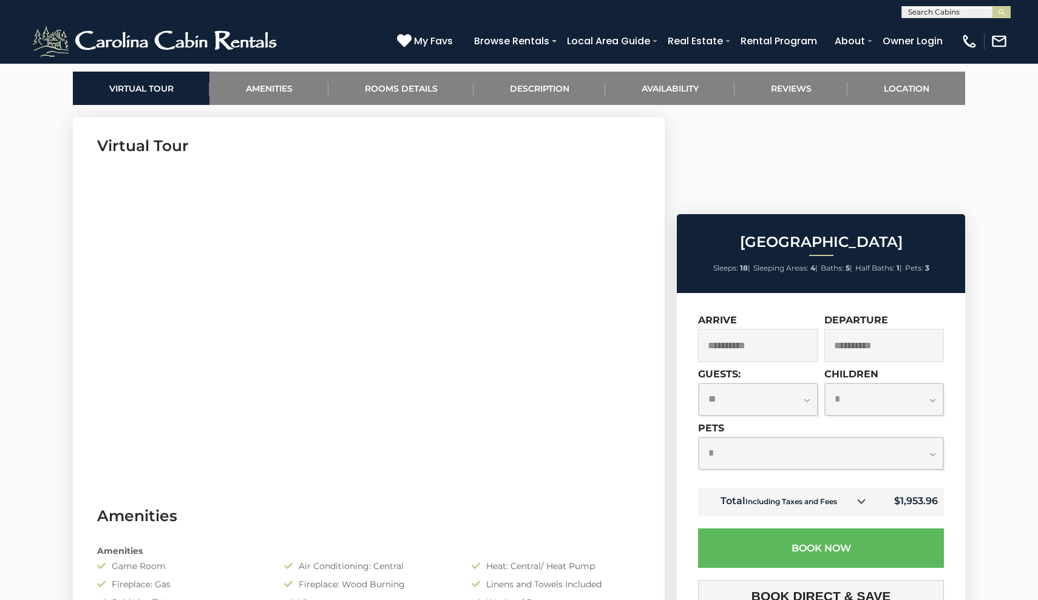
scroll to position [583, 0]
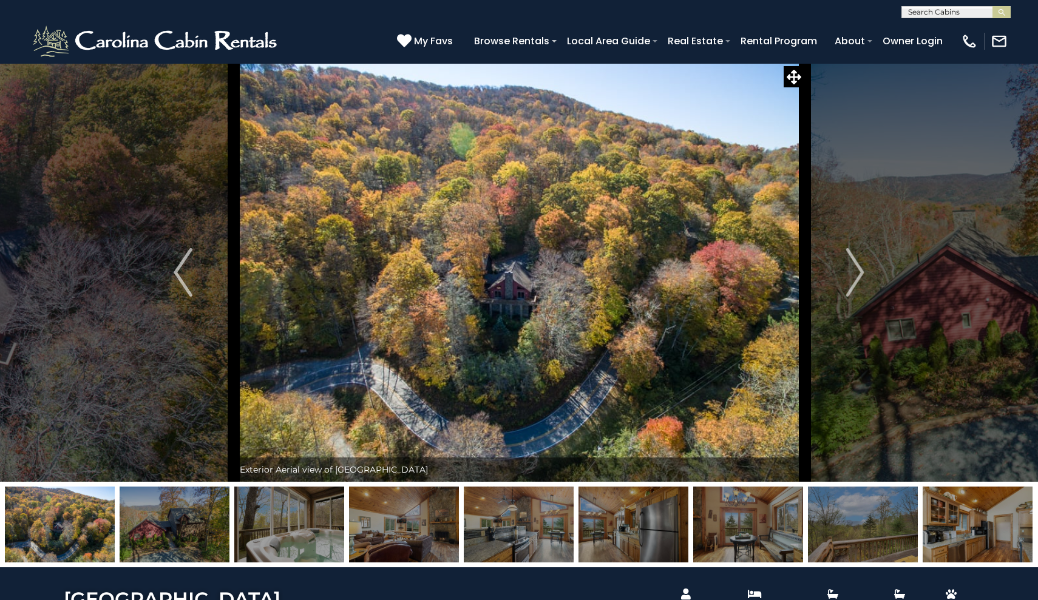
scroll to position [0, 0]
click at [857, 302] on button "Next" at bounding box center [854, 272] width 101 height 419
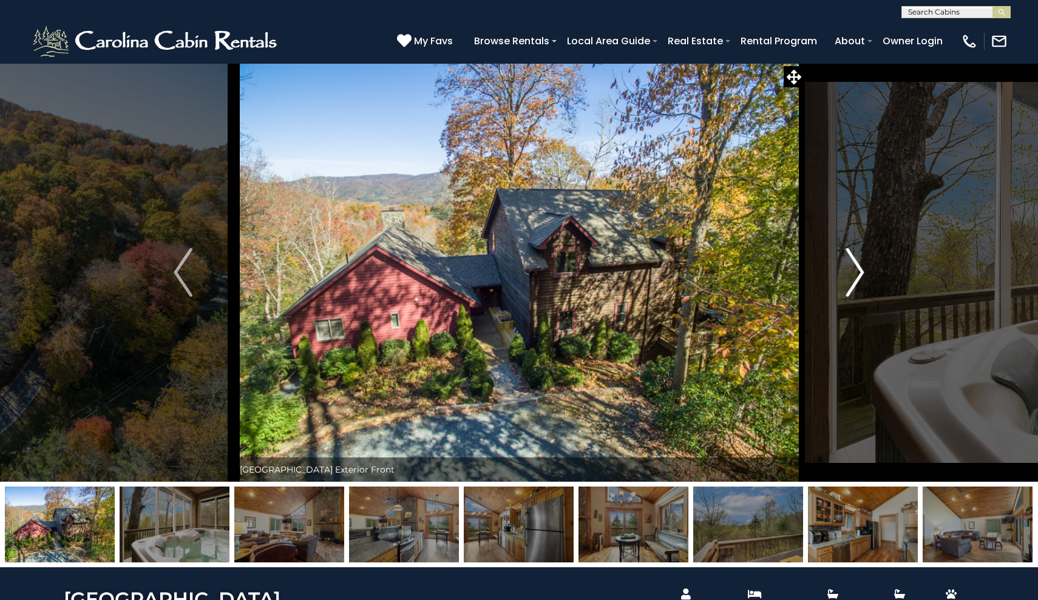
click at [832, 272] on button "Next" at bounding box center [854, 272] width 101 height 419
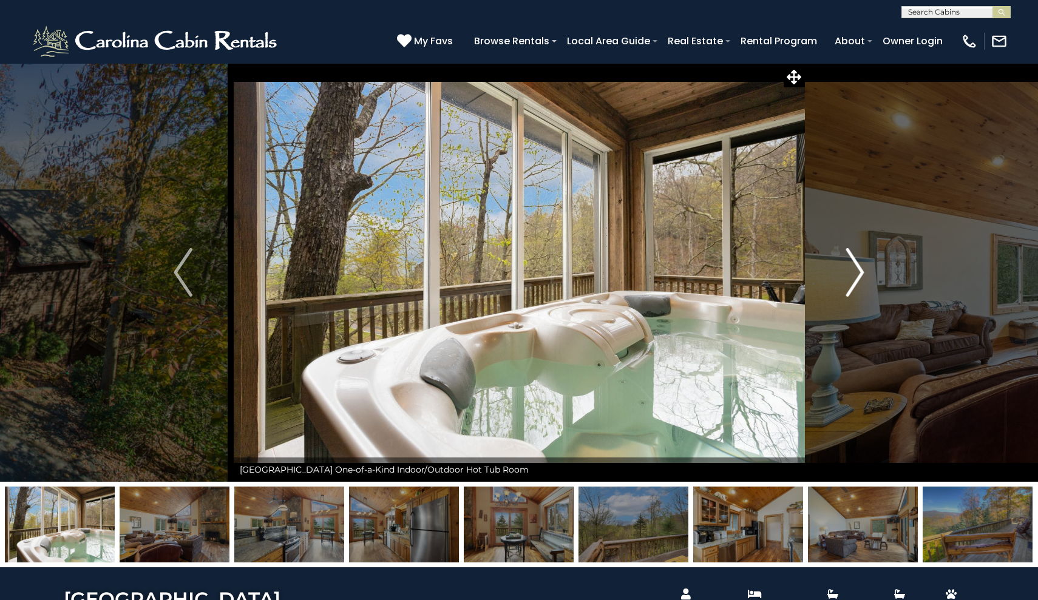
click at [849, 271] on img "Next" at bounding box center [854, 272] width 18 height 49
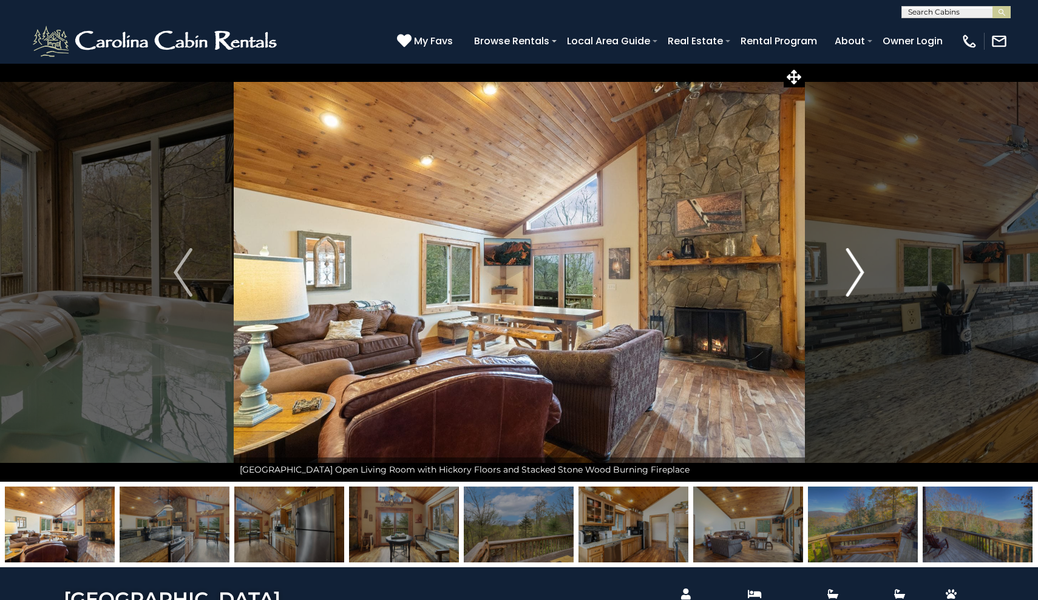
click at [849, 271] on img "Next" at bounding box center [854, 272] width 18 height 49
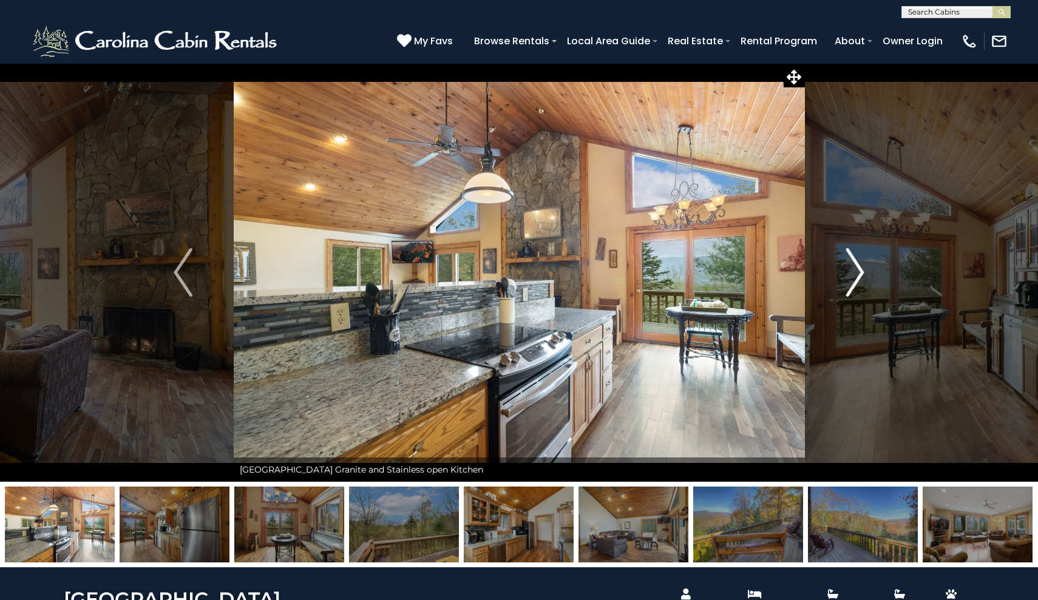
click at [851, 272] on img "Next" at bounding box center [854, 272] width 18 height 49
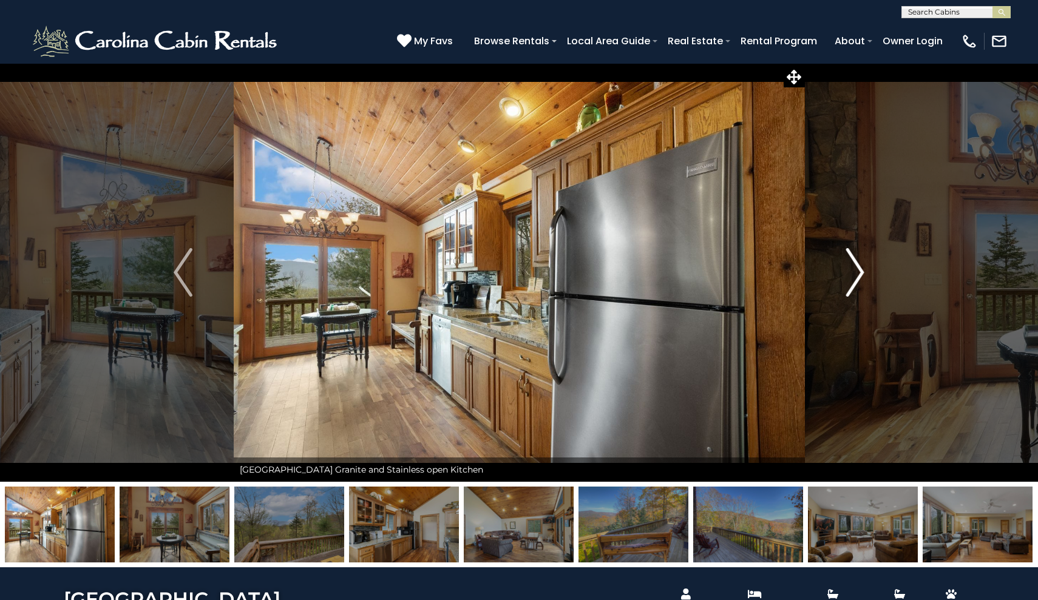
click at [853, 271] on img "Next" at bounding box center [854, 272] width 18 height 49
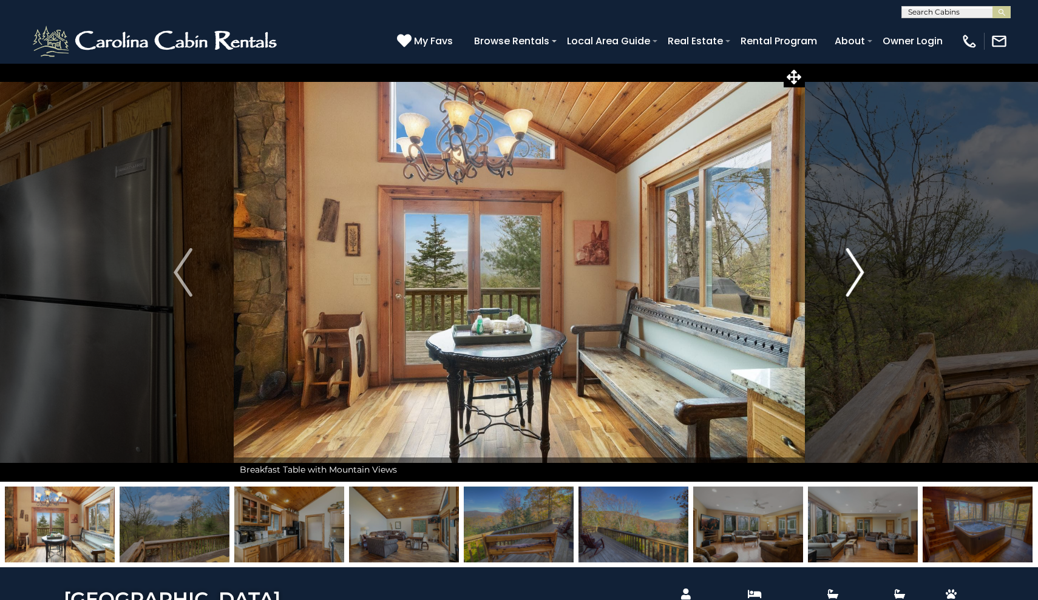
click at [853, 271] on img "Next" at bounding box center [854, 272] width 18 height 49
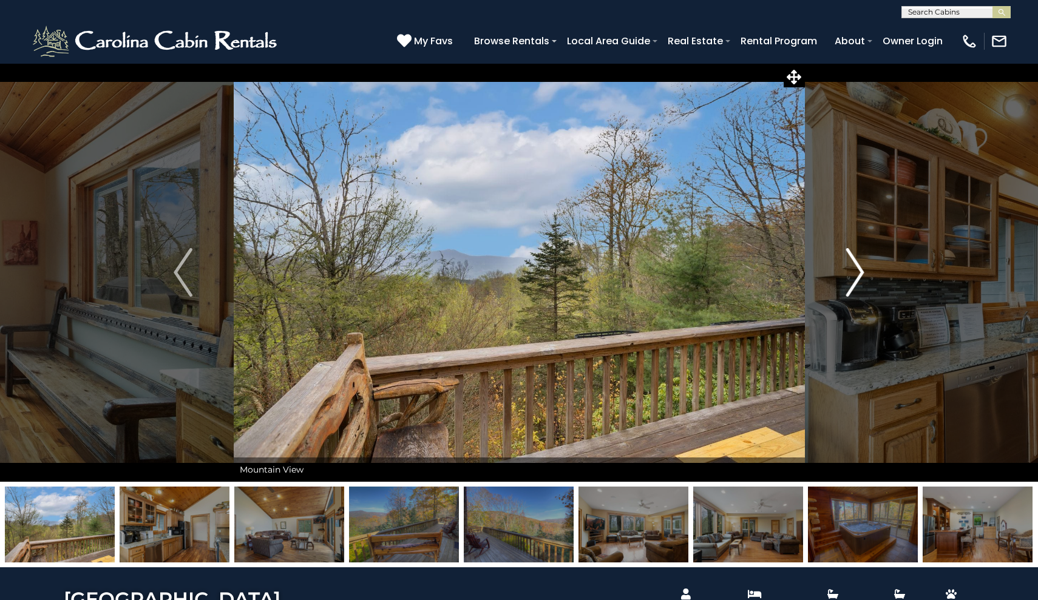
click at [853, 271] on img "Next" at bounding box center [854, 272] width 18 height 49
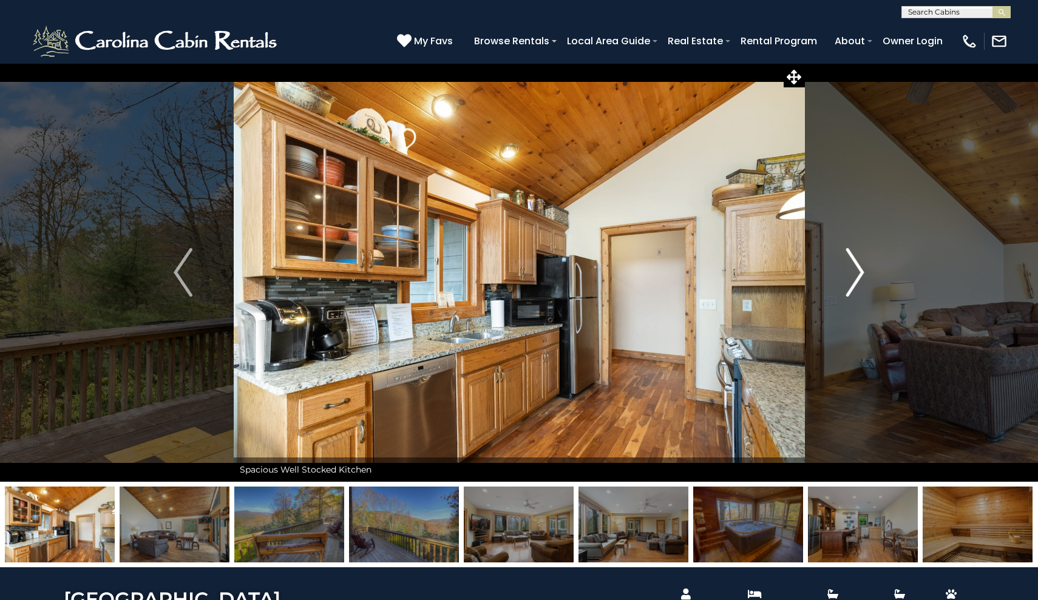
click at [853, 271] on img "Next" at bounding box center [854, 272] width 18 height 49
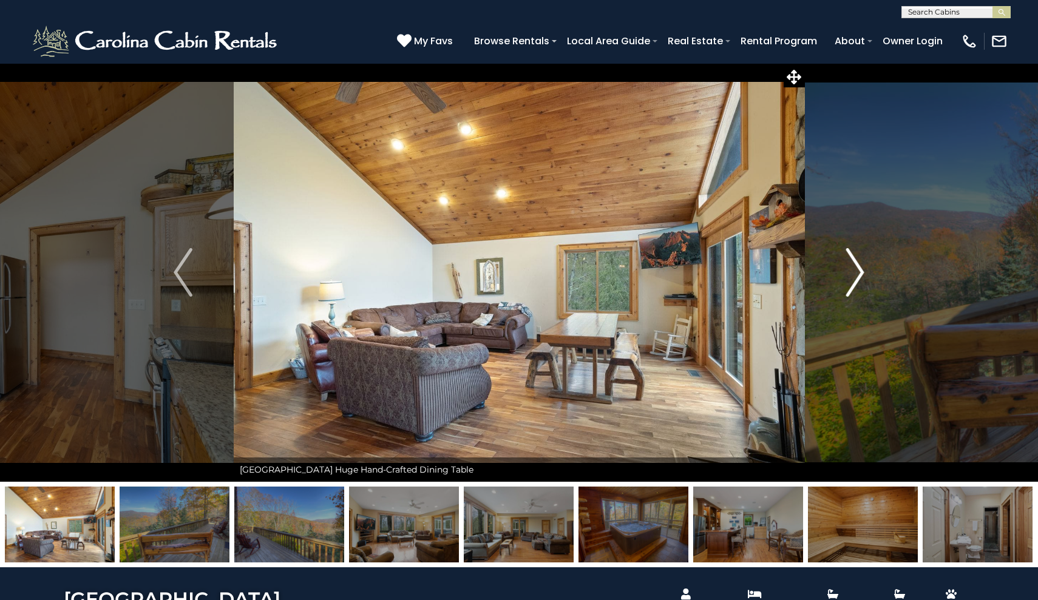
click at [853, 271] on img "Next" at bounding box center [854, 272] width 18 height 49
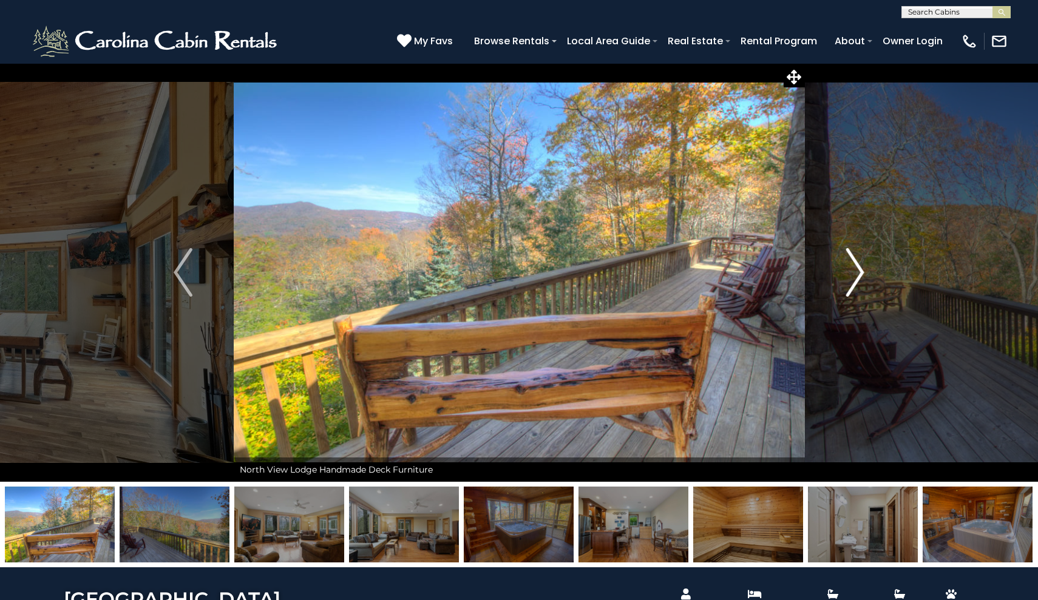
click at [853, 271] on img "Next" at bounding box center [854, 272] width 18 height 49
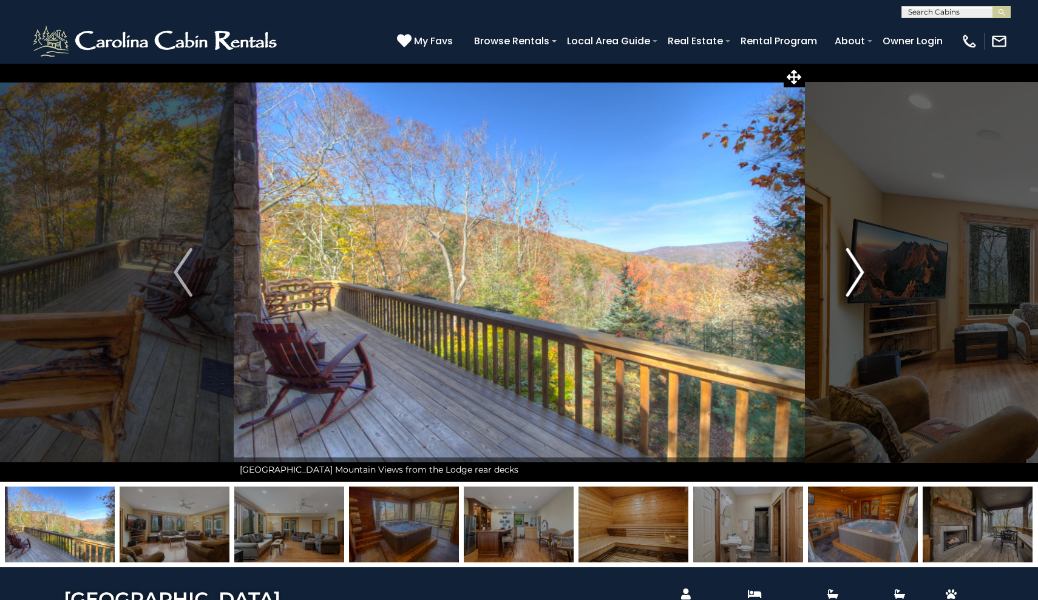
click at [853, 271] on img "Next" at bounding box center [854, 272] width 18 height 49
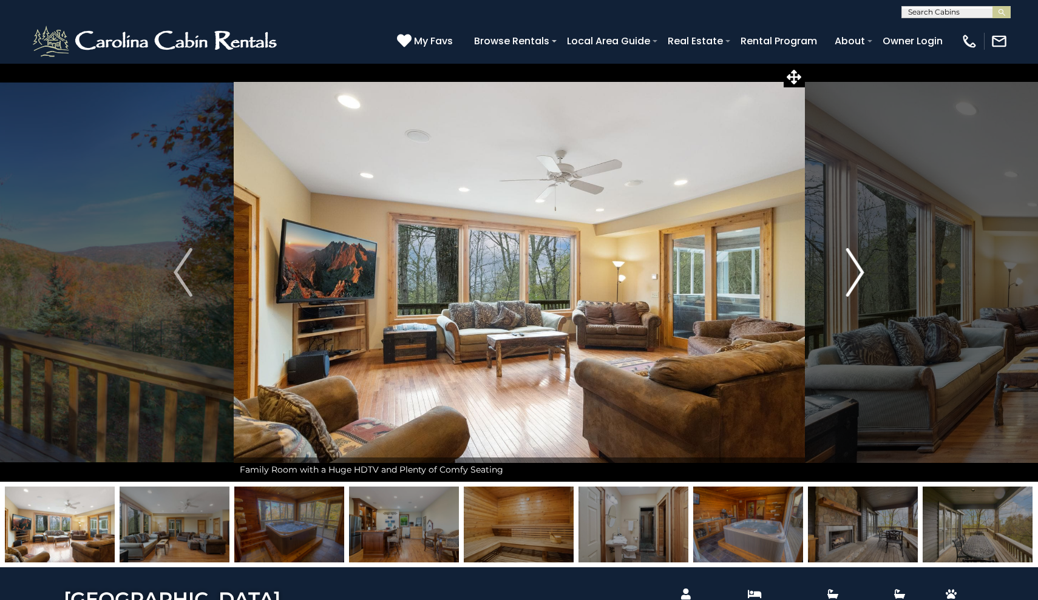
click at [853, 271] on img "Next" at bounding box center [854, 272] width 18 height 49
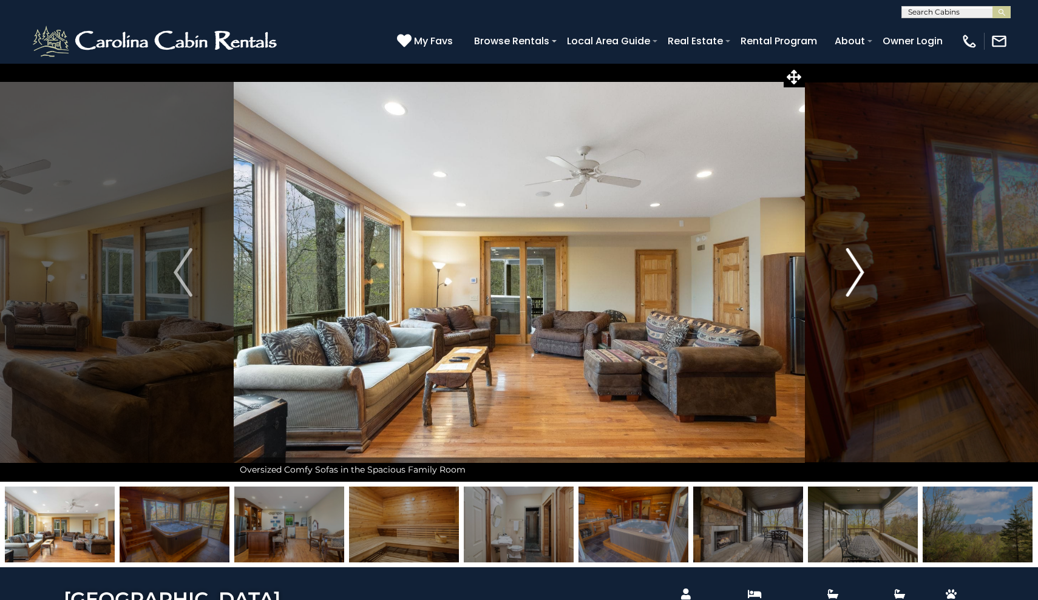
click at [853, 271] on img "Next" at bounding box center [854, 272] width 18 height 49
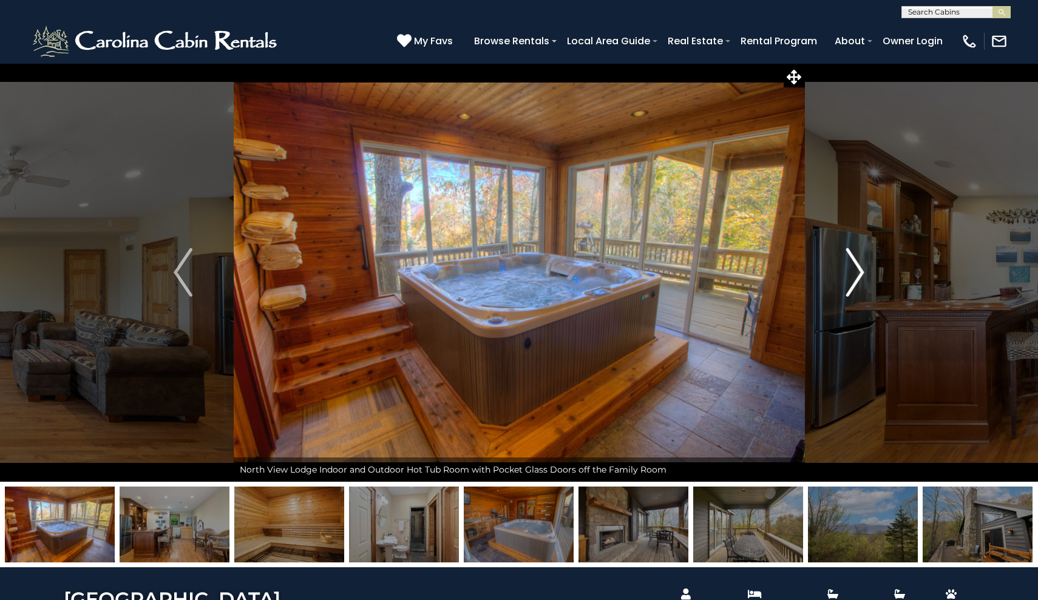
click at [853, 271] on img "Next" at bounding box center [854, 272] width 18 height 49
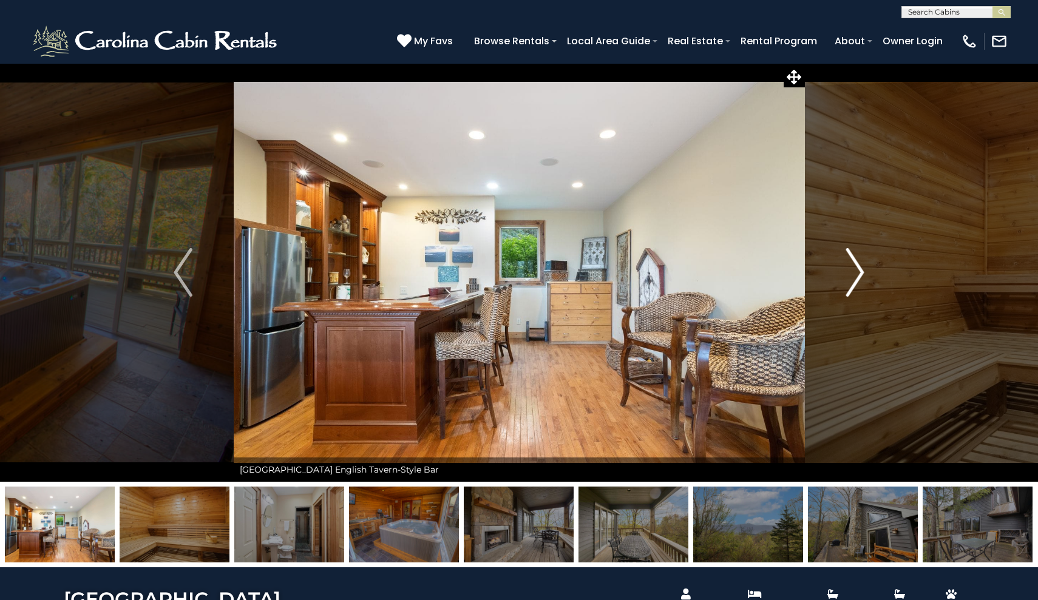
click at [853, 271] on img "Next" at bounding box center [854, 272] width 18 height 49
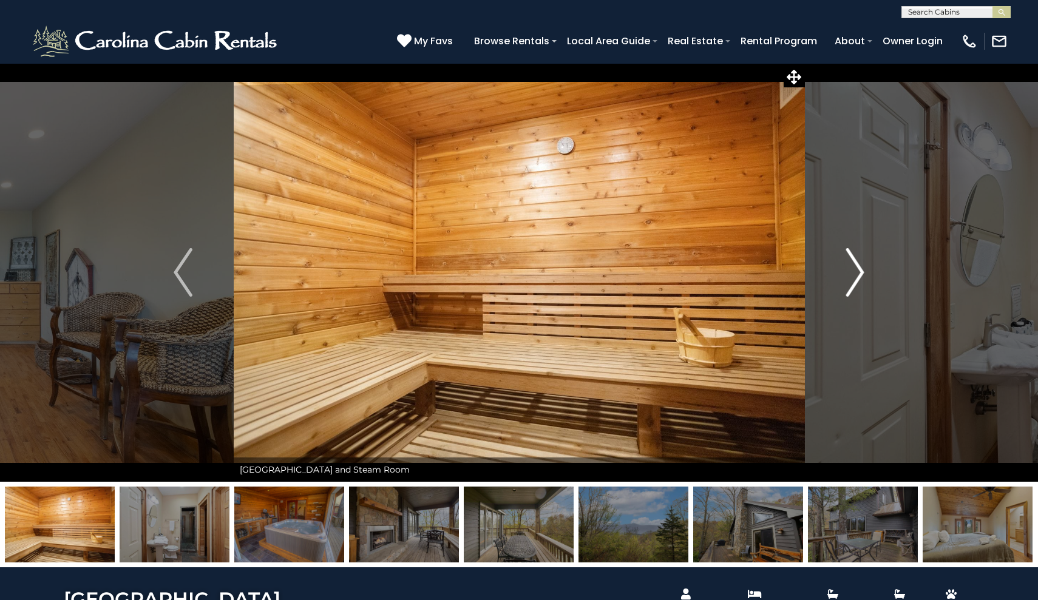
click at [853, 271] on img "Next" at bounding box center [854, 272] width 18 height 49
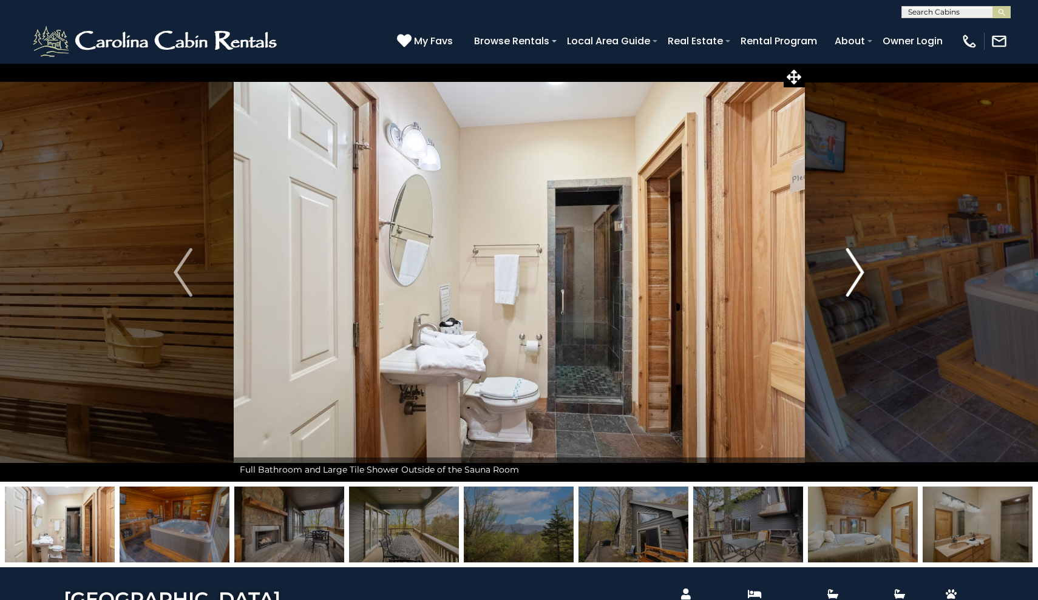
click at [853, 271] on img "Next" at bounding box center [854, 272] width 18 height 49
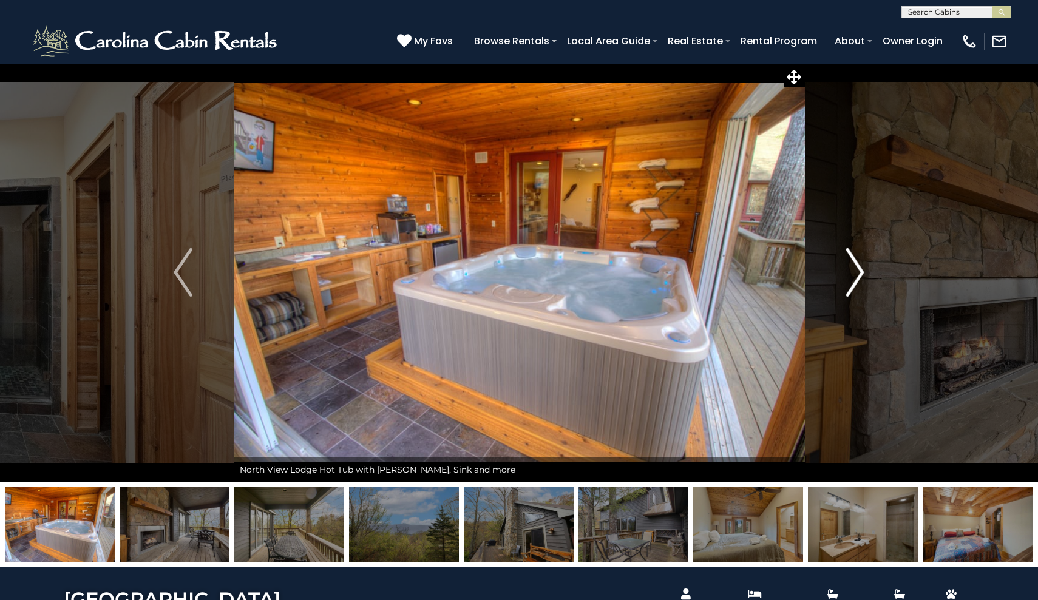
click at [853, 271] on img "Next" at bounding box center [854, 272] width 18 height 49
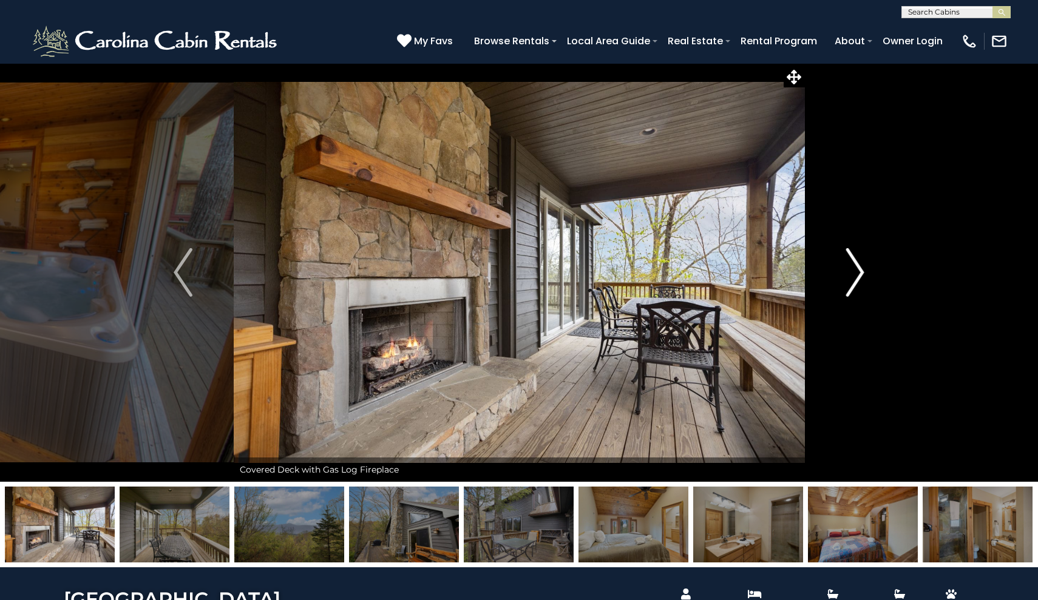
click at [853, 271] on img "Next" at bounding box center [854, 272] width 18 height 49
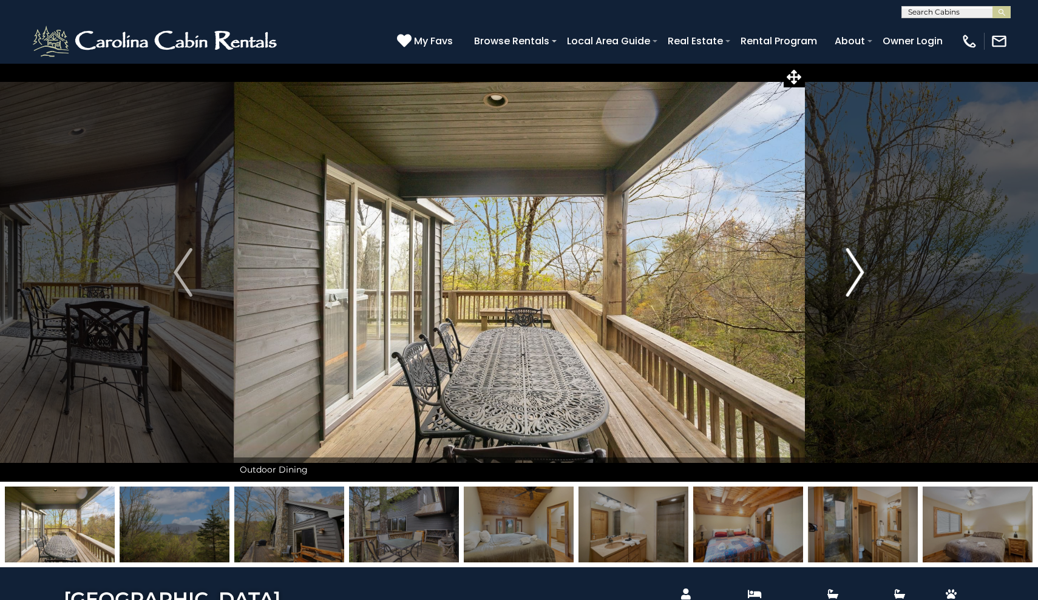
click at [853, 271] on img "Next" at bounding box center [854, 272] width 18 height 49
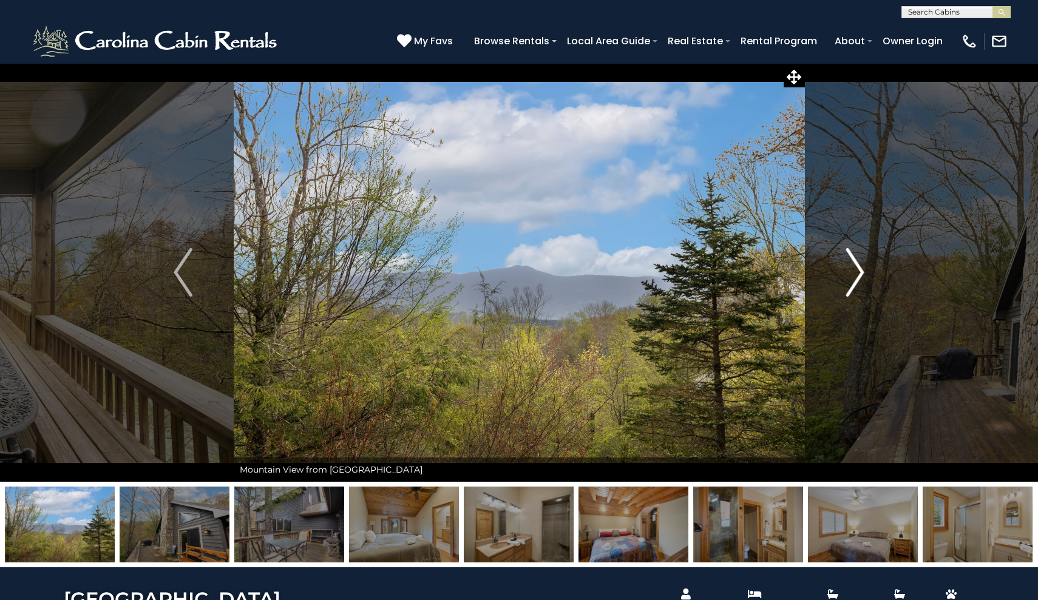
click at [853, 271] on img "Next" at bounding box center [854, 272] width 18 height 49
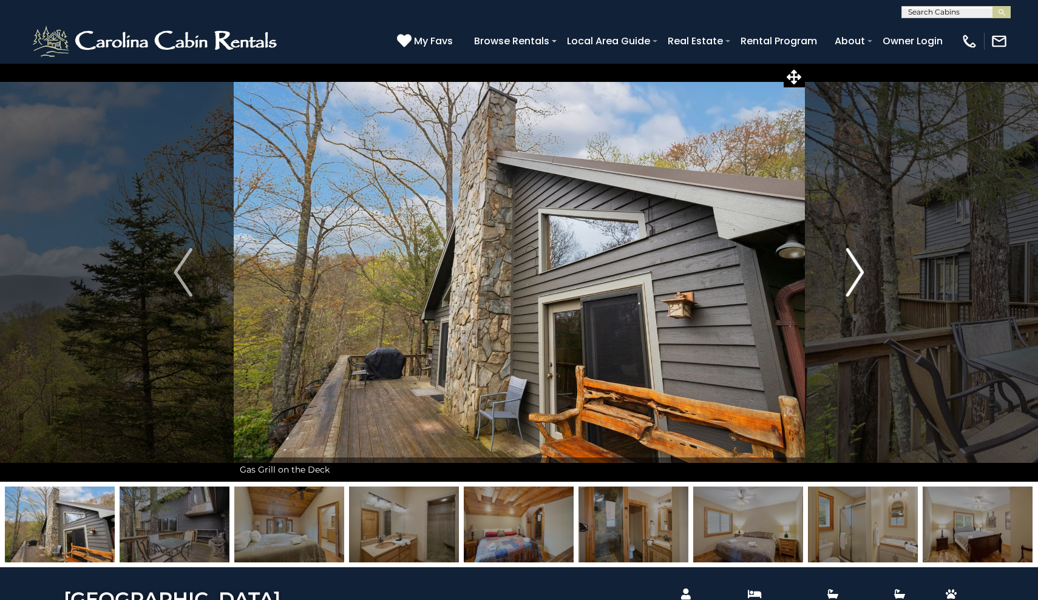
click at [853, 271] on img "Next" at bounding box center [854, 272] width 18 height 49
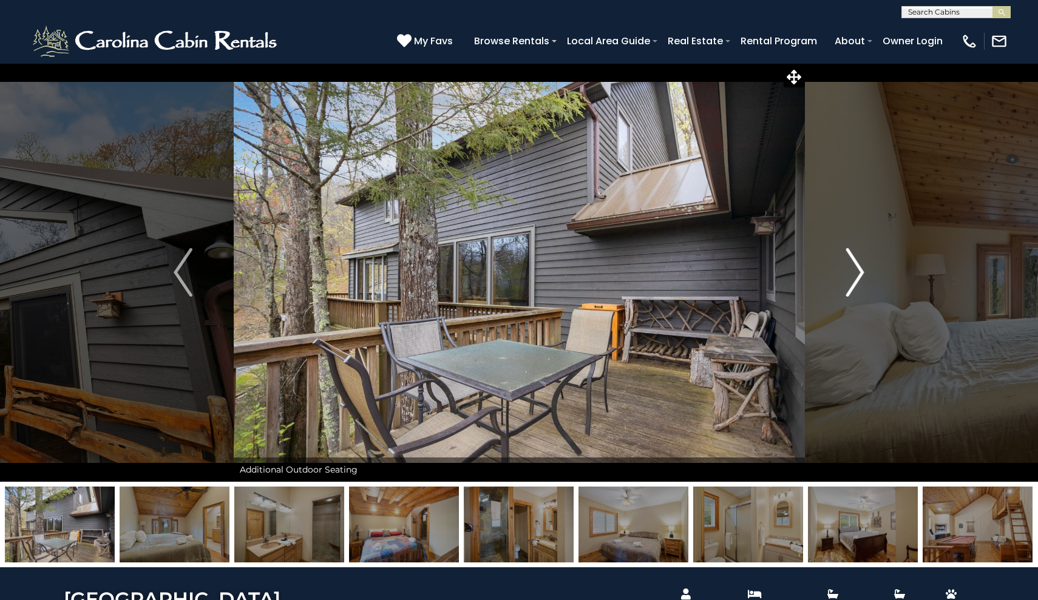
click at [853, 271] on img "Next" at bounding box center [854, 272] width 18 height 49
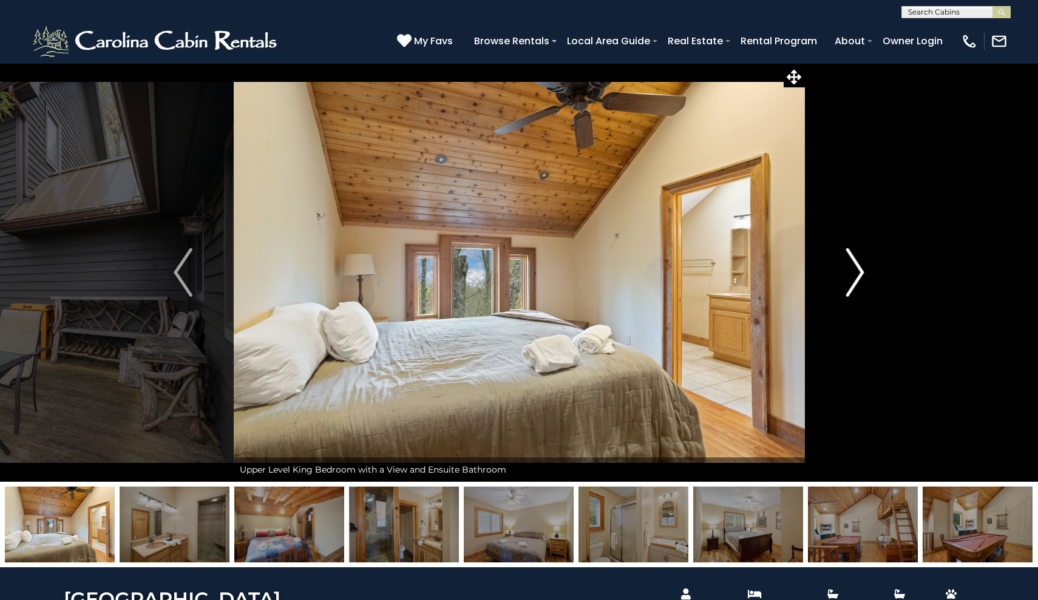
click at [853, 271] on img "Next" at bounding box center [854, 272] width 18 height 49
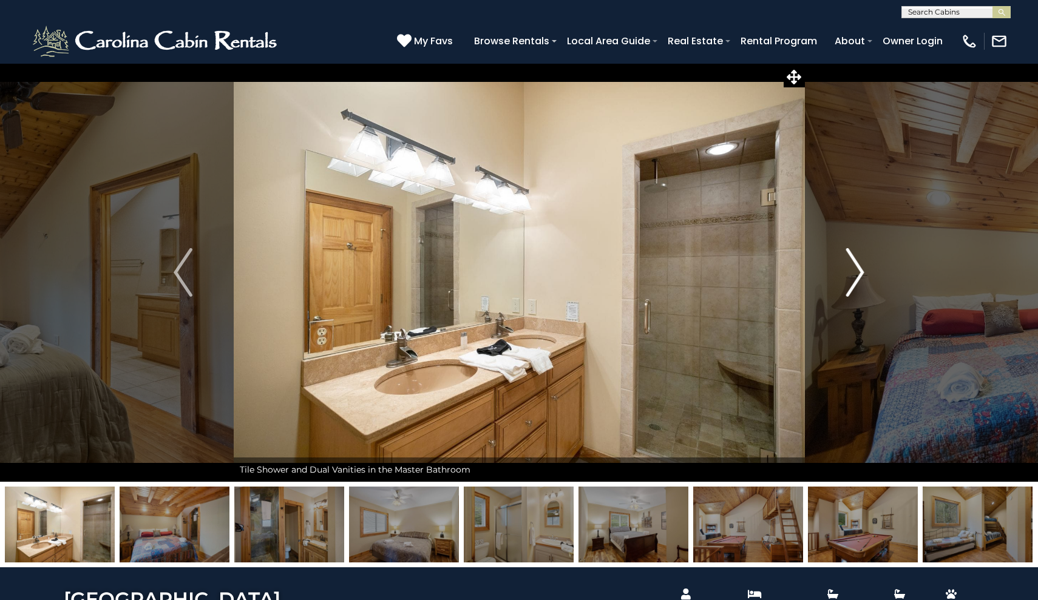
click at [853, 271] on img "Next" at bounding box center [854, 272] width 18 height 49
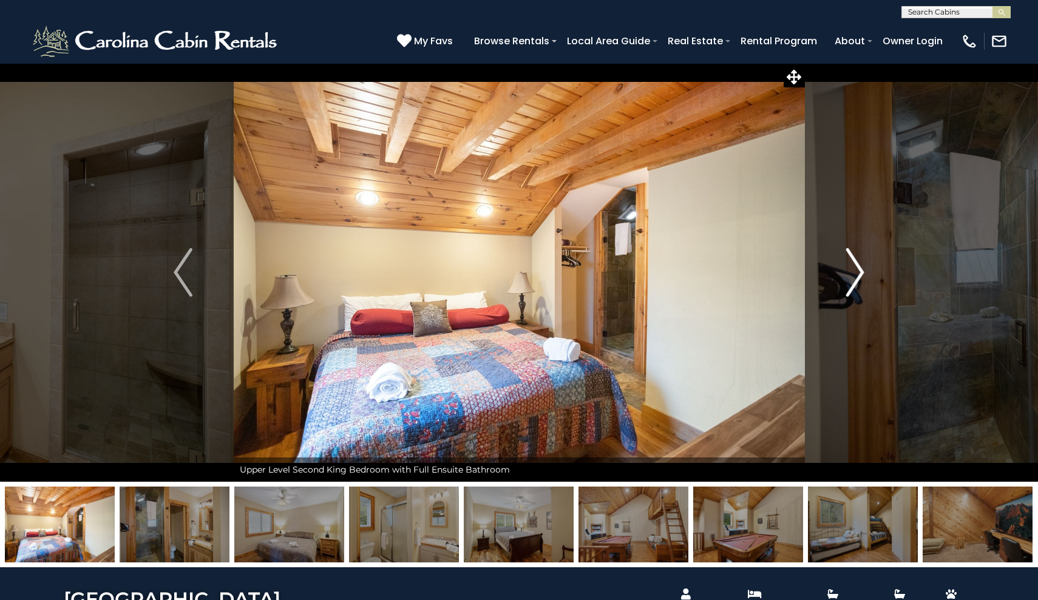
click at [853, 271] on img "Next" at bounding box center [854, 272] width 18 height 49
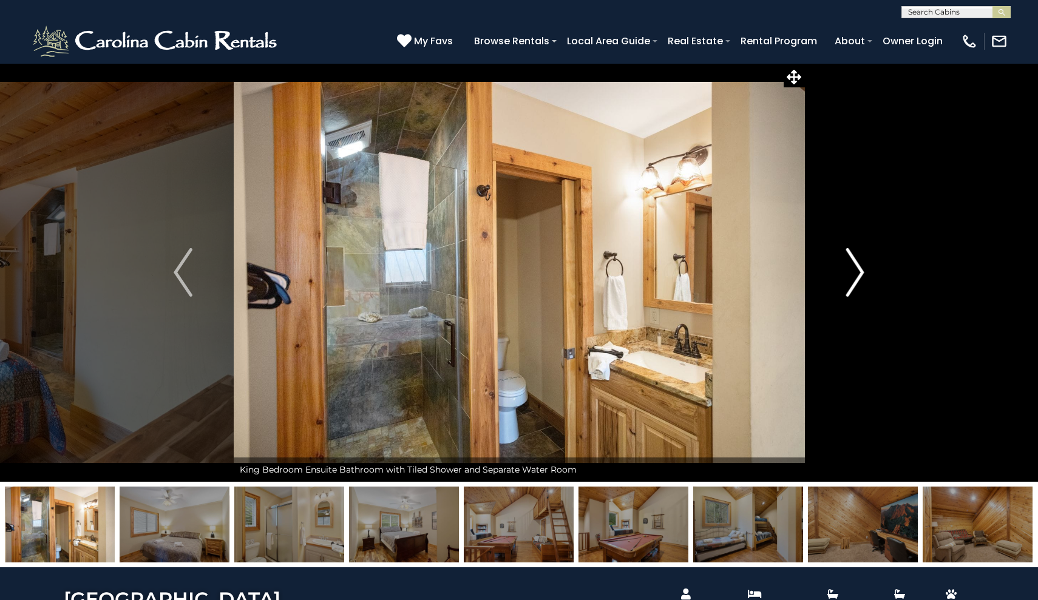
click at [853, 271] on img "Next" at bounding box center [854, 272] width 18 height 49
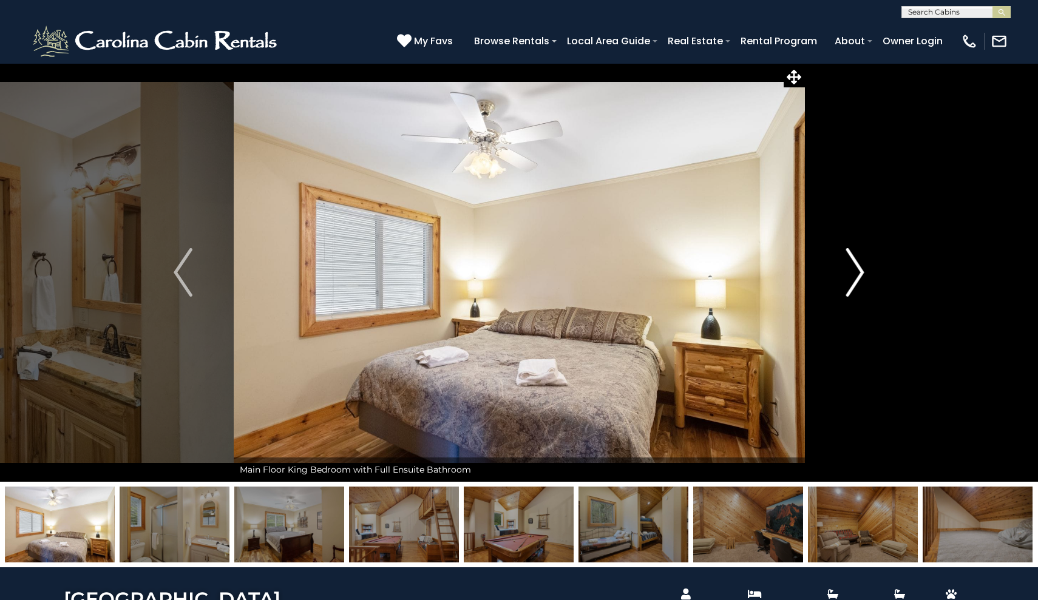
click at [853, 271] on img "Next" at bounding box center [854, 272] width 18 height 49
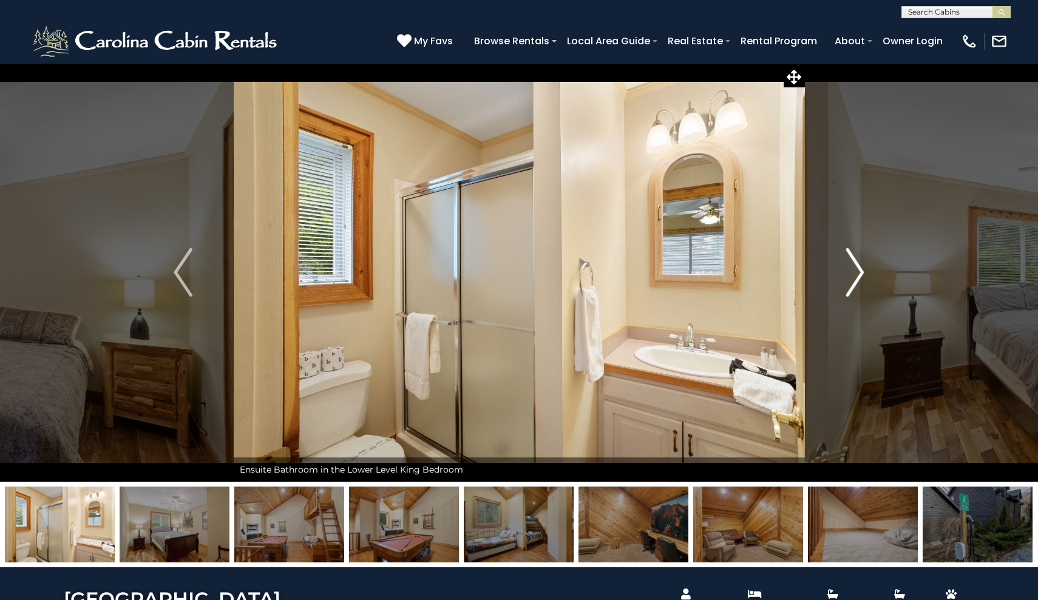
click at [853, 271] on img "Next" at bounding box center [854, 272] width 18 height 49
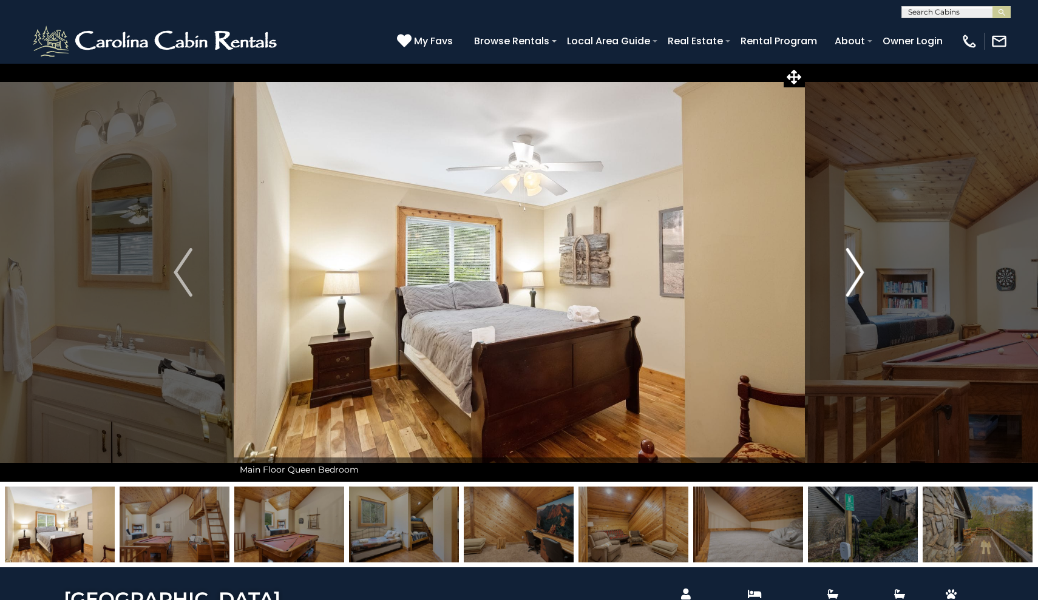
click at [853, 271] on img "Next" at bounding box center [854, 272] width 18 height 49
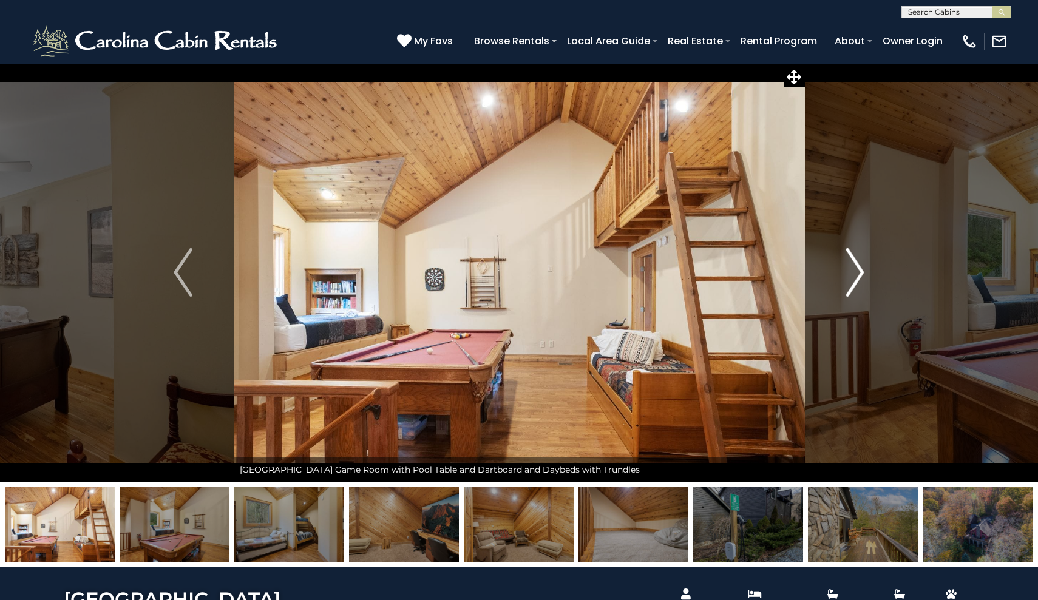
click at [853, 271] on img "Next" at bounding box center [854, 272] width 18 height 49
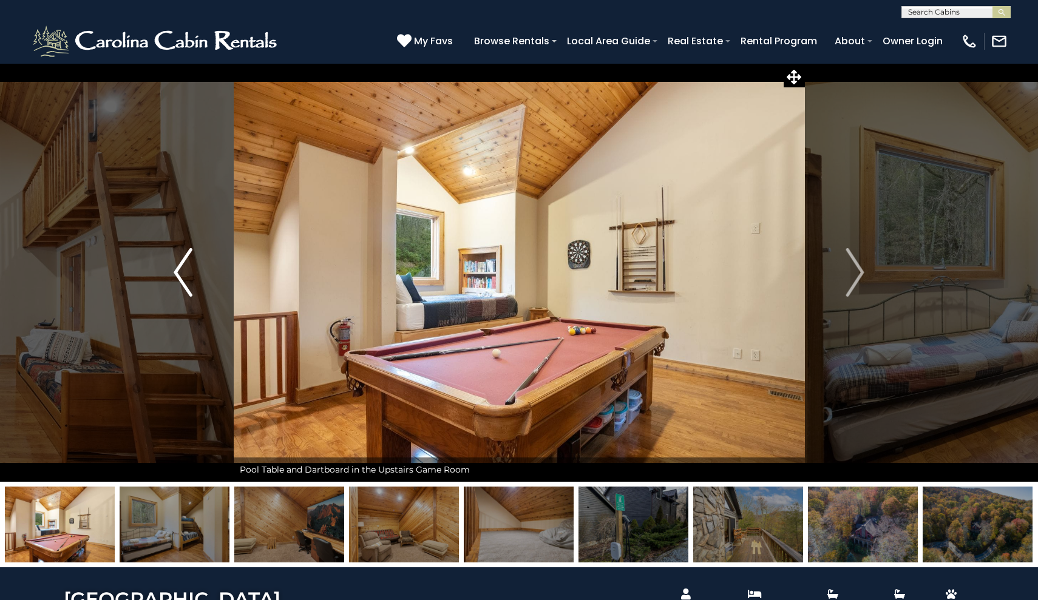
click at [170, 265] on button "Previous" at bounding box center [182, 272] width 101 height 419
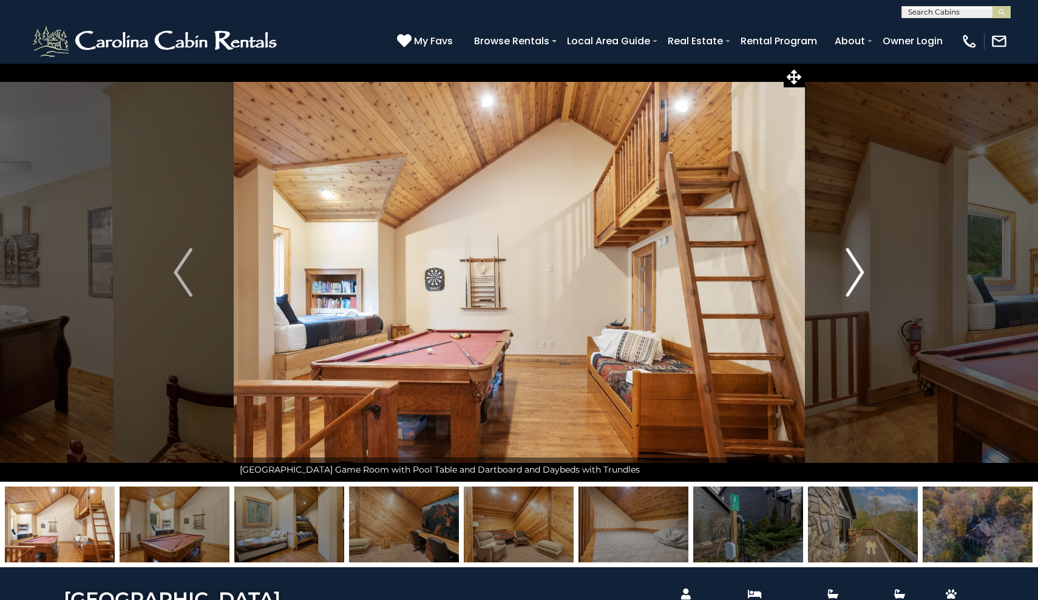
click at [860, 263] on img "Next" at bounding box center [854, 272] width 18 height 49
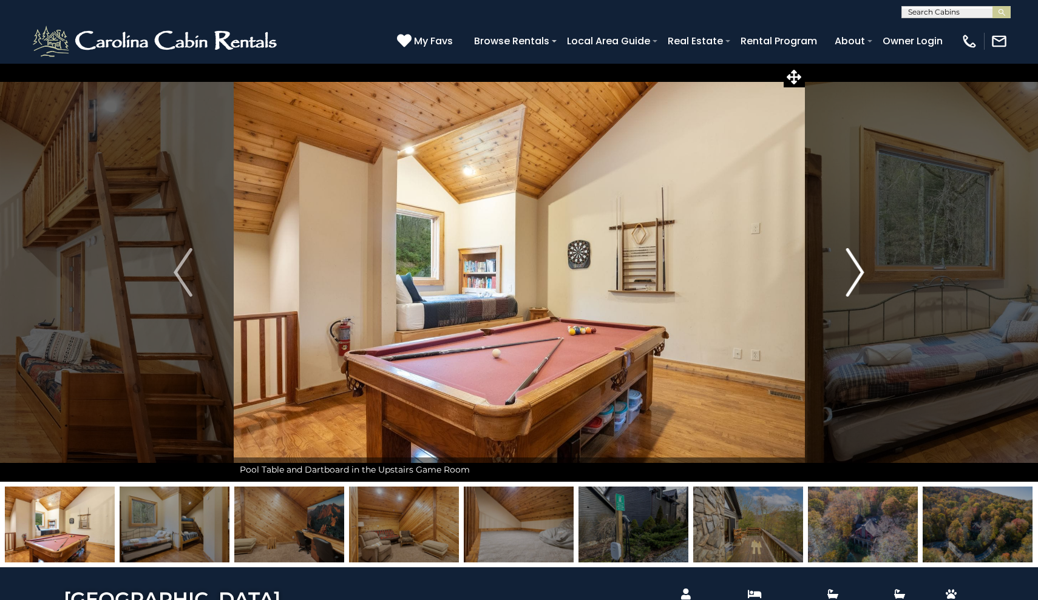
click at [860, 262] on img "Next" at bounding box center [854, 272] width 18 height 49
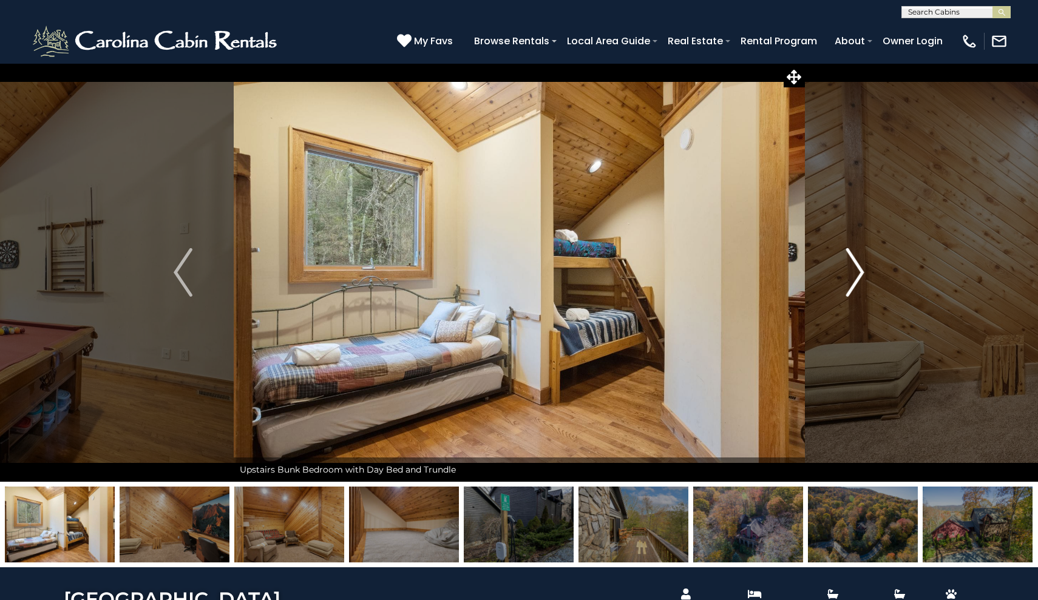
click at [860, 261] on img "Next" at bounding box center [854, 272] width 18 height 49
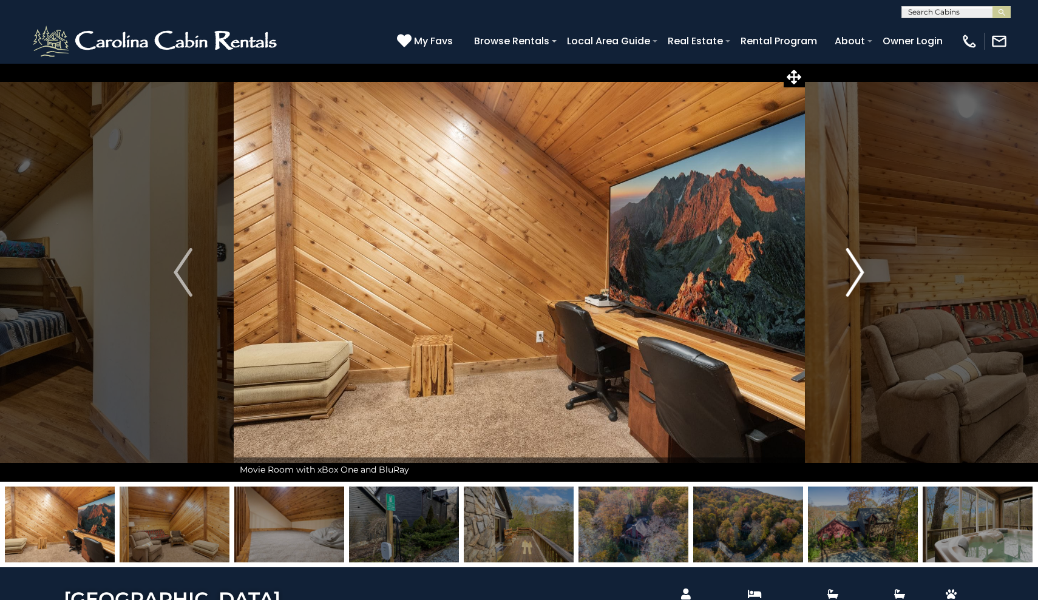
click at [860, 261] on img "Next" at bounding box center [854, 272] width 18 height 49
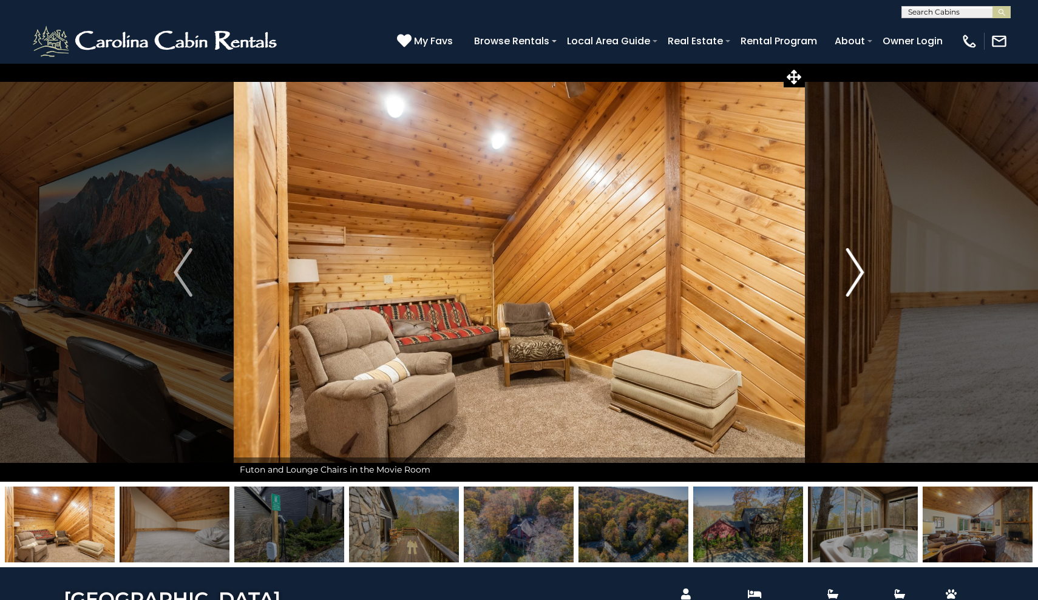
click at [860, 261] on img "Next" at bounding box center [854, 272] width 18 height 49
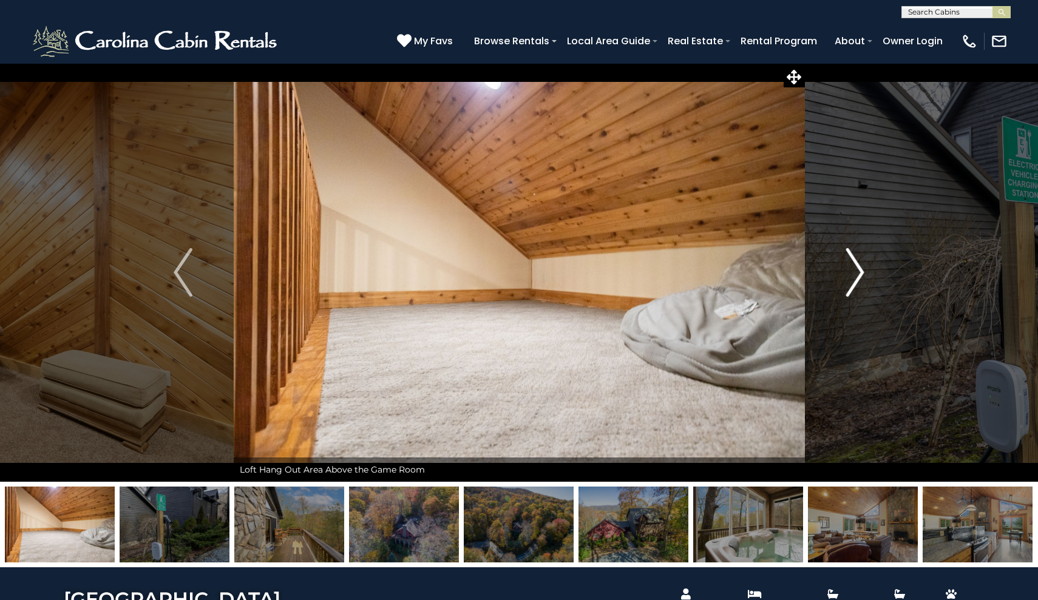
click at [860, 261] on img "Next" at bounding box center [854, 272] width 18 height 49
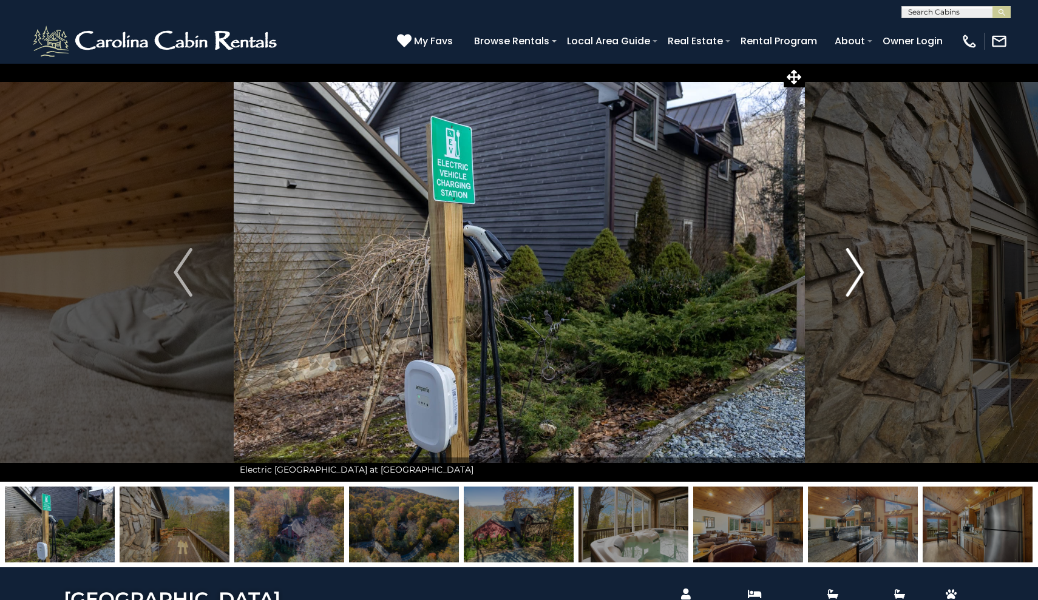
click at [860, 260] on img "Next" at bounding box center [854, 272] width 18 height 49
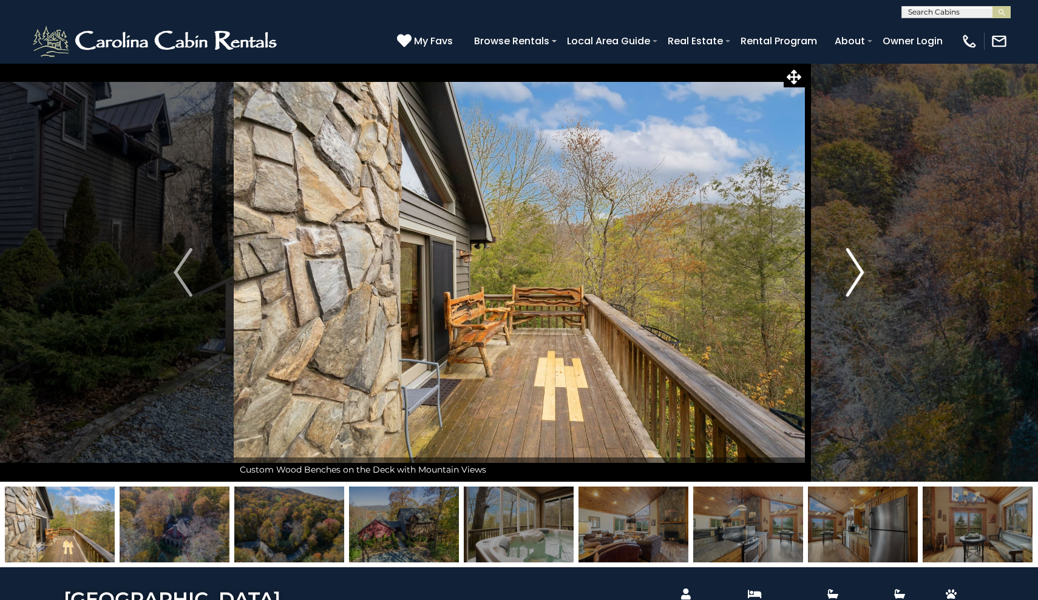
click at [860, 260] on img "Next" at bounding box center [854, 272] width 18 height 49
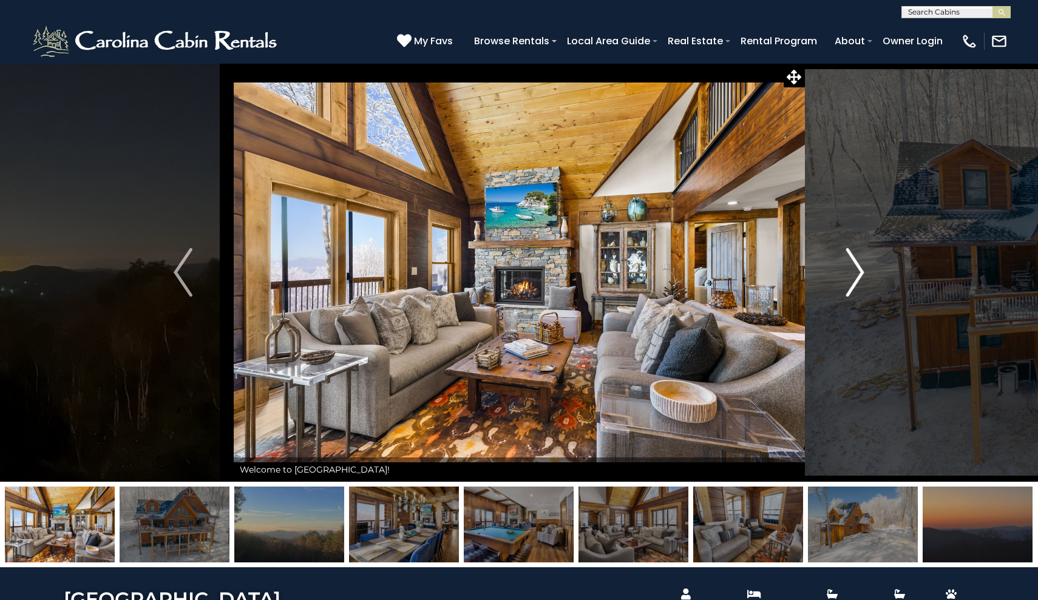
click at [852, 278] on img "Next" at bounding box center [854, 272] width 18 height 49
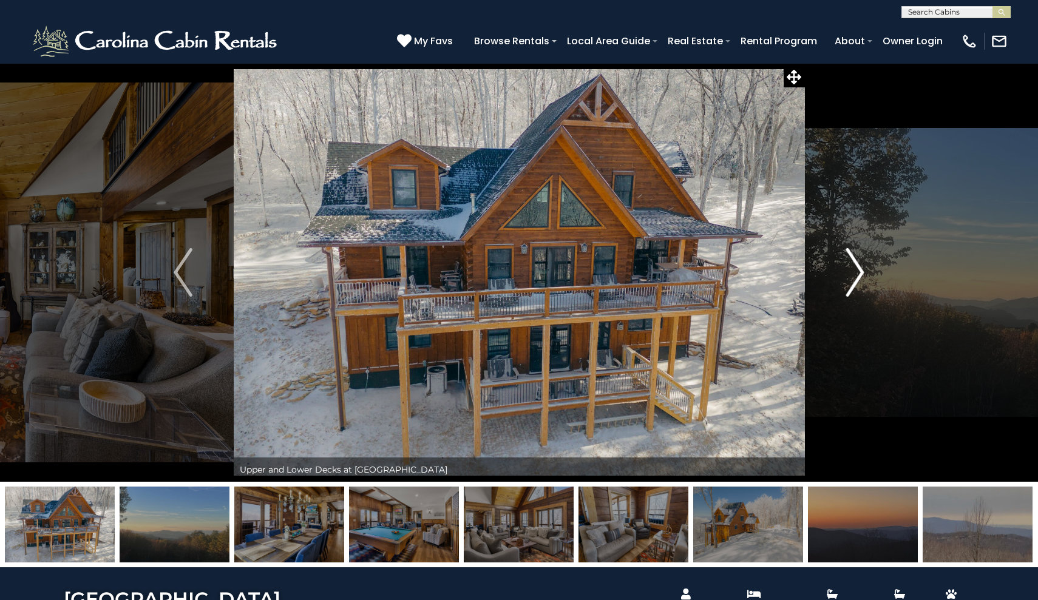
click at [862, 278] on img "Next" at bounding box center [854, 272] width 18 height 49
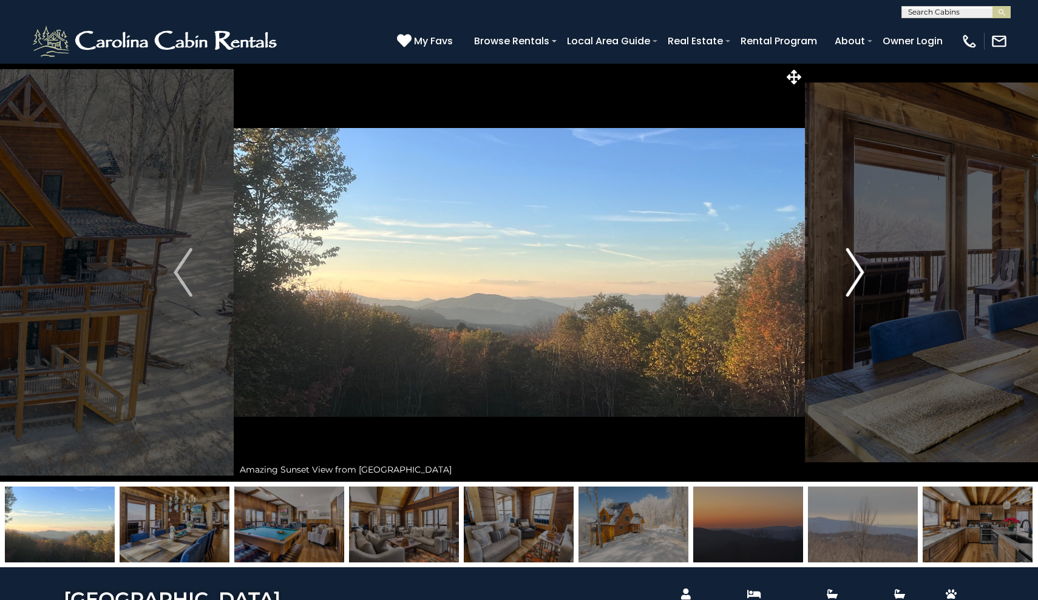
click at [862, 278] on img "Next" at bounding box center [854, 272] width 18 height 49
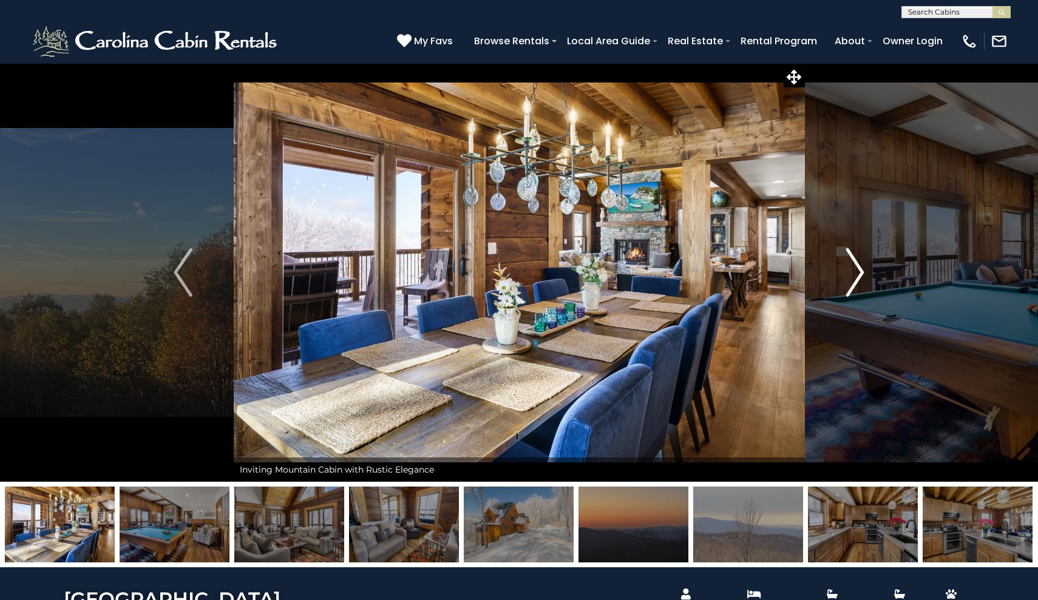
click at [862, 278] on img "Next" at bounding box center [854, 272] width 18 height 49
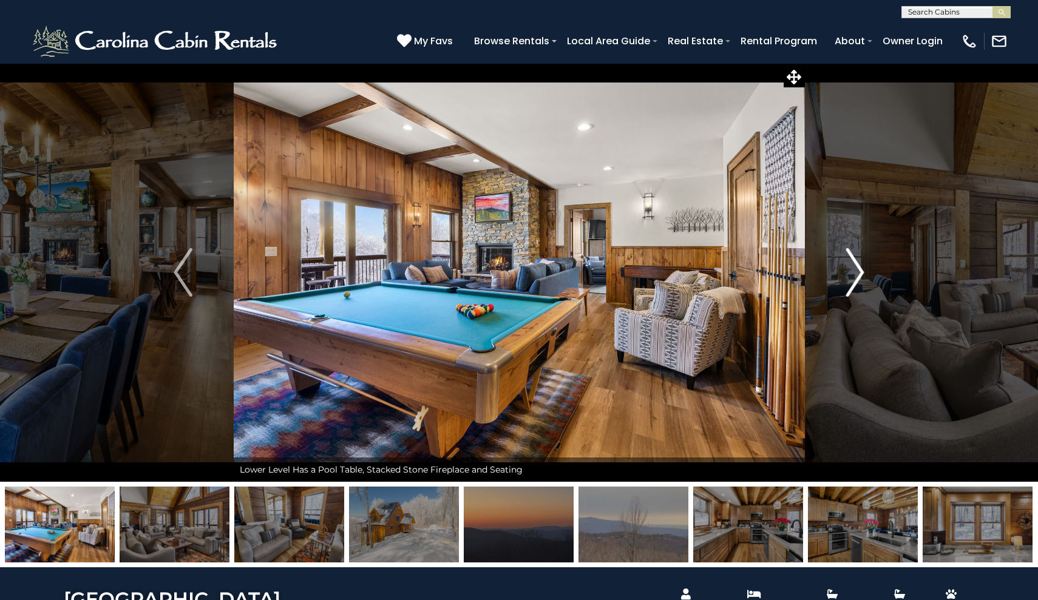
click at [862, 278] on img "Next" at bounding box center [854, 272] width 18 height 49
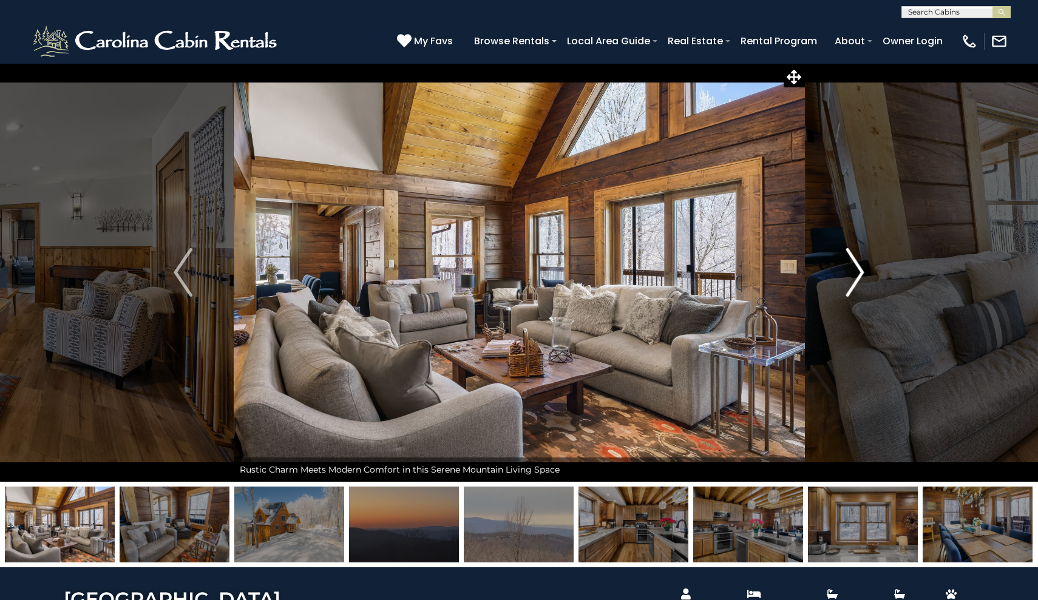
click at [862, 278] on img "Next" at bounding box center [854, 272] width 18 height 49
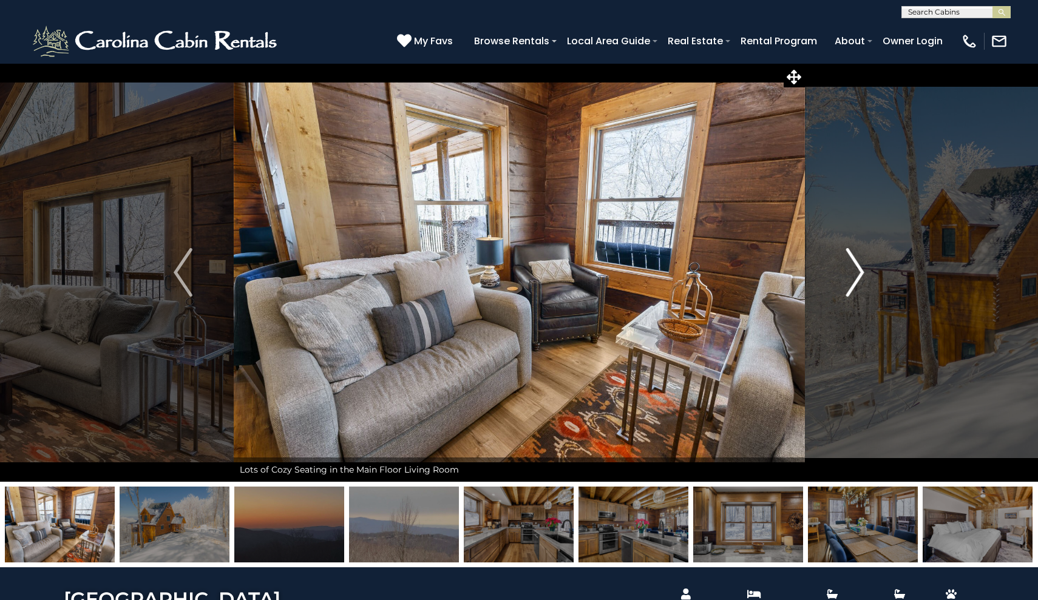
click at [862, 278] on img "Next" at bounding box center [854, 272] width 18 height 49
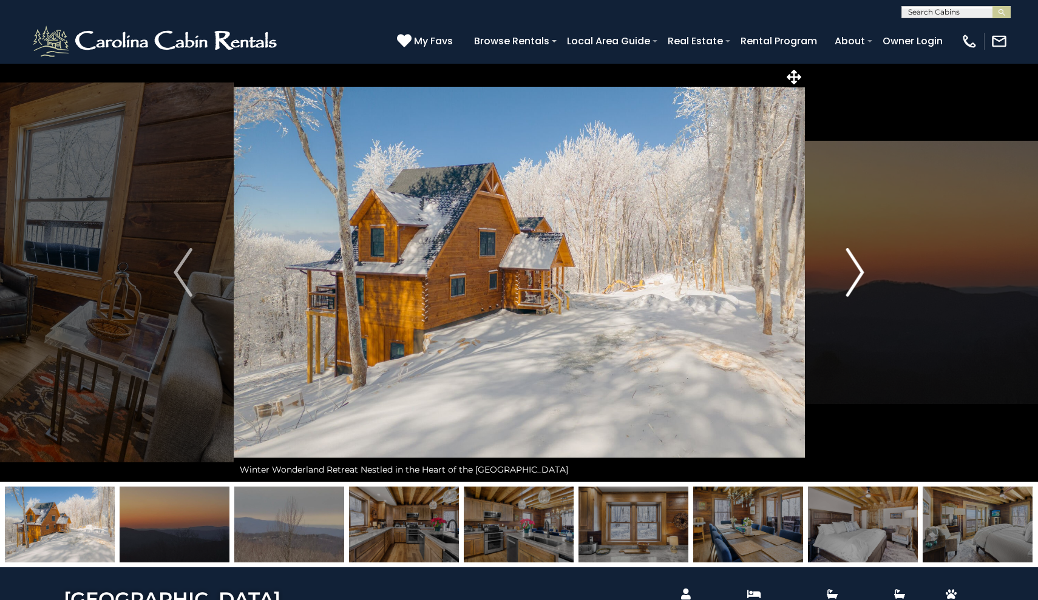
click at [862, 278] on img "Next" at bounding box center [854, 272] width 18 height 49
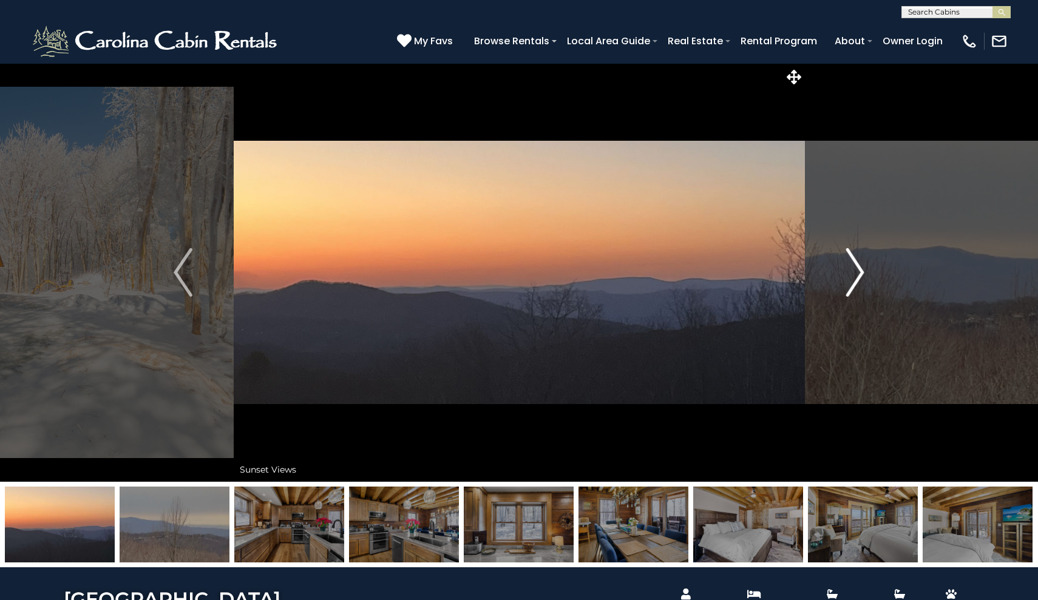
click at [862, 278] on img "Next" at bounding box center [854, 272] width 18 height 49
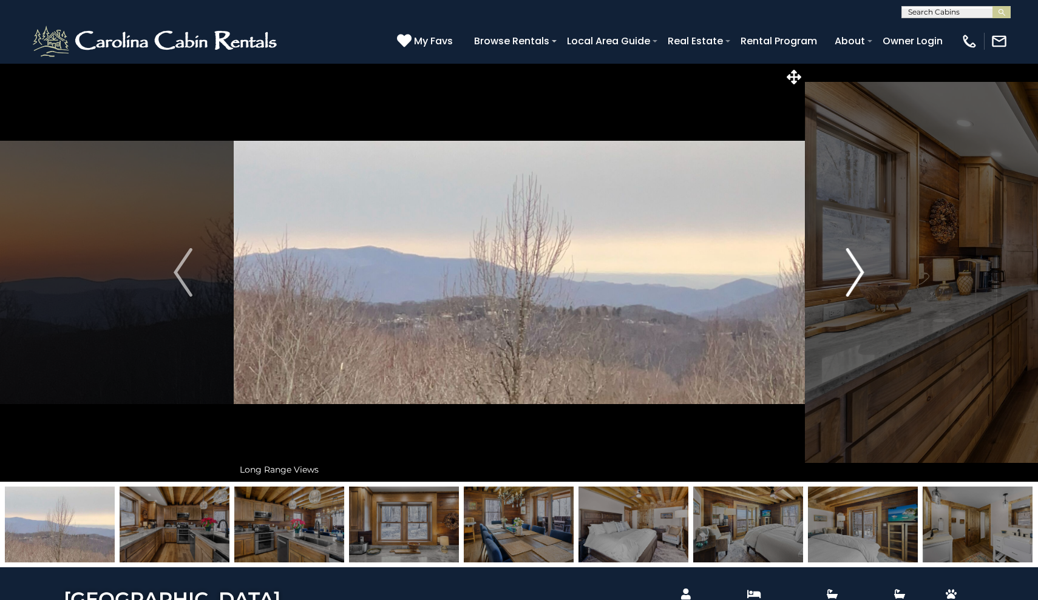
click at [862, 278] on img "Next" at bounding box center [854, 272] width 18 height 49
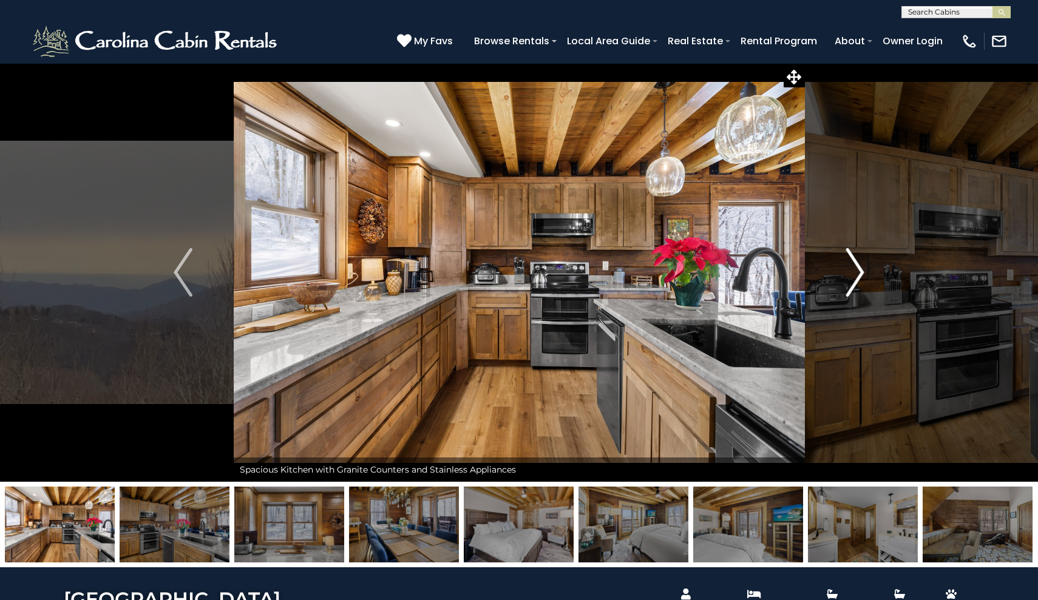
click at [862, 278] on img "Next" at bounding box center [854, 272] width 18 height 49
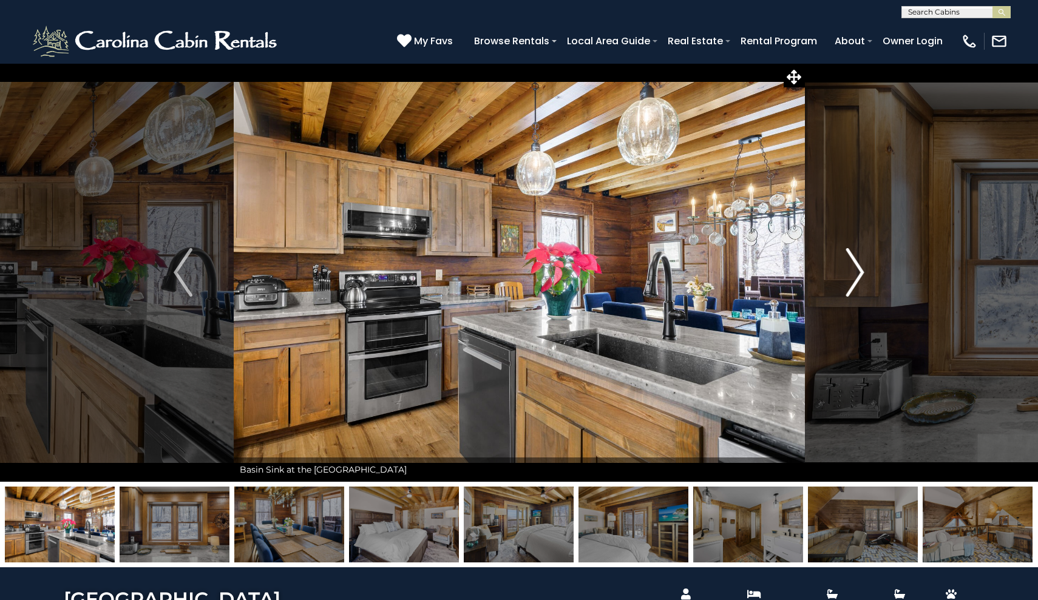
click at [862, 278] on img "Next" at bounding box center [854, 272] width 18 height 49
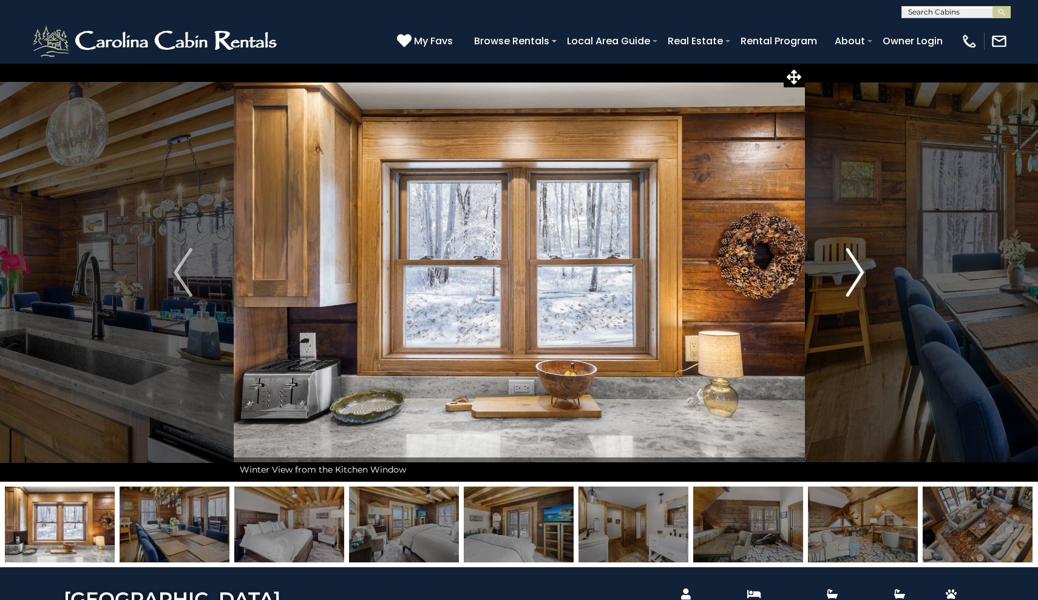
click at [862, 278] on img "Next" at bounding box center [854, 272] width 18 height 49
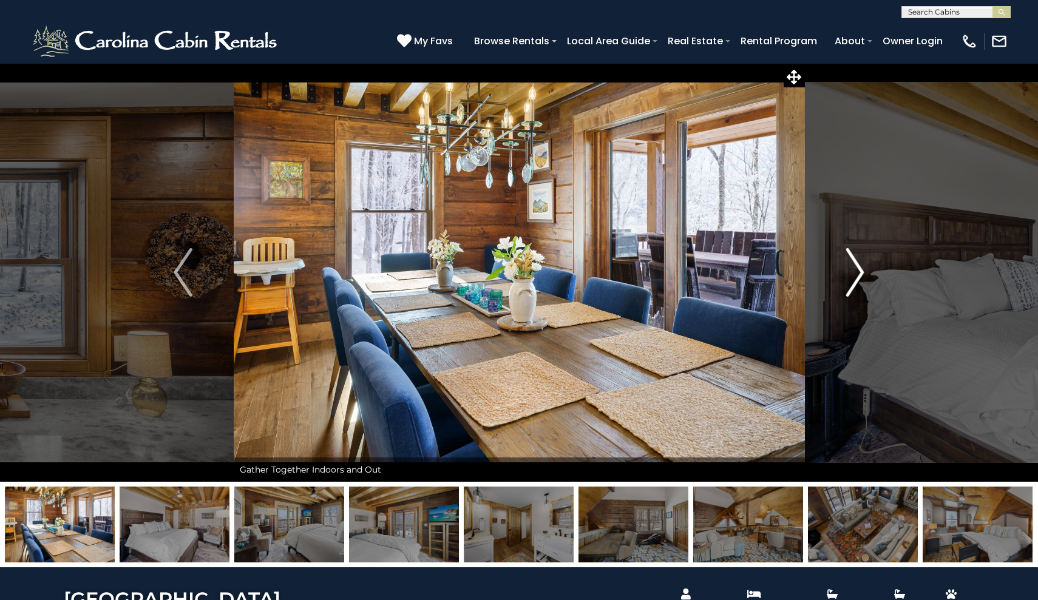
click at [862, 278] on img "Next" at bounding box center [854, 272] width 18 height 49
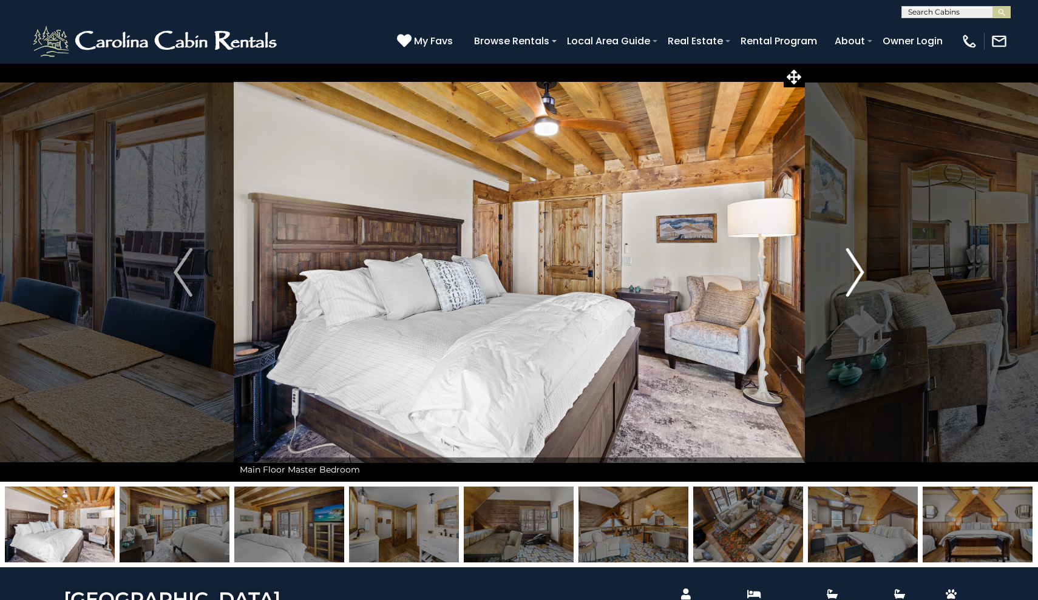
click at [862, 278] on img "Next" at bounding box center [854, 272] width 18 height 49
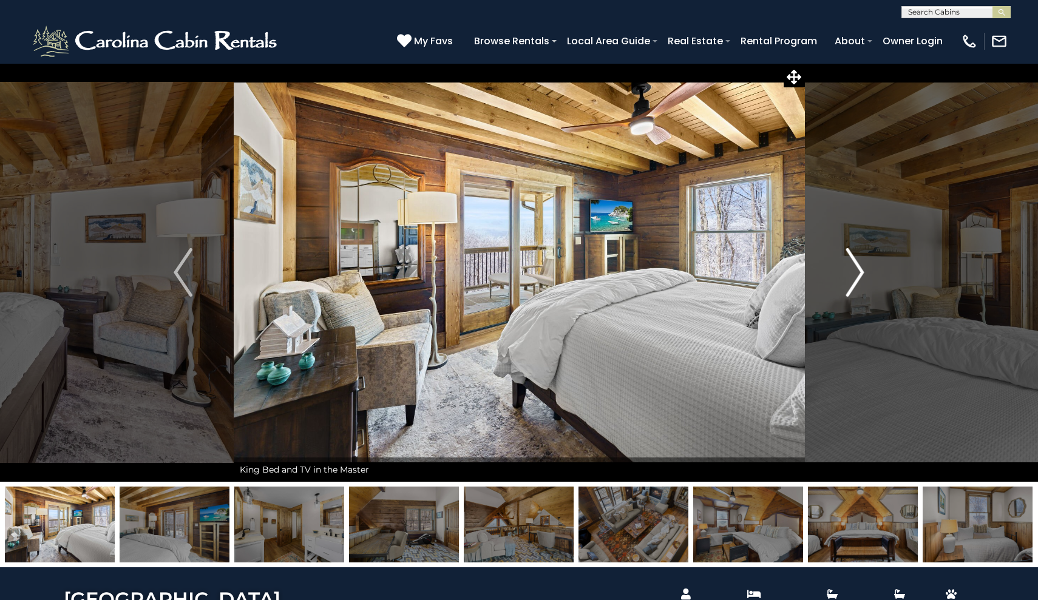
click at [862, 278] on img "Next" at bounding box center [854, 272] width 18 height 49
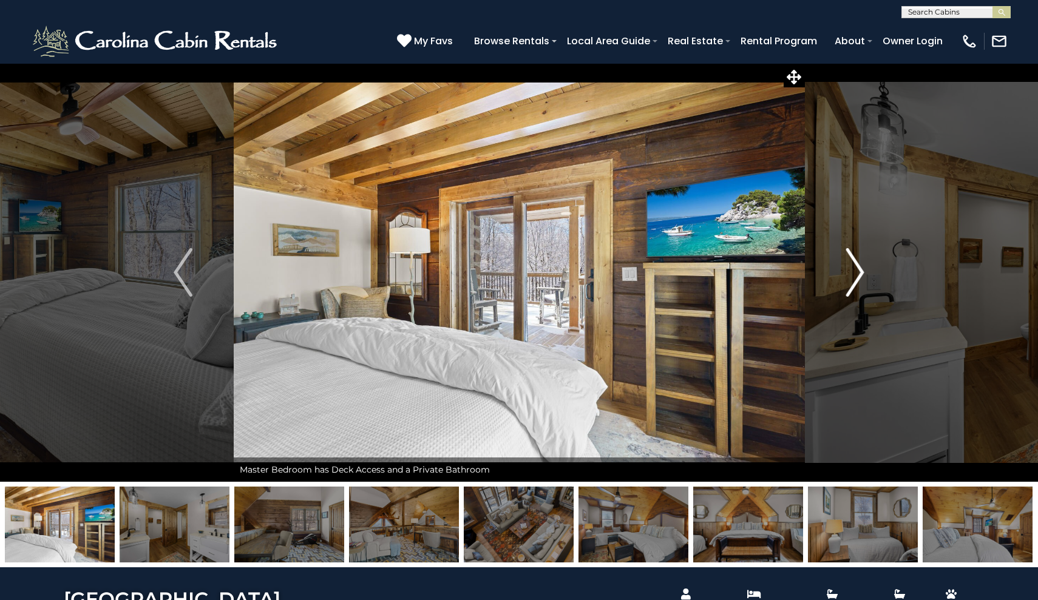
click at [862, 278] on img "Next" at bounding box center [854, 272] width 18 height 49
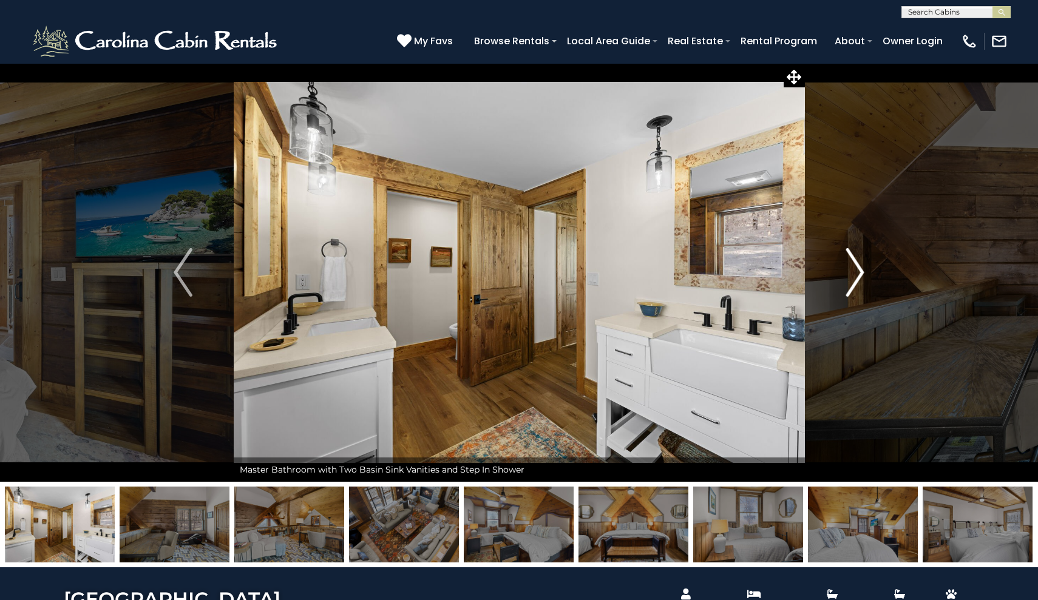
click at [862, 278] on img "Next" at bounding box center [854, 272] width 18 height 49
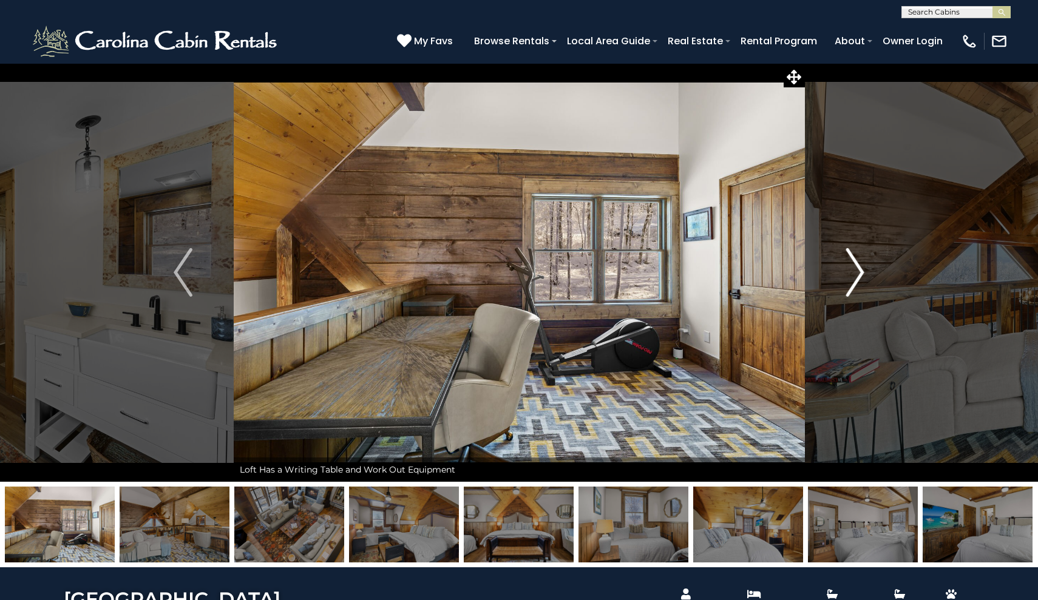
click at [862, 278] on img "Next" at bounding box center [854, 272] width 18 height 49
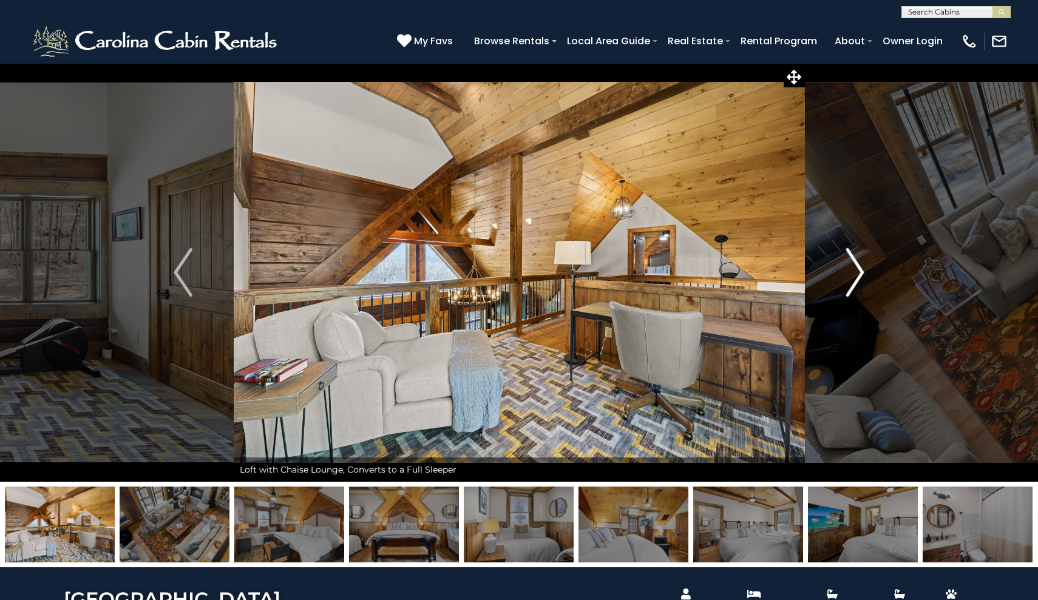
click at [862, 278] on img "Next" at bounding box center [854, 272] width 18 height 49
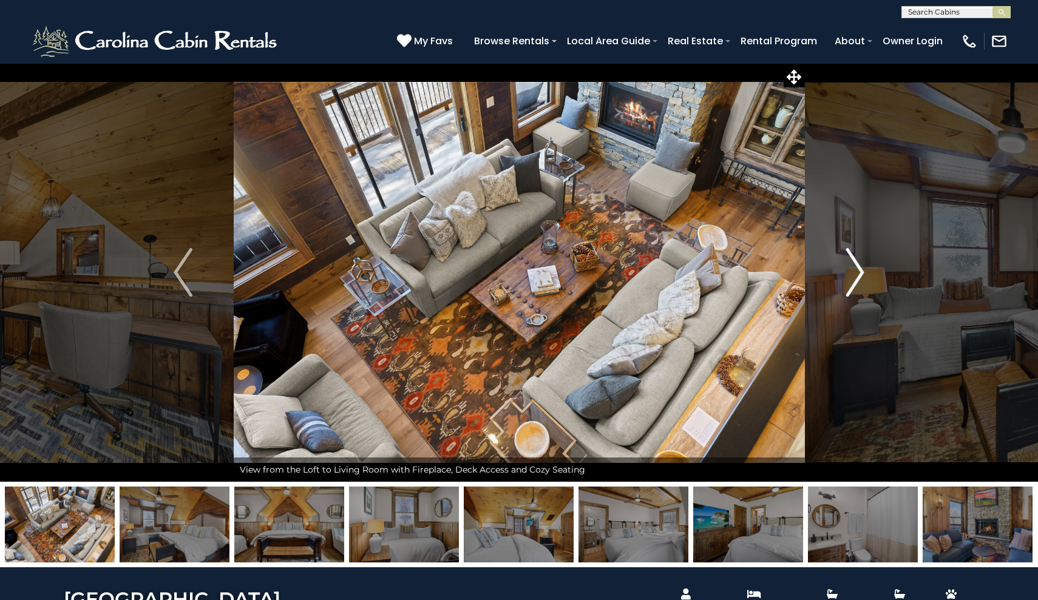
click at [862, 278] on img "Next" at bounding box center [854, 272] width 18 height 49
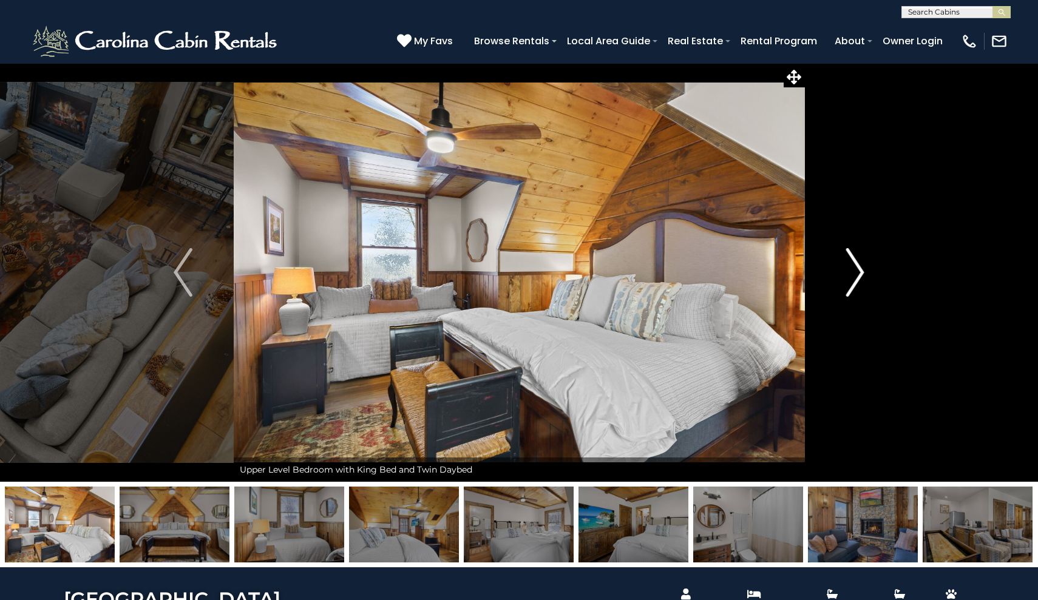
click at [862, 278] on img "Next" at bounding box center [854, 272] width 18 height 49
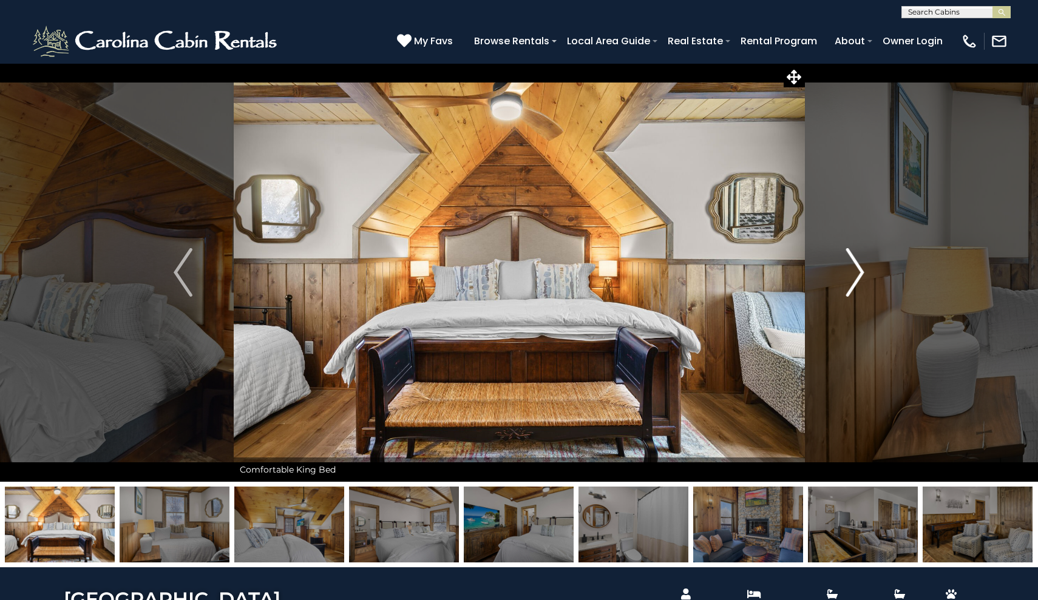
click at [862, 278] on img "Next" at bounding box center [854, 272] width 18 height 49
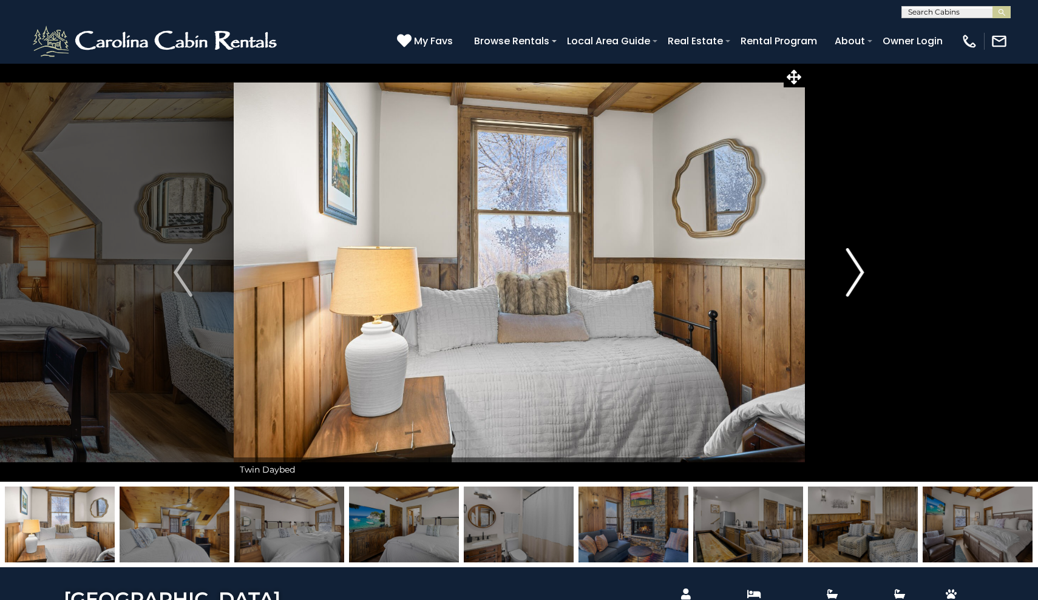
click at [862, 278] on img "Next" at bounding box center [854, 272] width 18 height 49
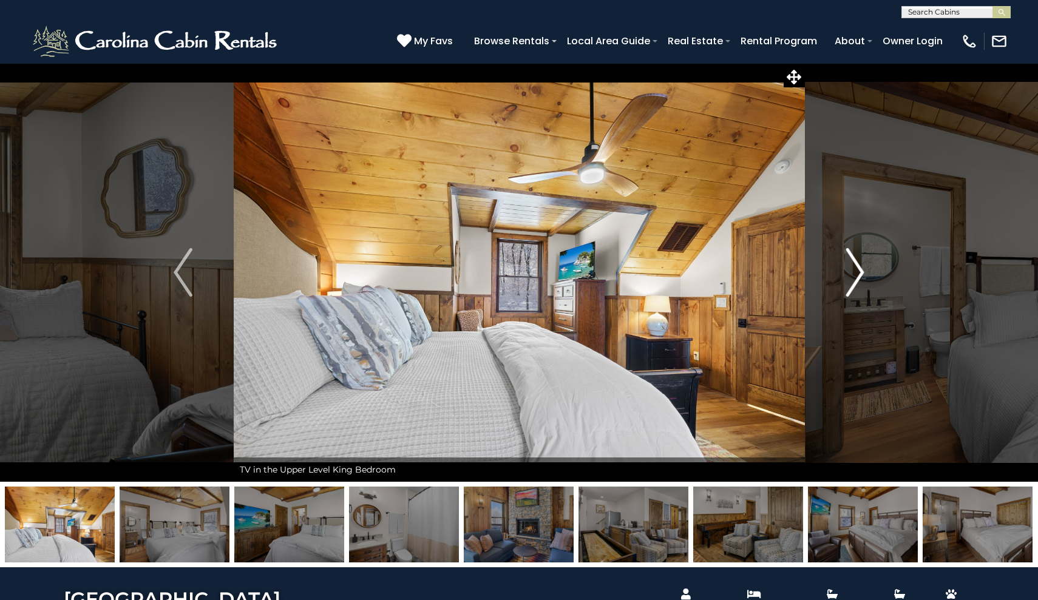
click at [862, 278] on img "Next" at bounding box center [854, 272] width 18 height 49
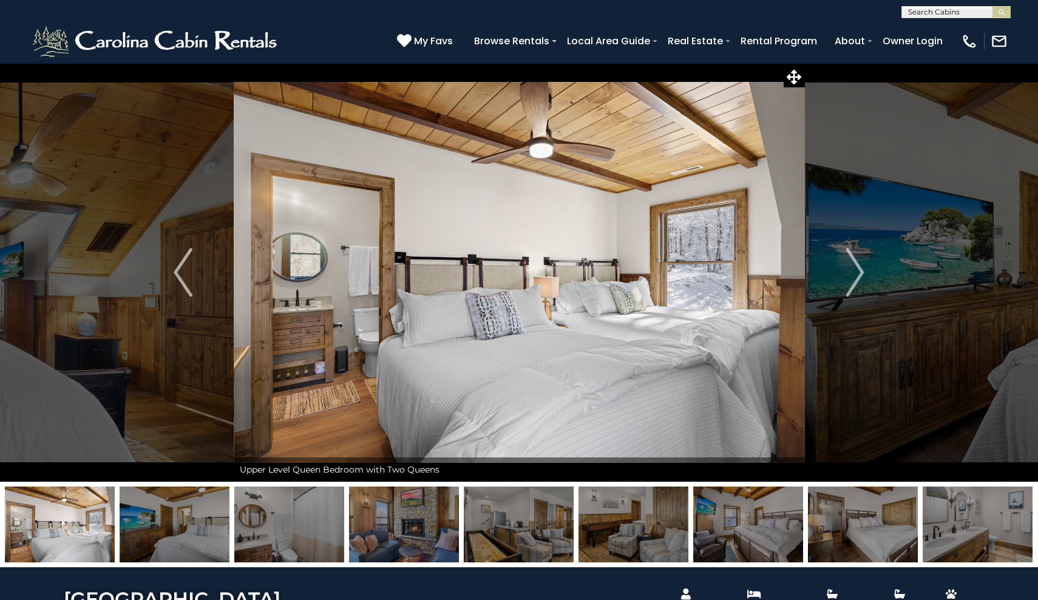
drag, startPoint x: 956, startPoint y: 498, endPoint x: 940, endPoint y: 600, distance: 102.6
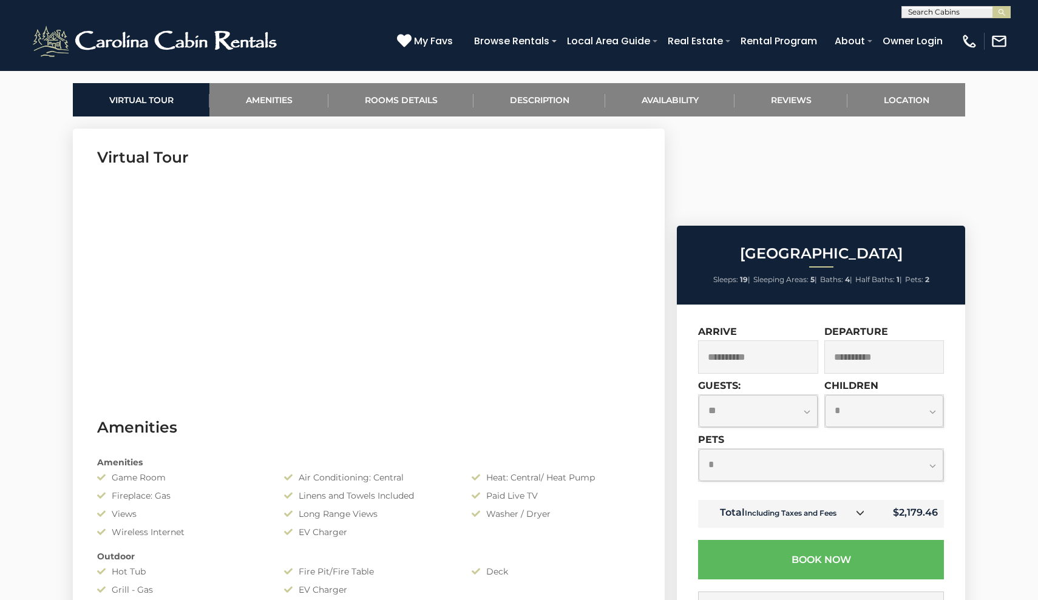
drag, startPoint x: 1018, startPoint y: 587, endPoint x: 1026, endPoint y: 600, distance: 15.3
